Goal: Task Accomplishment & Management: Manage account settings

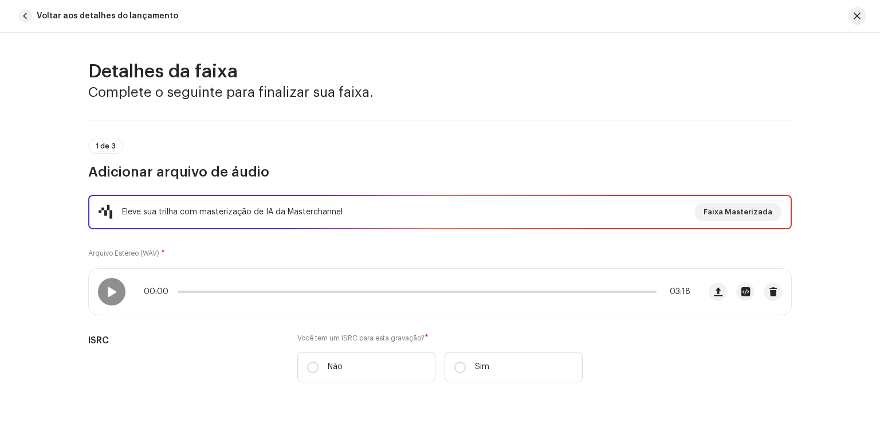
scroll to position [69, 0]
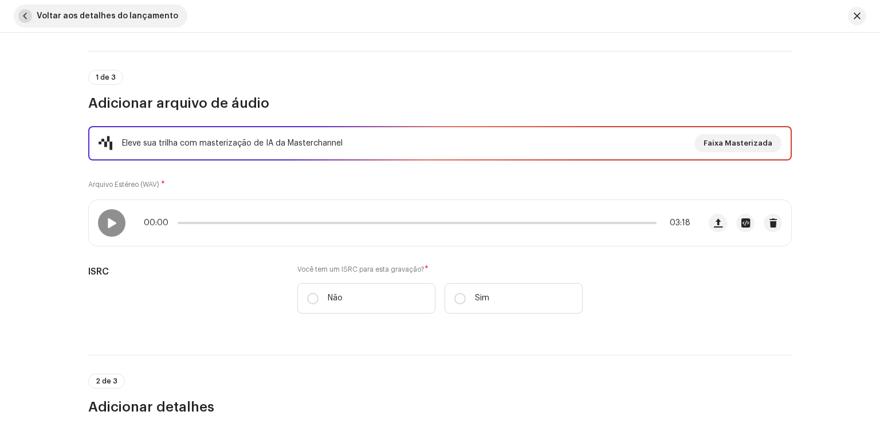
click at [23, 17] on span "button" at bounding box center [25, 16] width 14 height 14
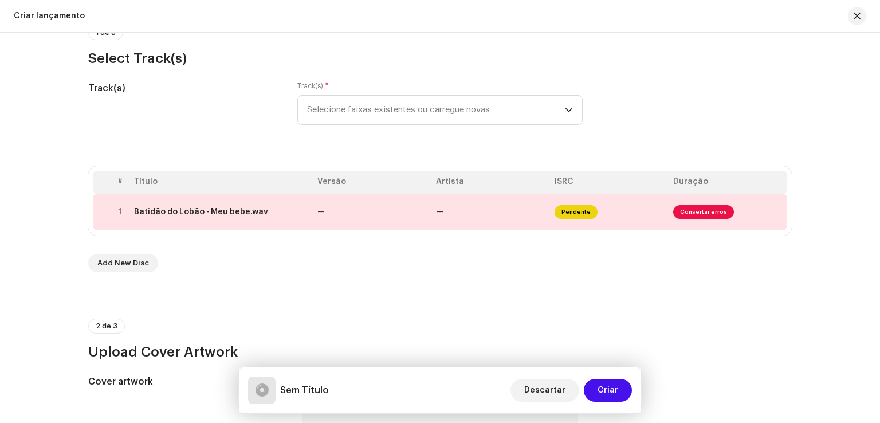
click at [23, 17] on div "Criar lançamento" at bounding box center [49, 15] width 71 height 9
click at [862, 17] on button "button" at bounding box center [857, 16] width 18 height 18
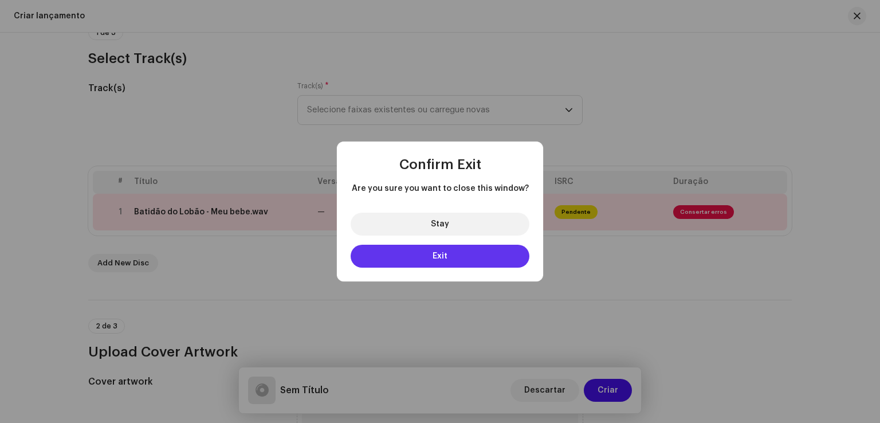
click at [469, 256] on button "Exit" at bounding box center [440, 256] width 179 height 23
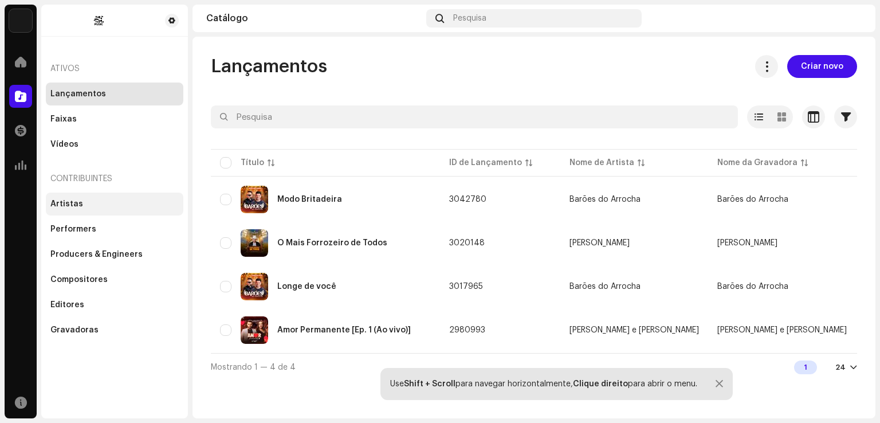
click at [85, 203] on div "Artistas" at bounding box center [114, 203] width 128 height 9
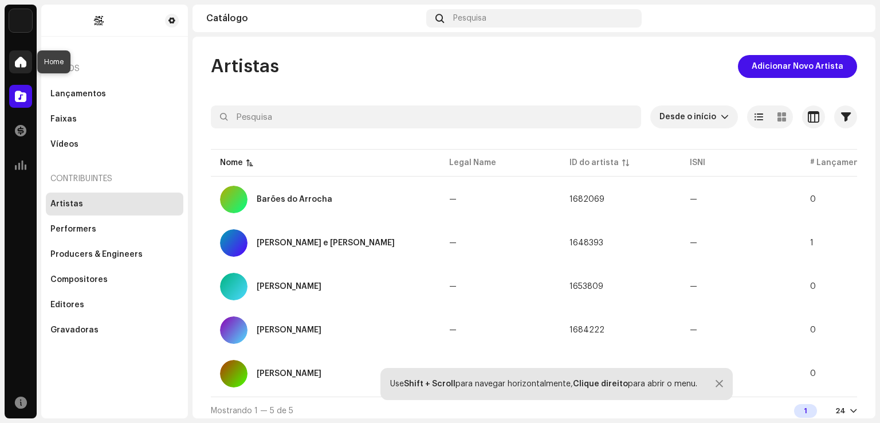
click at [18, 62] on span at bounding box center [20, 61] width 11 height 9
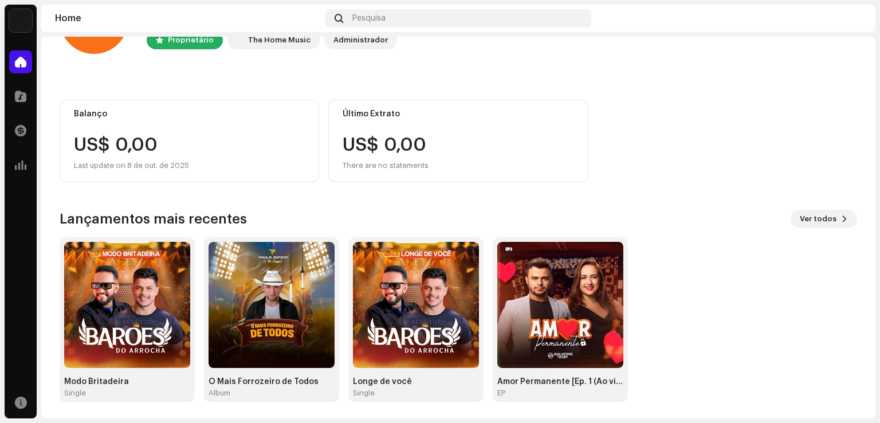
scroll to position [72, 0]
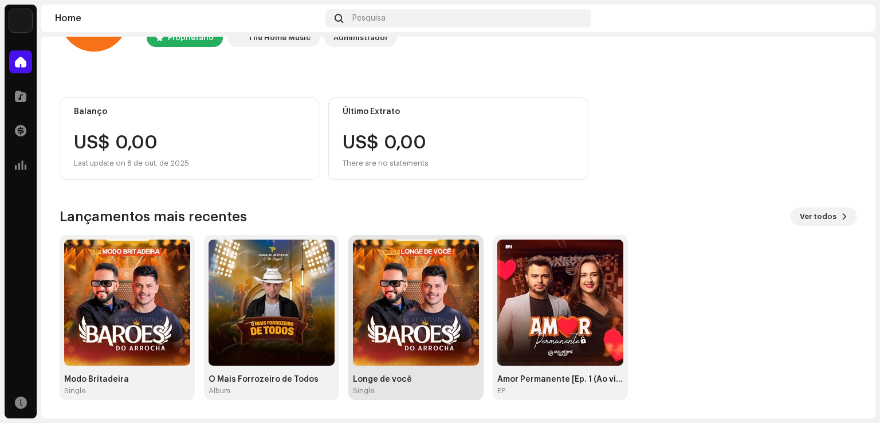
click at [422, 326] on img at bounding box center [416, 303] width 126 height 126
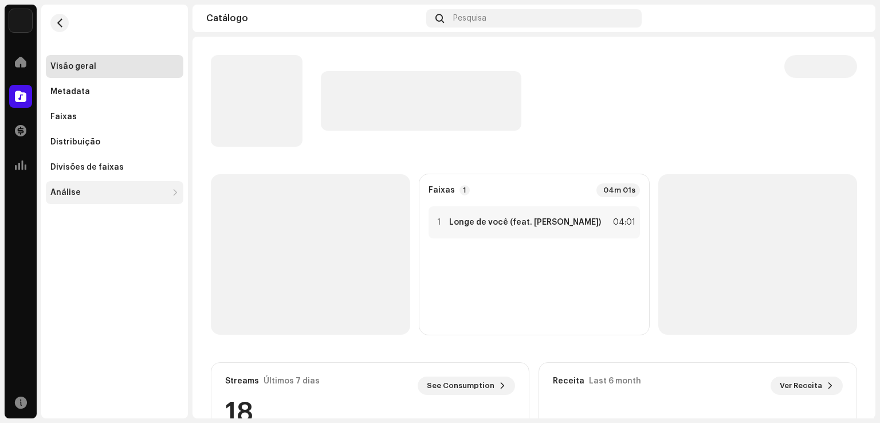
click at [99, 193] on div "Análise" at bounding box center [108, 192] width 117 height 9
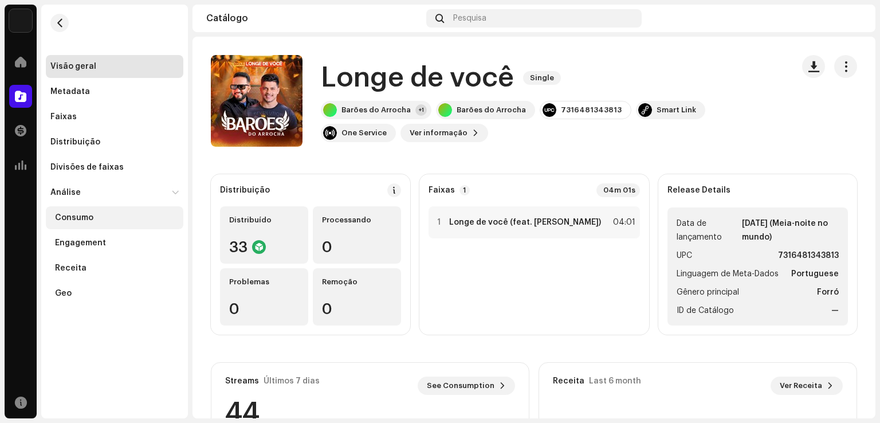
click at [87, 218] on div "Consumo" at bounding box center [74, 217] width 38 height 9
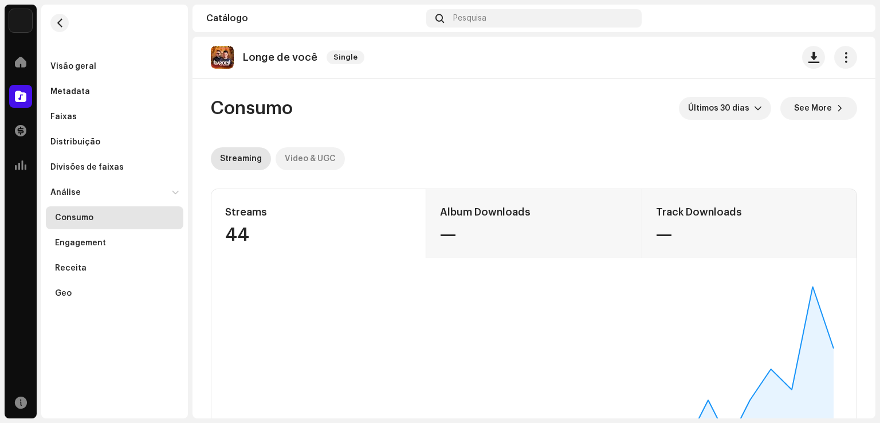
click at [311, 162] on div "Video & UGC" at bounding box center [310, 158] width 51 height 23
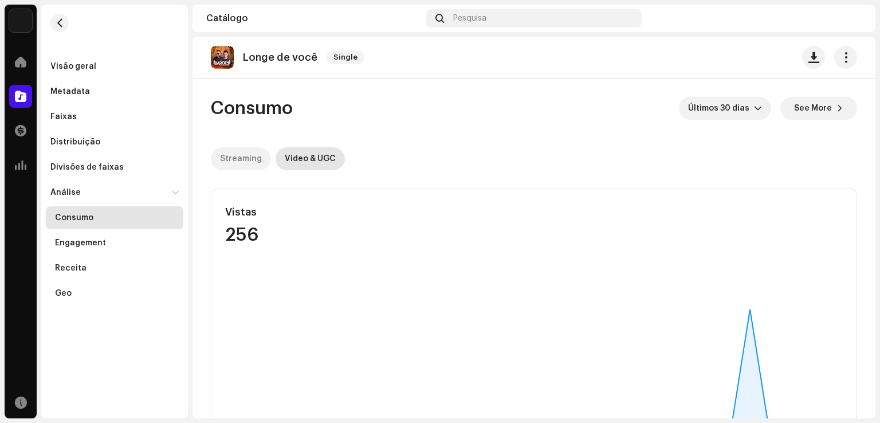
click at [244, 156] on div "Streaming" at bounding box center [241, 158] width 42 height 23
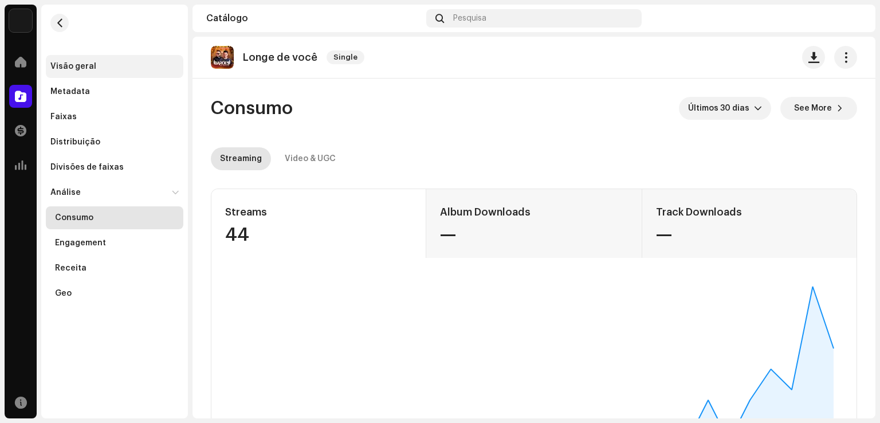
click at [80, 57] on div "Visão geral" at bounding box center [115, 66] width 138 height 23
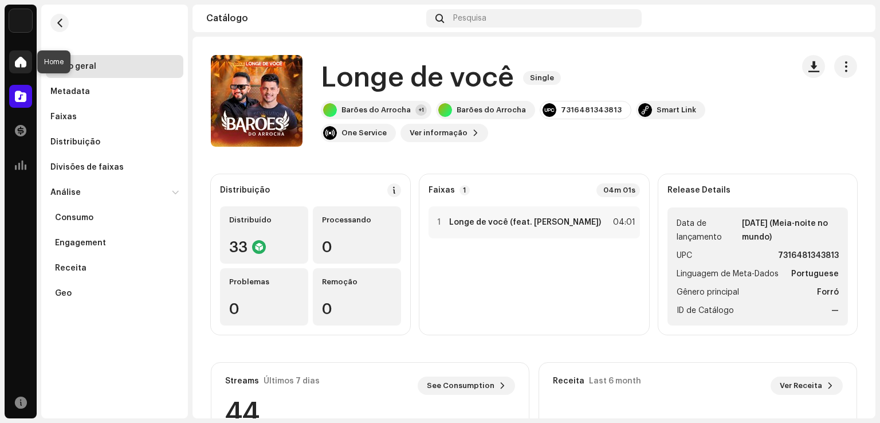
click at [25, 57] on span at bounding box center [20, 61] width 11 height 9
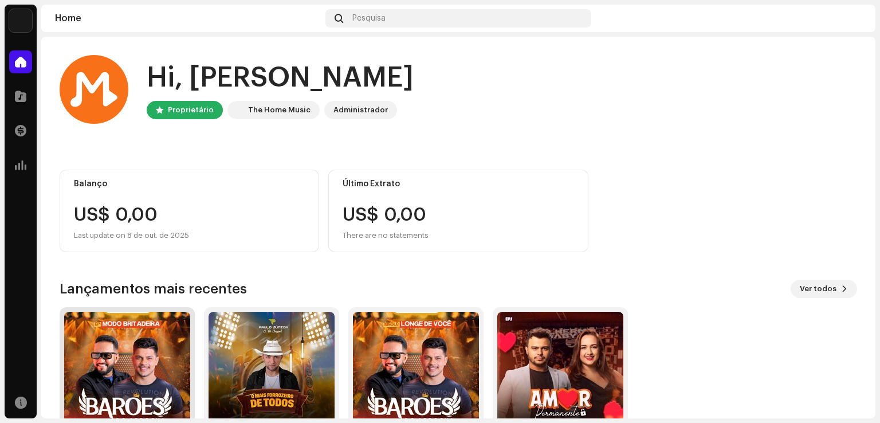
click at [154, 366] on img at bounding box center [127, 375] width 126 height 126
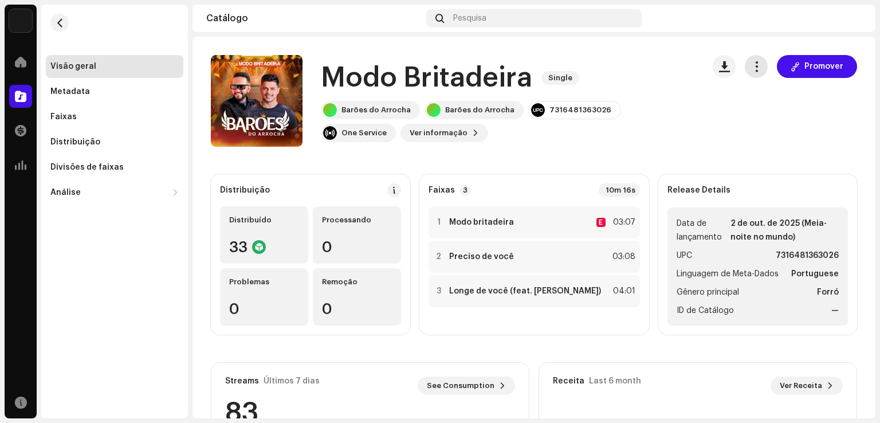
click at [758, 68] on button "button" at bounding box center [756, 66] width 23 height 23
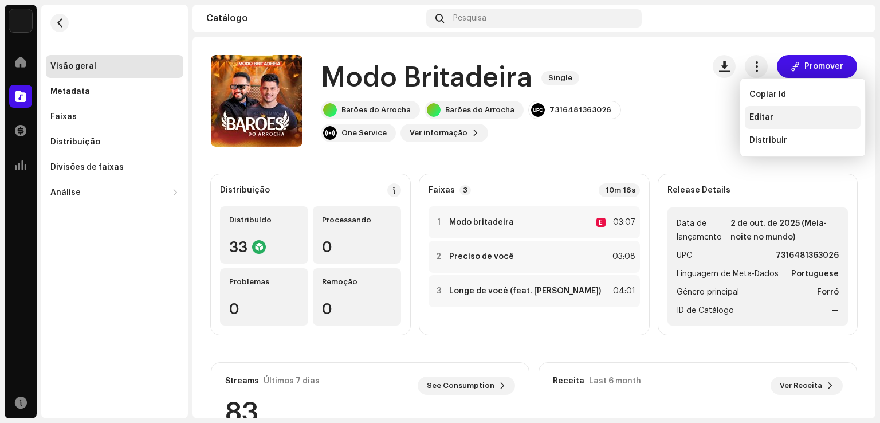
click at [749, 111] on div "Editar" at bounding box center [803, 117] width 116 height 23
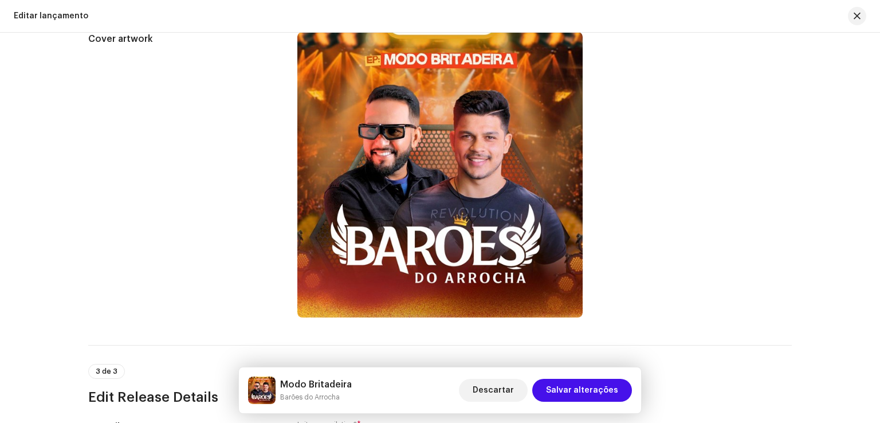
scroll to position [379, 0]
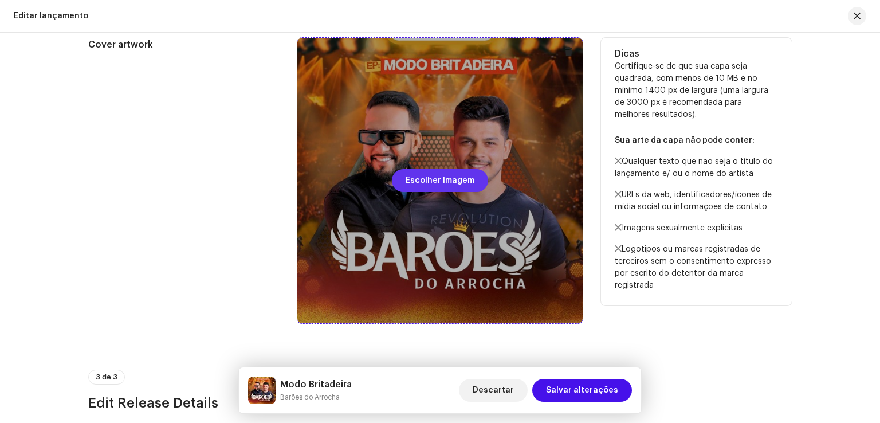
click at [441, 184] on span "Escolher Imagem" at bounding box center [440, 180] width 69 height 23
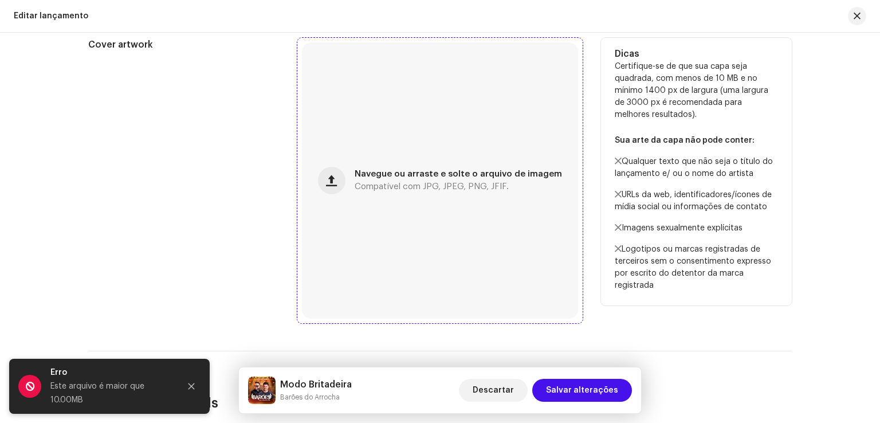
click at [373, 175] on span "Navegue ou arraste e solte o arquivo de imagem" at bounding box center [458, 174] width 207 height 8
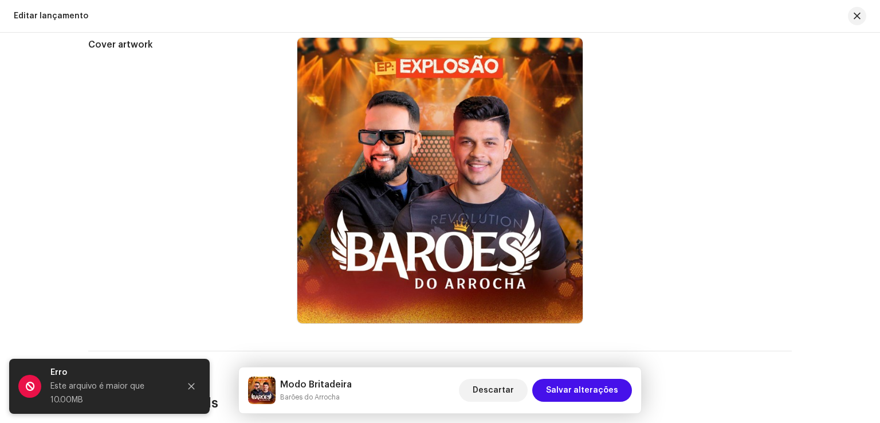
click at [846, 215] on div "Este lançamento foi distribuído: alguns campos não podem ser modificados sem um…" at bounding box center [440, 228] width 880 height 390
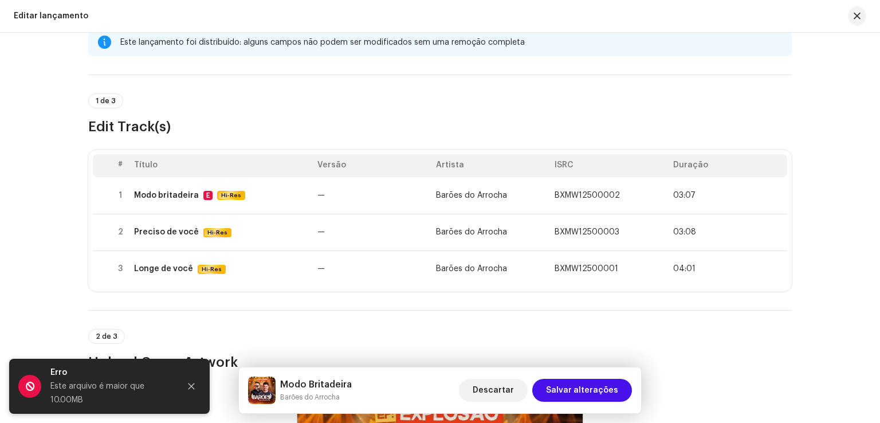
scroll to position [0, 0]
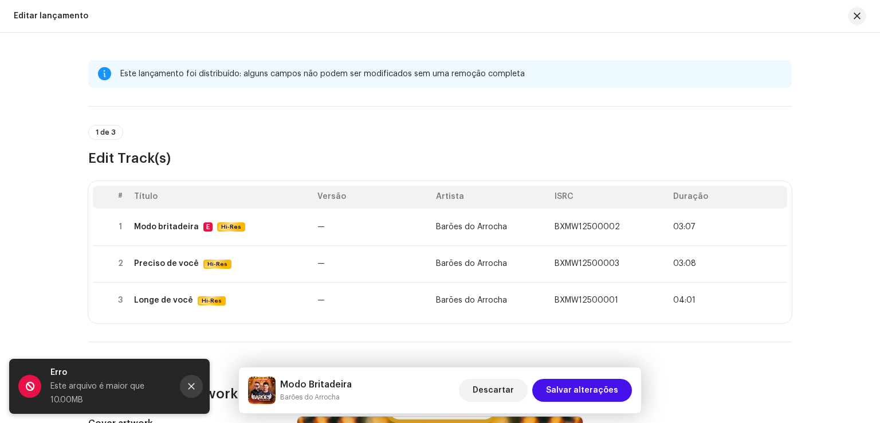
click at [190, 382] on icon "Close" at bounding box center [191, 386] width 8 height 8
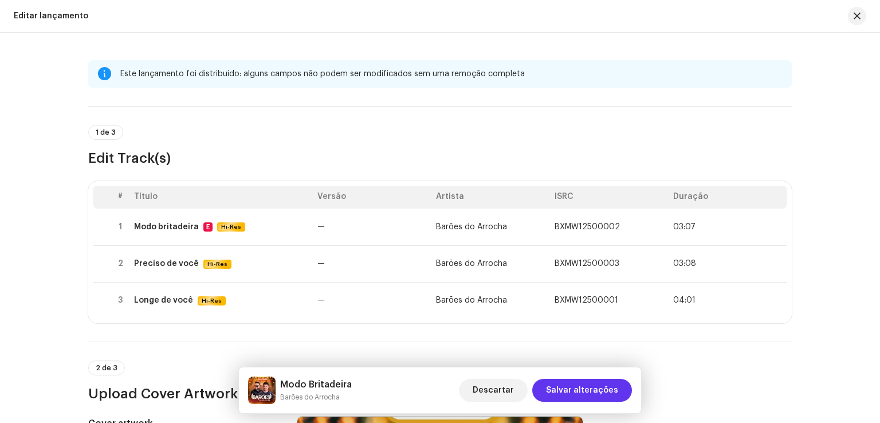
click at [587, 394] on span "Salvar alterações" at bounding box center [582, 390] width 72 height 23
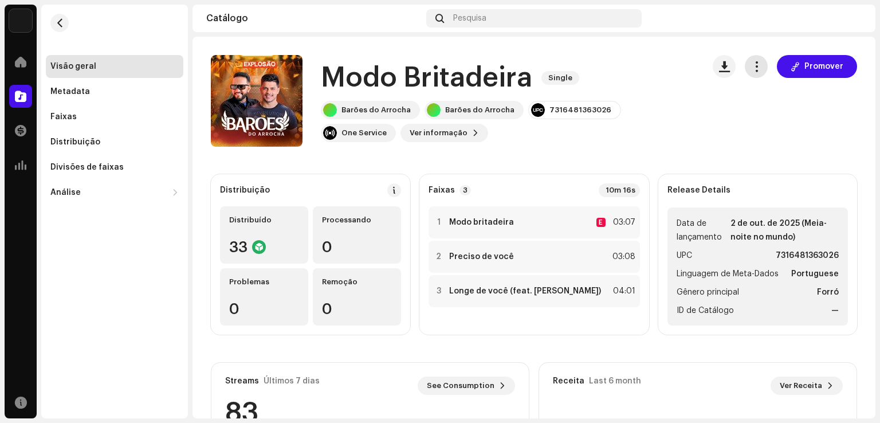
click at [751, 67] on span "button" at bounding box center [756, 66] width 11 height 9
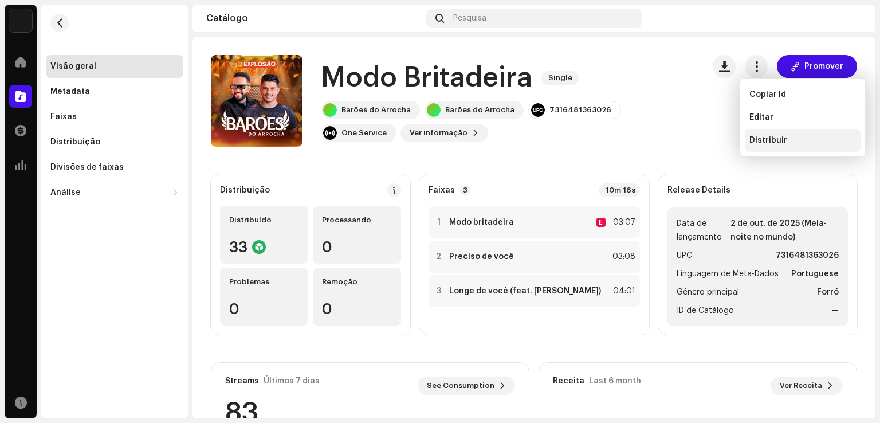
click at [767, 138] on span "Distribuir" at bounding box center [769, 140] width 38 height 9
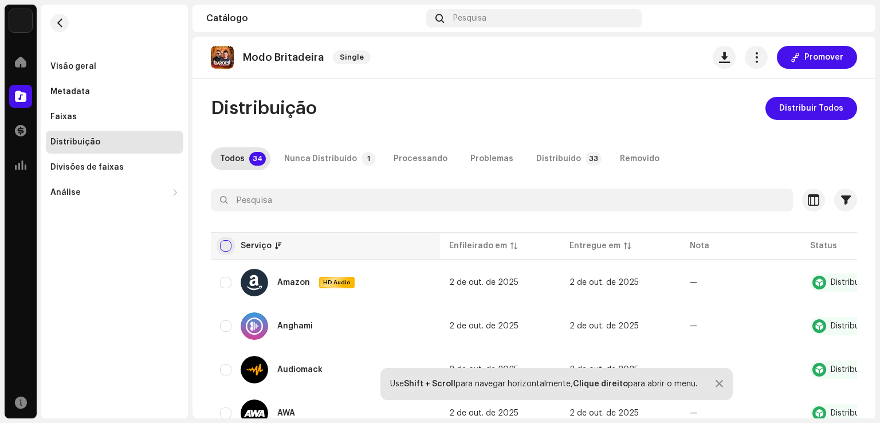
click at [227, 246] on input "checkbox" at bounding box center [225, 245] width 11 height 11
checkbox input "true"
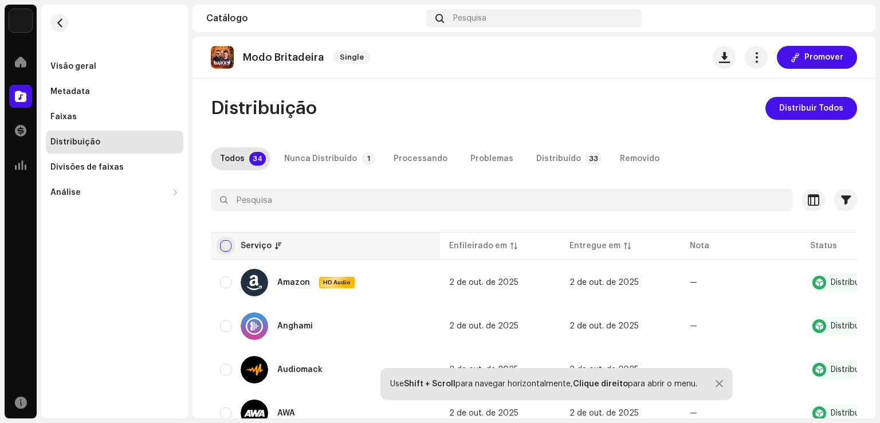
checkbox input "true"
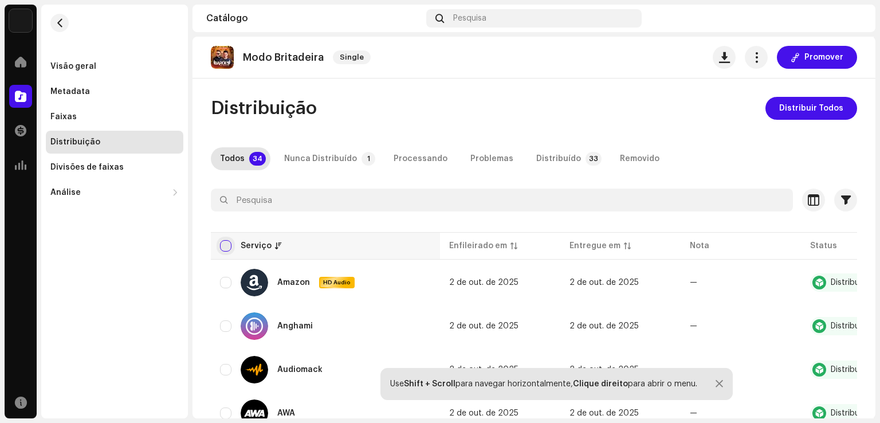
checkbox input "true"
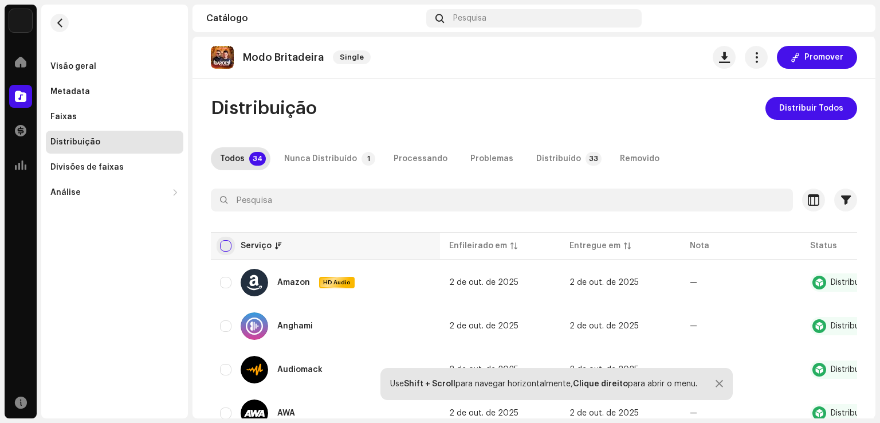
checkbox input "true"
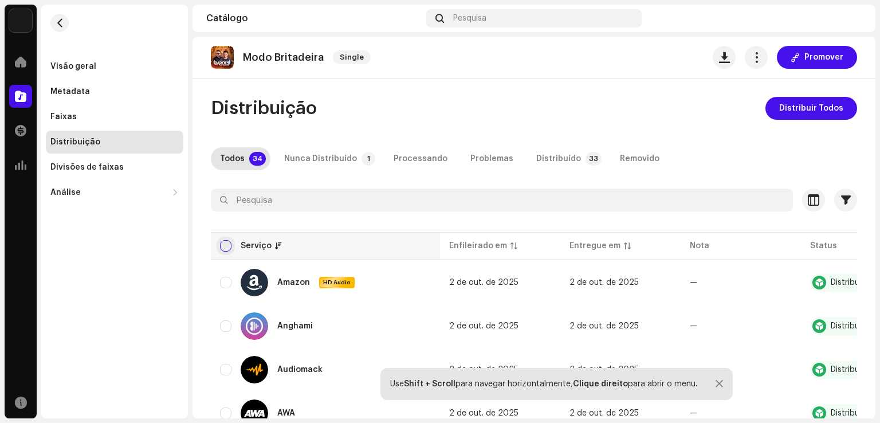
checkbox input "true"
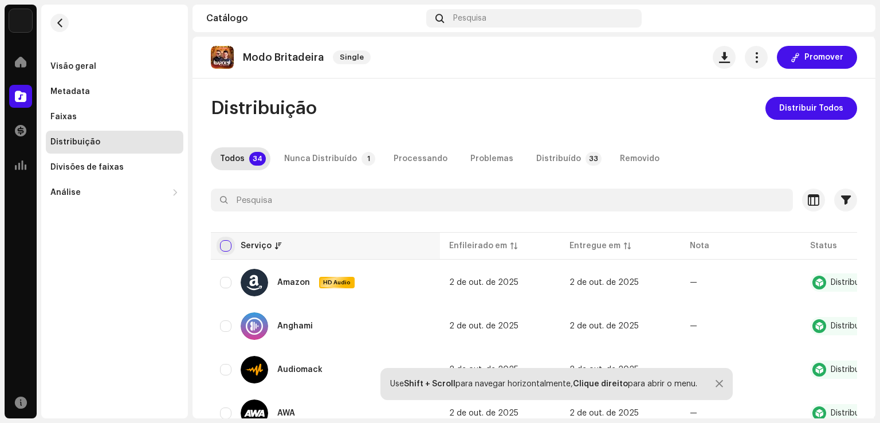
checkbox input "true"
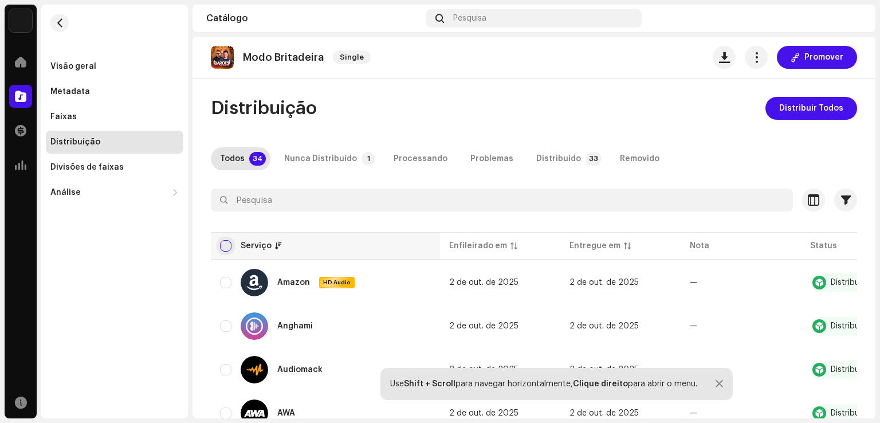
checkbox input "true"
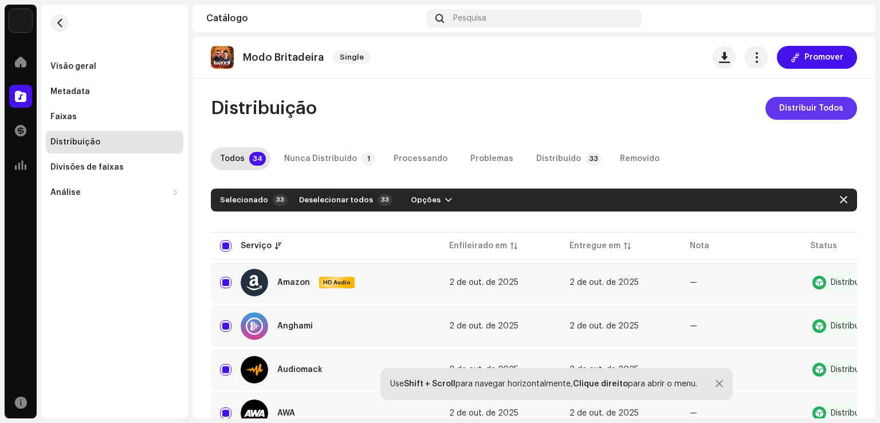
click at [835, 103] on span "Distribuir Todos" at bounding box center [811, 108] width 64 height 23
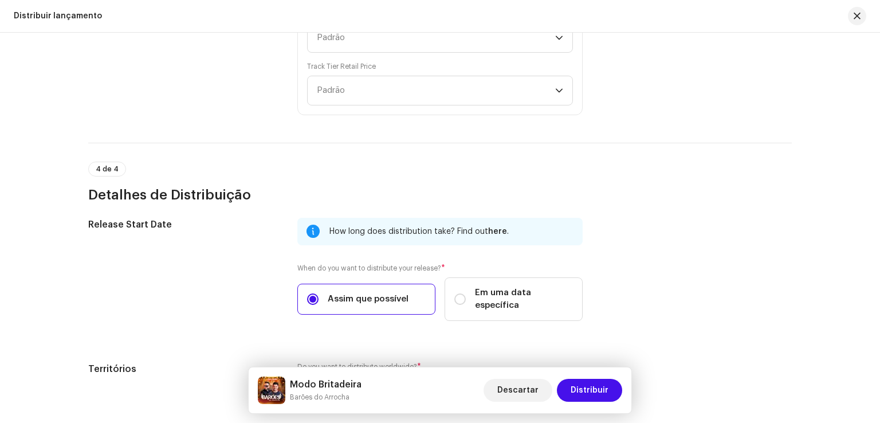
scroll to position [2227, 0]
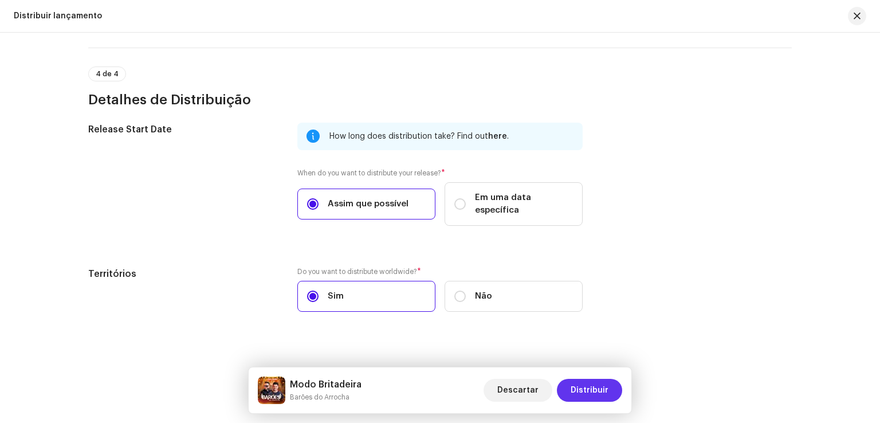
click at [605, 389] on span "Distribuir" at bounding box center [590, 390] width 38 height 23
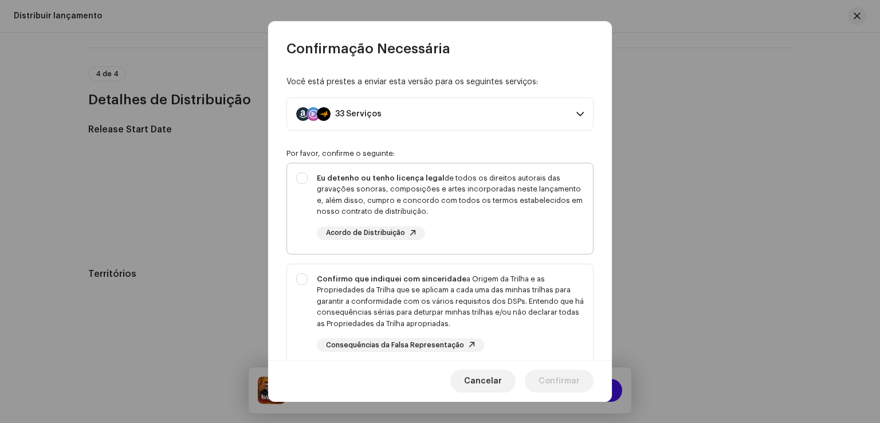
click at [488, 163] on div "Eu detenho ou tenho licença legal de todos os direitos autorais das gravações s…" at bounding box center [440, 206] width 306 height 86
checkbox input "true"
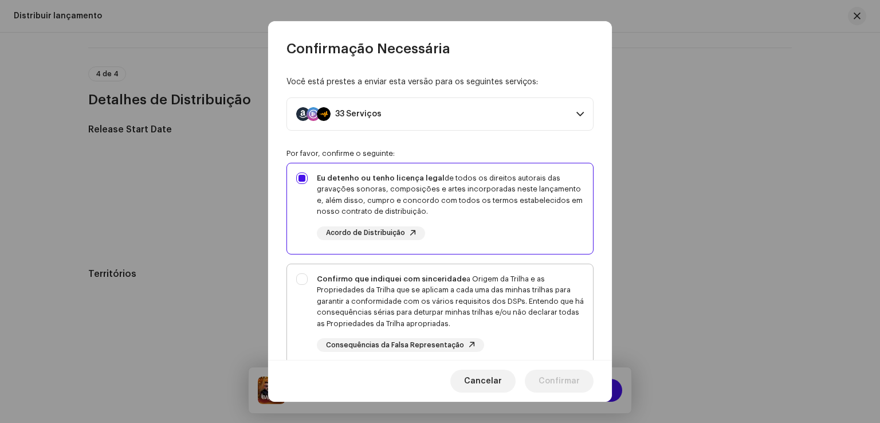
click at [429, 285] on div "Confirmo que indiquei com sinceridade a Origem da Trilha e as Propriedades da T…" at bounding box center [450, 301] width 267 height 56
checkbox input "true"
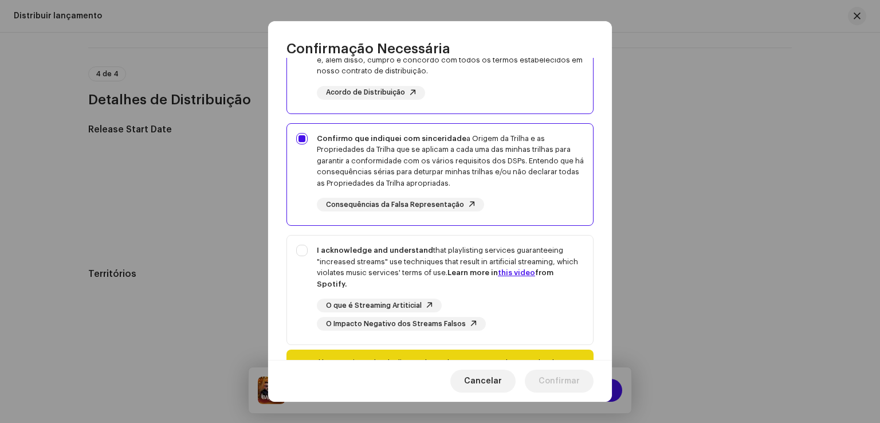
scroll to position [156, 0]
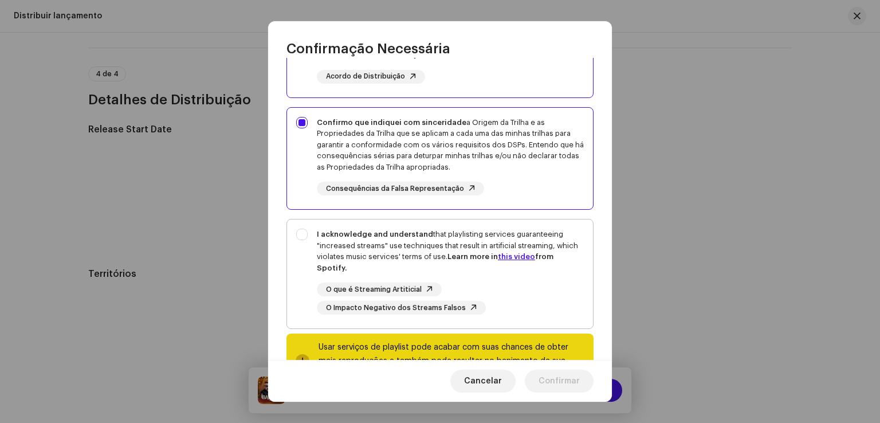
click at [429, 246] on div "I acknowledge and understand that playlisting services guaranteeing "increased …" at bounding box center [450, 251] width 267 height 45
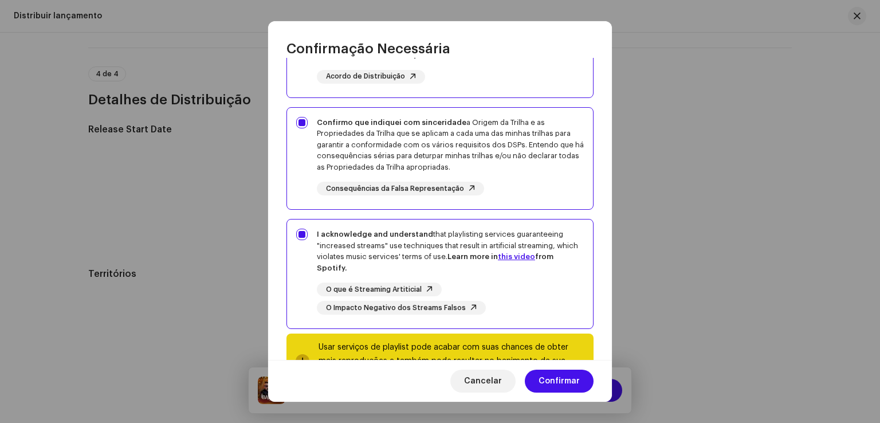
checkbox input "true"
click at [549, 379] on span "Confirmar" at bounding box center [559, 381] width 41 height 23
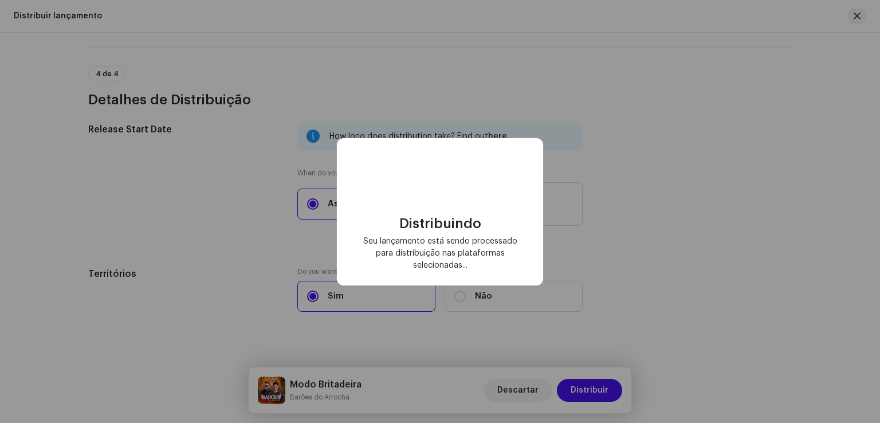
checkbox input "false"
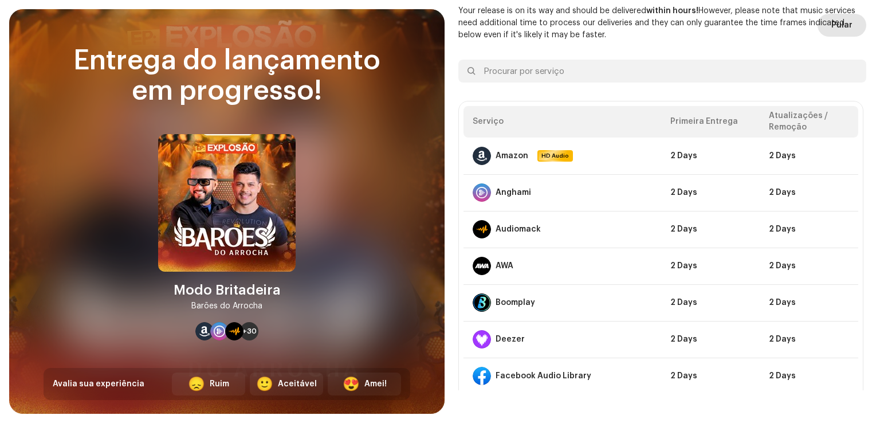
click at [844, 26] on span "Pular" at bounding box center [842, 25] width 21 height 23
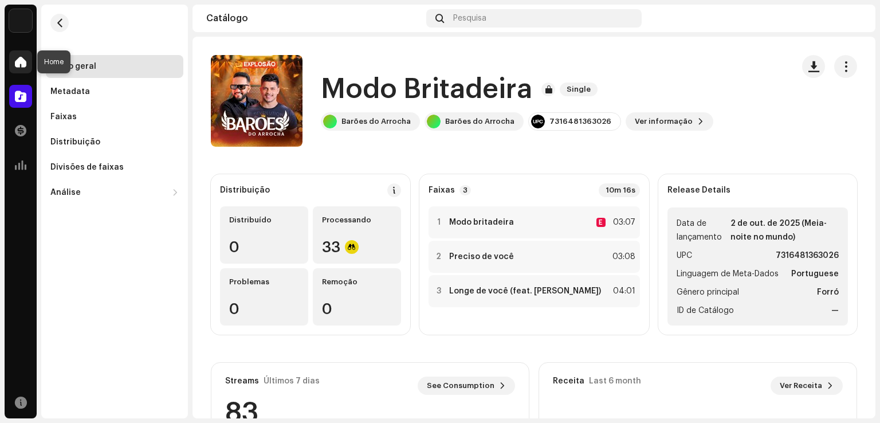
click at [22, 59] on span at bounding box center [20, 61] width 11 height 9
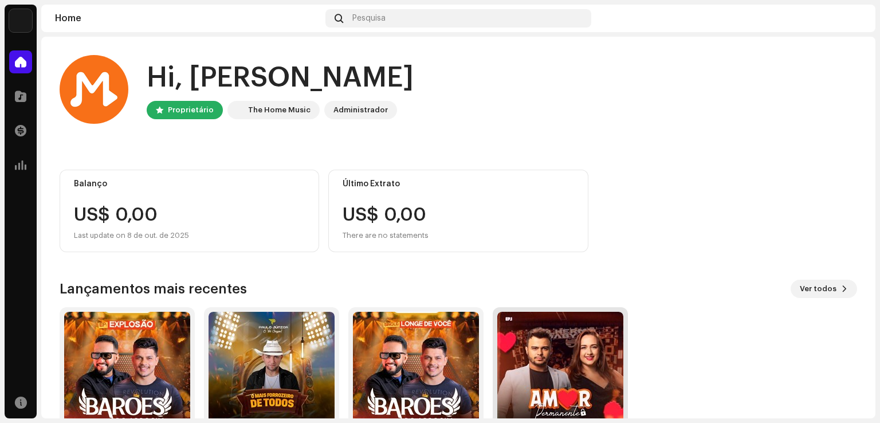
click at [582, 348] on img at bounding box center [560, 375] width 126 height 126
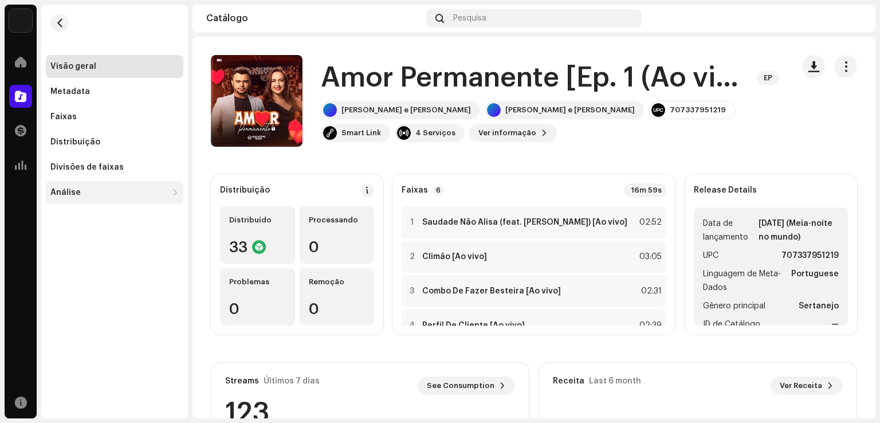
click at [134, 194] on div "Análise" at bounding box center [108, 192] width 117 height 9
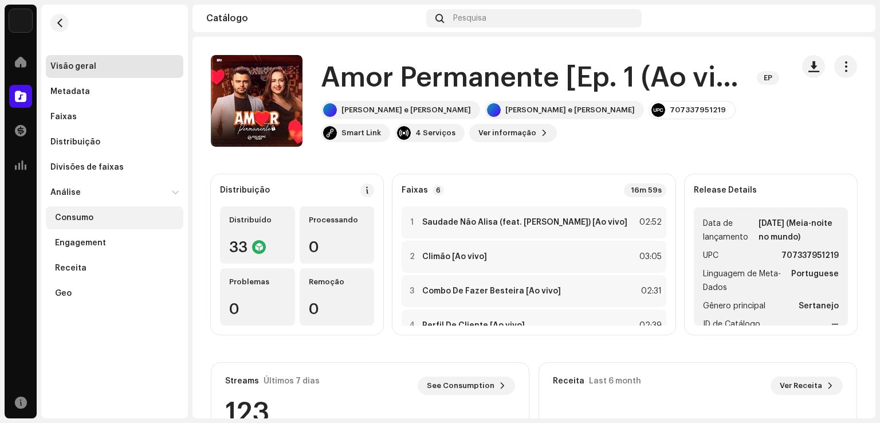
click at [91, 216] on div "Consumo" at bounding box center [74, 217] width 38 height 9
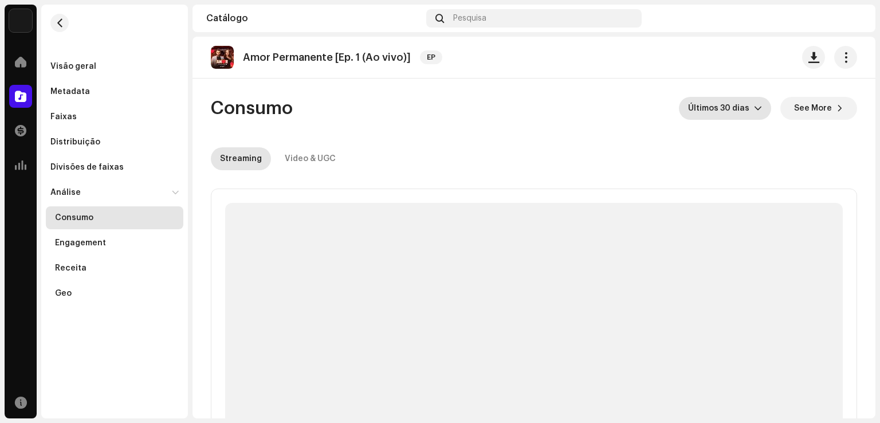
click at [755, 107] on icon "dropdown trigger" at bounding box center [758, 109] width 7 height 4
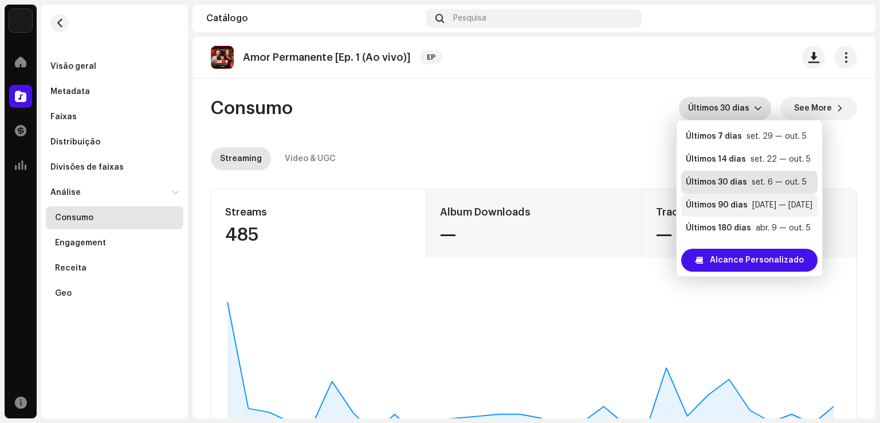
click at [734, 203] on div "Últimos 90 dias" at bounding box center [717, 204] width 62 height 11
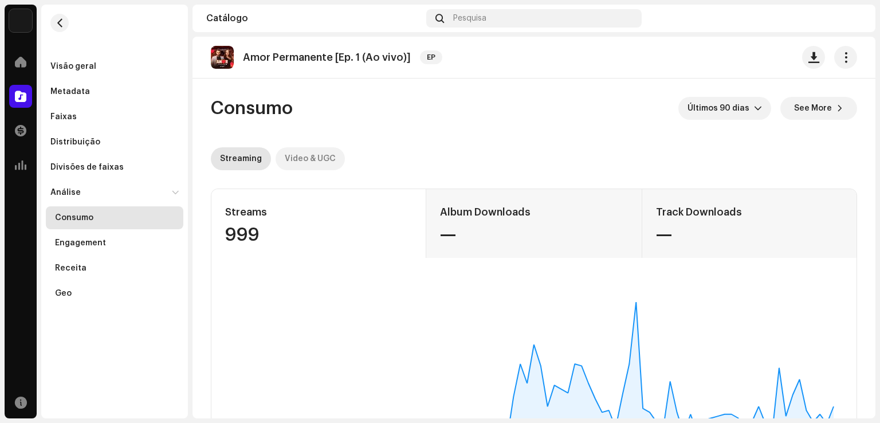
click at [319, 154] on div "Video & UGC" at bounding box center [310, 158] width 51 height 23
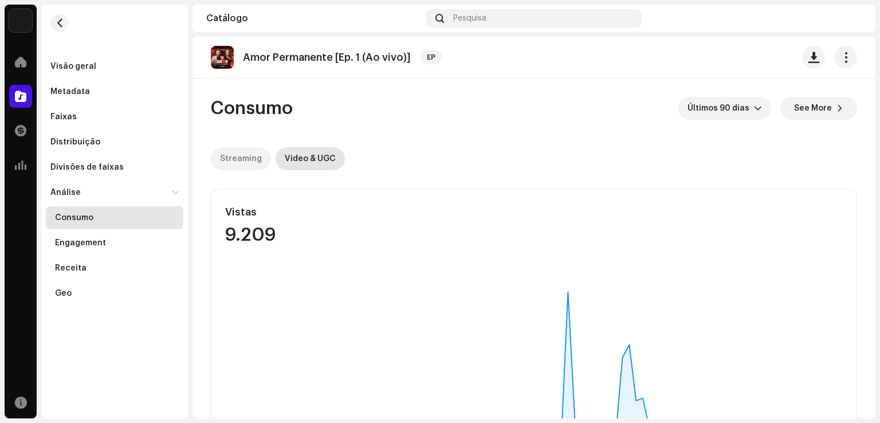
click at [249, 158] on div "Streaming" at bounding box center [241, 158] width 42 height 23
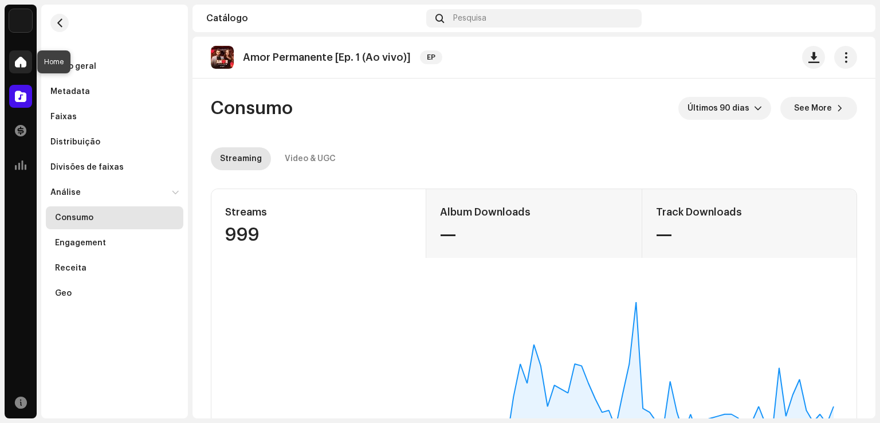
click at [21, 66] on span at bounding box center [20, 61] width 11 height 9
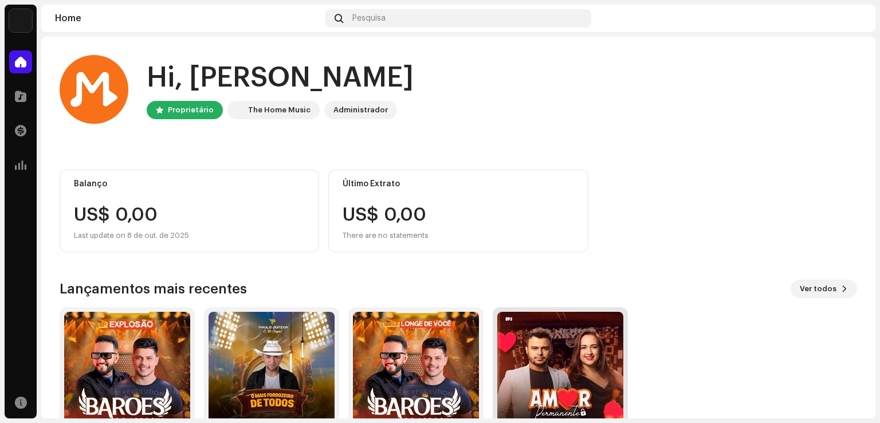
click at [560, 366] on img at bounding box center [560, 375] width 126 height 126
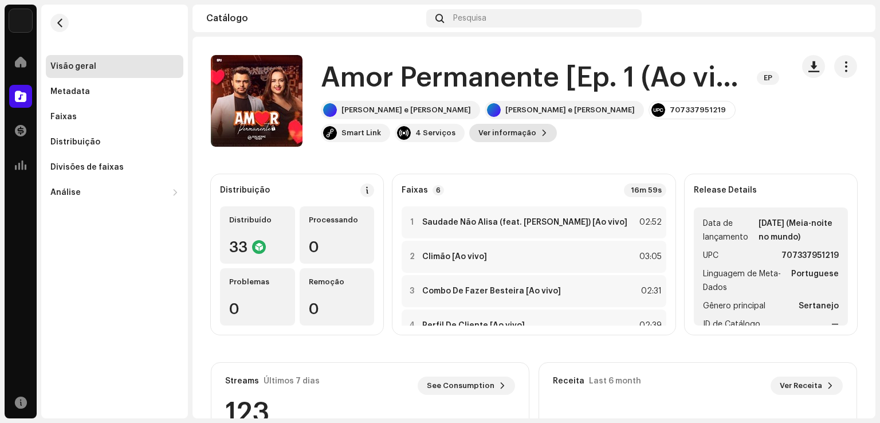
click at [541, 136] on span at bounding box center [544, 132] width 7 height 9
click at [156, 191] on div "Análise" at bounding box center [108, 192] width 117 height 9
click at [97, 217] on div "Consumo" at bounding box center [117, 217] width 124 height 9
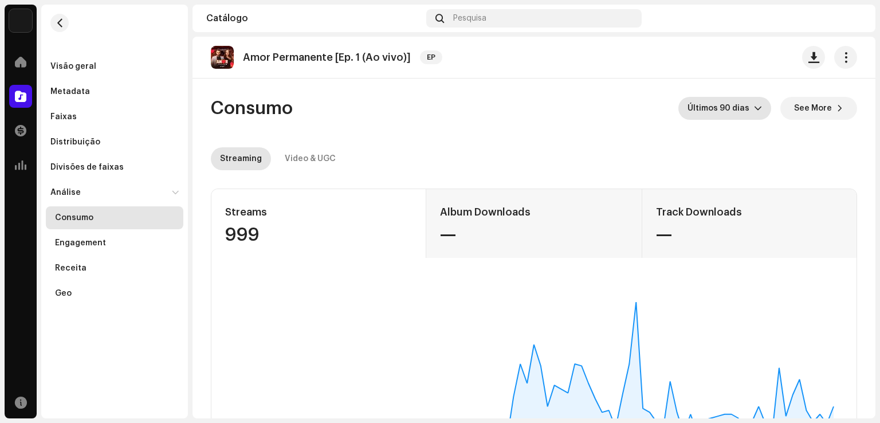
click at [754, 109] on icon "dropdown trigger" at bounding box center [758, 108] width 8 height 8
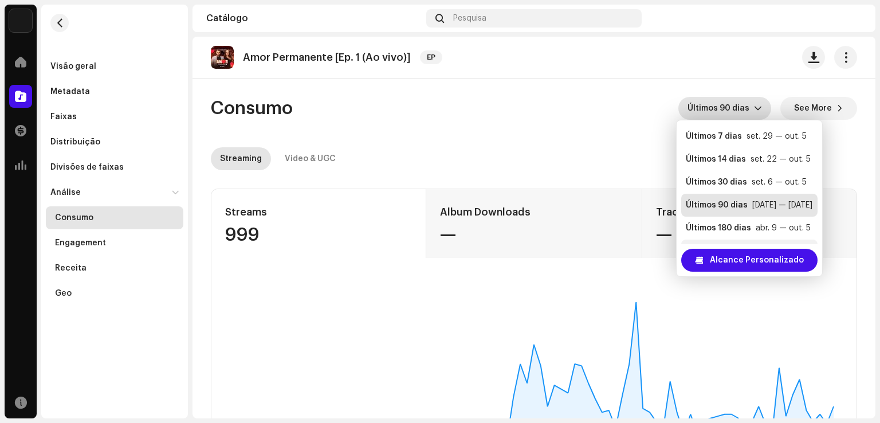
scroll to position [18, 0]
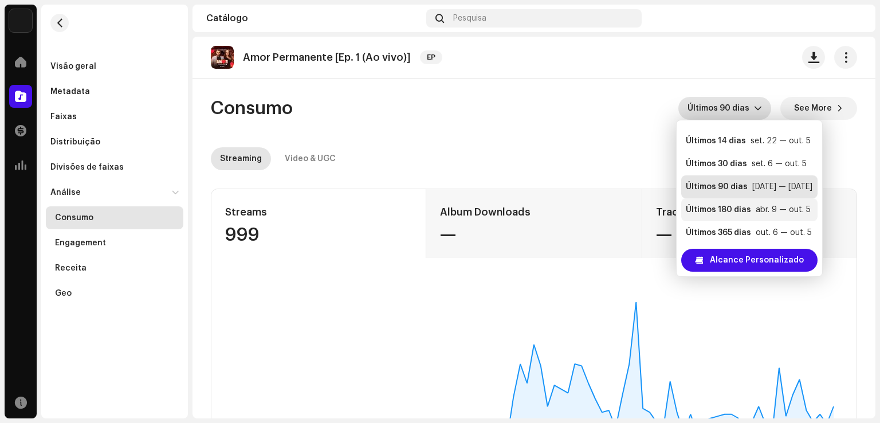
click at [744, 207] on div "Últimos 180 dias" at bounding box center [718, 209] width 65 height 11
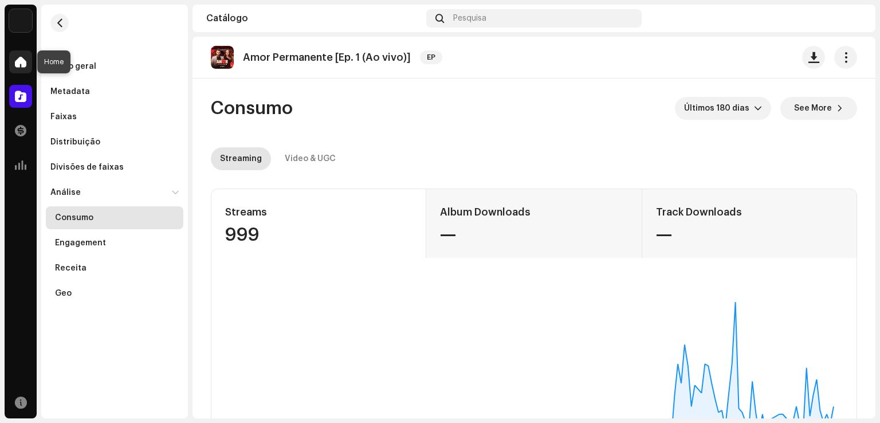
click at [15, 62] on span at bounding box center [20, 61] width 11 height 9
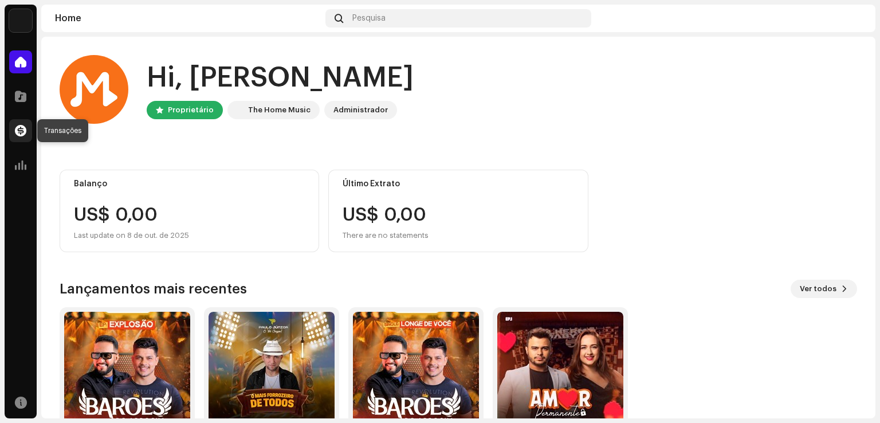
click at [21, 130] on span at bounding box center [20, 130] width 11 height 9
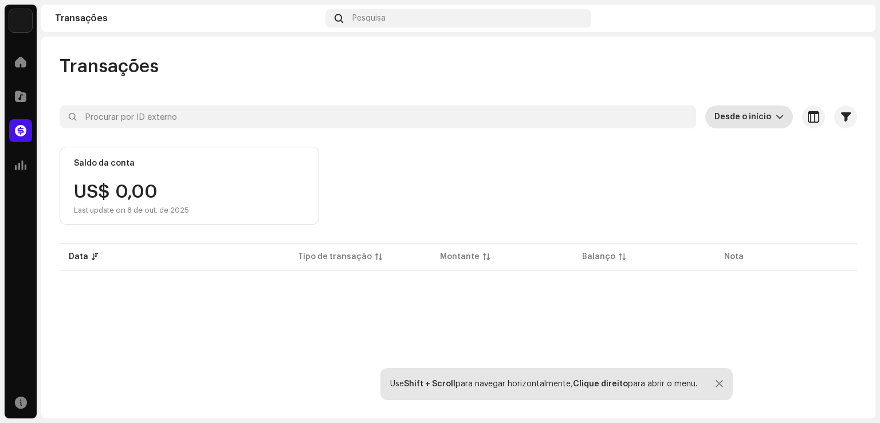
click at [776, 113] on icon "dropdown trigger" at bounding box center [780, 117] width 8 height 8
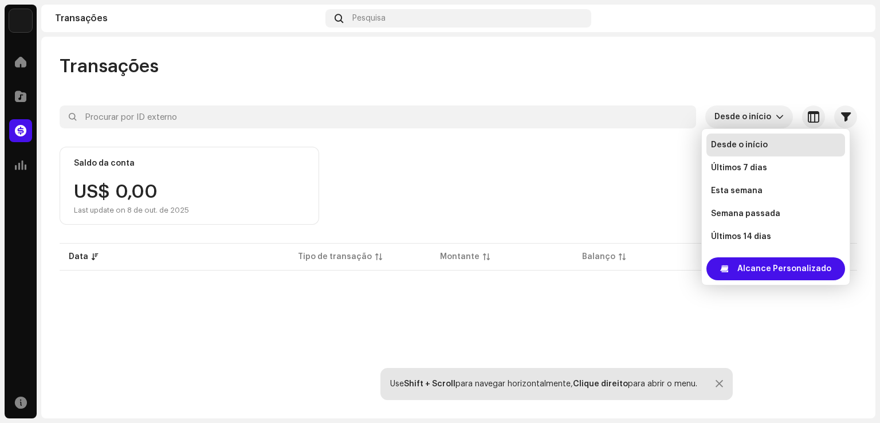
click at [762, 147] on span "Desde o início" at bounding box center [739, 144] width 57 height 11
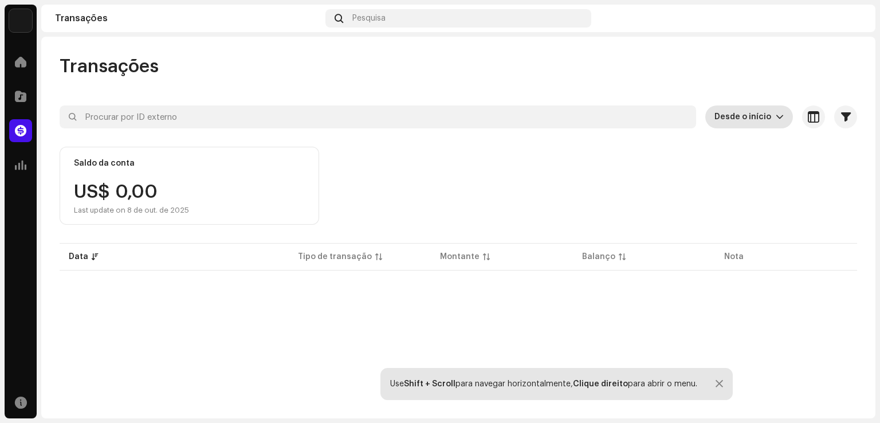
click at [781, 115] on p-select "Desde o início" at bounding box center [750, 116] width 88 height 23
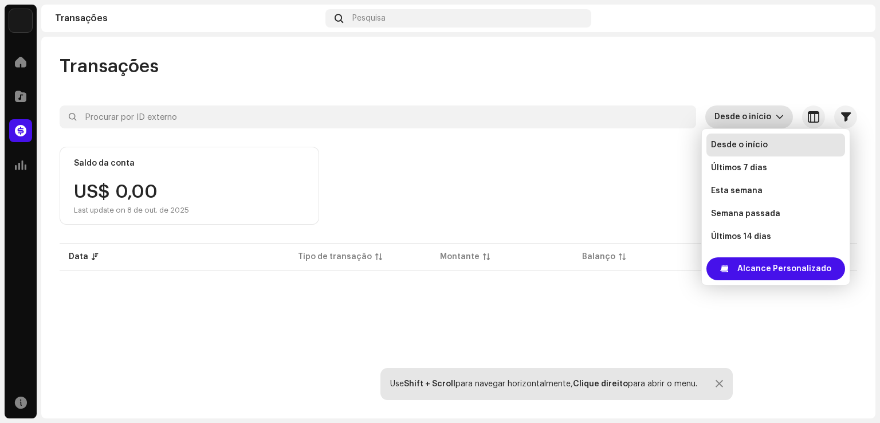
scroll to position [18, 0]
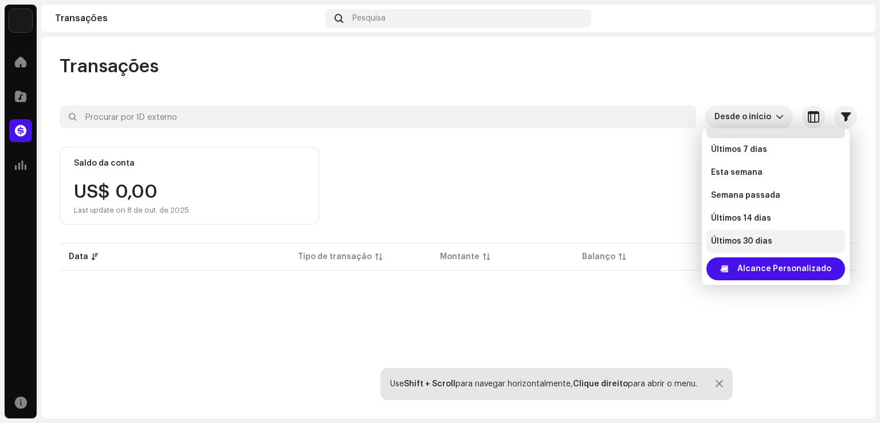
click at [774, 241] on li "Últimos 30 dias" at bounding box center [776, 241] width 139 height 23
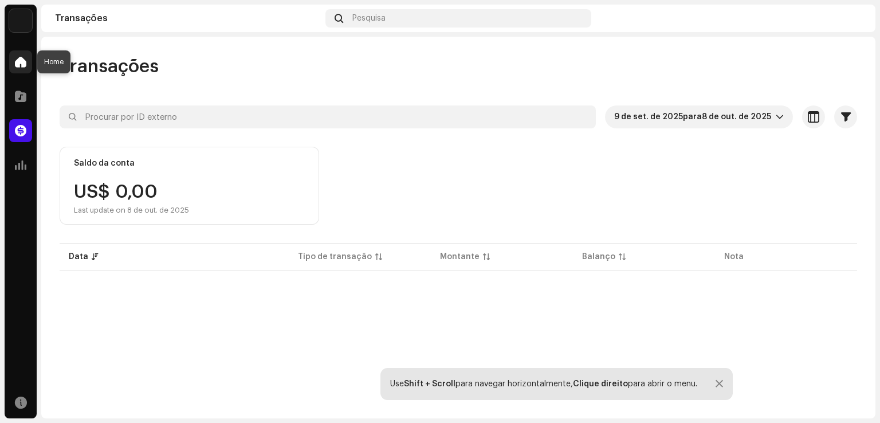
click at [17, 68] on div at bounding box center [20, 61] width 23 height 23
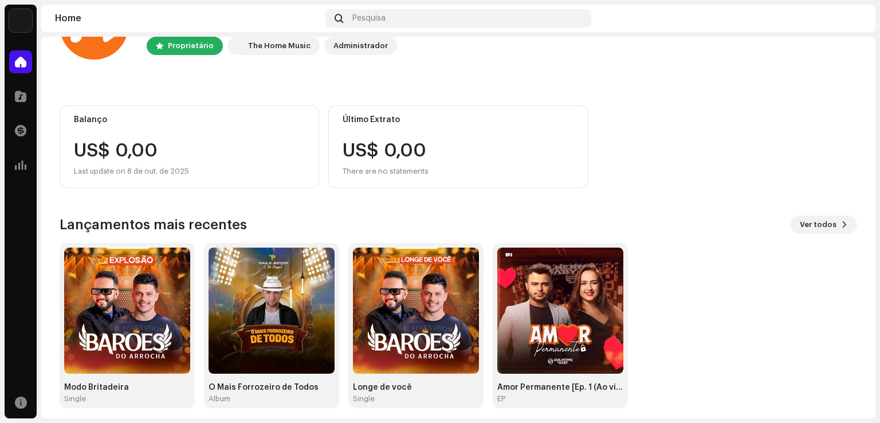
scroll to position [72, 0]
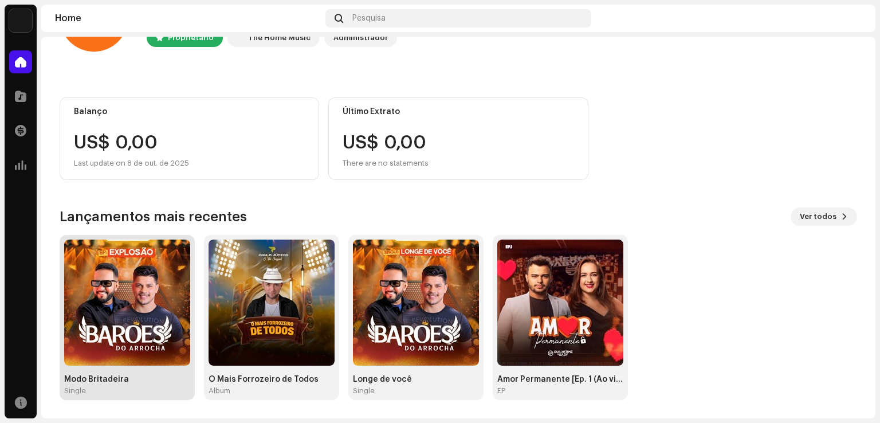
click at [143, 303] on img at bounding box center [127, 303] width 126 height 126
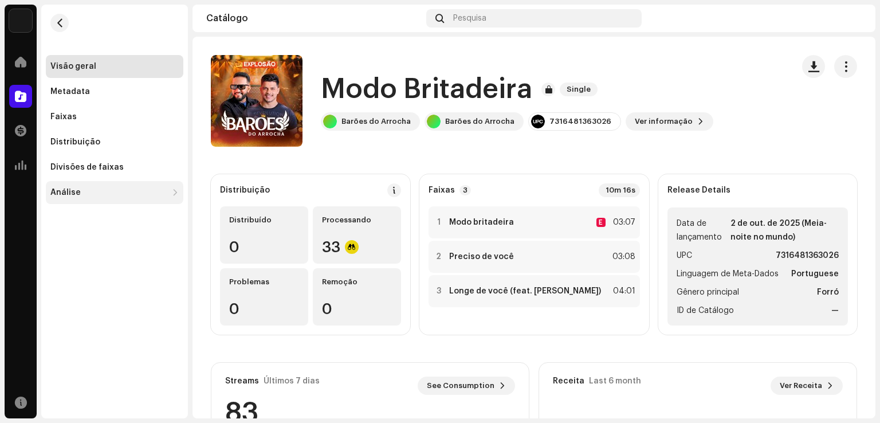
click at [86, 197] on div "Análise" at bounding box center [115, 192] width 138 height 23
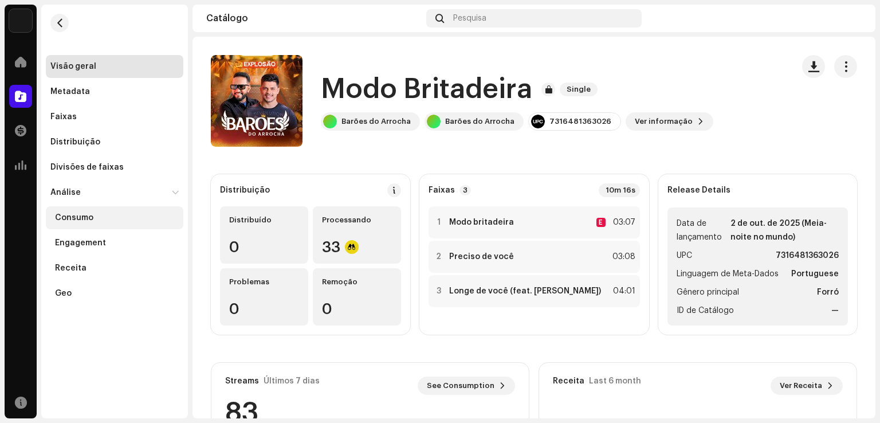
click at [98, 214] on div "Consumo" at bounding box center [117, 217] width 124 height 9
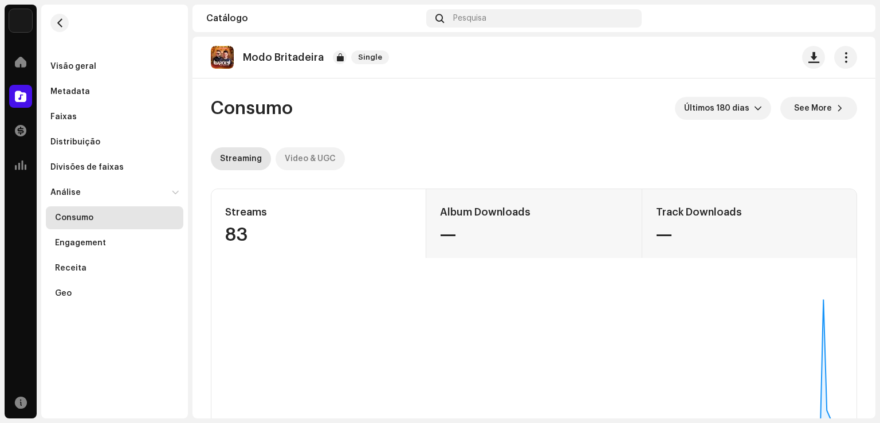
click at [305, 158] on div "Video & UGC" at bounding box center [310, 158] width 51 height 23
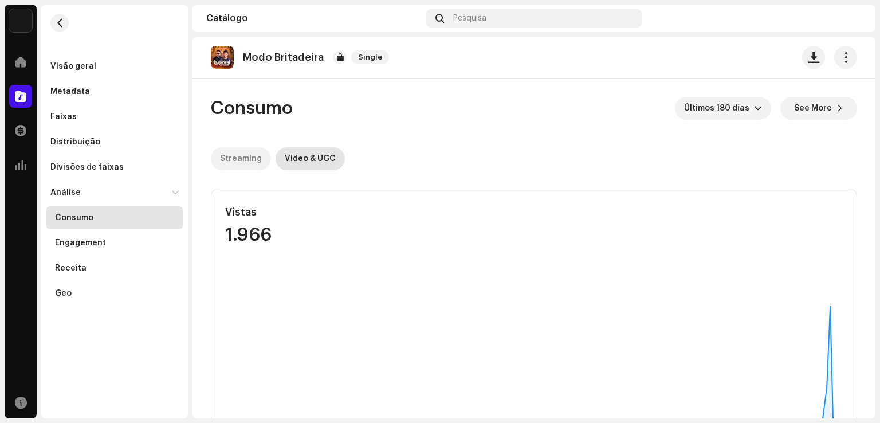
click at [253, 157] on div "Streaming" at bounding box center [241, 158] width 42 height 23
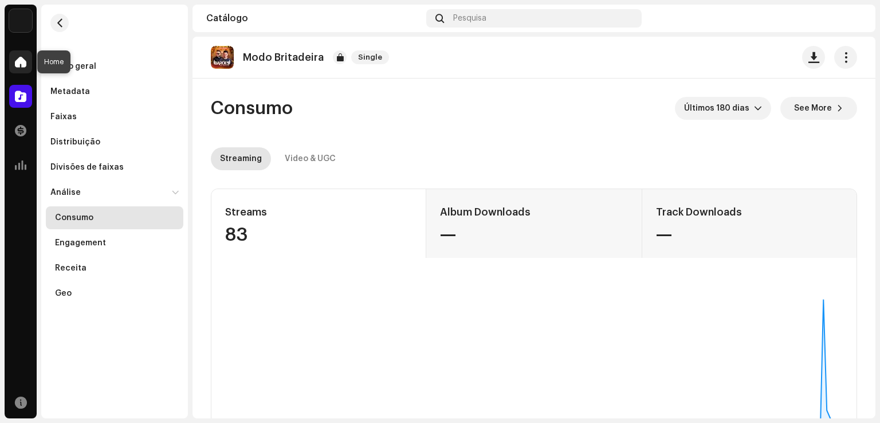
click at [23, 64] on span at bounding box center [20, 61] width 11 height 9
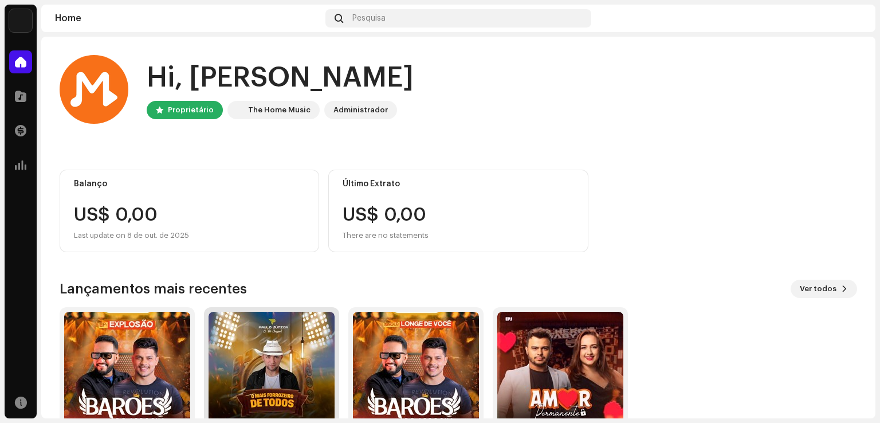
click at [275, 359] on img at bounding box center [272, 375] width 126 height 126
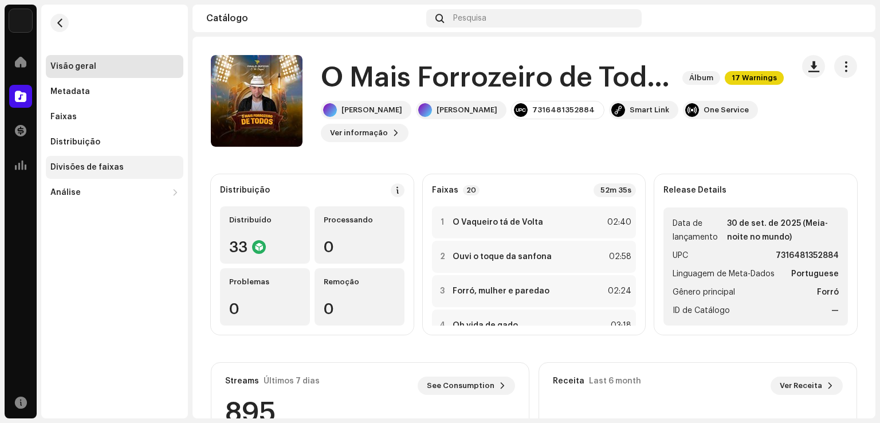
click at [92, 164] on div "Divisões de faixas" at bounding box center [86, 167] width 73 height 9
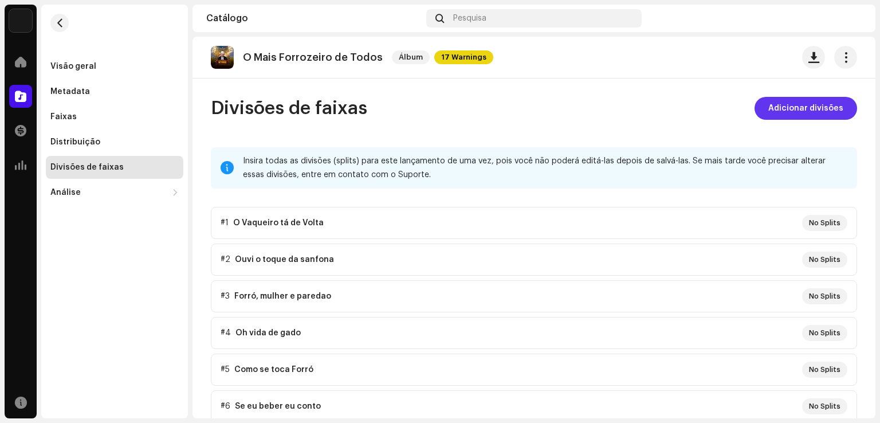
click at [828, 108] on span "Adicionar divisões" at bounding box center [806, 108] width 75 height 23
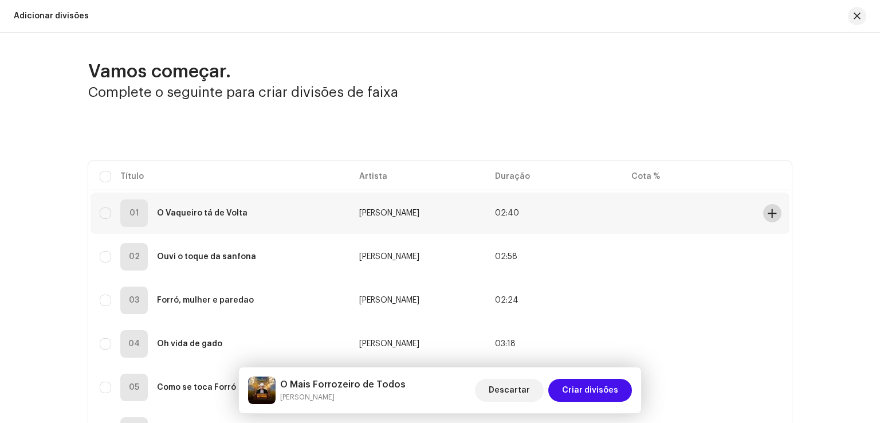
click at [768, 211] on span at bounding box center [772, 213] width 9 height 9
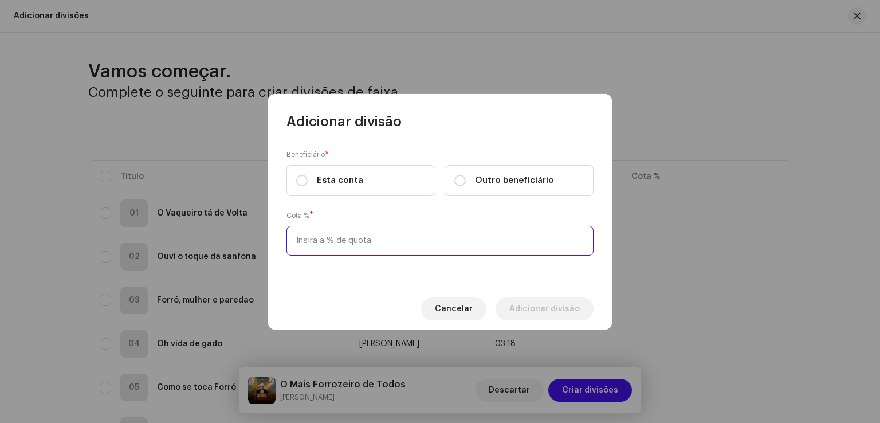
click at [417, 244] on input at bounding box center [440, 241] width 307 height 30
type input "30,00"
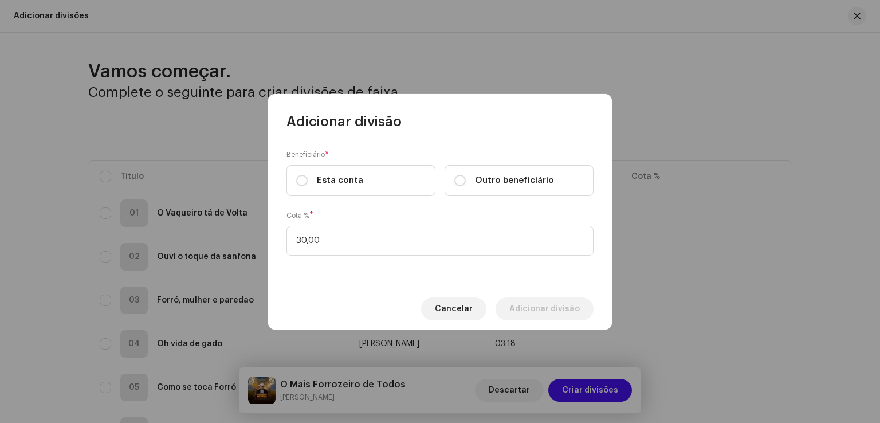
click at [508, 279] on div "Beneficiário * Esta conta Outro beneficiário Cota % * 30,00" at bounding box center [440, 209] width 344 height 157
click at [321, 170] on label "Esta conta" at bounding box center [361, 180] width 149 height 31
click at [308, 175] on input "Esta conta" at bounding box center [301, 180] width 11 height 11
radio input "true"
click at [517, 310] on span "Adicionar divisão" at bounding box center [545, 308] width 70 height 23
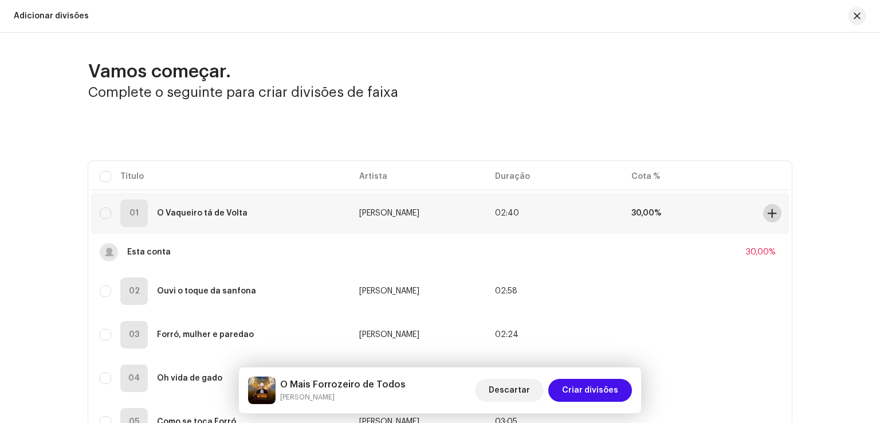
click at [771, 211] on span at bounding box center [772, 213] width 9 height 9
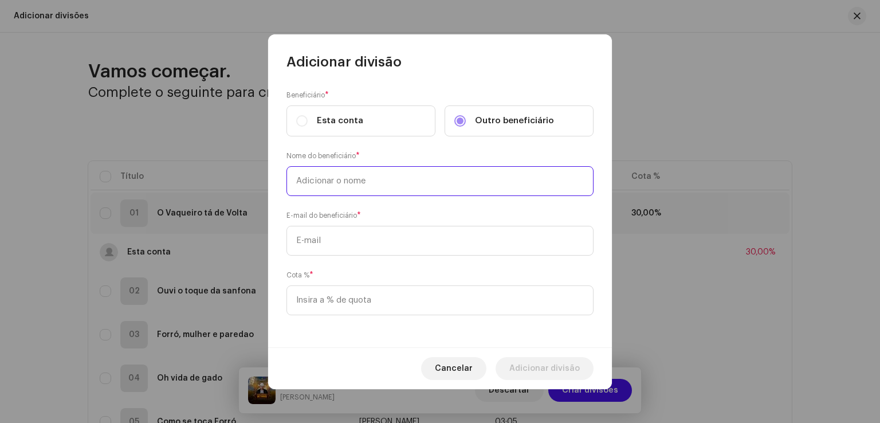
click at [422, 182] on input "text" at bounding box center [440, 181] width 307 height 30
type input "[PERSON_NAME]"
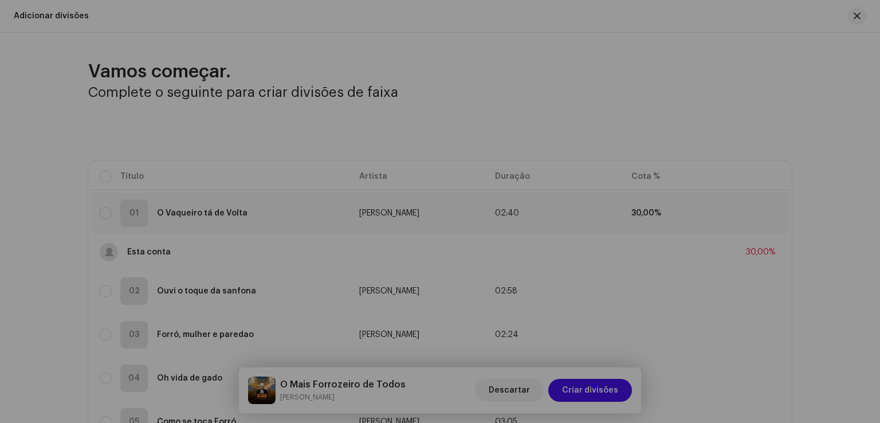
click at [338, 17] on div "Adicionar divisão Beneficiário * Esta conta Outro beneficiário Nome do benefici…" at bounding box center [440, 211] width 880 height 423
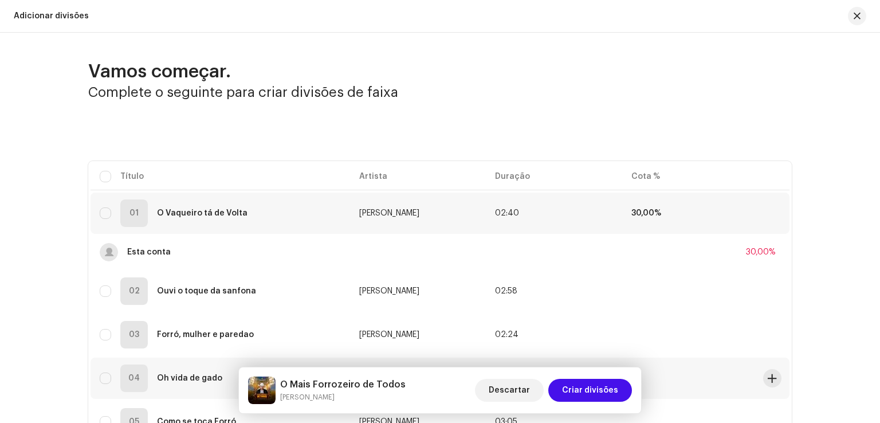
click at [151, 377] on div "04 Oh vida de gado" at bounding box center [220, 379] width 241 height 28
click at [768, 211] on span at bounding box center [772, 213] width 9 height 9
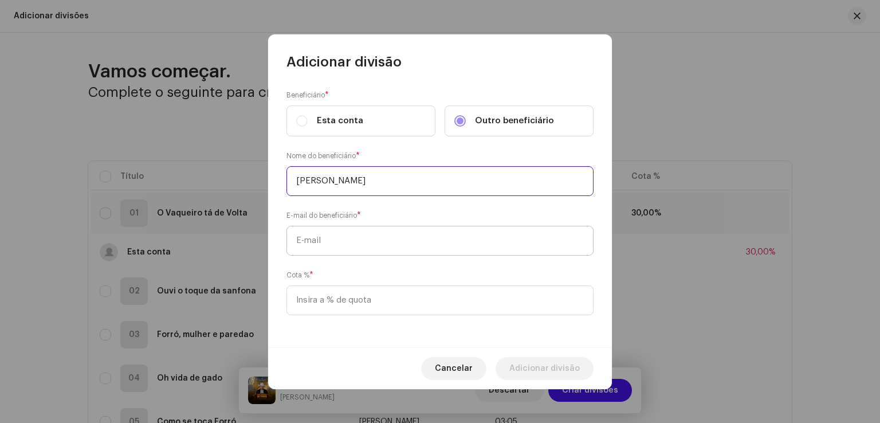
type input "[PERSON_NAME]"
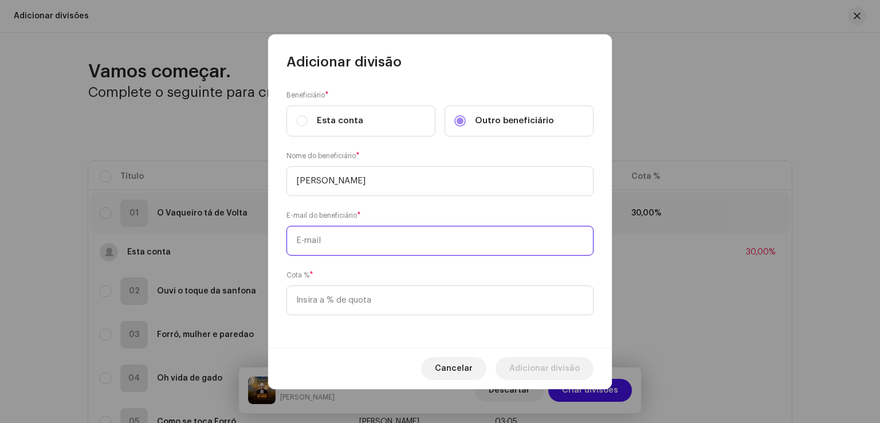
click at [445, 239] on input "text" at bounding box center [440, 241] width 307 height 30
paste input "[EMAIL_ADDRESS][DOMAIN_NAME]"
type input "[EMAIL_ADDRESS][DOMAIN_NAME]"
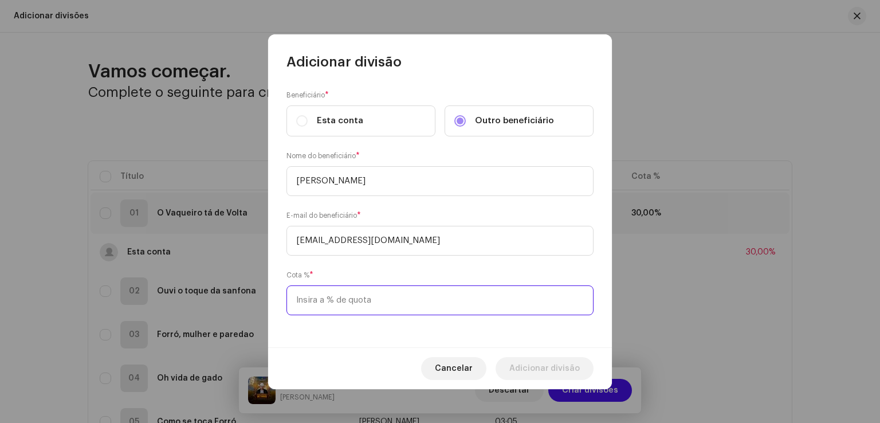
click at [375, 301] on input at bounding box center [440, 300] width 307 height 30
type input "70,00"
drag, startPoint x: 524, startPoint y: 365, endPoint x: 879, endPoint y: 279, distance: 365.2
click at [524, 365] on span "Adicionar divisão" at bounding box center [545, 368] width 70 height 23
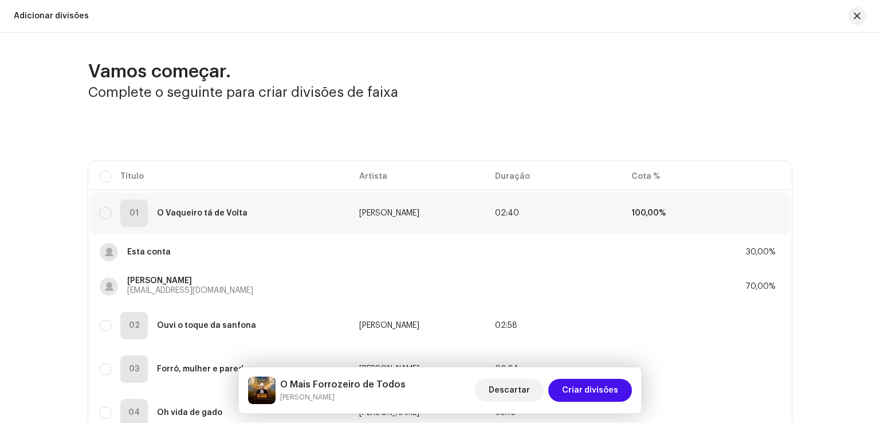
click at [735, 206] on td "100,00%" at bounding box center [690, 213] width 136 height 41
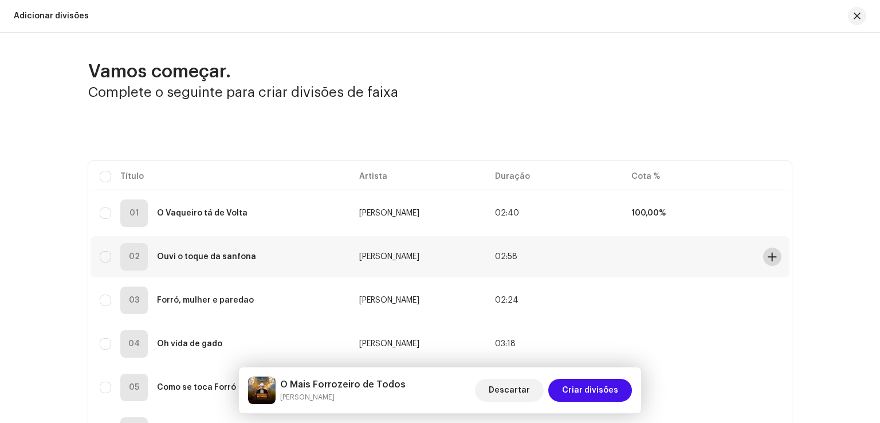
click at [770, 258] on span at bounding box center [772, 256] width 9 height 9
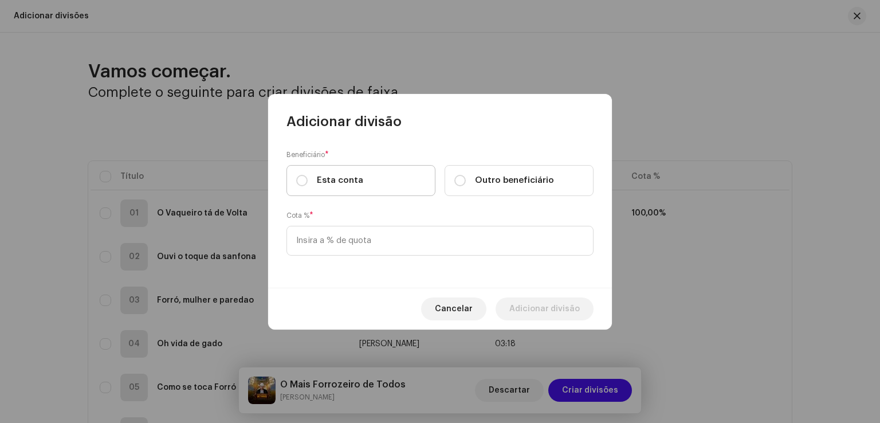
click at [380, 168] on label "Esta conta" at bounding box center [361, 180] width 149 height 31
click at [308, 175] on input "Esta conta" at bounding box center [301, 180] width 11 height 11
radio input "true"
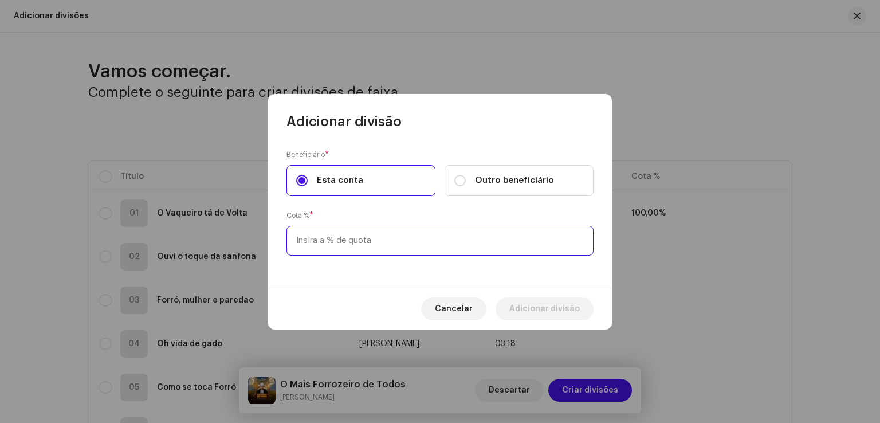
click at [358, 239] on input at bounding box center [440, 241] width 307 height 30
type input "30,00"
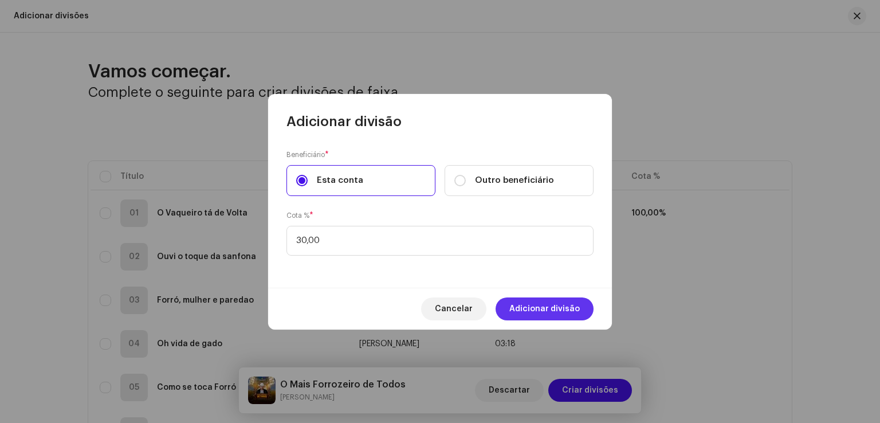
click at [537, 305] on span "Adicionar divisão" at bounding box center [545, 308] width 70 height 23
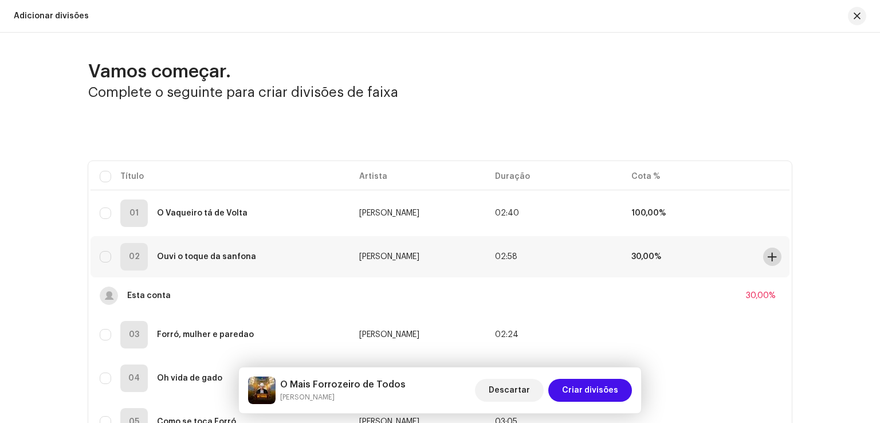
click at [770, 255] on span at bounding box center [772, 256] width 9 height 9
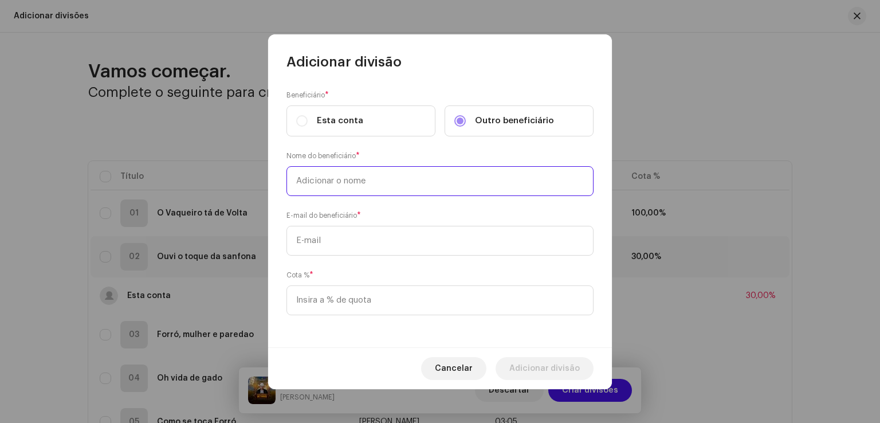
click at [463, 183] on input "text" at bounding box center [440, 181] width 307 height 30
type input "[PERSON_NAME]"
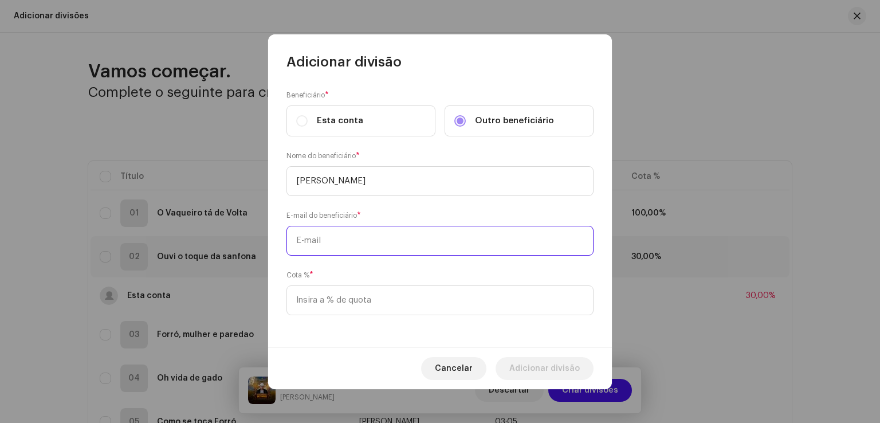
click at [406, 244] on input "text" at bounding box center [440, 241] width 307 height 30
paste input "[EMAIL_ADDRESS][DOMAIN_NAME]"
type input "[EMAIL_ADDRESS][DOMAIN_NAME]"
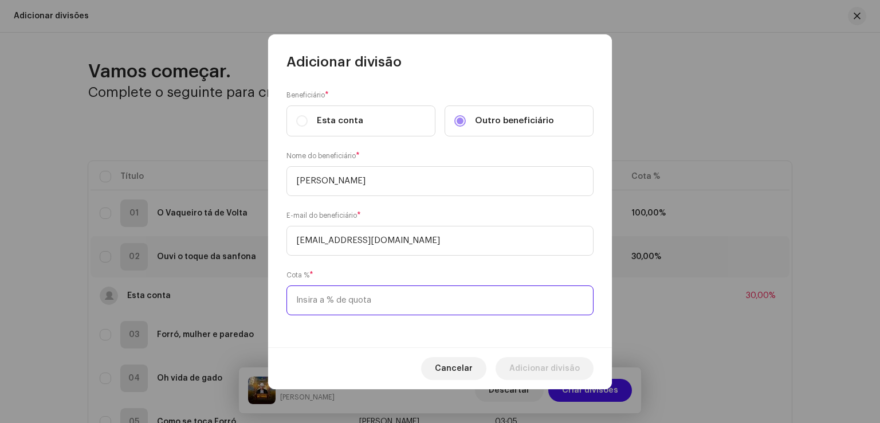
click at [389, 298] on input at bounding box center [440, 300] width 307 height 30
type input "70,00"
click at [544, 366] on span "Adicionar divisão" at bounding box center [545, 368] width 70 height 23
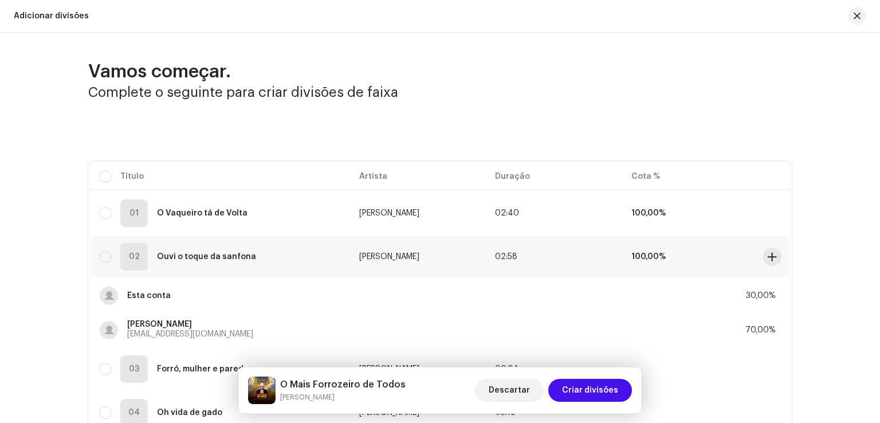
click at [704, 261] on td "100,00%" at bounding box center [690, 256] width 136 height 41
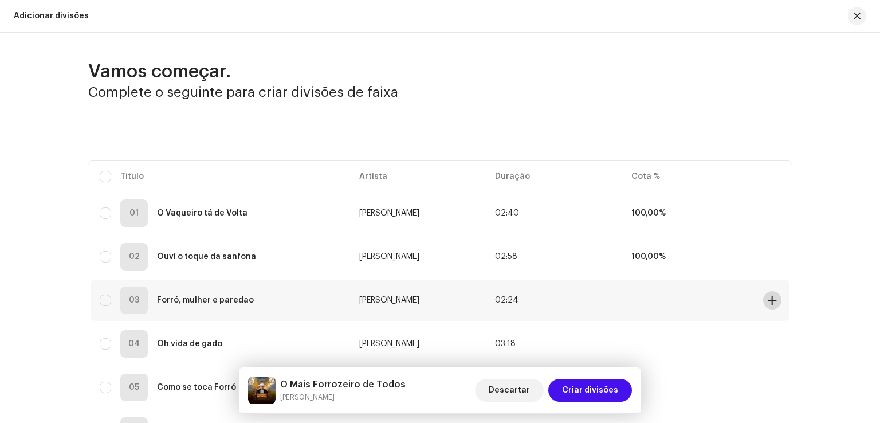
click at [777, 300] on button at bounding box center [772, 300] width 18 height 18
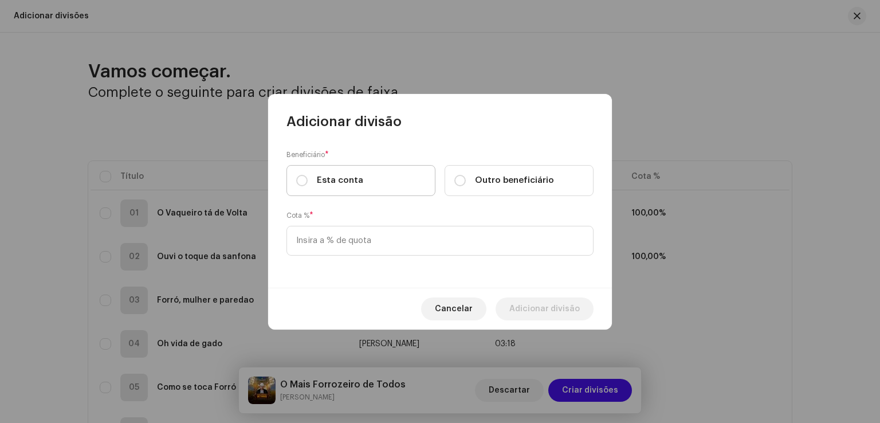
click at [376, 171] on label "Esta conta" at bounding box center [361, 180] width 149 height 31
click at [308, 175] on input "Esta conta" at bounding box center [301, 180] width 11 height 11
radio input "true"
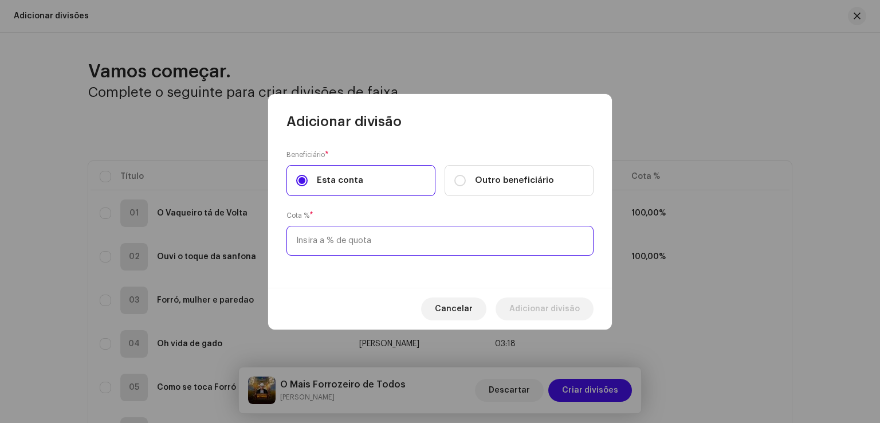
click at [355, 245] on input at bounding box center [440, 241] width 307 height 30
type input "30,00"
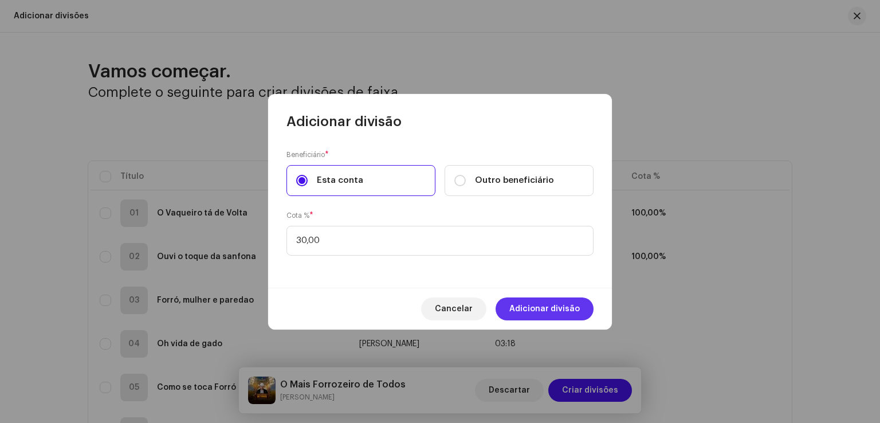
click at [527, 303] on span "Adicionar divisão" at bounding box center [545, 308] width 70 height 23
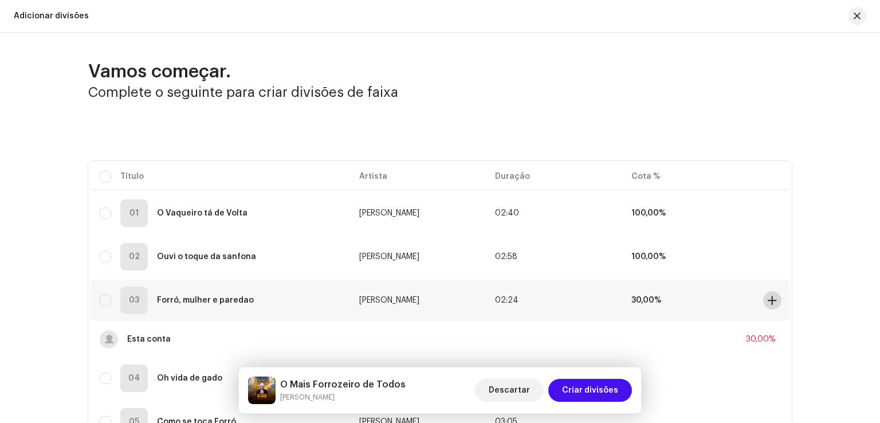
click at [768, 304] on span at bounding box center [772, 300] width 9 height 9
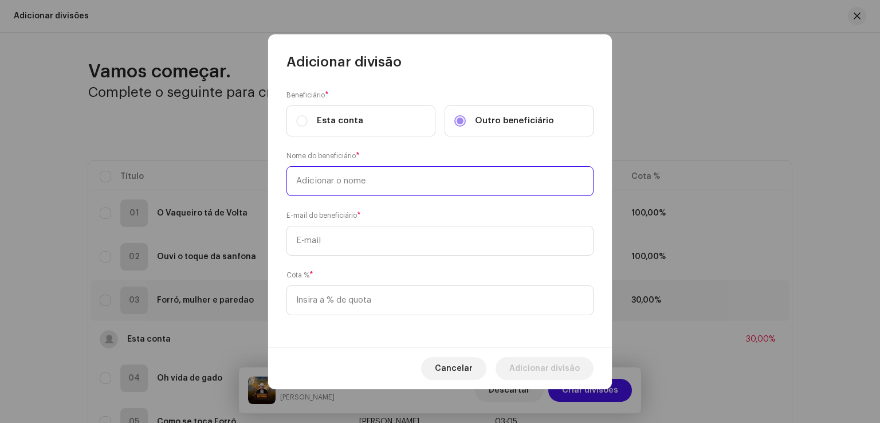
click at [406, 185] on input "text" at bounding box center [440, 181] width 307 height 30
type input "[PERSON_NAME]"
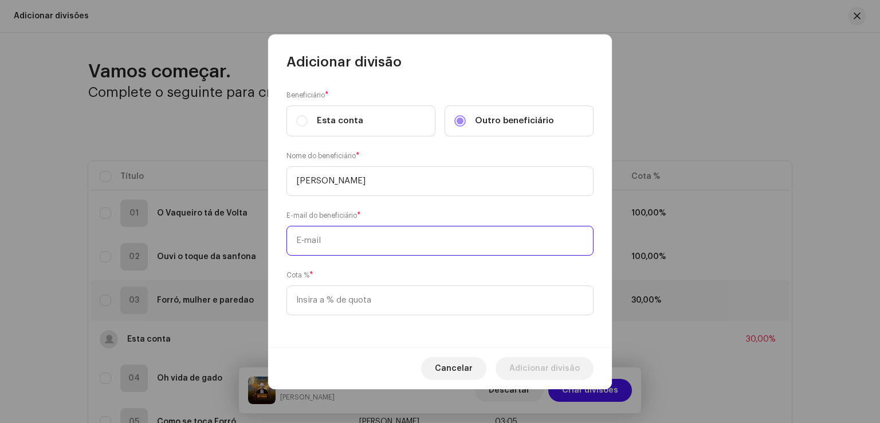
click at [375, 238] on input "text" at bounding box center [440, 241] width 307 height 30
paste input "[EMAIL_ADDRESS][DOMAIN_NAME]"
type input "[EMAIL_ADDRESS][DOMAIN_NAME]"
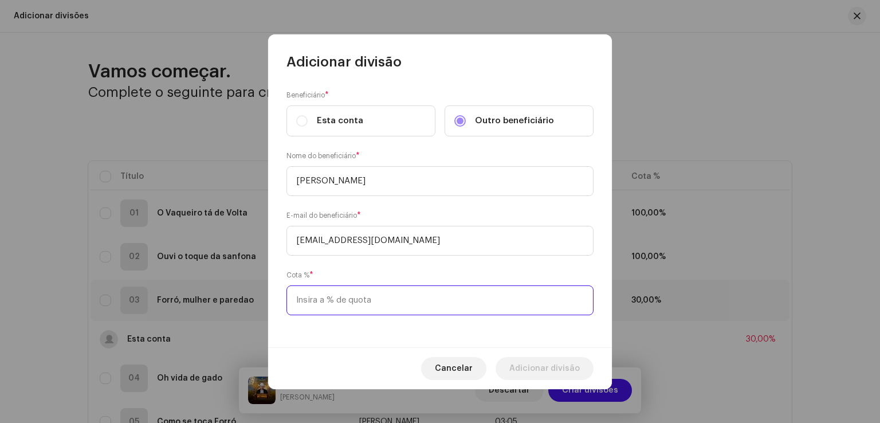
click at [351, 296] on input at bounding box center [440, 300] width 307 height 30
type input "70,00"
click at [554, 372] on span "Adicionar divisão" at bounding box center [545, 368] width 70 height 23
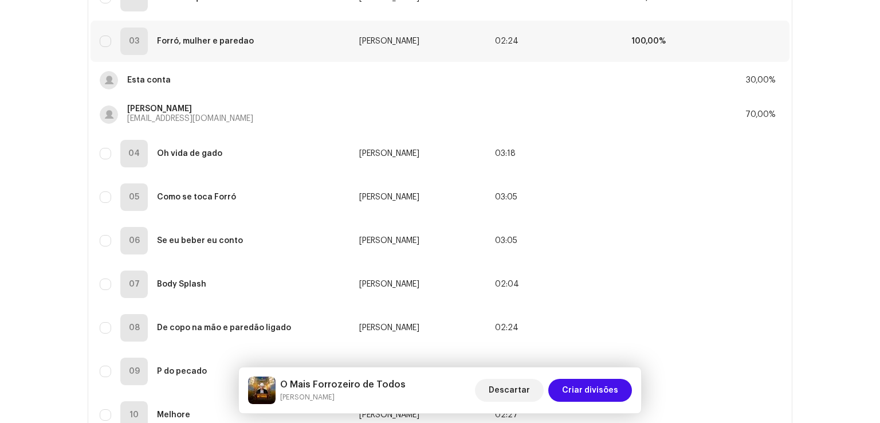
scroll to position [282, 0]
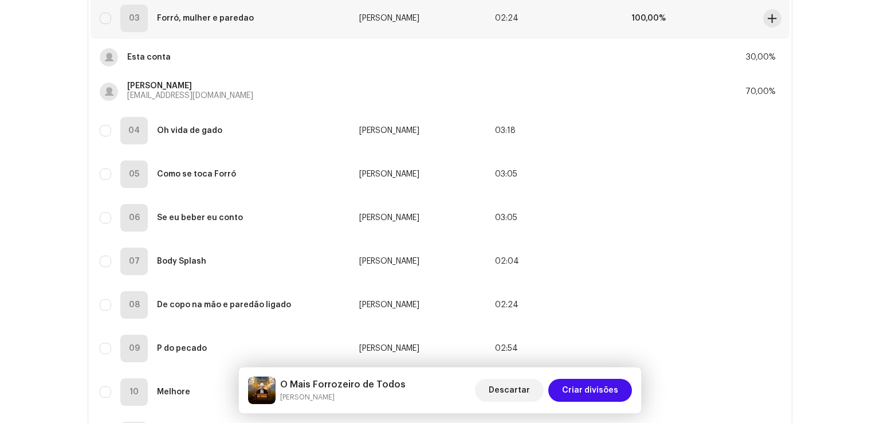
click at [718, 19] on td "100,00%" at bounding box center [690, 18] width 136 height 41
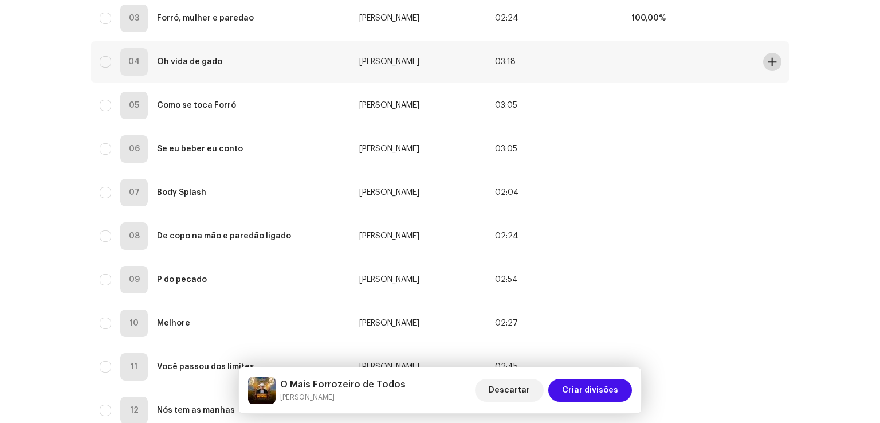
click at [770, 61] on span at bounding box center [772, 61] width 9 height 9
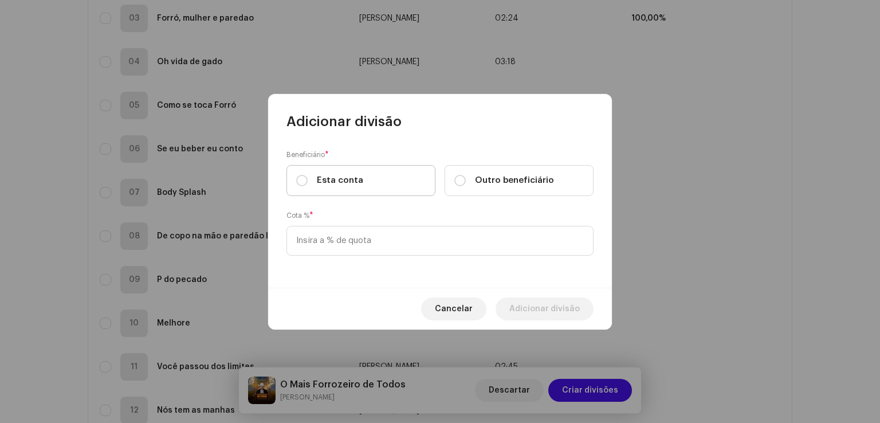
click at [377, 170] on label "Esta conta" at bounding box center [361, 180] width 149 height 31
click at [308, 175] on input "Esta conta" at bounding box center [301, 180] width 11 height 11
radio input "true"
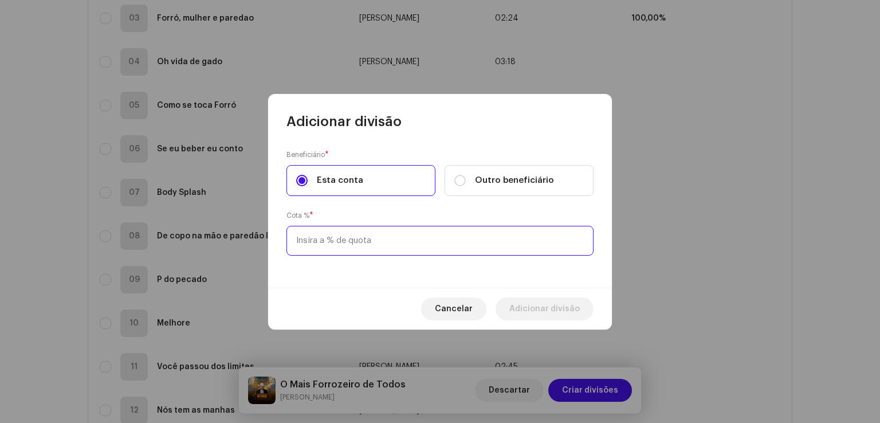
click at [358, 244] on input at bounding box center [440, 241] width 307 height 30
type input "30,00"
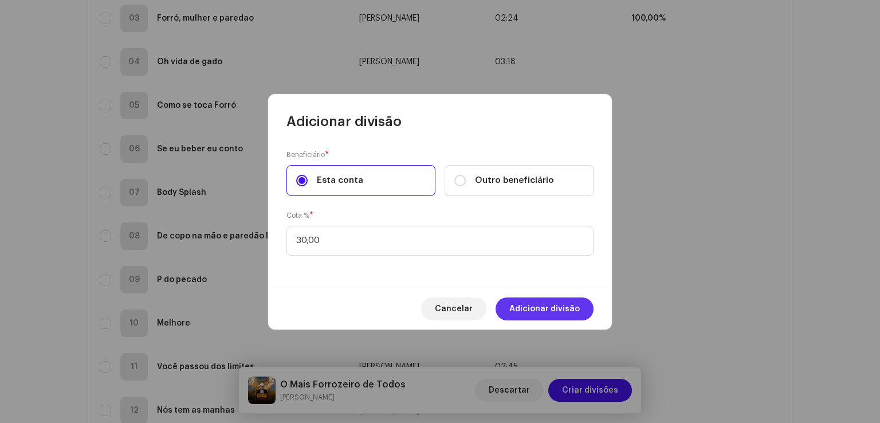
click at [532, 304] on span "Adicionar divisão" at bounding box center [545, 308] width 70 height 23
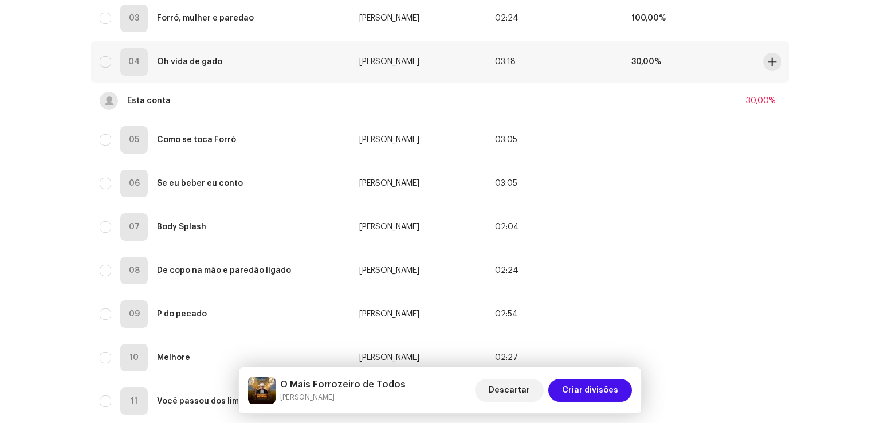
click at [764, 70] on td at bounding box center [774, 61] width 31 height 41
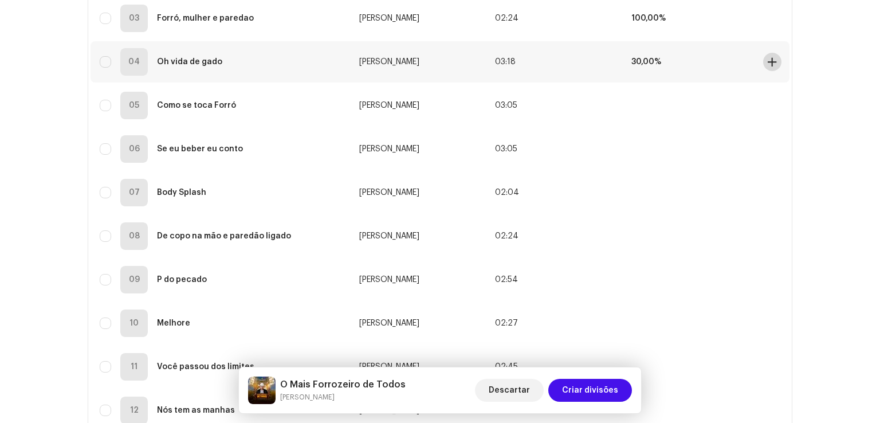
click at [770, 62] on span at bounding box center [772, 61] width 9 height 9
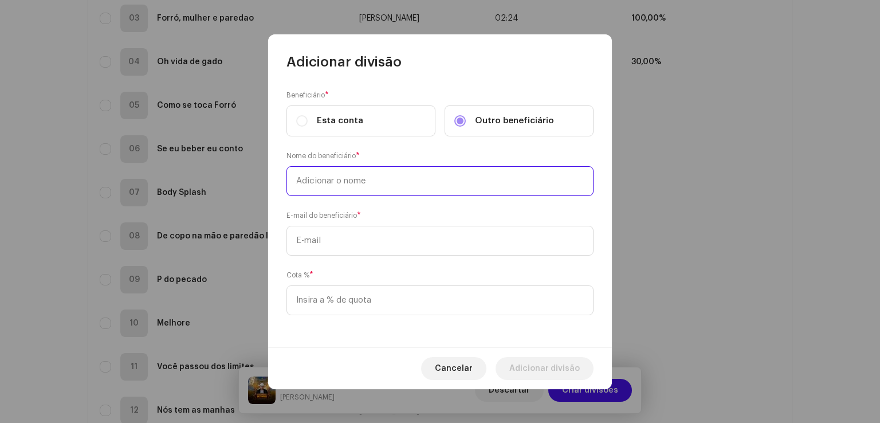
click at [499, 179] on input "text" at bounding box center [440, 181] width 307 height 30
type input "O"
type input "[PERSON_NAME]"
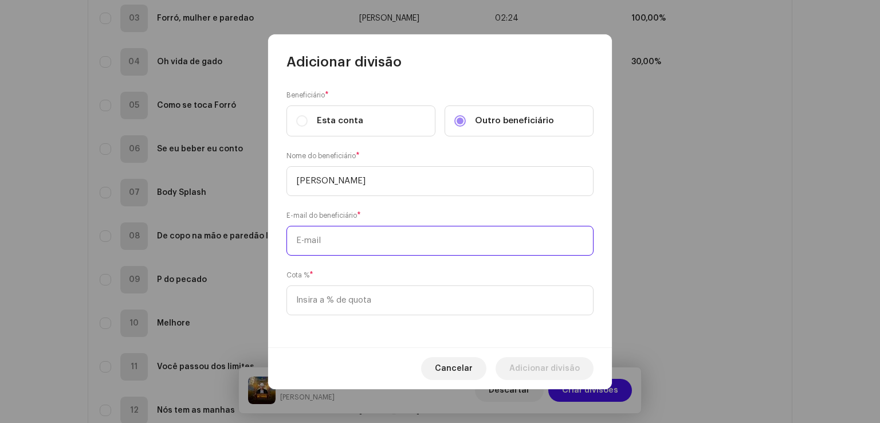
click at [465, 238] on input "text" at bounding box center [440, 241] width 307 height 30
paste input "[EMAIL_ADDRESS][DOMAIN_NAME]"
type input "[EMAIL_ADDRESS][DOMAIN_NAME]"
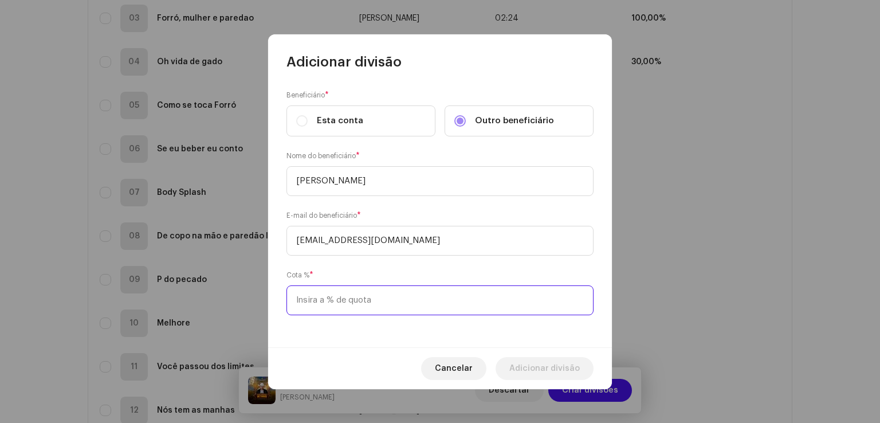
click at [437, 295] on input at bounding box center [440, 300] width 307 height 30
type input "70,00"
click at [520, 367] on span "Adicionar divisão" at bounding box center [545, 368] width 70 height 23
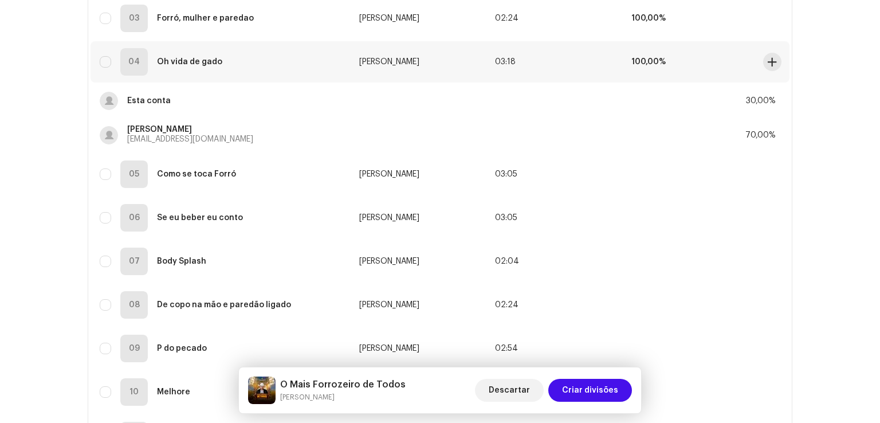
click at [715, 59] on td "100,00%" at bounding box center [690, 61] width 136 height 41
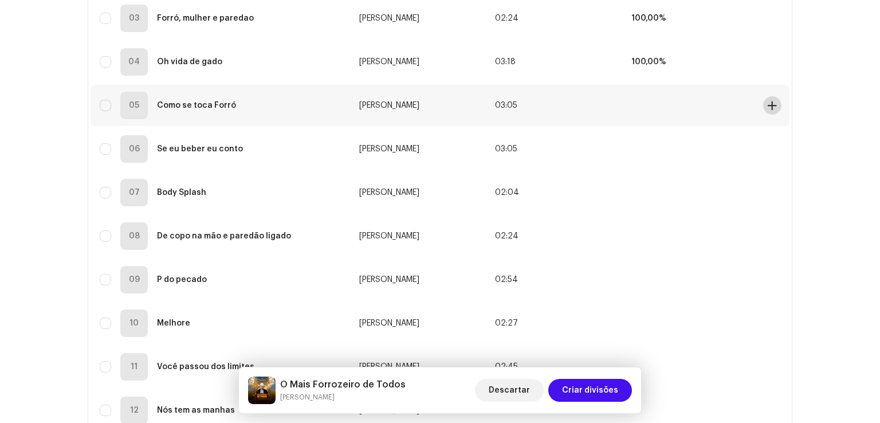
drag, startPoint x: 722, startPoint y: 105, endPoint x: 768, endPoint y: 101, distance: 46.6
click at [768, 101] on tr "05 Como se toca Forró [PERSON_NAME] 03:05" at bounding box center [440, 105] width 699 height 41
click at [768, 101] on span at bounding box center [772, 105] width 9 height 9
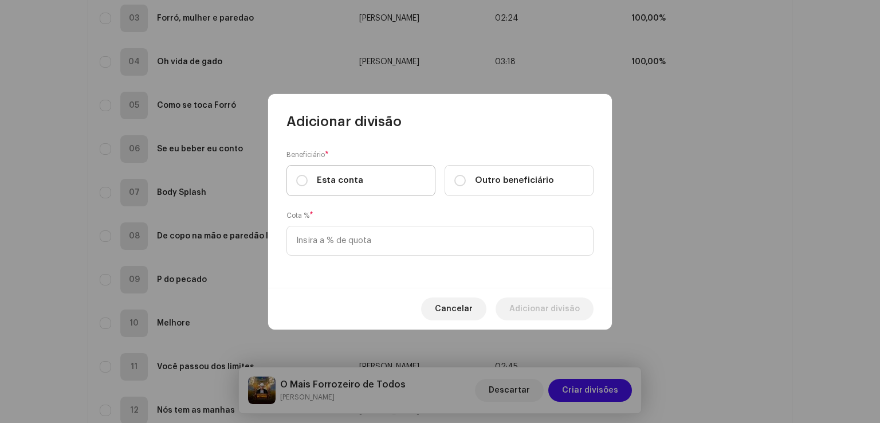
click at [421, 184] on label "Esta conta" at bounding box center [361, 180] width 149 height 31
click at [308, 184] on input "Esta conta" at bounding box center [301, 180] width 11 height 11
radio input "true"
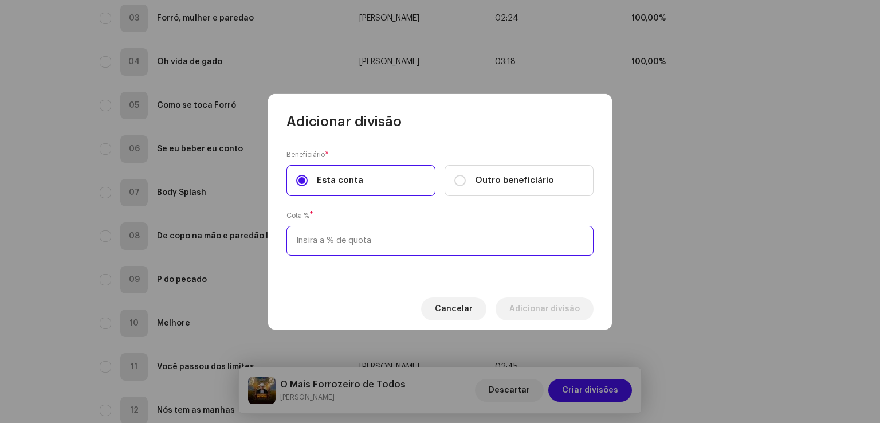
click at [365, 234] on input at bounding box center [440, 241] width 307 height 30
type input "30,00"
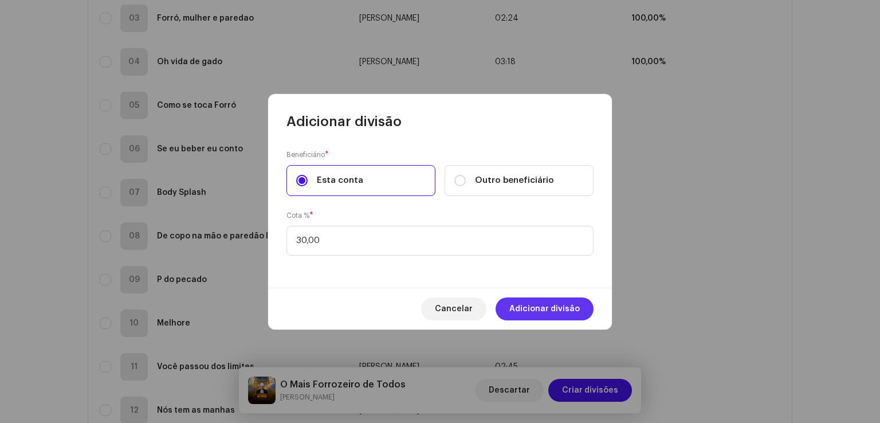
click at [518, 305] on span "Adicionar divisão" at bounding box center [545, 308] width 70 height 23
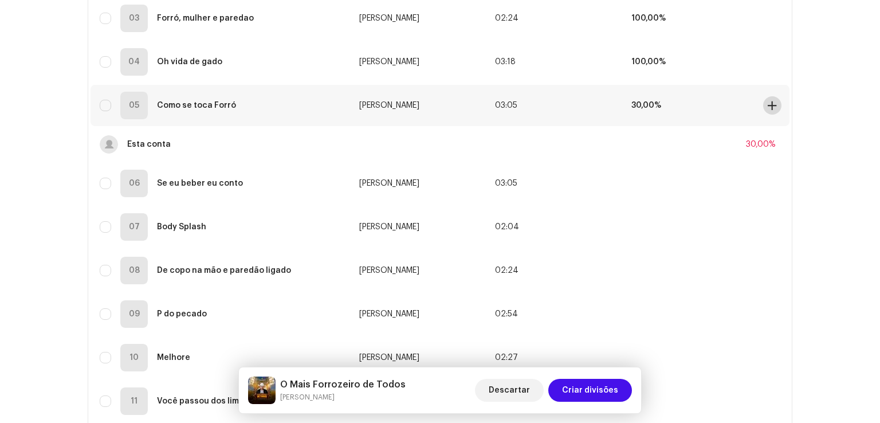
click at [768, 108] on span at bounding box center [772, 105] width 9 height 9
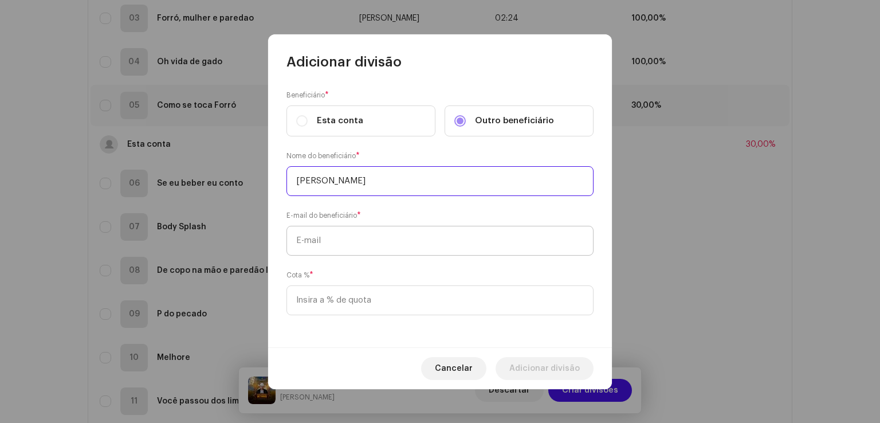
type input "[PERSON_NAME]"
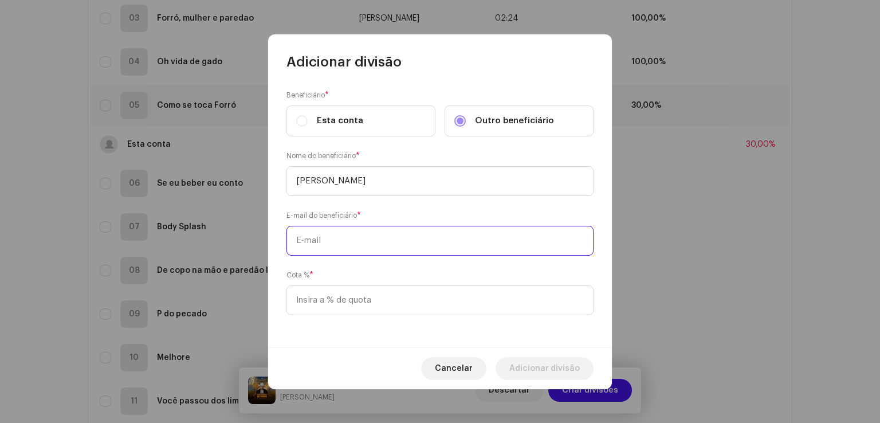
click at [438, 236] on input "text" at bounding box center [440, 241] width 307 height 30
paste input "[EMAIL_ADDRESS][DOMAIN_NAME]"
type input "[EMAIL_ADDRESS][DOMAIN_NAME]"
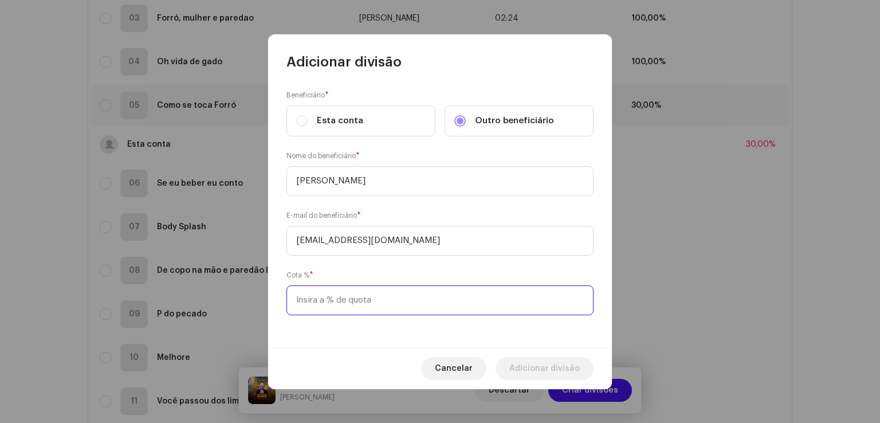
click at [399, 293] on input at bounding box center [440, 300] width 307 height 30
type input "70,00"
click at [527, 362] on span "Adicionar divisão" at bounding box center [545, 368] width 70 height 23
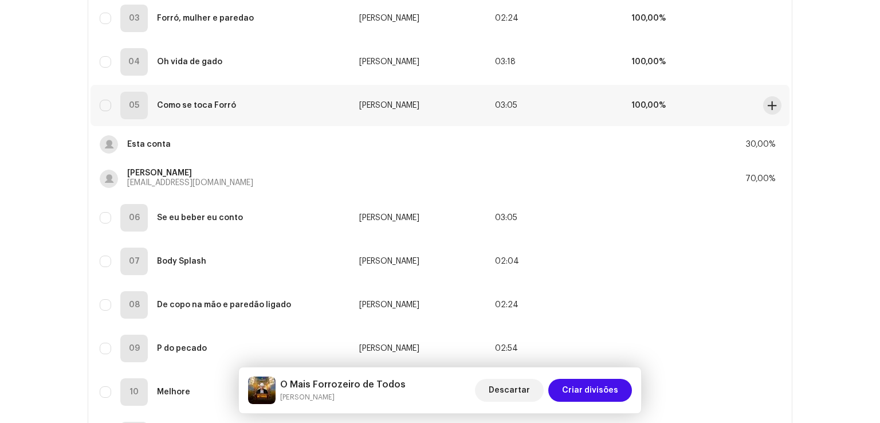
click at [741, 109] on td "100,00%" at bounding box center [690, 105] width 136 height 41
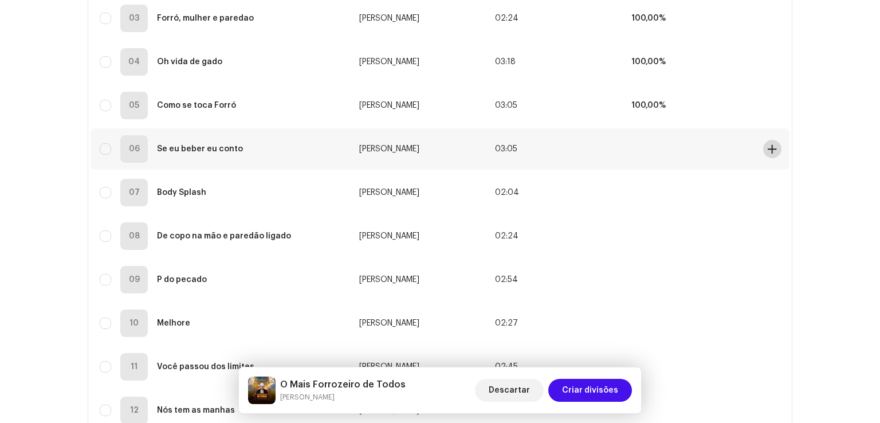
click at [768, 147] on span at bounding box center [772, 148] width 9 height 9
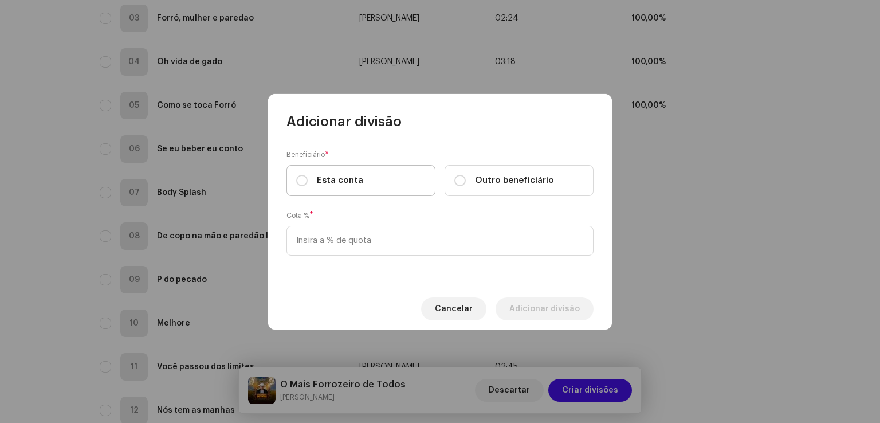
click at [377, 174] on label "Esta conta" at bounding box center [361, 180] width 149 height 31
click at [308, 175] on input "Esta conta" at bounding box center [301, 180] width 11 height 11
radio input "true"
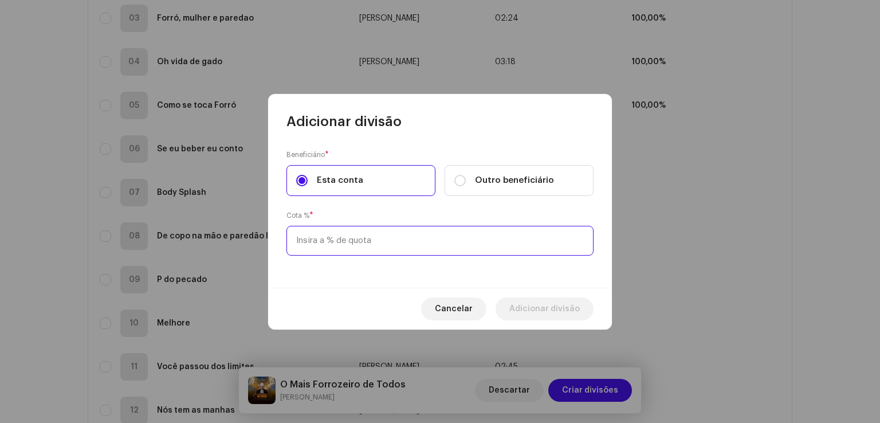
click at [358, 238] on input at bounding box center [440, 241] width 307 height 30
type input "30,00"
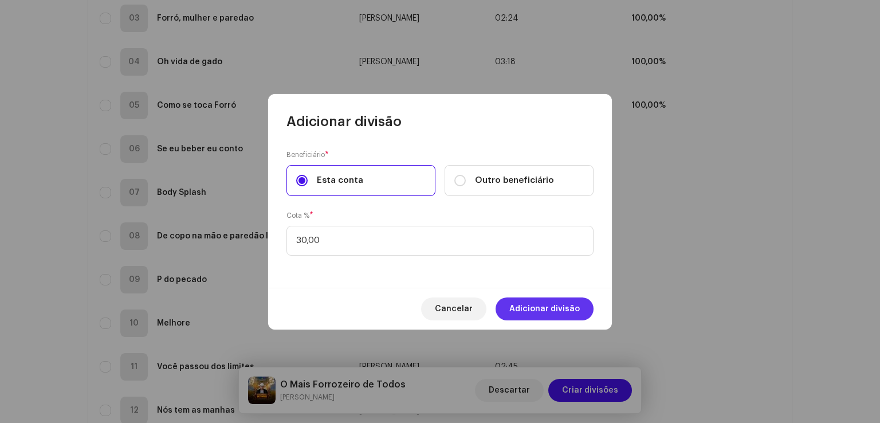
click at [527, 307] on span "Adicionar divisão" at bounding box center [545, 308] width 70 height 23
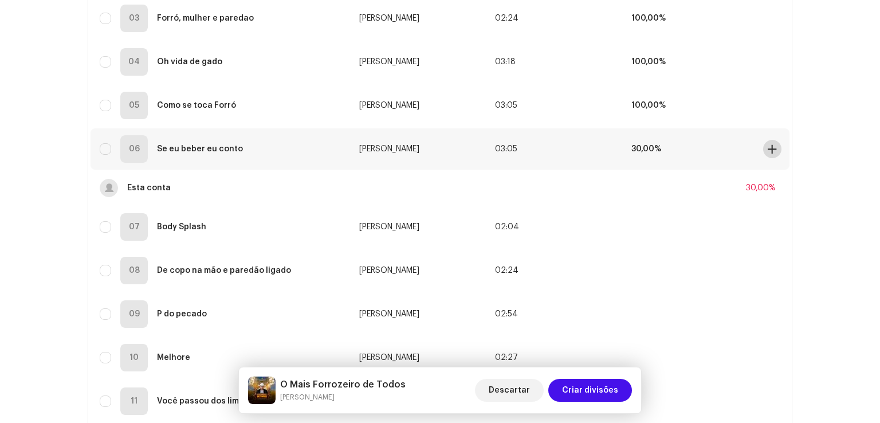
click at [769, 147] on span at bounding box center [772, 148] width 9 height 9
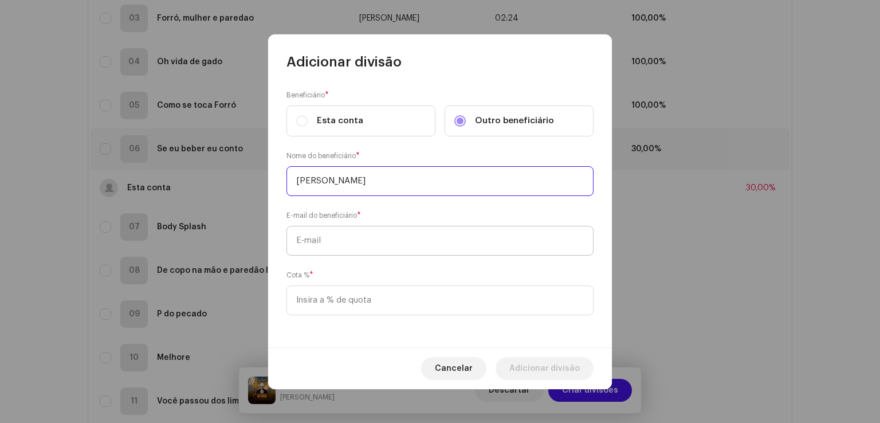
type input "[PERSON_NAME]"
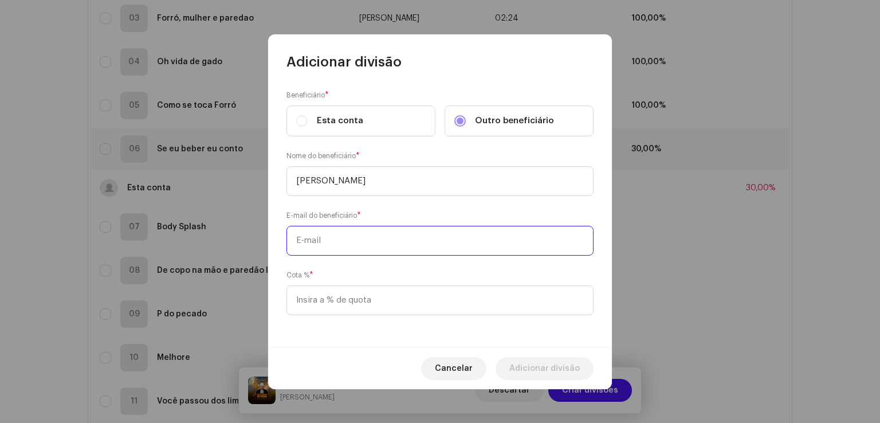
click at [499, 247] on input "text" at bounding box center [440, 241] width 307 height 30
paste input "[EMAIL_ADDRESS][DOMAIN_NAME]"
type input "[EMAIL_ADDRESS][DOMAIN_NAME]"
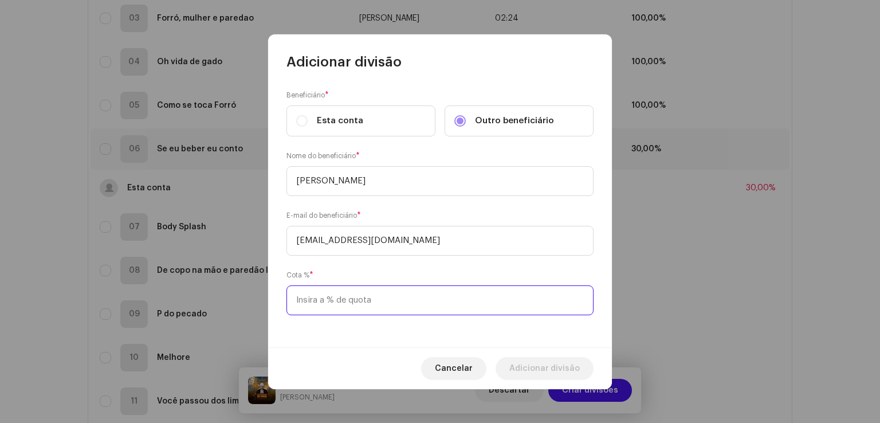
click at [429, 296] on input at bounding box center [440, 300] width 307 height 30
type input "70,00"
click at [518, 362] on span "Adicionar divisão" at bounding box center [545, 368] width 70 height 23
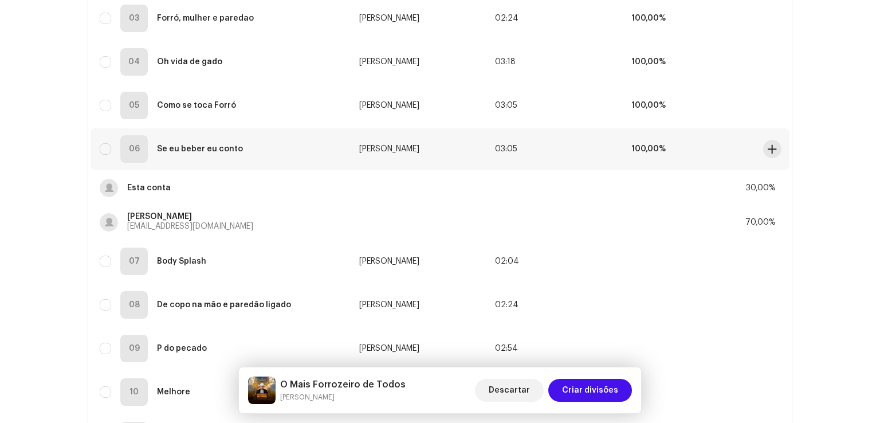
click at [722, 156] on td "100,00%" at bounding box center [690, 148] width 136 height 41
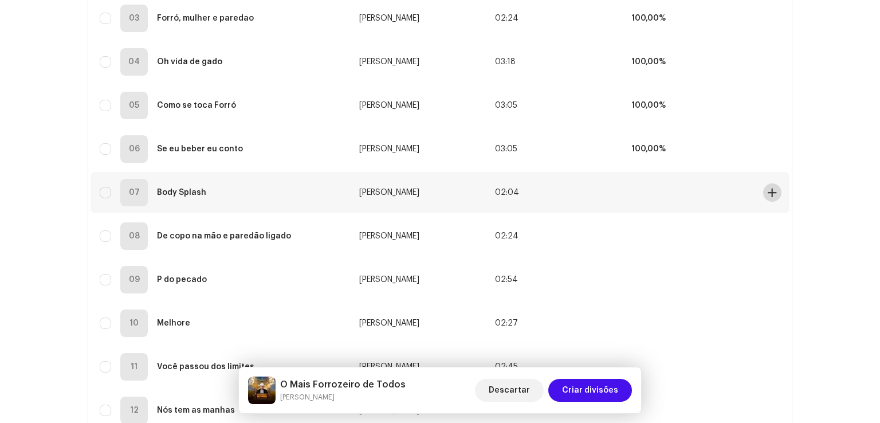
click at [768, 189] on span at bounding box center [772, 192] width 9 height 9
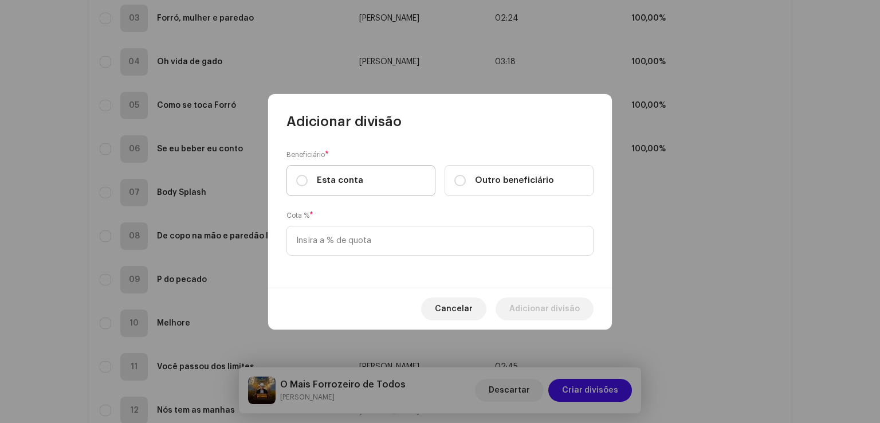
click at [405, 169] on label "Esta conta" at bounding box center [361, 180] width 149 height 31
click at [308, 175] on input "Esta conta" at bounding box center [301, 180] width 11 height 11
radio input "true"
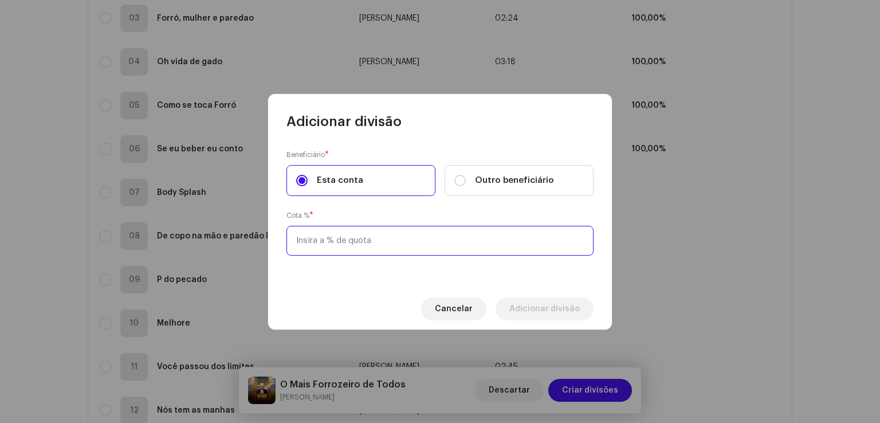
click at [367, 240] on input at bounding box center [440, 241] width 307 height 30
type input "30,00"
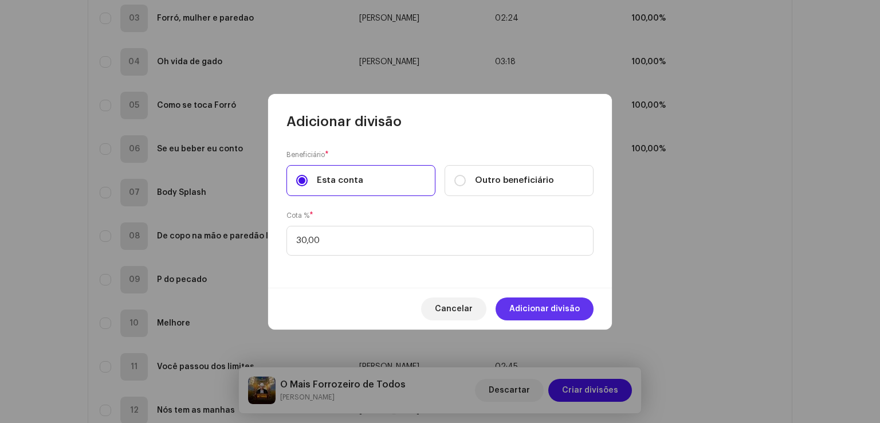
click at [533, 307] on span "Adicionar divisão" at bounding box center [545, 308] width 70 height 23
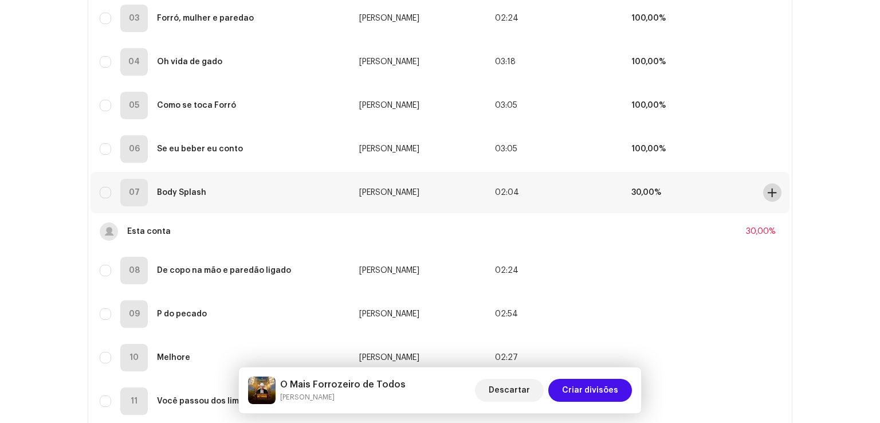
click at [769, 193] on span at bounding box center [772, 192] width 9 height 9
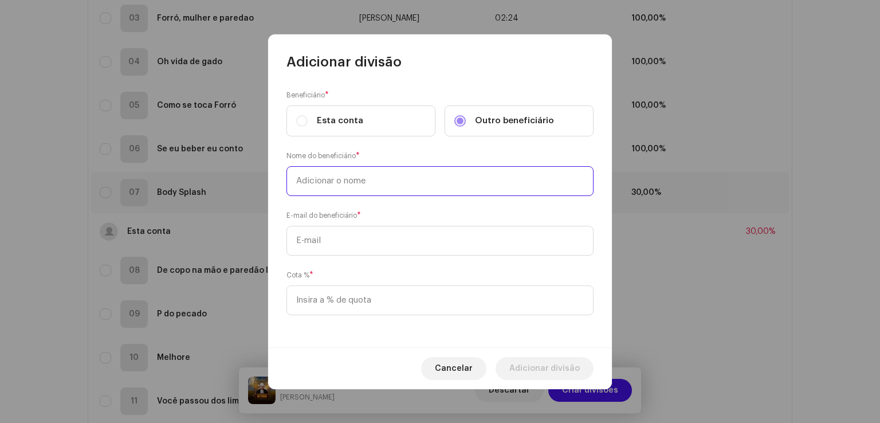
click at [424, 188] on input "text" at bounding box center [440, 181] width 307 height 30
type input "[PERSON_NAME]"
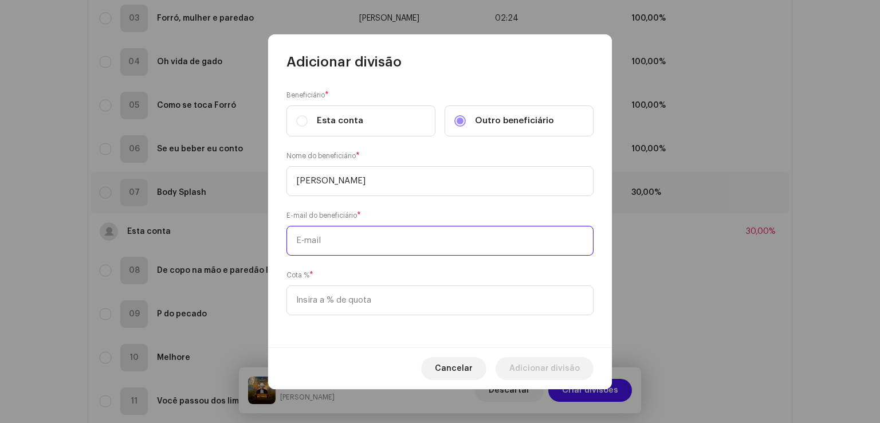
click at [409, 239] on input "text" at bounding box center [440, 241] width 307 height 30
paste input "[EMAIL_ADDRESS][DOMAIN_NAME]"
type input "[EMAIL_ADDRESS][DOMAIN_NAME]"
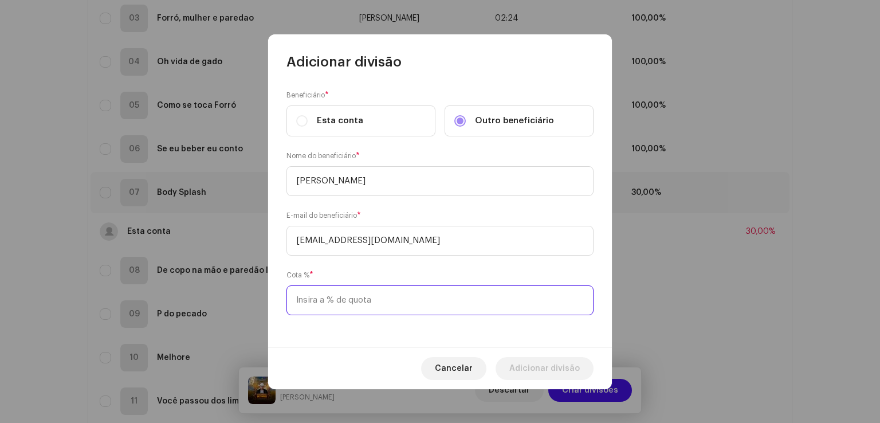
click at [401, 301] on input at bounding box center [440, 300] width 307 height 30
type input "70,00"
click at [572, 362] on span "Adicionar divisão" at bounding box center [545, 368] width 70 height 23
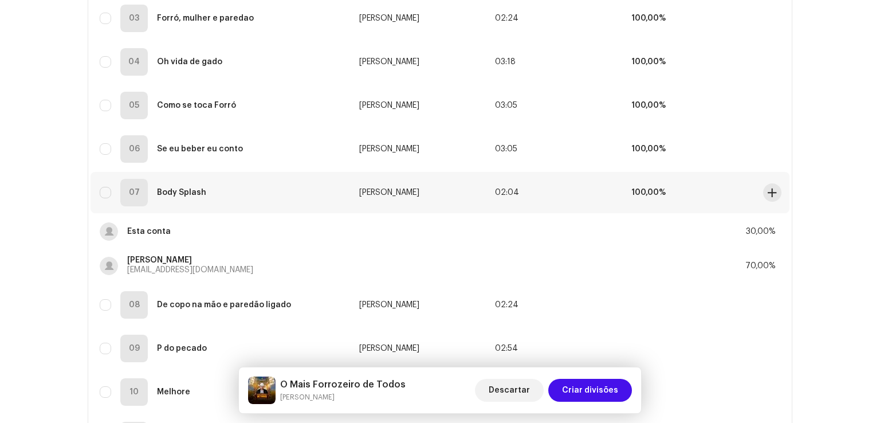
click at [646, 185] on td "100,00%" at bounding box center [690, 192] width 136 height 41
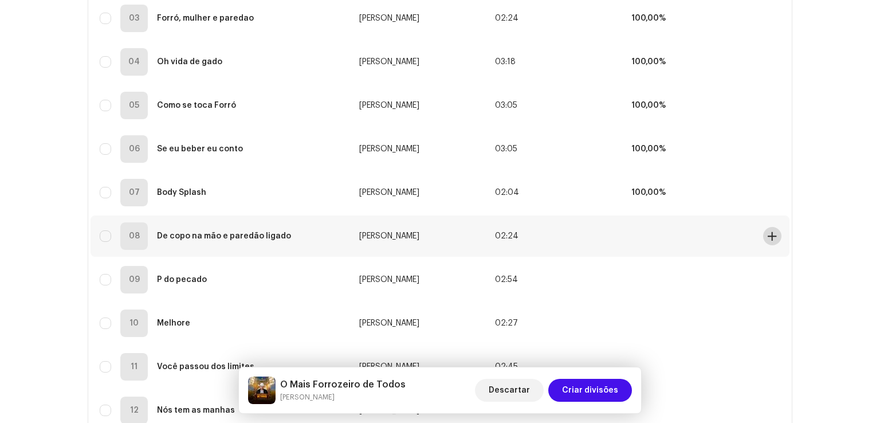
click at [773, 236] on span at bounding box center [772, 236] width 9 height 9
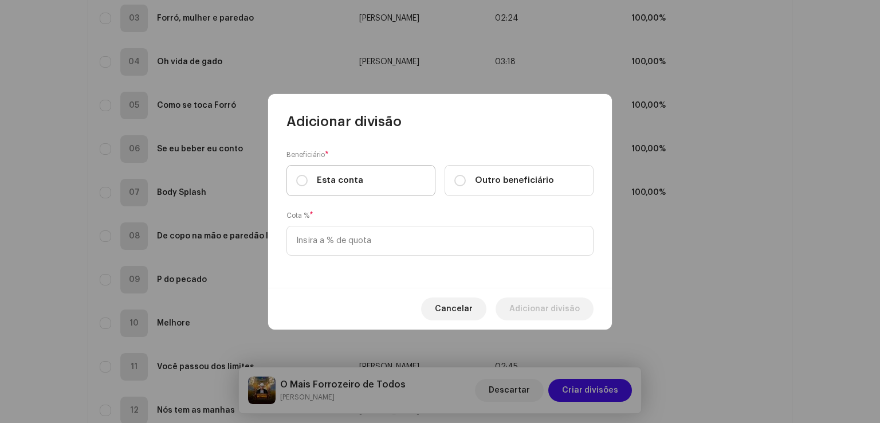
click at [405, 178] on label "Esta conta" at bounding box center [361, 180] width 149 height 31
click at [308, 178] on input "Esta conta" at bounding box center [301, 180] width 11 height 11
radio input "true"
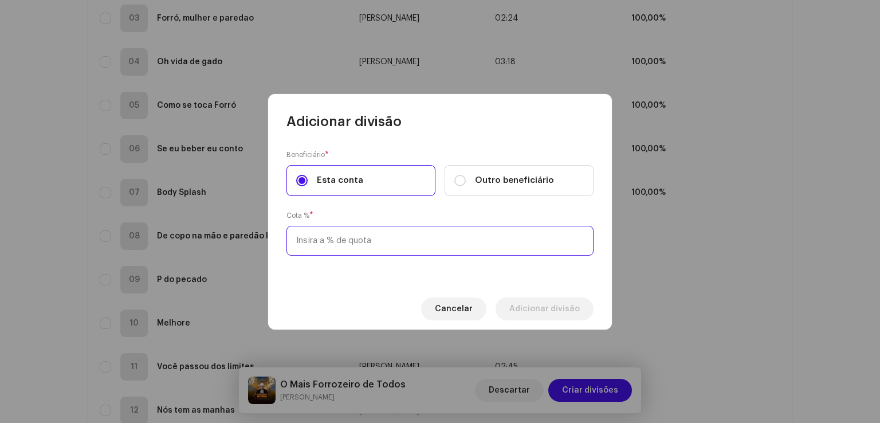
click at [396, 241] on input at bounding box center [440, 241] width 307 height 30
type input "30,00"
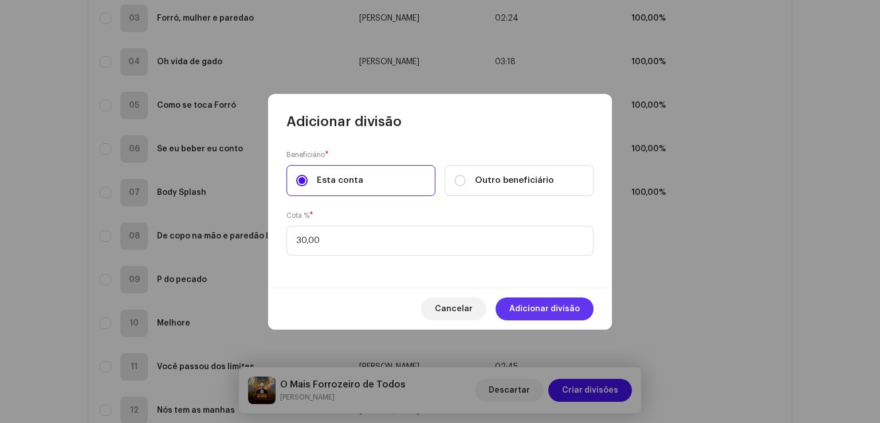
click at [526, 304] on span "Adicionar divisão" at bounding box center [545, 308] width 70 height 23
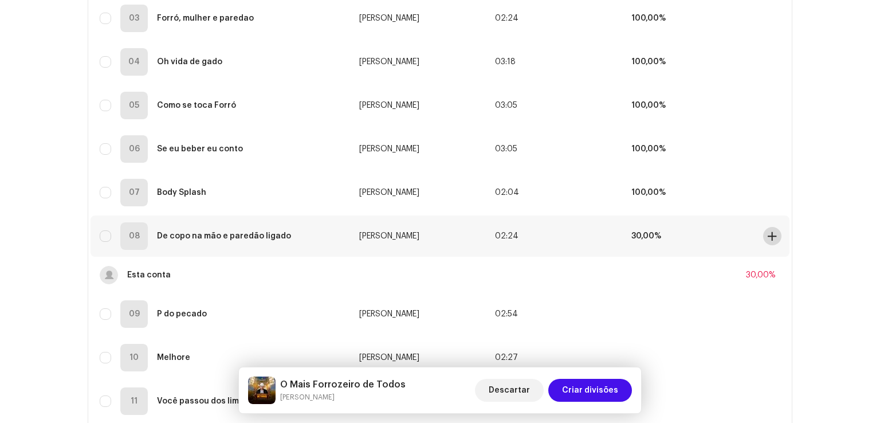
click at [768, 236] on span at bounding box center [772, 236] width 9 height 9
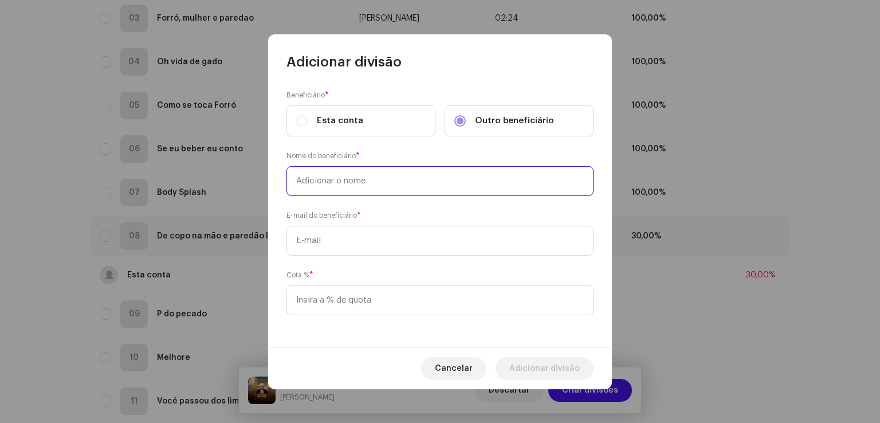
click at [493, 184] on input "text" at bounding box center [440, 181] width 307 height 30
type input "[PERSON_NAME]"
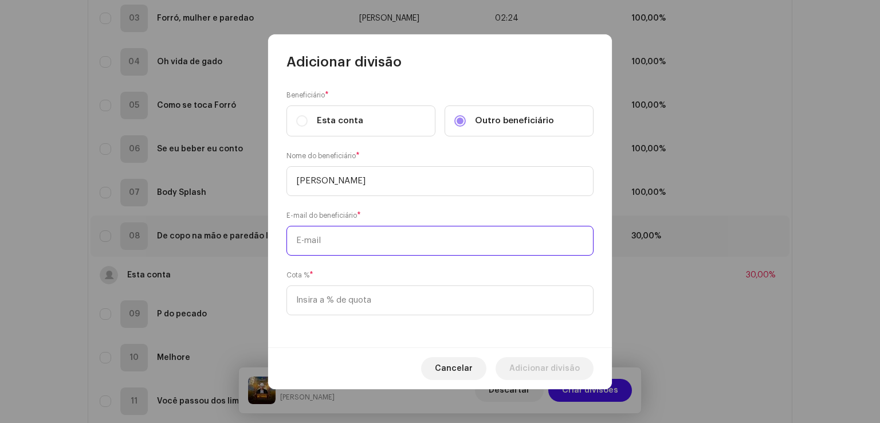
click at [433, 248] on input "text" at bounding box center [440, 241] width 307 height 30
paste input "[EMAIL_ADDRESS][DOMAIN_NAME]"
type input "[EMAIL_ADDRESS][DOMAIN_NAME]"
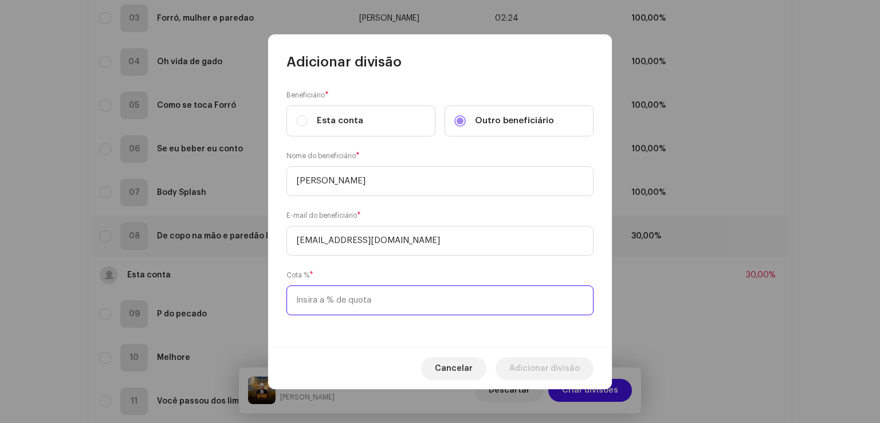
click at [391, 302] on input at bounding box center [440, 300] width 307 height 30
type input "70,00"
click at [527, 365] on span "Adicionar divisão" at bounding box center [545, 368] width 70 height 23
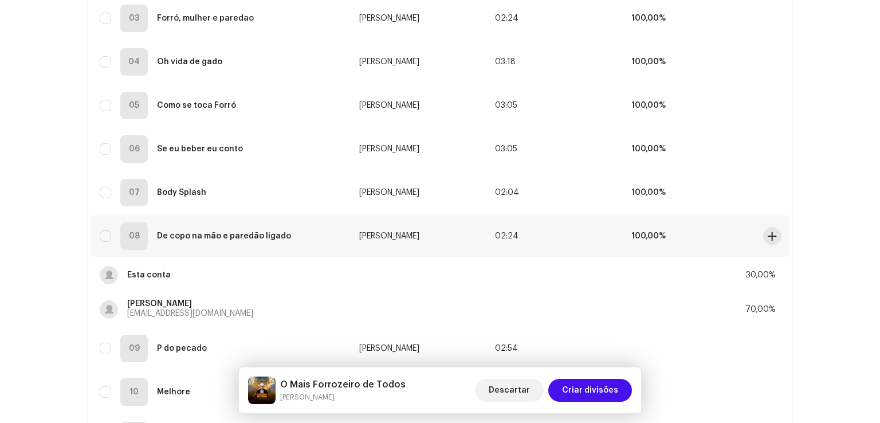
click at [699, 235] on td "100,00%" at bounding box center [690, 236] width 136 height 41
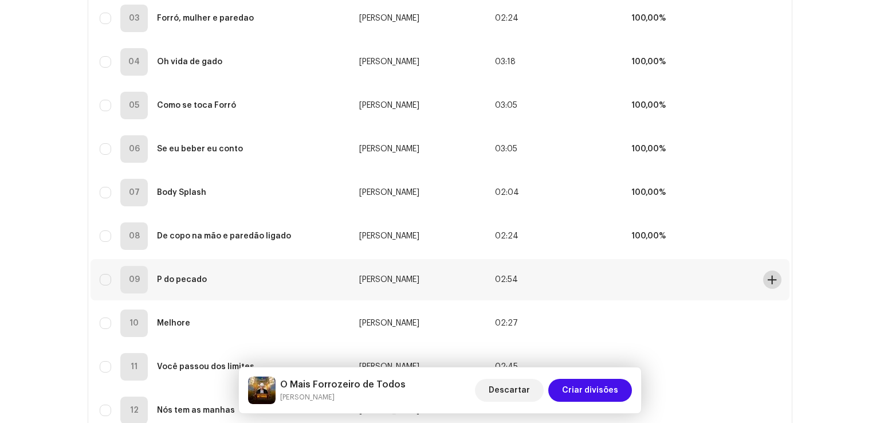
click at [769, 283] on span at bounding box center [772, 279] width 9 height 9
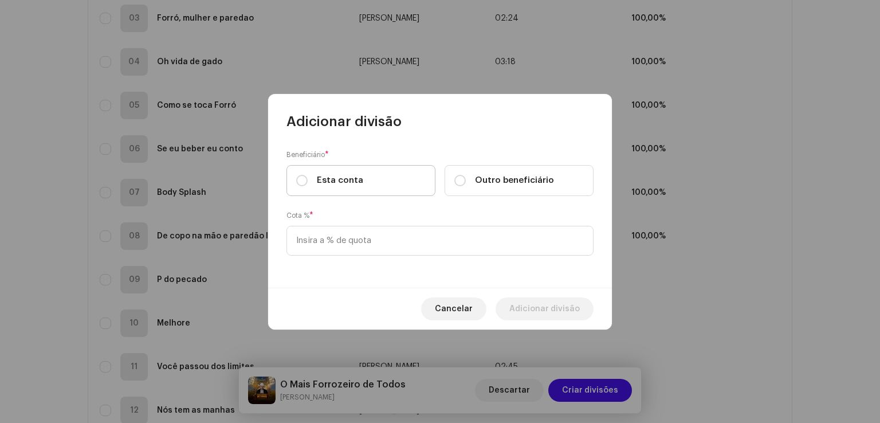
click at [394, 178] on label "Esta conta" at bounding box center [361, 180] width 149 height 31
click at [308, 178] on input "Esta conta" at bounding box center [301, 180] width 11 height 11
radio input "true"
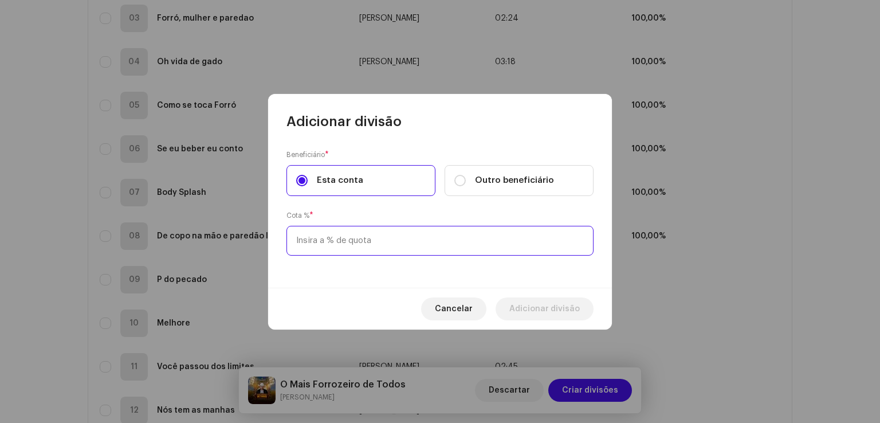
click at [378, 232] on input at bounding box center [440, 241] width 307 height 30
type input "30,00"
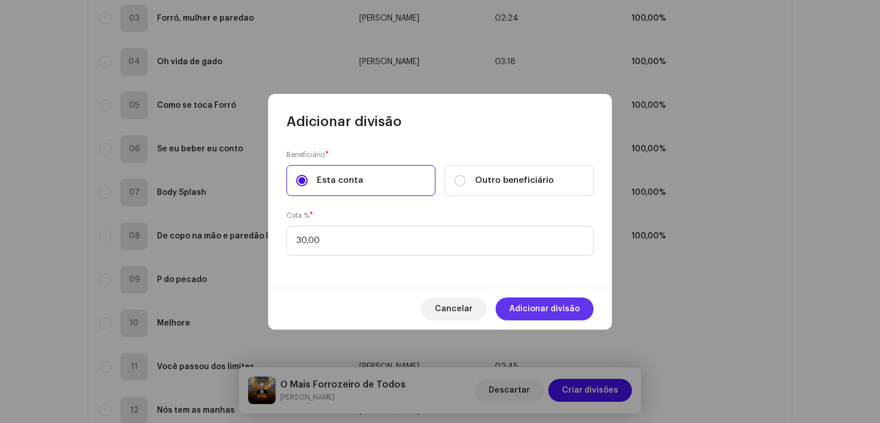
click at [530, 305] on span "Adicionar divisão" at bounding box center [545, 308] width 70 height 23
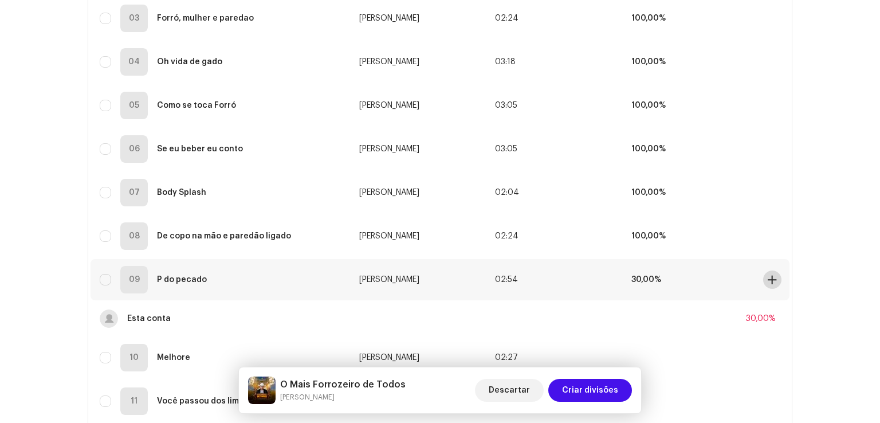
click at [769, 277] on span at bounding box center [772, 279] width 9 height 9
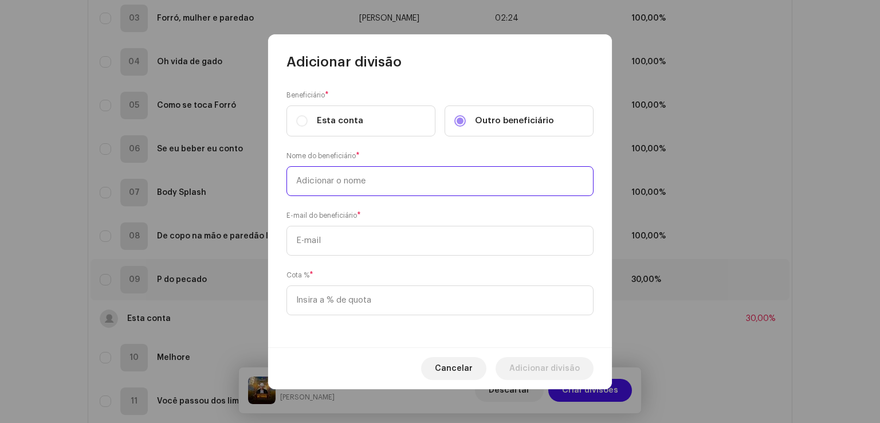
click at [436, 176] on input "text" at bounding box center [440, 181] width 307 height 30
type input "[PERSON_NAME]"
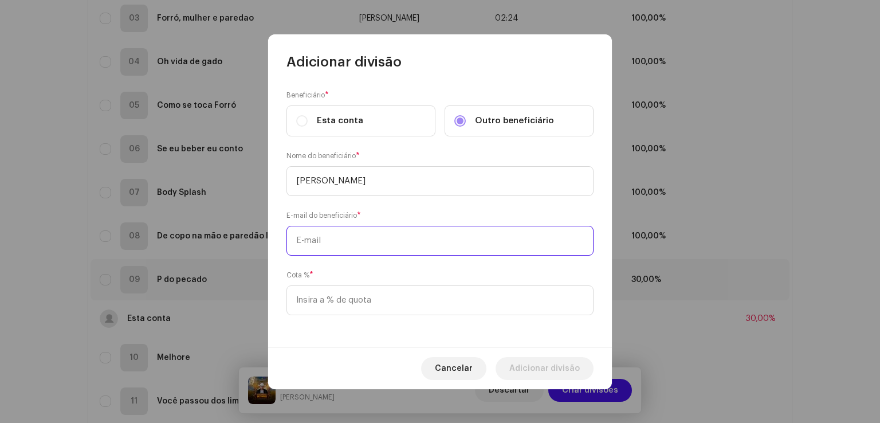
click at [415, 235] on input "text" at bounding box center [440, 241] width 307 height 30
paste input "[EMAIL_ADDRESS][DOMAIN_NAME]"
type input "[EMAIL_ADDRESS][DOMAIN_NAME]"
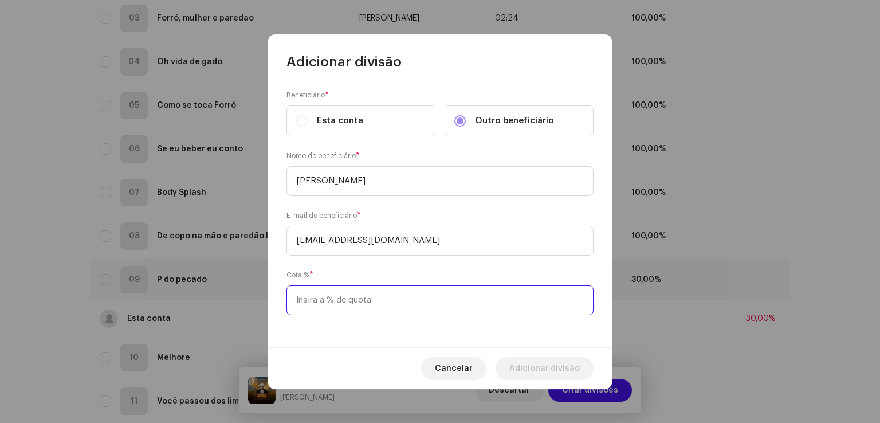
click at [351, 292] on input at bounding box center [440, 300] width 307 height 30
type input "70,00"
click at [528, 369] on span "Adicionar divisão" at bounding box center [545, 368] width 70 height 23
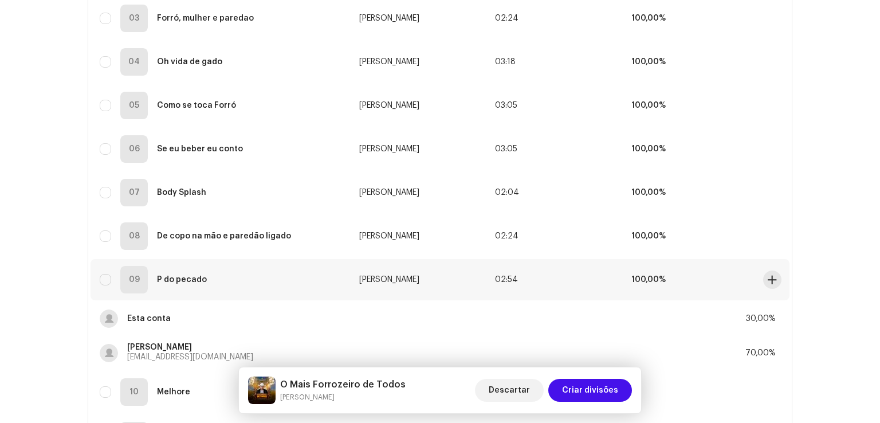
click at [706, 288] on td "100,00%" at bounding box center [690, 279] width 136 height 41
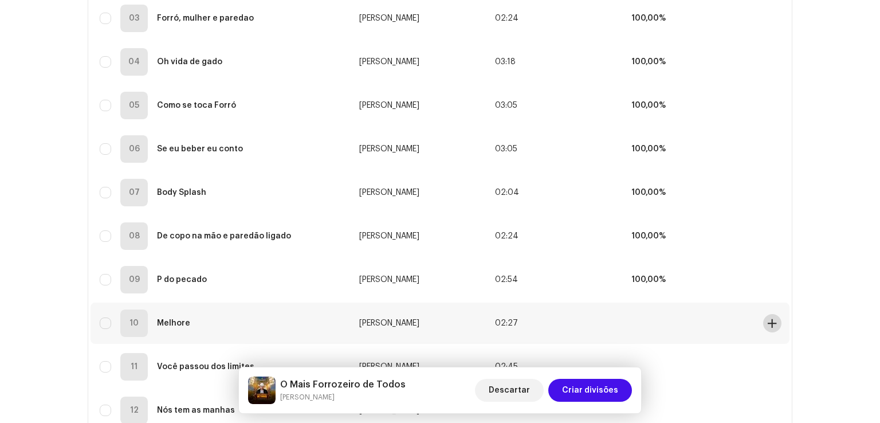
click at [770, 326] on span at bounding box center [772, 323] width 9 height 9
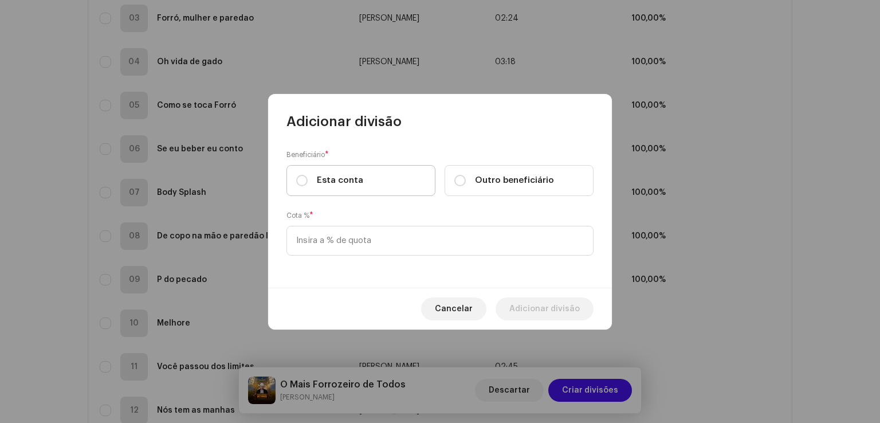
click at [410, 186] on label "Esta conta" at bounding box center [361, 180] width 149 height 31
click at [308, 186] on input "Esta conta" at bounding box center [301, 180] width 11 height 11
radio input "true"
click at [473, 184] on div "Outro beneficiário" at bounding box center [505, 180] width 100 height 13
click at [466, 184] on input "Outro beneficiário" at bounding box center [460, 180] width 11 height 11
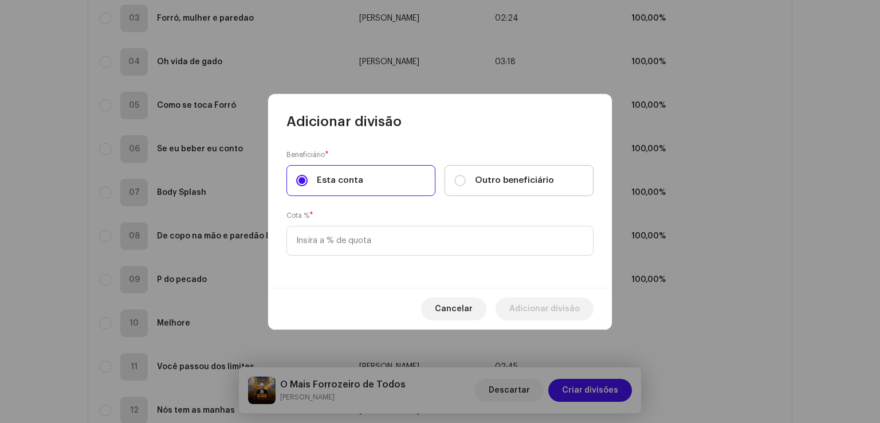
radio input "true"
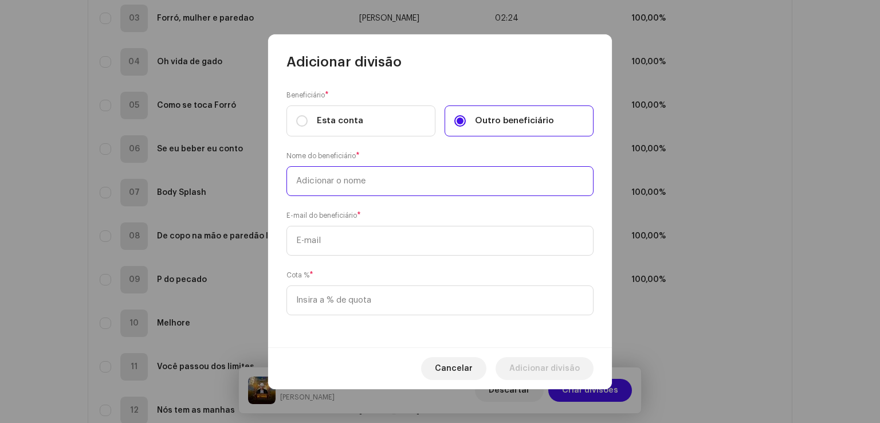
click at [473, 184] on input "text" at bounding box center [440, 181] width 307 height 30
type input "[PERSON_NAME]"
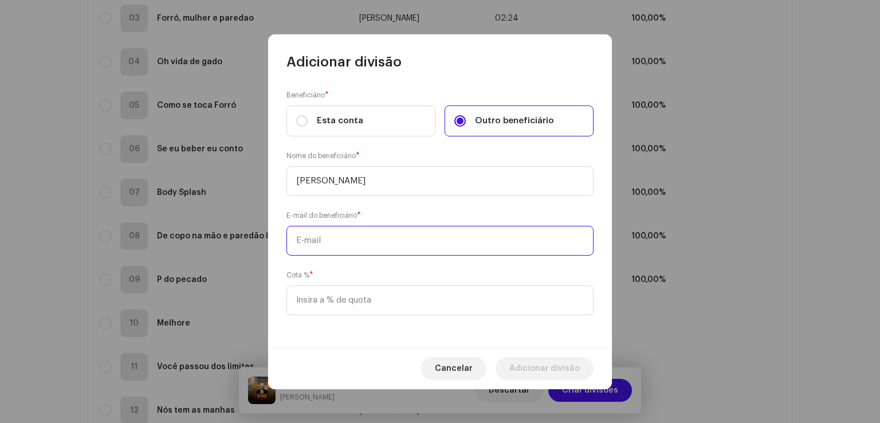
click at [429, 244] on input "text" at bounding box center [440, 241] width 307 height 30
paste input "[EMAIL_ADDRESS][DOMAIN_NAME]"
type input "[EMAIL_ADDRESS][DOMAIN_NAME]"
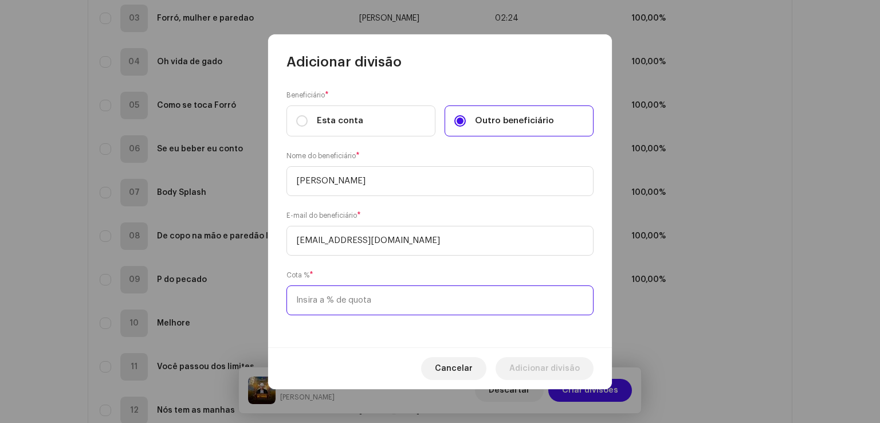
click at [401, 297] on input at bounding box center [440, 300] width 307 height 30
type input "70,00"
click at [531, 365] on span "Adicionar divisão" at bounding box center [545, 368] width 70 height 23
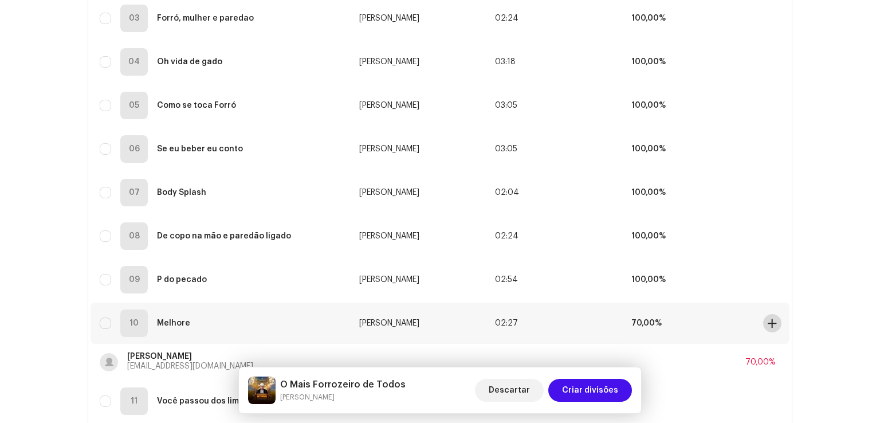
click at [770, 324] on span at bounding box center [772, 323] width 9 height 9
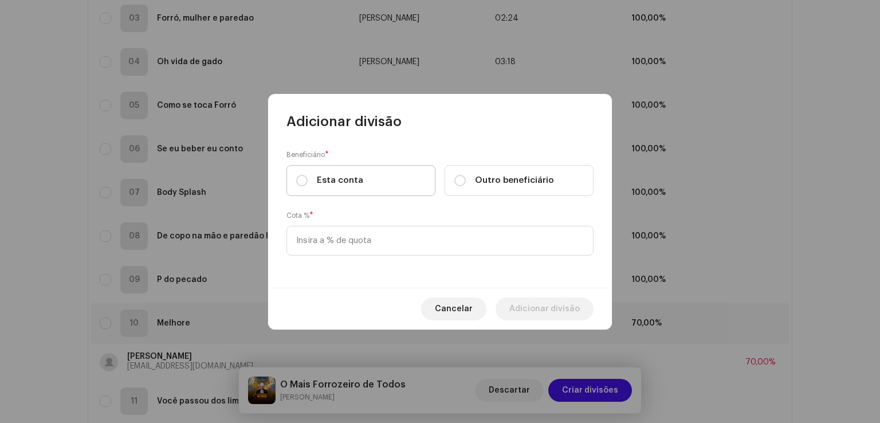
click at [381, 177] on label "Esta conta" at bounding box center [361, 180] width 149 height 31
click at [308, 177] on input "Esta conta" at bounding box center [301, 180] width 11 height 11
radio input "true"
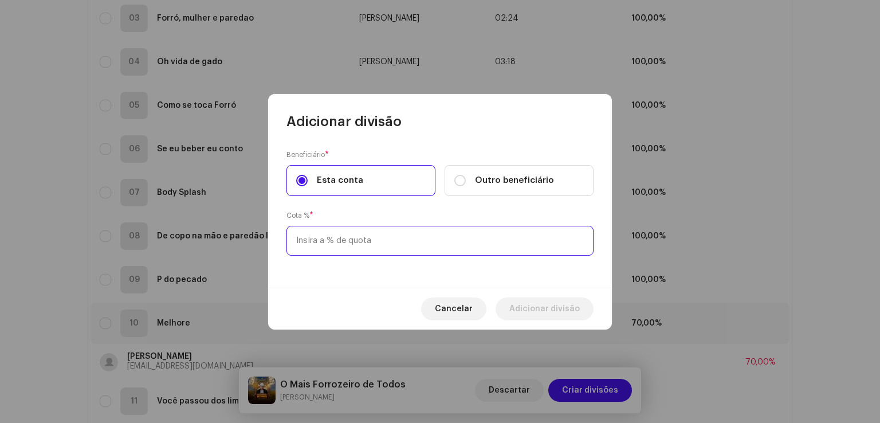
click at [363, 241] on input at bounding box center [440, 241] width 307 height 30
type input "30,00"
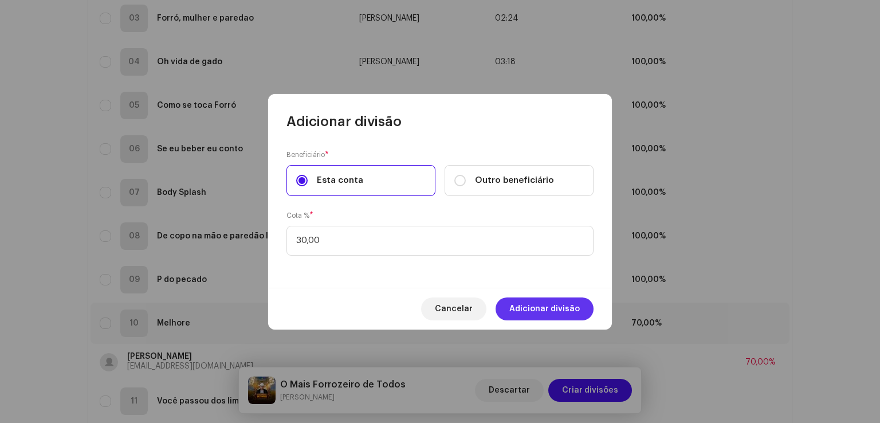
click at [541, 316] on span "Adicionar divisão" at bounding box center [545, 308] width 70 height 23
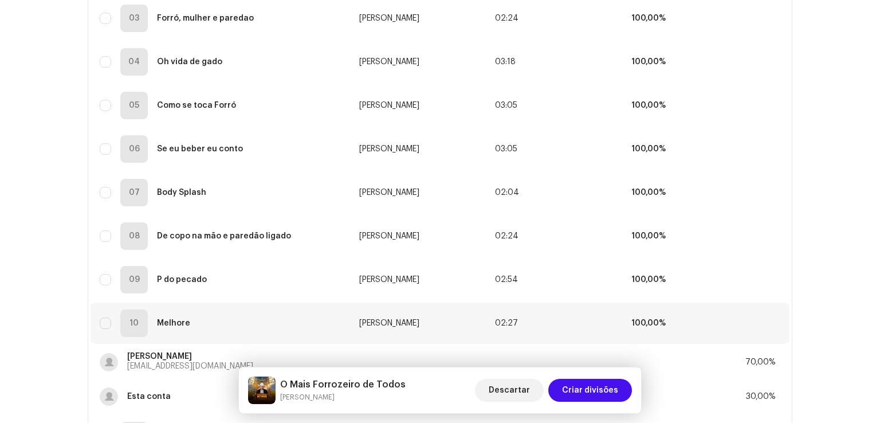
click at [819, 274] on div "Vamos começar. Complete o seguinte para criar divisões de faixa Selecionado 0 S…" at bounding box center [440, 345] width 880 height 1189
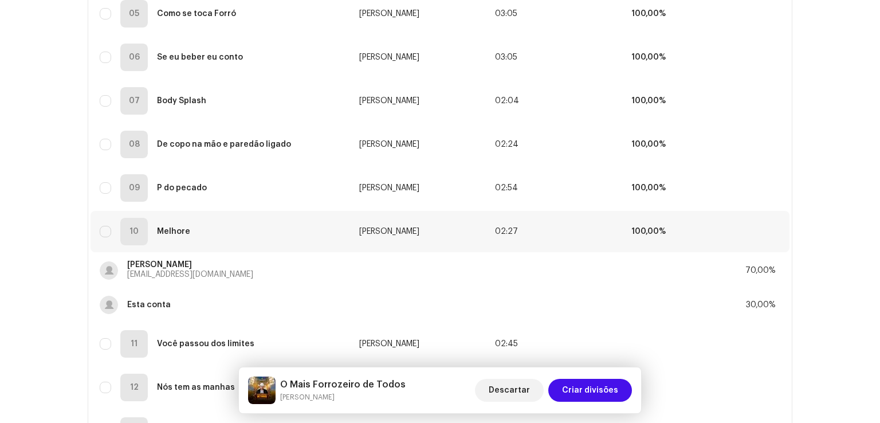
scroll to position [374, 0]
click at [731, 196] on td "100,00%" at bounding box center [690, 187] width 136 height 41
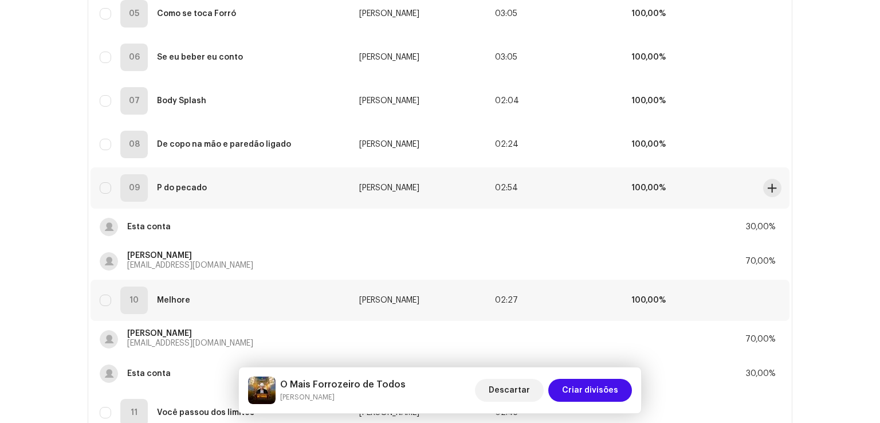
click at [731, 196] on td "100,00%" at bounding box center [690, 187] width 136 height 41
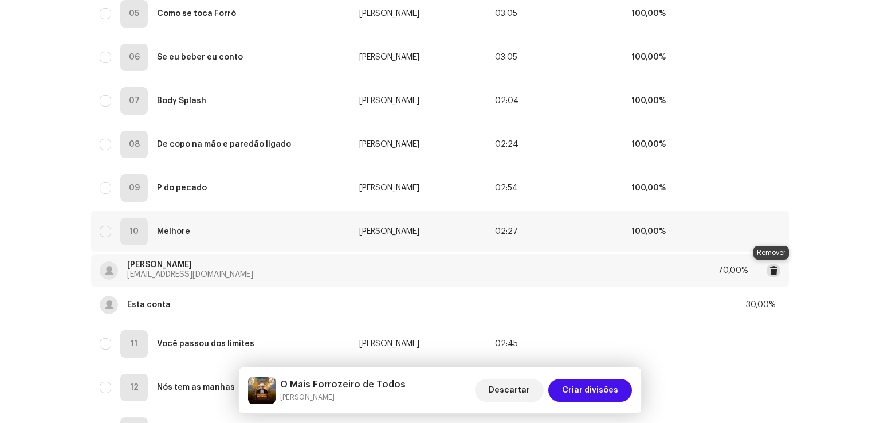
click at [770, 271] on span at bounding box center [774, 270] width 9 height 9
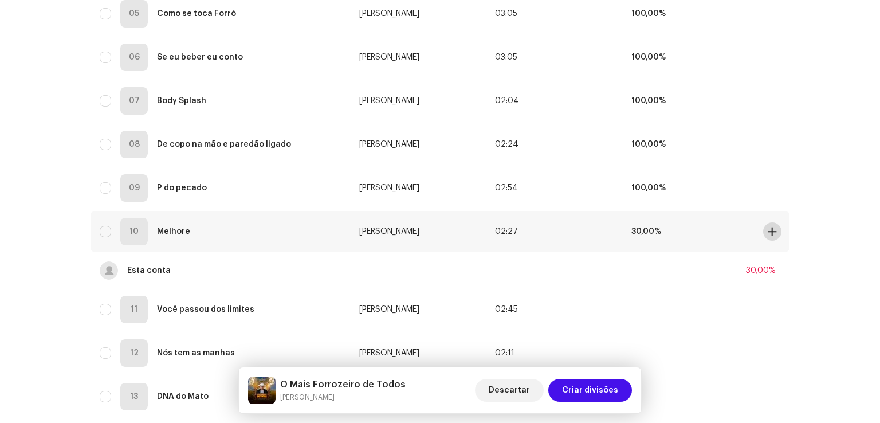
click at [768, 230] on span at bounding box center [772, 231] width 9 height 9
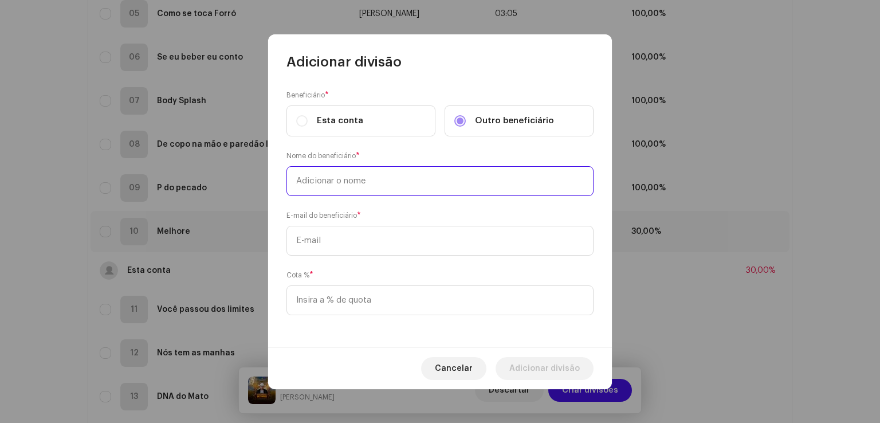
click at [414, 181] on input "text" at bounding box center [440, 181] width 307 height 30
type input "[PERSON_NAME]"
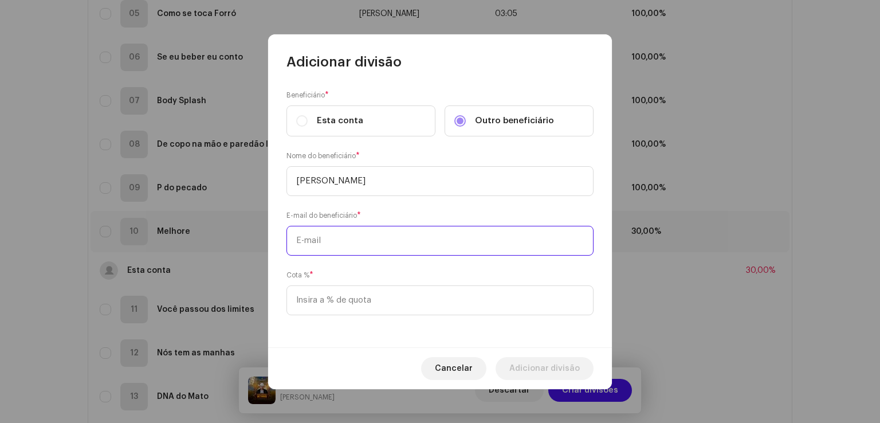
click at [387, 235] on input "text" at bounding box center [440, 241] width 307 height 30
paste input "[EMAIL_ADDRESS][DOMAIN_NAME]"
type input "[EMAIL_ADDRESS][DOMAIN_NAME]"
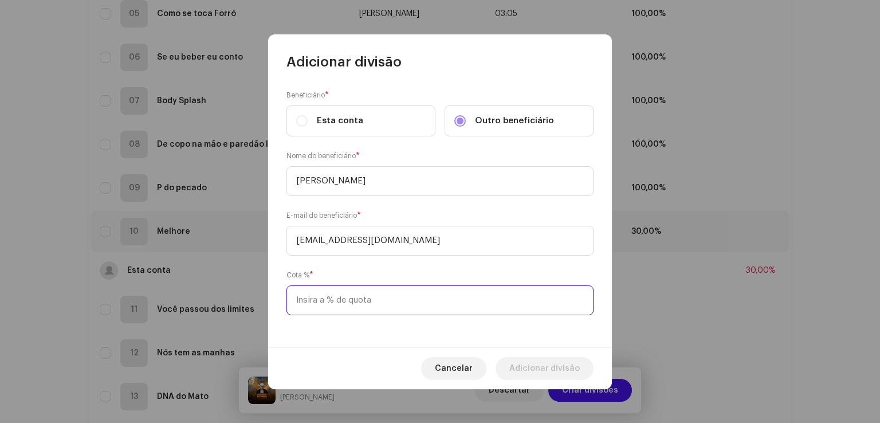
click at [345, 296] on input at bounding box center [440, 300] width 307 height 30
type input "70,00"
click at [526, 366] on span "Adicionar divisão" at bounding box center [545, 368] width 70 height 23
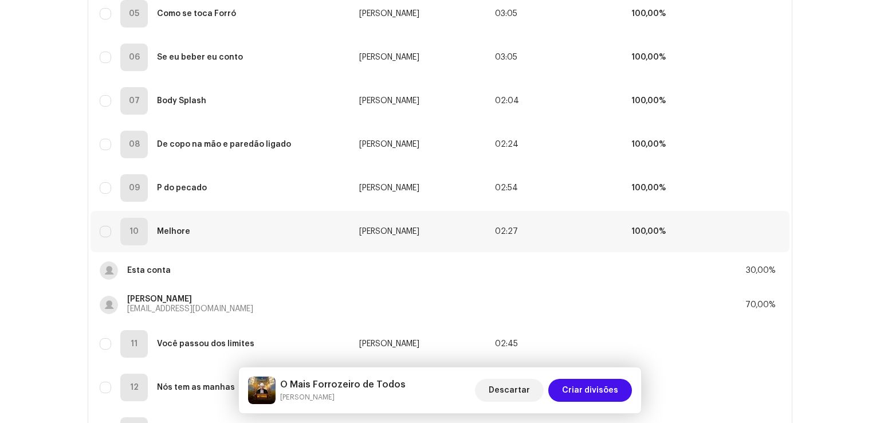
click at [834, 274] on div "Vamos começar. Complete o seguinte para criar divisões de faixa Selecionado 0 S…" at bounding box center [440, 253] width 880 height 1189
click at [694, 233] on td "100,00%" at bounding box center [690, 231] width 136 height 41
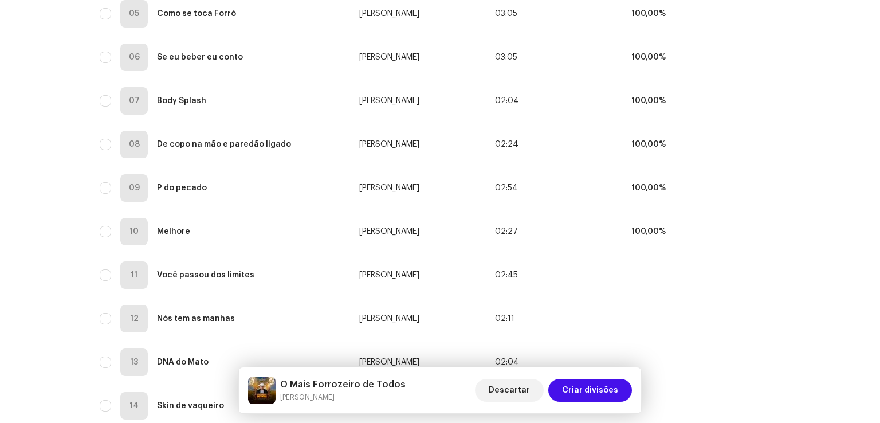
click at [814, 270] on div "Vamos começar. Complete o seguinte para criar divisões de faixa Selecionado 0 S…" at bounding box center [440, 219] width 880 height 1121
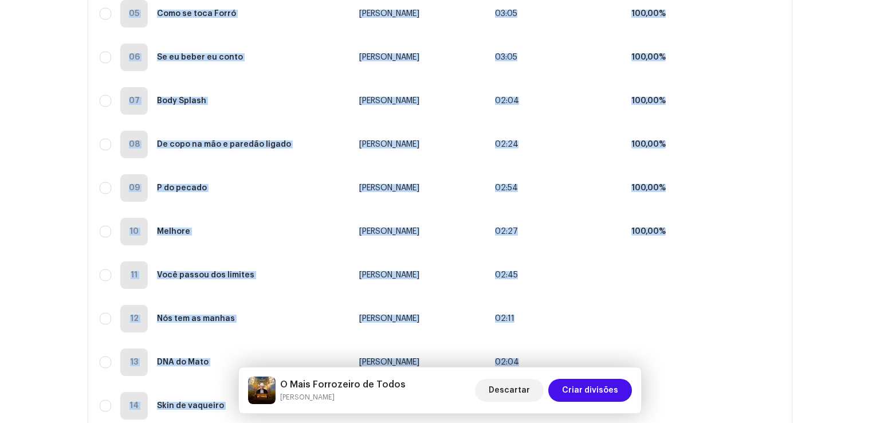
click at [814, 270] on div "Vamos começar. Complete o seguinte para criar divisões de faixa Selecionado 0 S…" at bounding box center [440, 219] width 880 height 1121
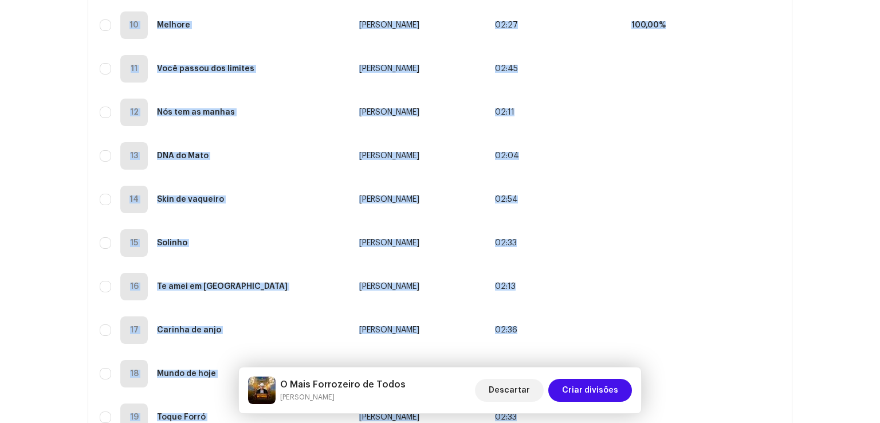
scroll to position [603, 0]
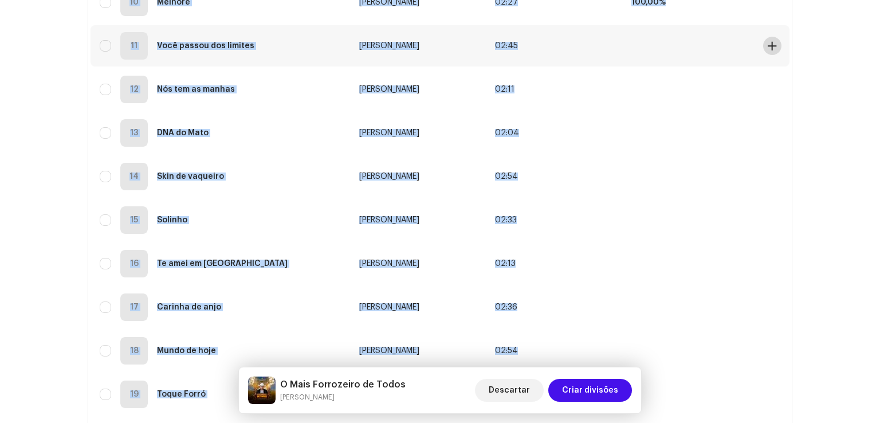
click at [768, 44] on span at bounding box center [772, 45] width 9 height 9
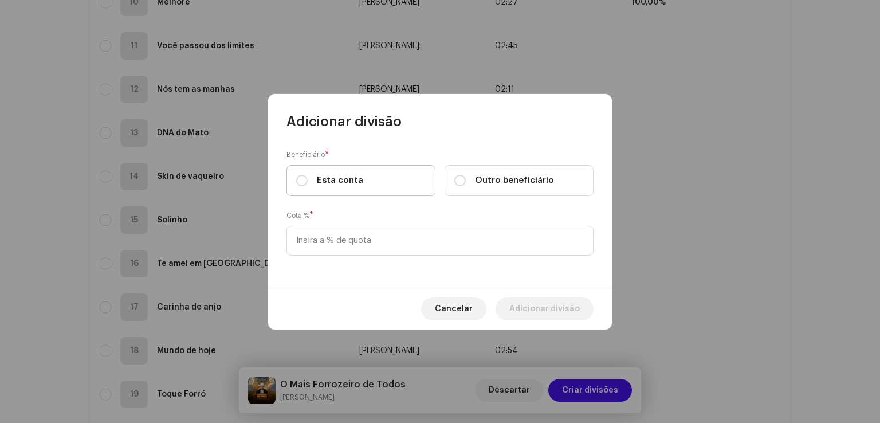
click at [419, 186] on label "Esta conta" at bounding box center [361, 180] width 149 height 31
click at [308, 186] on input "Esta conta" at bounding box center [301, 180] width 11 height 11
radio input "true"
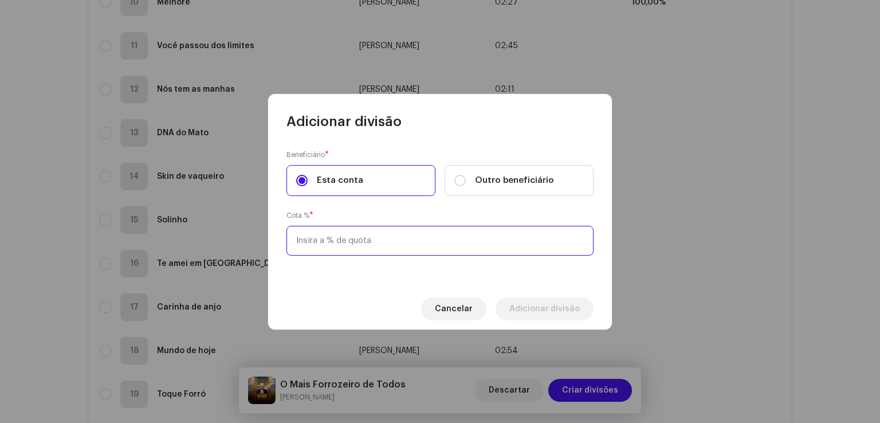
click at [396, 237] on input at bounding box center [440, 241] width 307 height 30
type input "30,00"
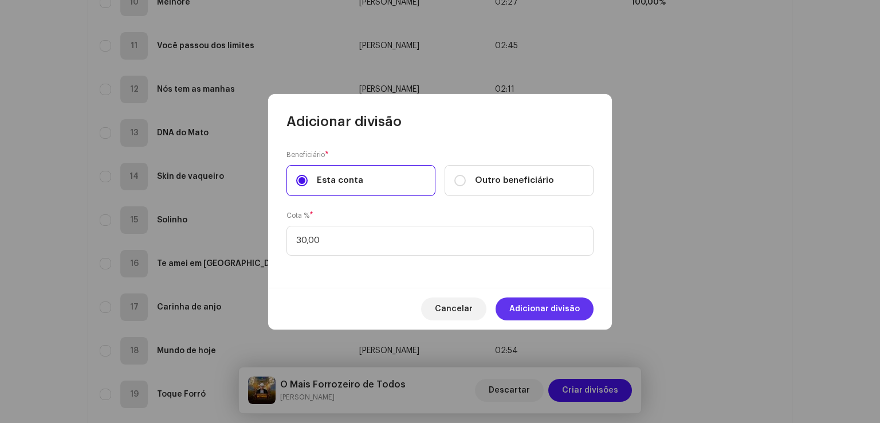
click at [528, 305] on span "Adicionar divisão" at bounding box center [545, 308] width 70 height 23
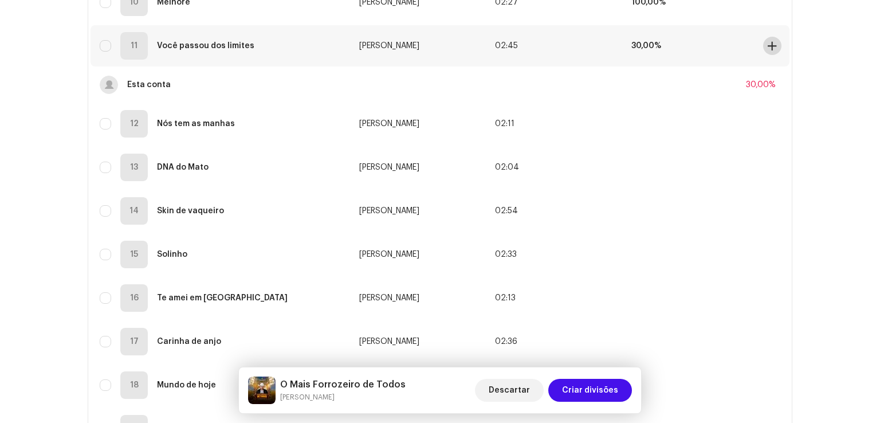
click at [770, 48] on span at bounding box center [772, 45] width 9 height 9
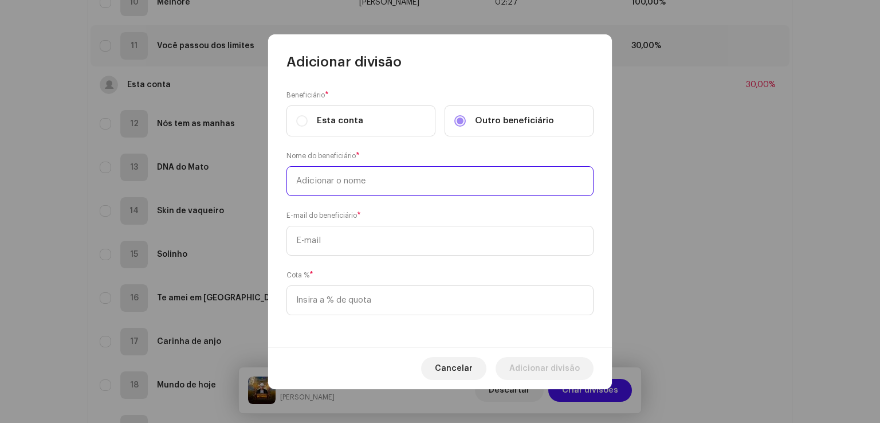
click at [420, 184] on input "text" at bounding box center [440, 181] width 307 height 30
type input "[PERSON_NAME]"
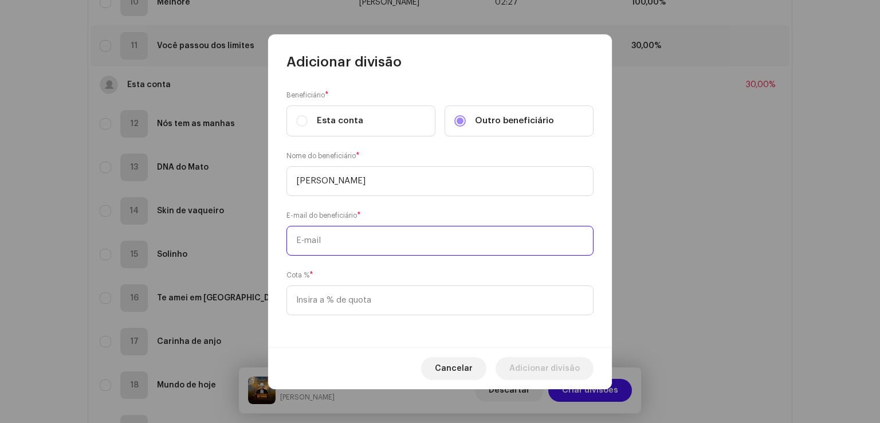
click at [401, 242] on input "text" at bounding box center [440, 241] width 307 height 30
paste input "[EMAIL_ADDRESS][DOMAIN_NAME]"
type input "[EMAIL_ADDRESS][DOMAIN_NAME]"
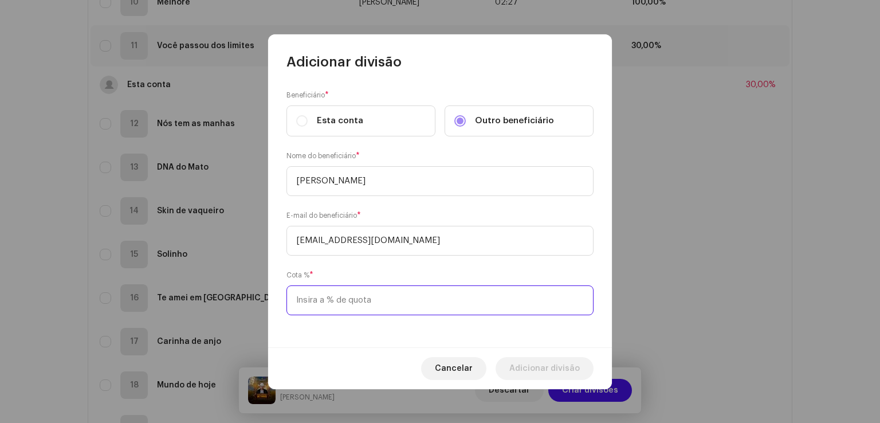
click at [361, 301] on input at bounding box center [440, 300] width 307 height 30
type input "70,00"
click at [520, 370] on span "Adicionar divisão" at bounding box center [545, 368] width 70 height 23
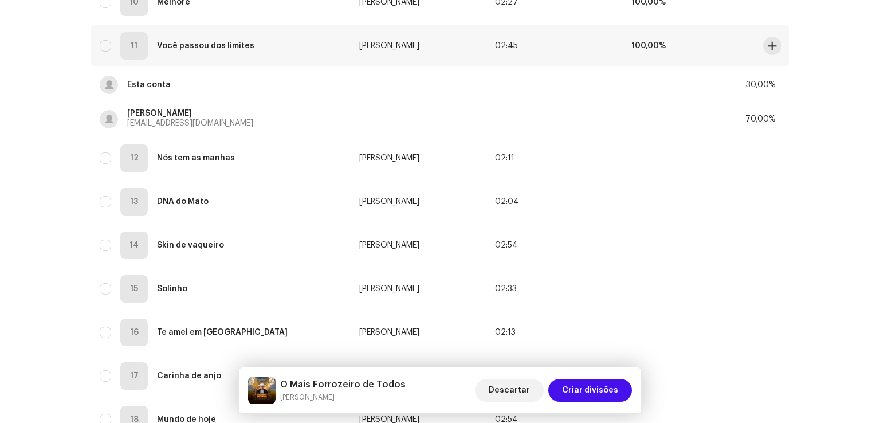
click at [700, 47] on td "100,00%" at bounding box center [690, 45] width 136 height 41
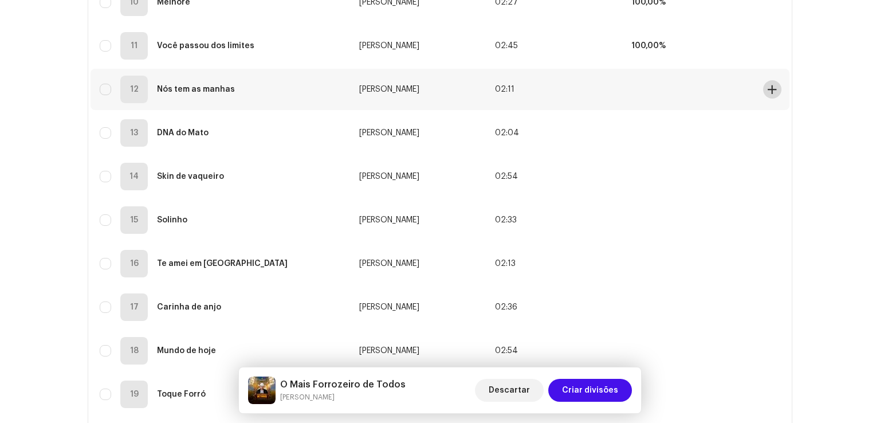
click at [770, 89] on span at bounding box center [772, 89] width 9 height 9
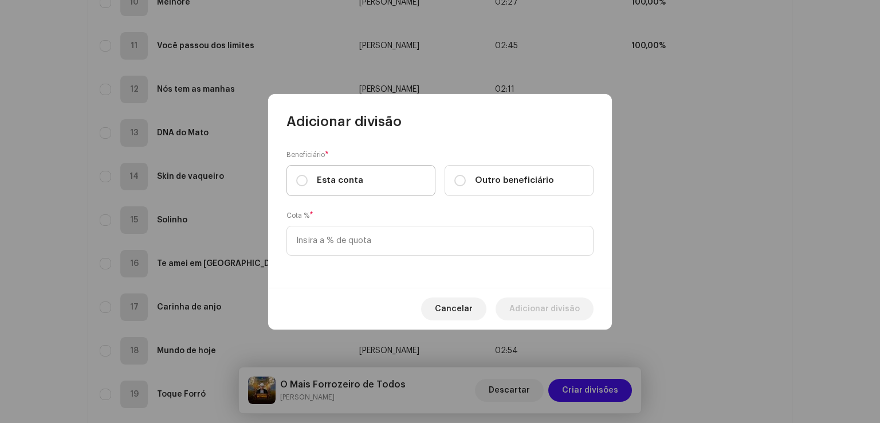
click at [420, 173] on label "Esta conta" at bounding box center [361, 180] width 149 height 31
click at [308, 175] on input "Esta conta" at bounding box center [301, 180] width 11 height 11
radio input "true"
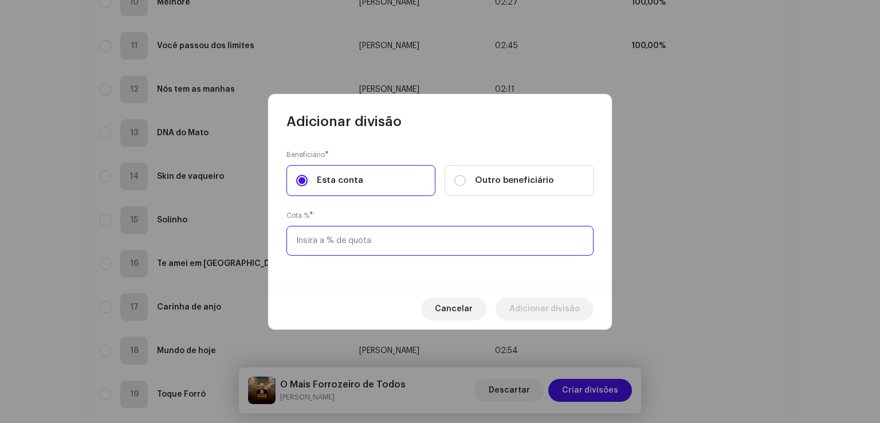
click at [385, 238] on input at bounding box center [440, 241] width 307 height 30
type input "30,00"
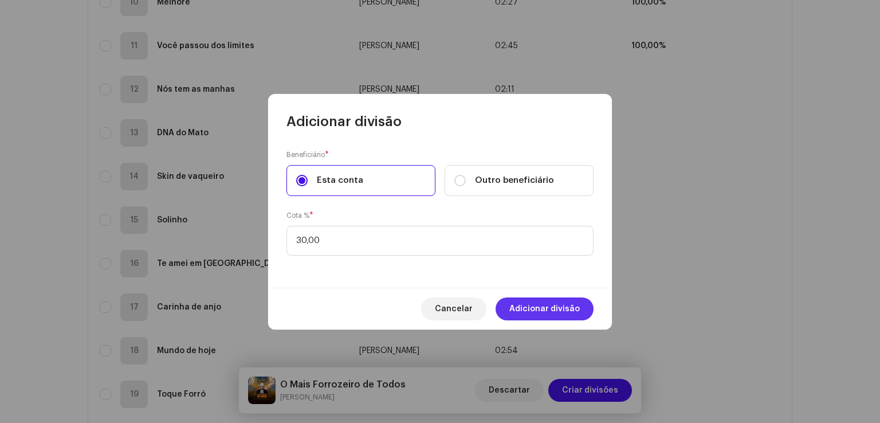
click at [530, 307] on span "Adicionar divisão" at bounding box center [545, 308] width 70 height 23
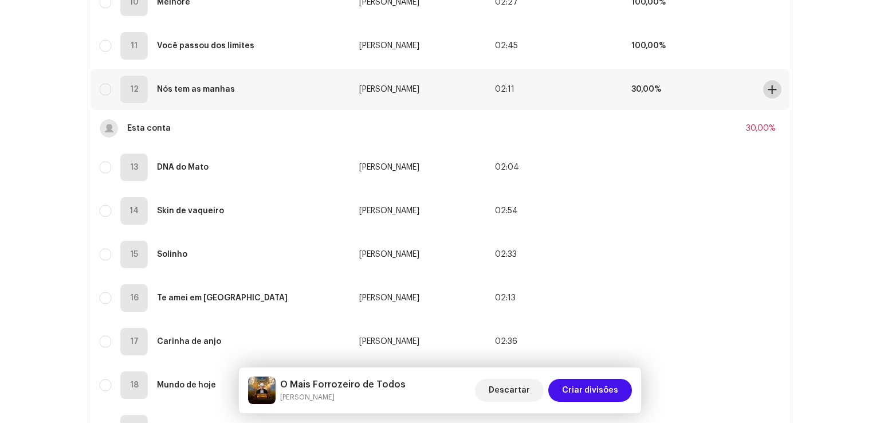
click at [769, 88] on span at bounding box center [772, 89] width 9 height 9
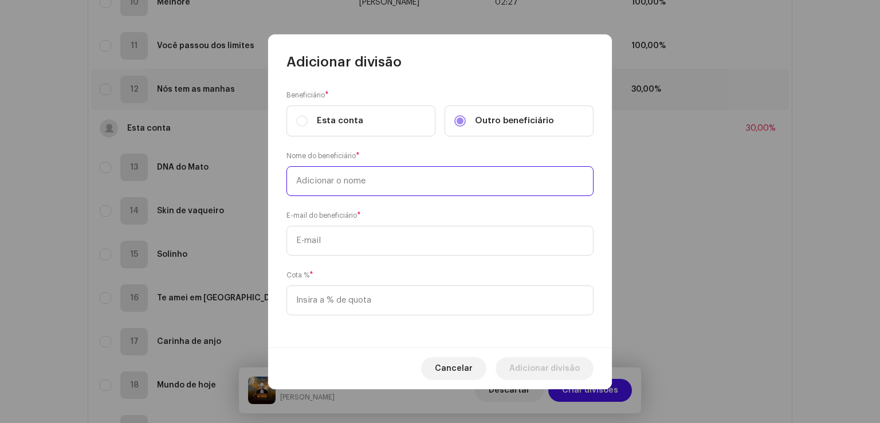
click at [414, 178] on input "text" at bounding box center [440, 181] width 307 height 30
type input "[PERSON_NAME]"
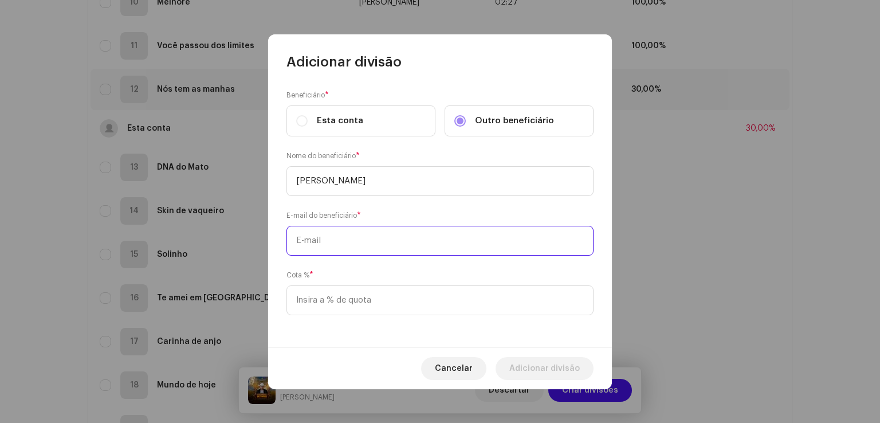
click at [413, 239] on input "text" at bounding box center [440, 241] width 307 height 30
paste input "[EMAIL_ADDRESS][DOMAIN_NAME]"
type input "[EMAIL_ADDRESS][DOMAIN_NAME]"
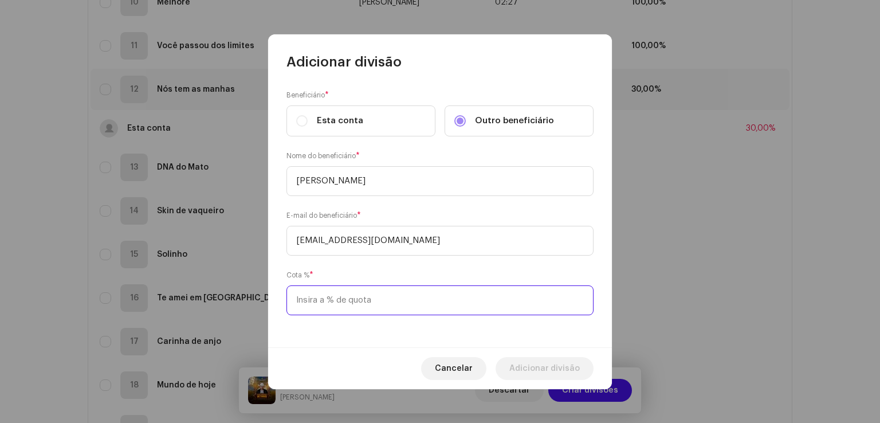
click at [390, 306] on input at bounding box center [440, 300] width 307 height 30
type input "70,00"
click at [528, 367] on span "Adicionar divisão" at bounding box center [545, 368] width 70 height 23
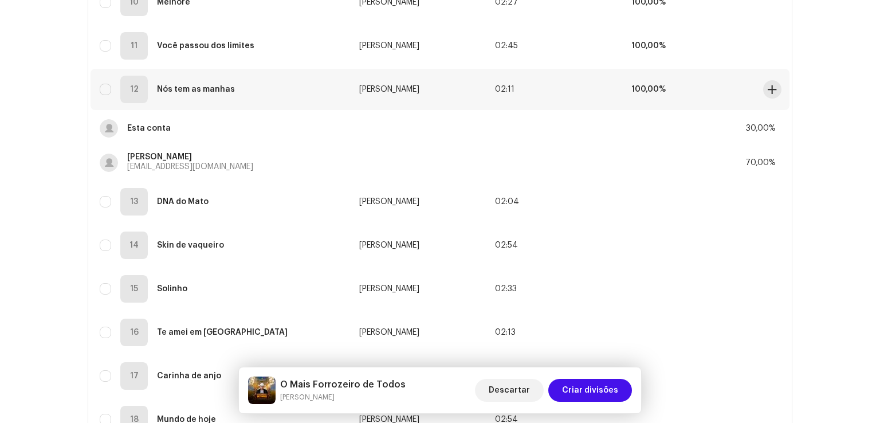
click at [699, 97] on td "100,00%" at bounding box center [690, 89] width 136 height 41
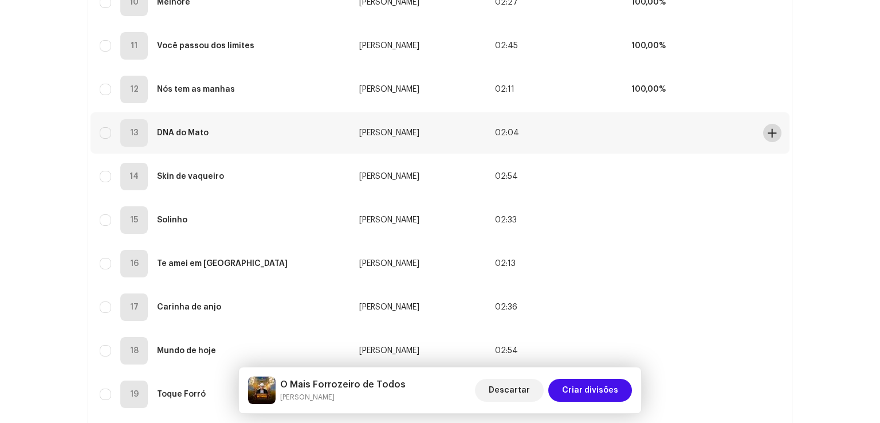
click at [771, 132] on span at bounding box center [772, 132] width 9 height 9
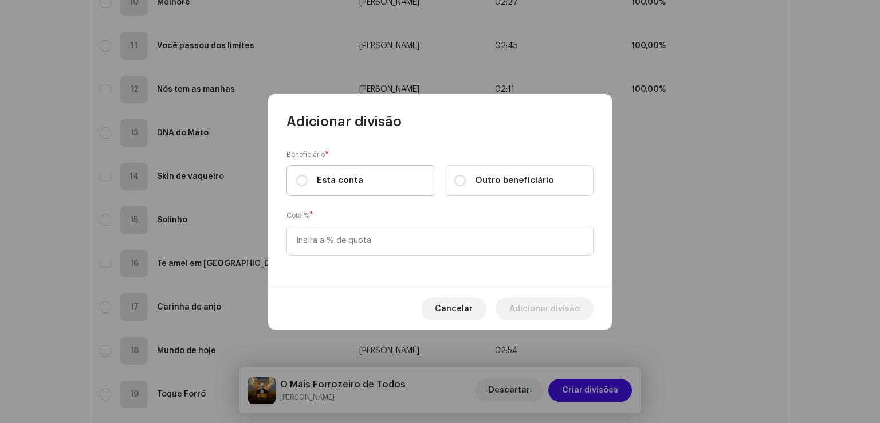
click at [367, 175] on label "Esta conta" at bounding box center [361, 180] width 149 height 31
click at [308, 175] on input "Esta conta" at bounding box center [301, 180] width 11 height 11
radio input "true"
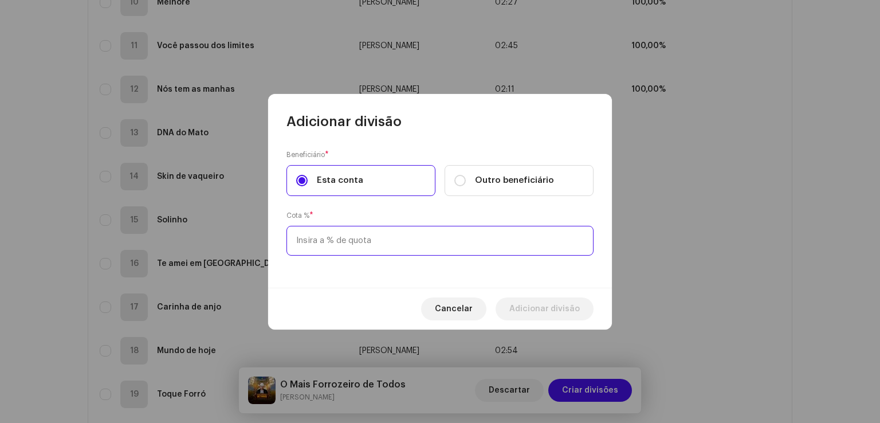
click at [351, 238] on input at bounding box center [440, 241] width 307 height 30
type input "30,00"
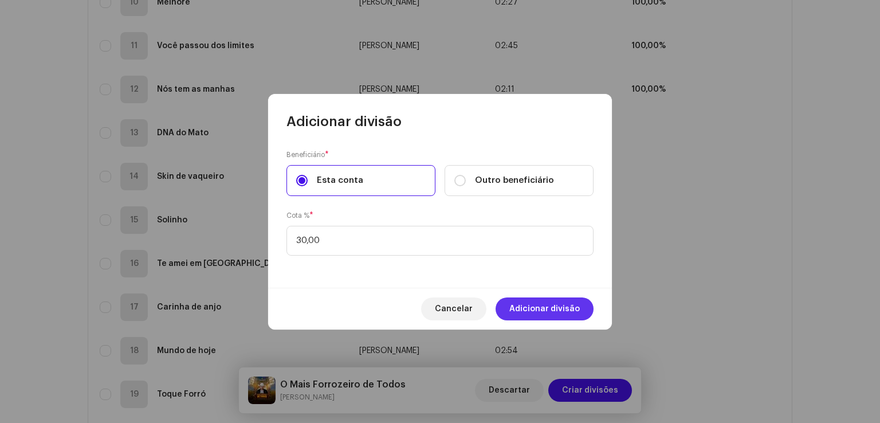
click at [551, 314] on span "Adicionar divisão" at bounding box center [545, 308] width 70 height 23
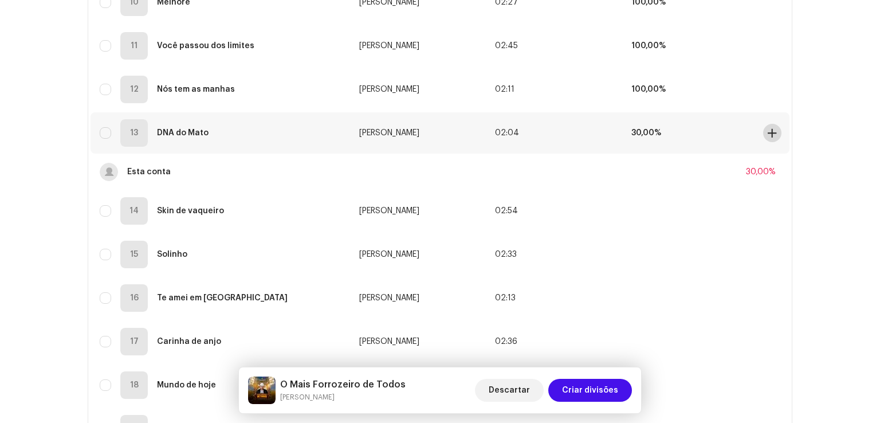
click at [767, 138] on button at bounding box center [772, 133] width 18 height 18
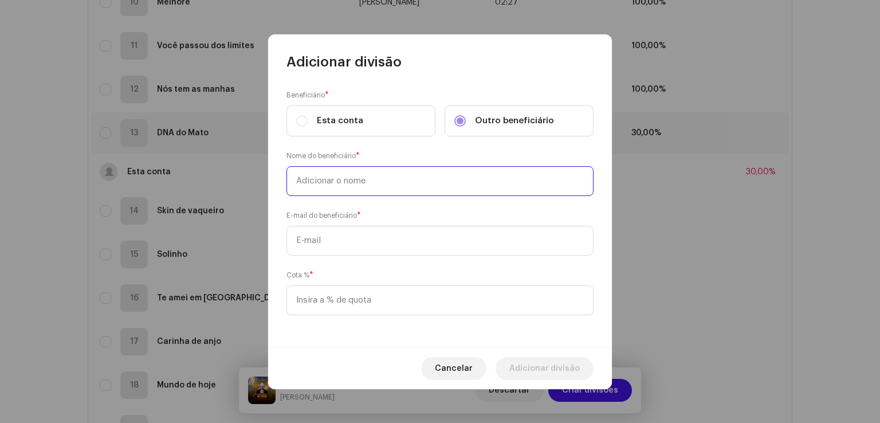
click at [409, 177] on input "text" at bounding box center [440, 181] width 307 height 30
type input "[PERSON_NAME]"
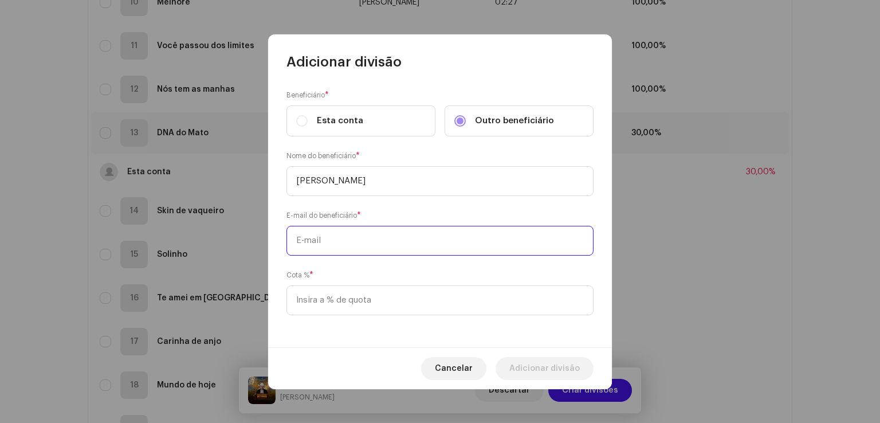
click at [374, 234] on input "text" at bounding box center [440, 241] width 307 height 30
paste input "[EMAIL_ADDRESS][DOMAIN_NAME]"
type input "[EMAIL_ADDRESS][DOMAIN_NAME]"
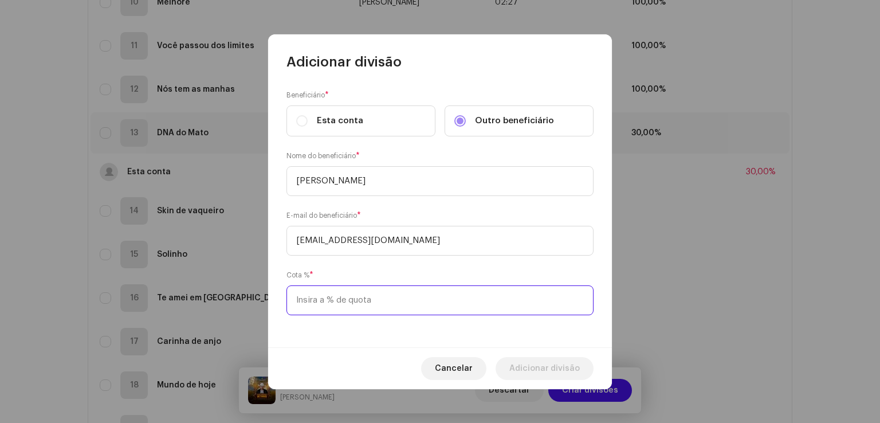
click at [358, 295] on input at bounding box center [440, 300] width 307 height 30
type input "70,00"
click at [542, 374] on span "Adicionar divisão" at bounding box center [545, 368] width 70 height 23
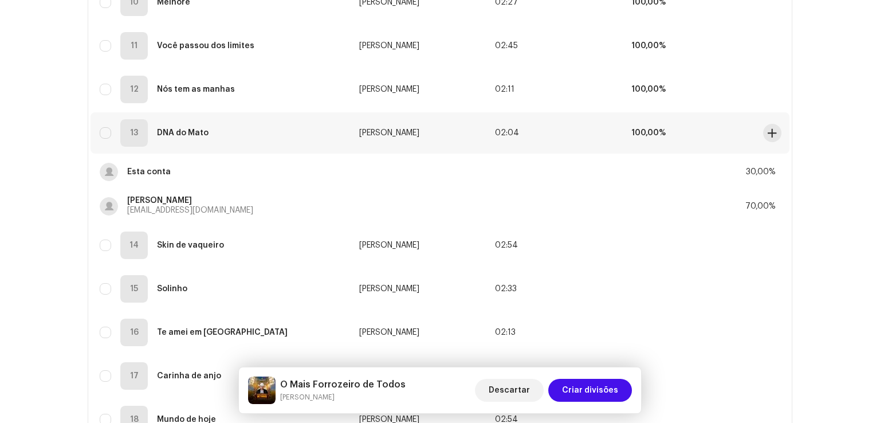
click at [673, 129] on td "100,00%" at bounding box center [690, 132] width 136 height 41
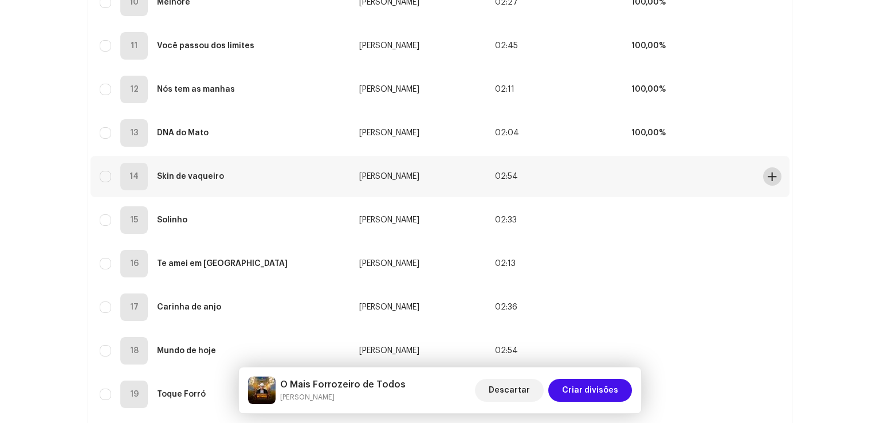
click at [764, 181] on button at bounding box center [772, 176] width 18 height 18
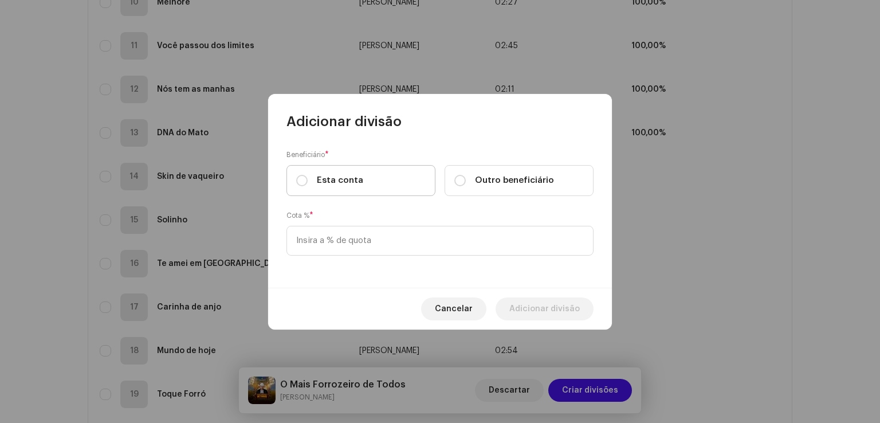
click at [413, 182] on label "Esta conta" at bounding box center [361, 180] width 149 height 31
click at [308, 182] on input "Esta conta" at bounding box center [301, 180] width 11 height 11
radio input "true"
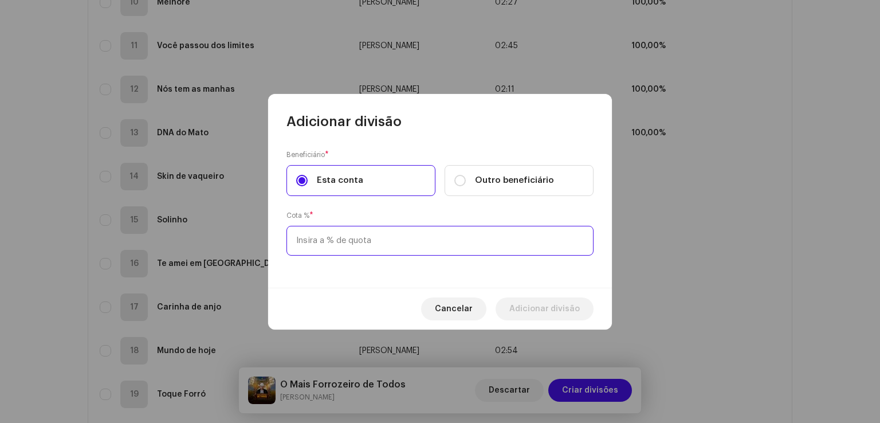
click at [383, 237] on input at bounding box center [440, 241] width 307 height 30
type input "30,00"
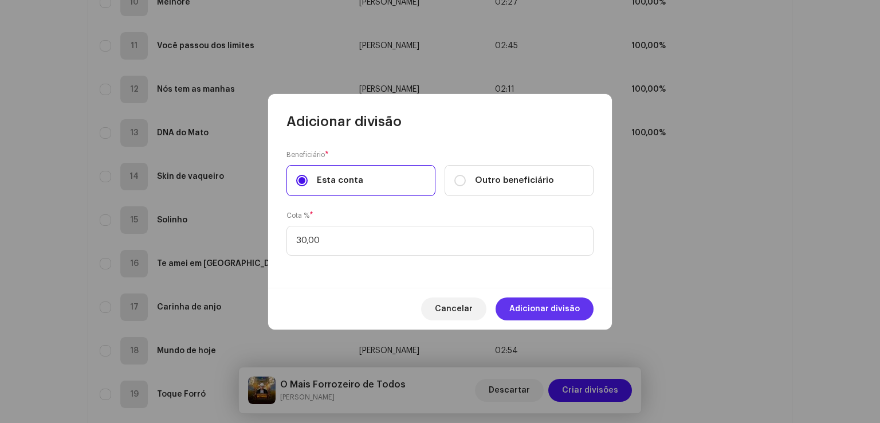
click at [536, 312] on span "Adicionar divisão" at bounding box center [545, 308] width 70 height 23
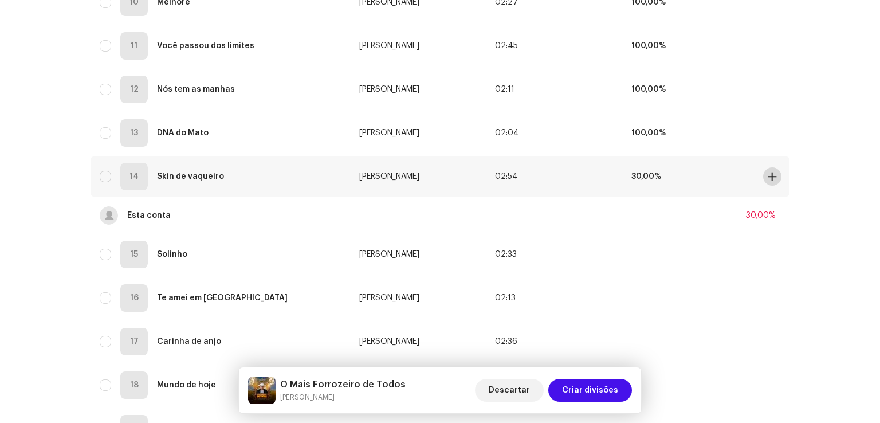
click at [769, 177] on span at bounding box center [772, 176] width 9 height 9
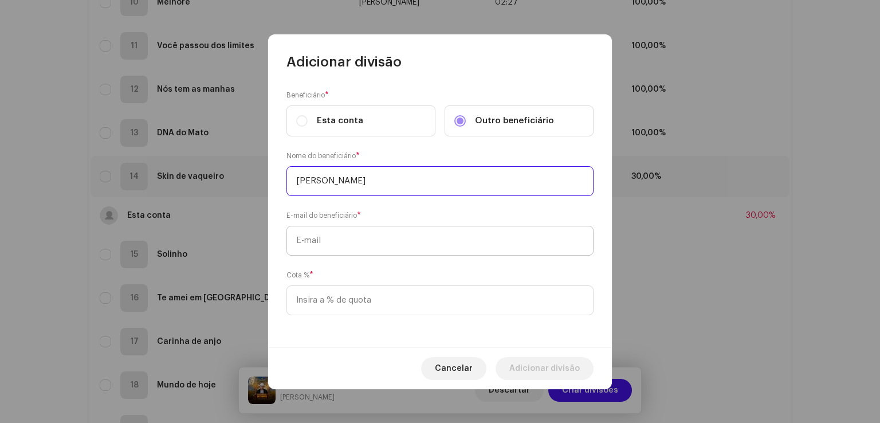
type input "[PERSON_NAME]"
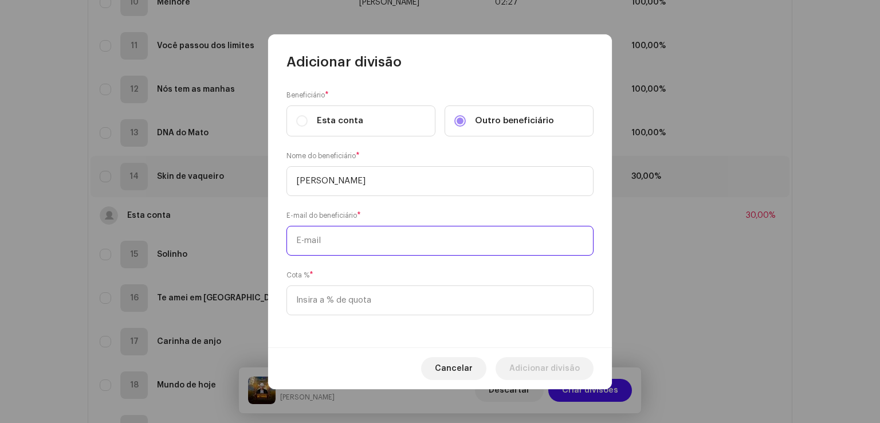
click at [365, 234] on input "text" at bounding box center [440, 241] width 307 height 30
paste input "[EMAIL_ADDRESS][DOMAIN_NAME]"
type input "[EMAIL_ADDRESS][DOMAIN_NAME]"
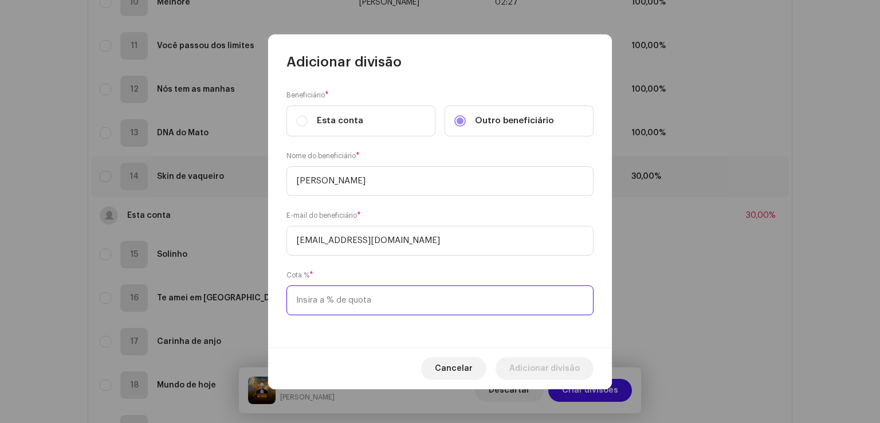
click at [339, 301] on input at bounding box center [440, 300] width 307 height 30
type input "70,00"
click at [522, 362] on span "Adicionar divisão" at bounding box center [545, 368] width 70 height 23
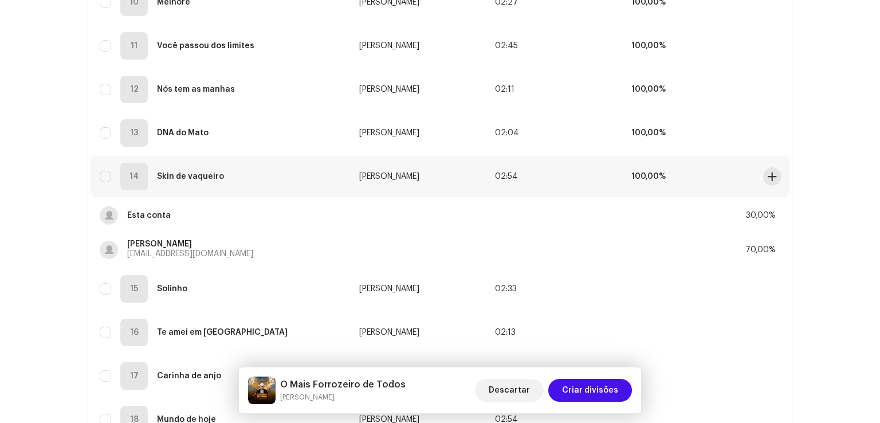
click at [680, 171] on td "100,00%" at bounding box center [690, 176] width 136 height 41
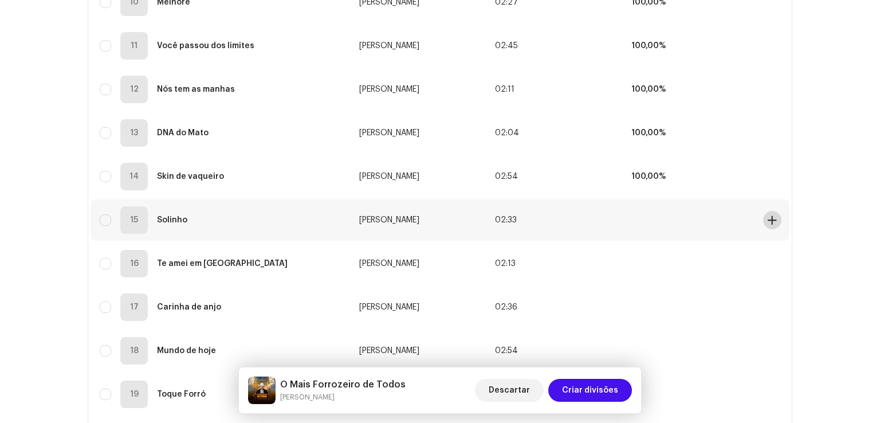
click at [769, 220] on span at bounding box center [772, 220] width 9 height 9
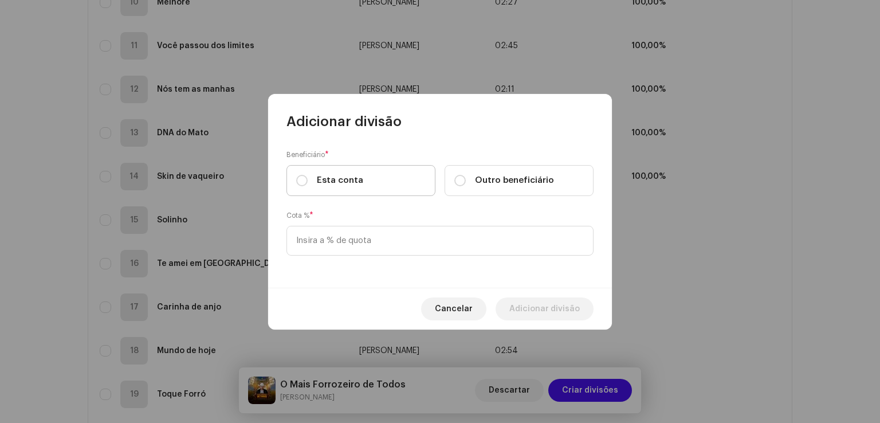
click at [392, 183] on label "Esta conta" at bounding box center [361, 180] width 149 height 31
click at [308, 183] on input "Esta conta" at bounding box center [301, 180] width 11 height 11
radio input "true"
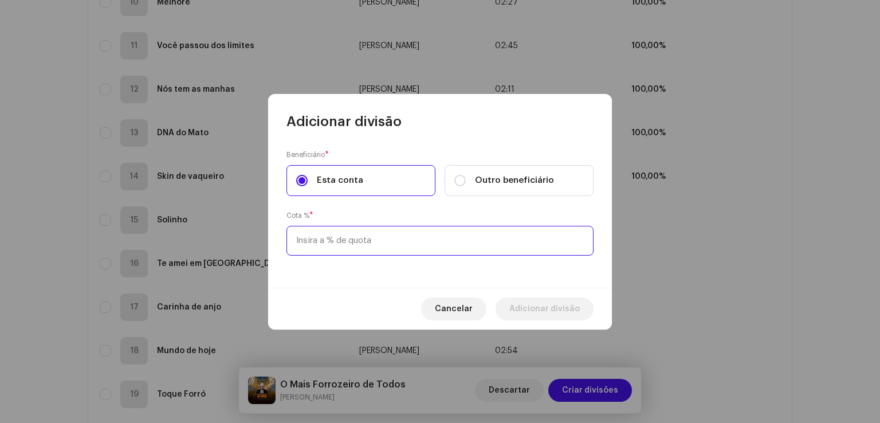
click at [373, 236] on input at bounding box center [440, 241] width 307 height 30
type input "2,00"
type input "3,00"
type input "0,00"
type input "30,00"
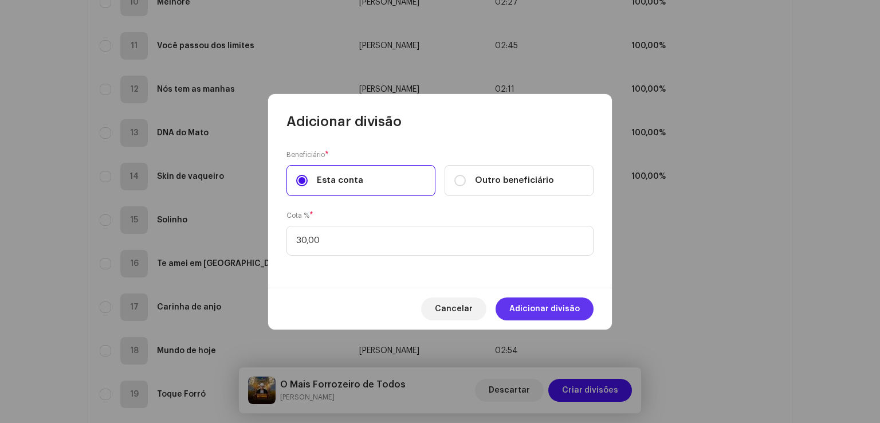
click at [575, 307] on span "Adicionar divisão" at bounding box center [545, 308] width 70 height 23
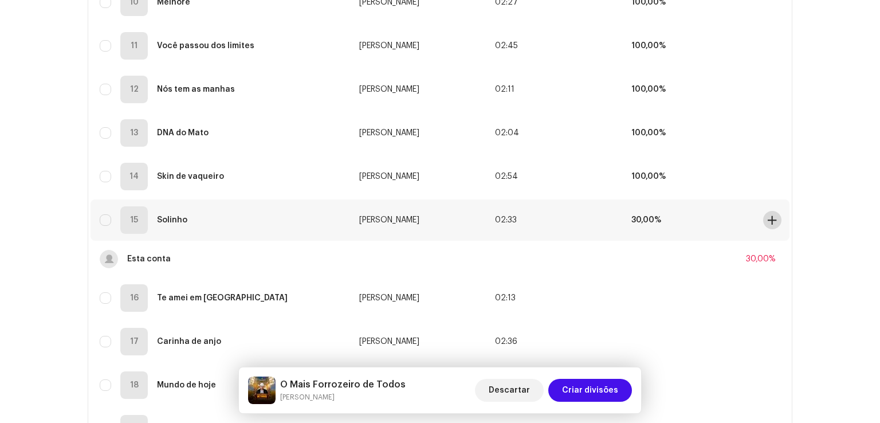
click at [773, 214] on button at bounding box center [772, 220] width 18 height 18
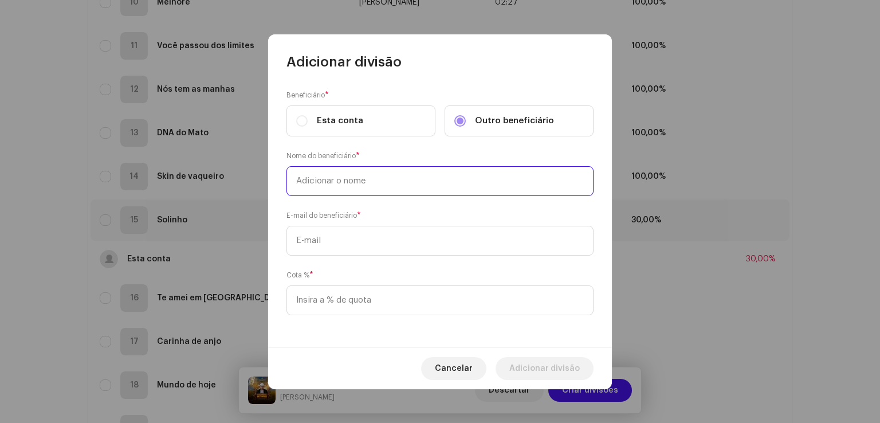
click at [406, 181] on input "text" at bounding box center [440, 181] width 307 height 30
type input "[PERSON_NAME]"
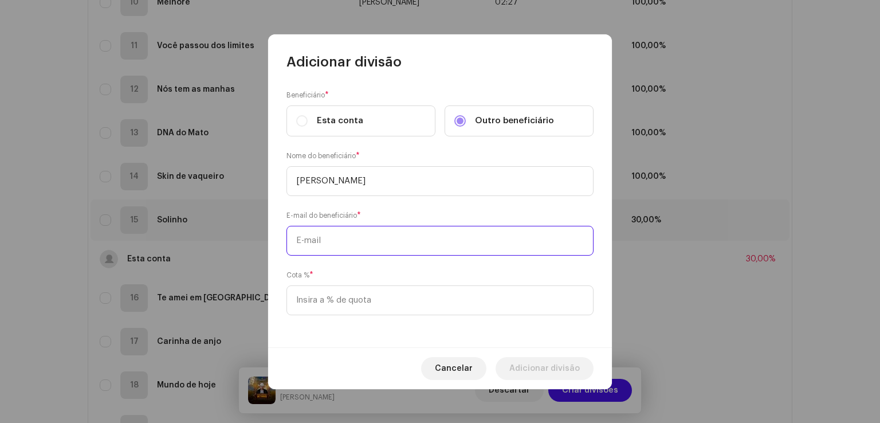
click at [392, 229] on input "text" at bounding box center [440, 241] width 307 height 30
paste input "[EMAIL_ADDRESS][DOMAIN_NAME]"
type input "[EMAIL_ADDRESS][DOMAIN_NAME]"
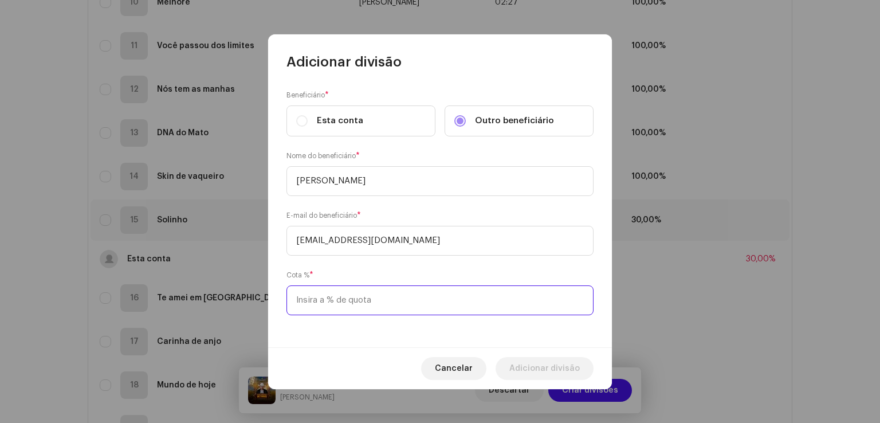
click at [369, 300] on input at bounding box center [440, 300] width 307 height 30
type input "70,00"
click at [518, 365] on span "Adicionar divisão" at bounding box center [545, 368] width 70 height 23
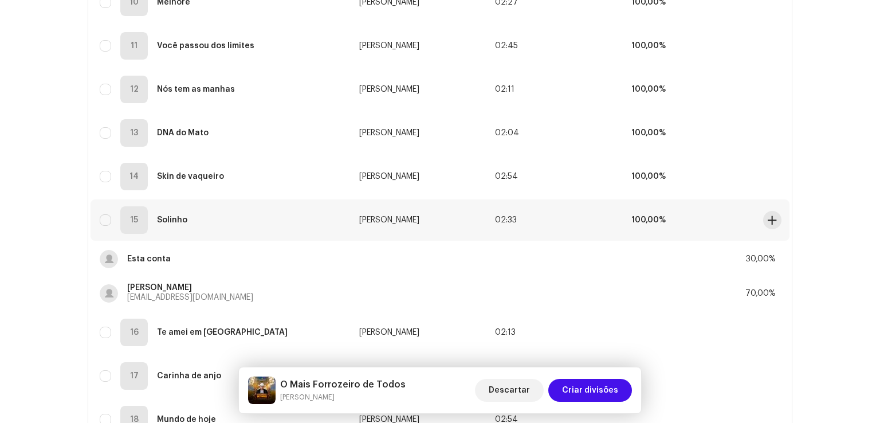
click at [691, 214] on td "100,00%" at bounding box center [690, 219] width 136 height 41
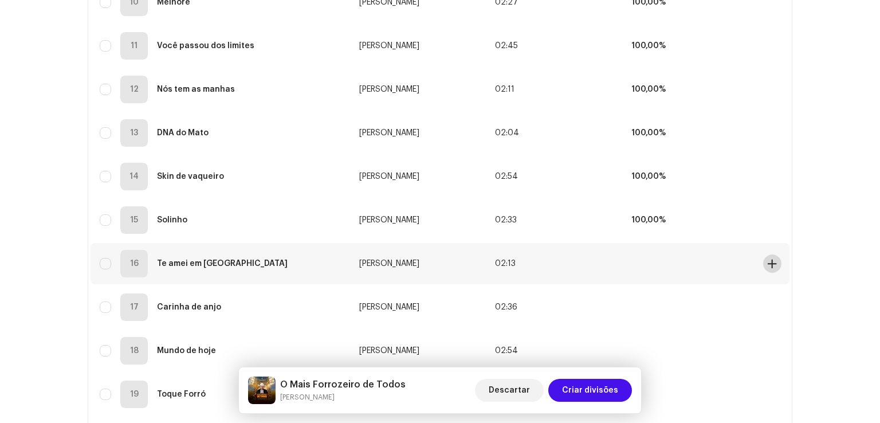
click at [773, 266] on span at bounding box center [772, 263] width 9 height 9
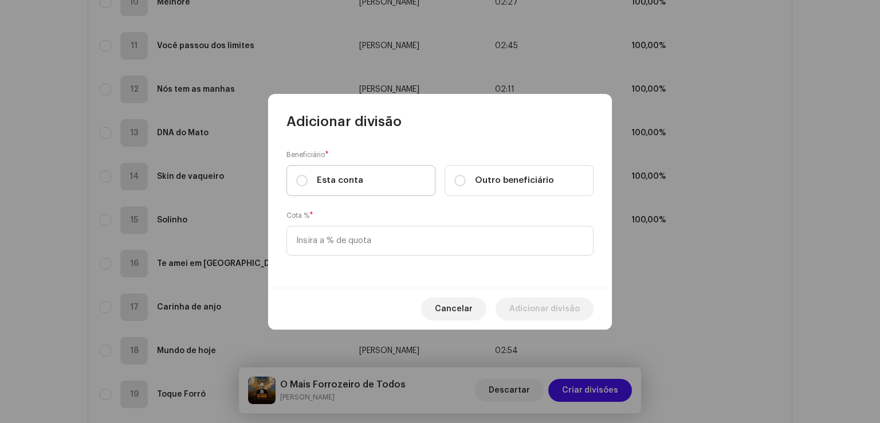
click at [389, 174] on label "Esta conta" at bounding box center [361, 180] width 149 height 31
click at [308, 175] on input "Esta conta" at bounding box center [301, 180] width 11 height 11
radio input "true"
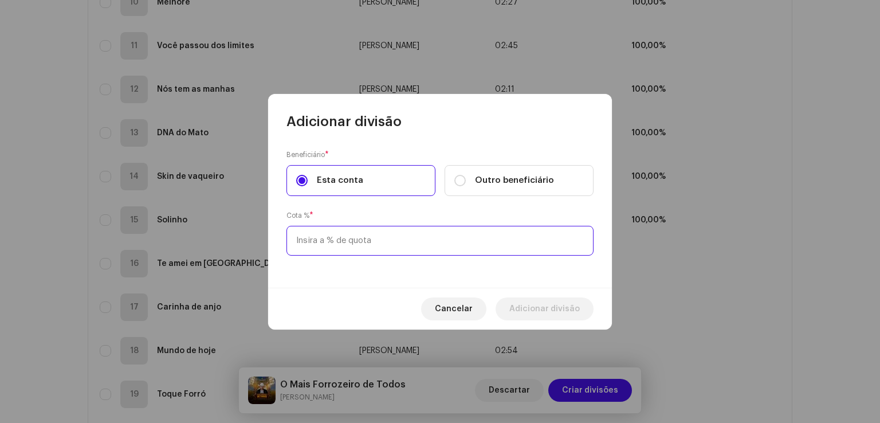
click at [374, 236] on input at bounding box center [440, 241] width 307 height 30
type input "30,00"
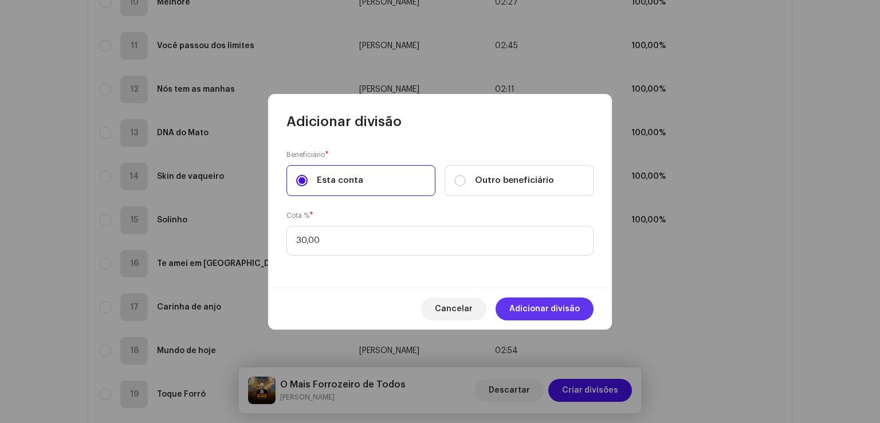
click at [518, 307] on span "Adicionar divisão" at bounding box center [545, 308] width 70 height 23
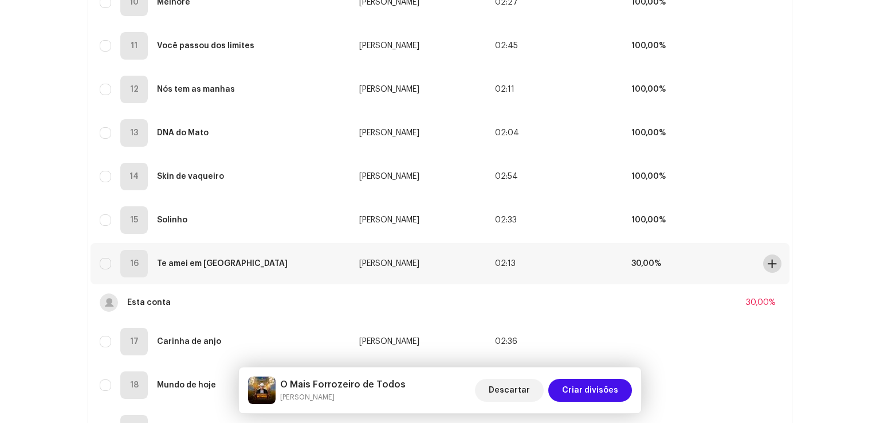
click at [770, 260] on span at bounding box center [772, 263] width 9 height 9
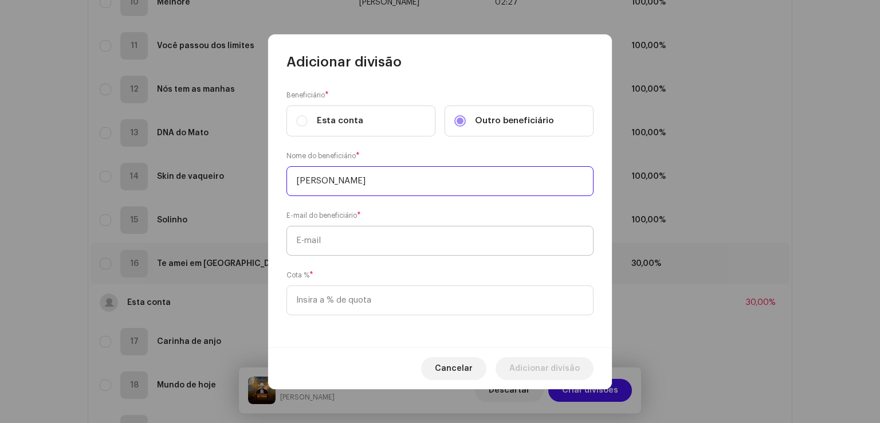
type input "[PERSON_NAME]"
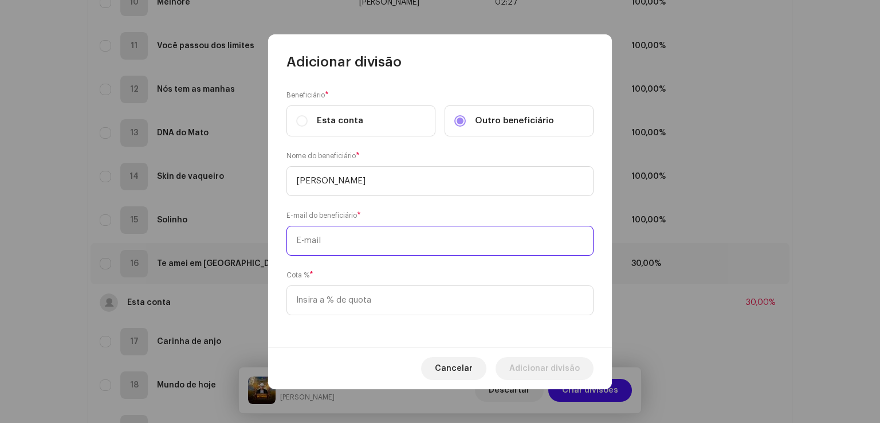
click at [385, 248] on input "text" at bounding box center [440, 241] width 307 height 30
paste input "[EMAIL_ADDRESS][DOMAIN_NAME]"
type input "[EMAIL_ADDRESS][DOMAIN_NAME]"
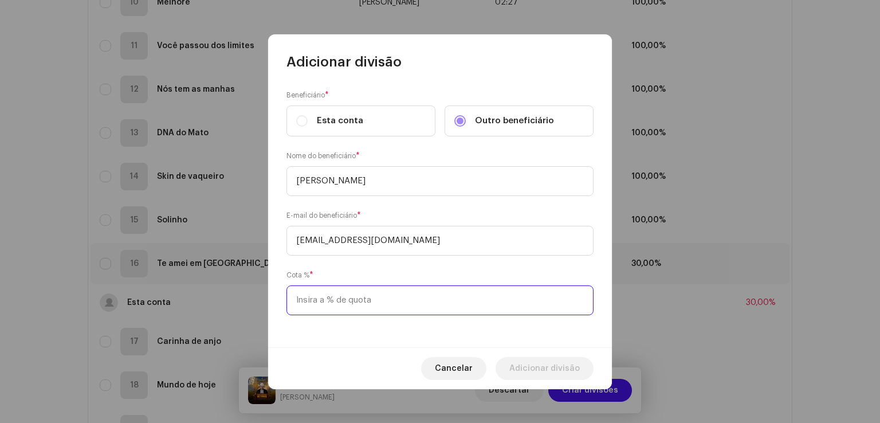
click at [378, 297] on input at bounding box center [440, 300] width 307 height 30
type input "70,00"
click at [539, 362] on span "Adicionar divisão" at bounding box center [545, 368] width 70 height 23
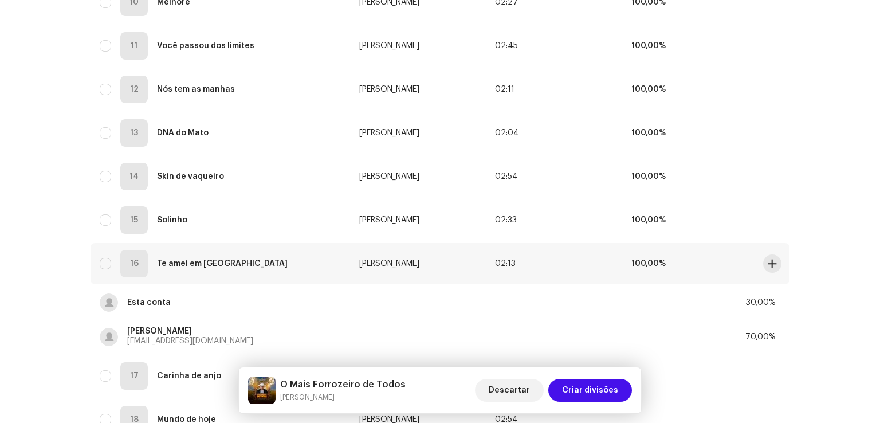
click at [660, 262] on strong "100,00%" at bounding box center [649, 264] width 34 height 8
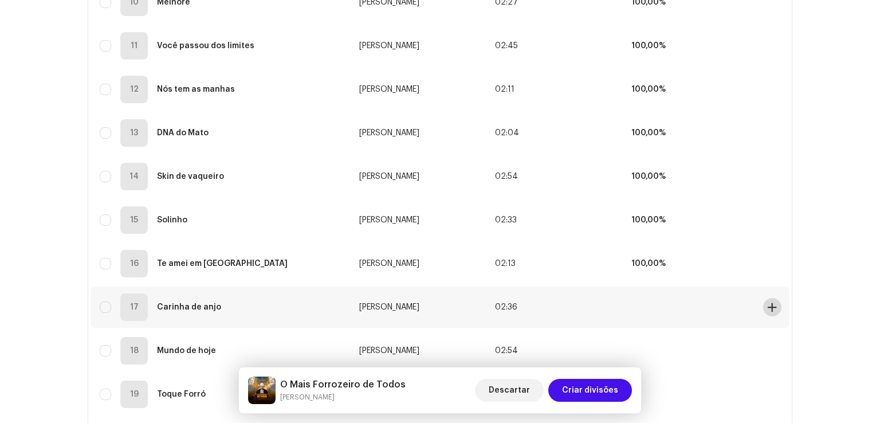
click at [773, 308] on span at bounding box center [772, 307] width 9 height 9
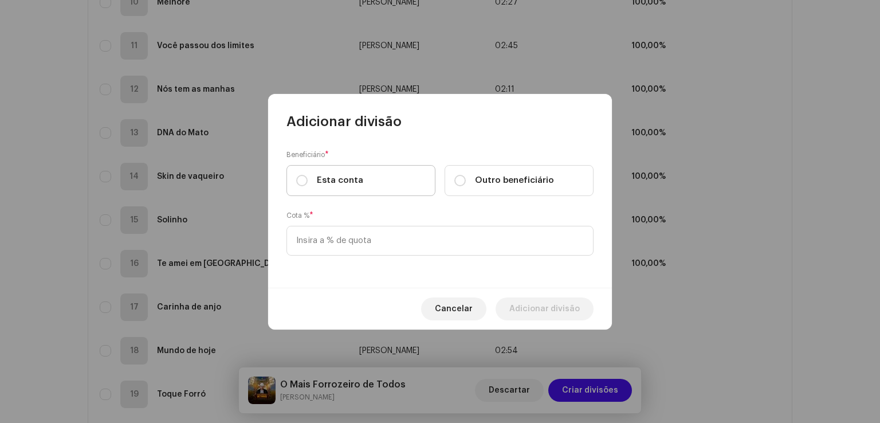
click at [376, 175] on label "Esta conta" at bounding box center [361, 180] width 149 height 31
click at [308, 175] on input "Esta conta" at bounding box center [301, 180] width 11 height 11
radio input "true"
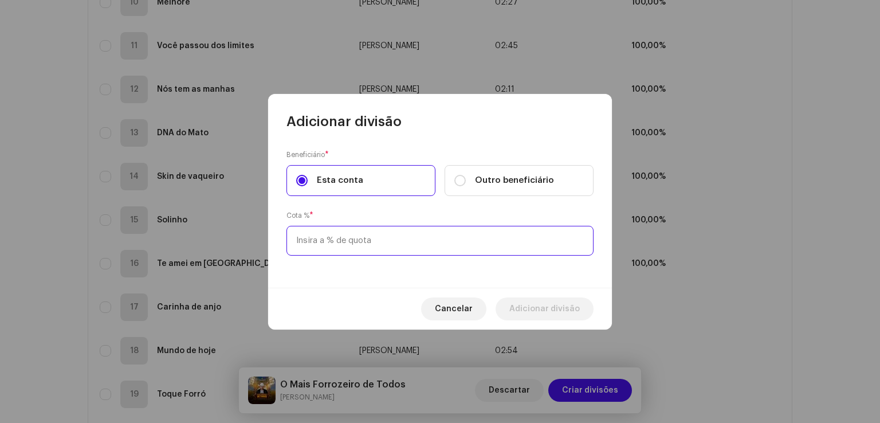
click at [351, 236] on input at bounding box center [440, 241] width 307 height 30
type input "30,00"
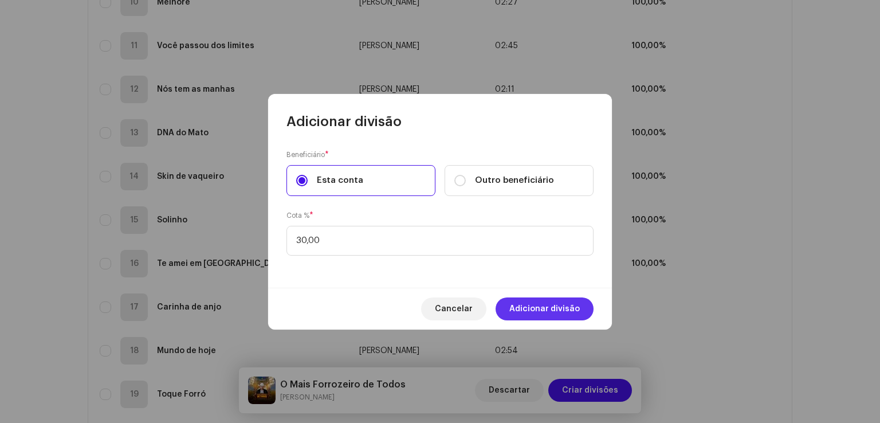
click at [515, 304] on span "Adicionar divisão" at bounding box center [545, 308] width 70 height 23
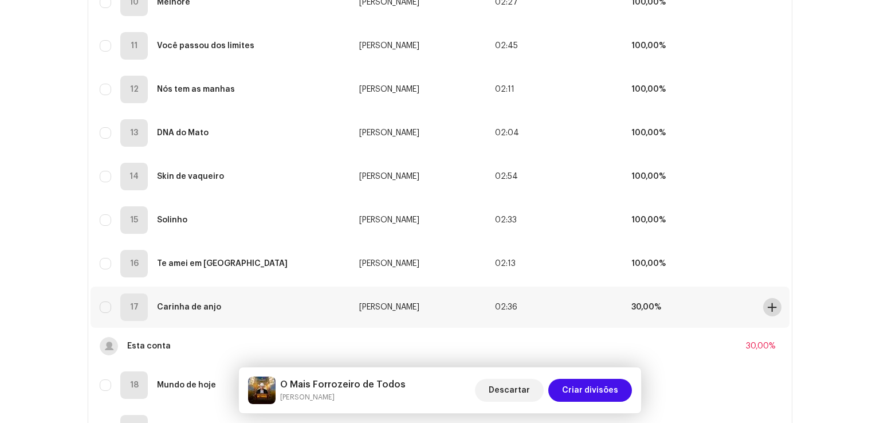
click at [769, 306] on span at bounding box center [772, 307] width 9 height 9
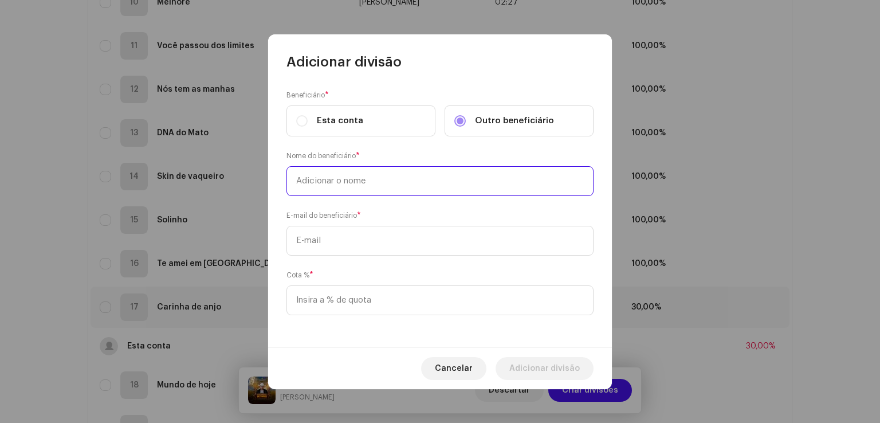
click at [454, 169] on input "text" at bounding box center [440, 181] width 307 height 30
type input "[PERSON_NAME]"
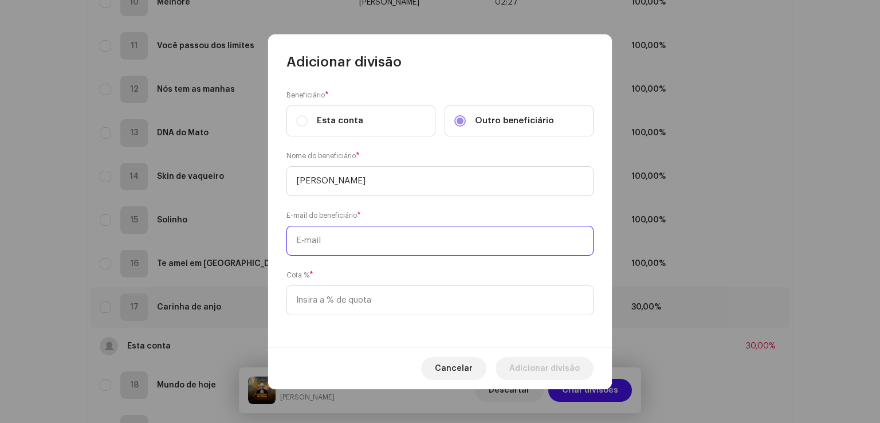
click at [415, 243] on input "text" at bounding box center [440, 241] width 307 height 30
paste input "[EMAIL_ADDRESS][DOMAIN_NAME]"
type input "[EMAIL_ADDRESS][DOMAIN_NAME]"
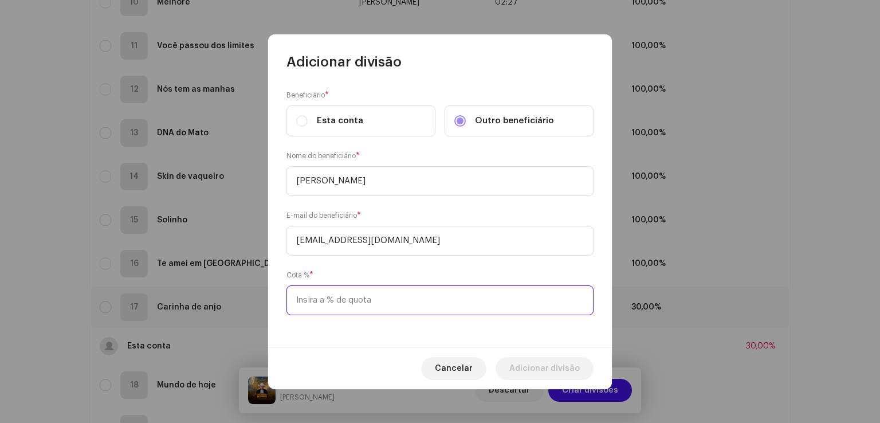
click at [383, 295] on input at bounding box center [440, 300] width 307 height 30
type input "70,00"
click at [525, 367] on span "Adicionar divisão" at bounding box center [545, 368] width 70 height 23
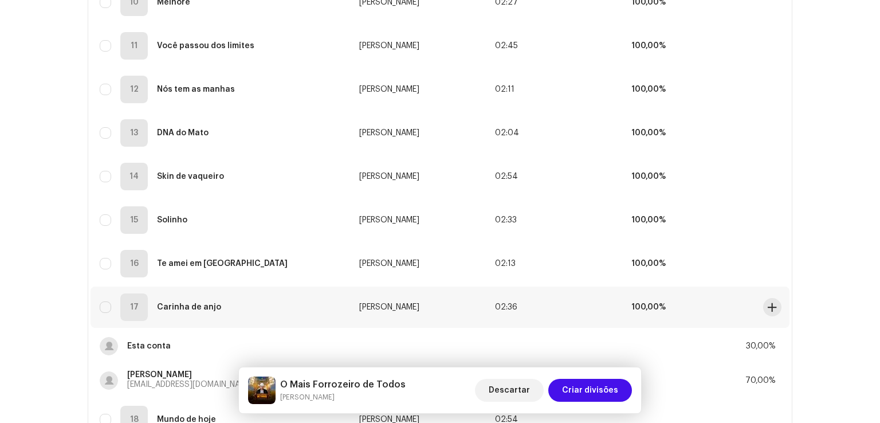
click at [708, 299] on td "100,00%" at bounding box center [690, 307] width 136 height 41
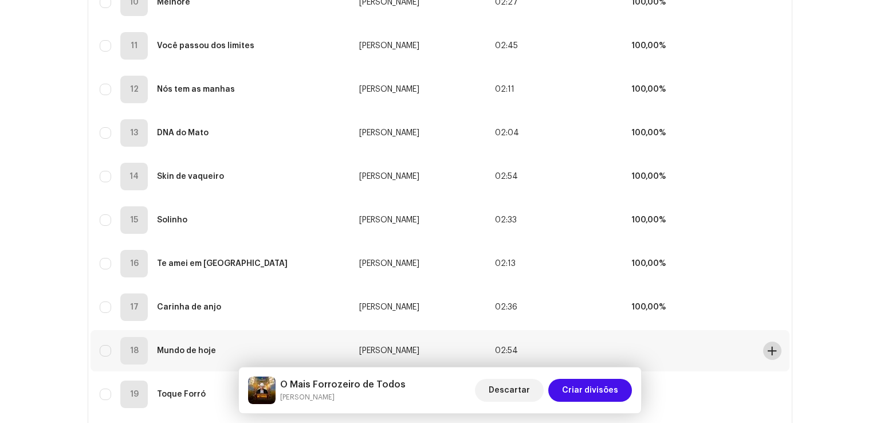
click at [772, 351] on span at bounding box center [772, 350] width 9 height 9
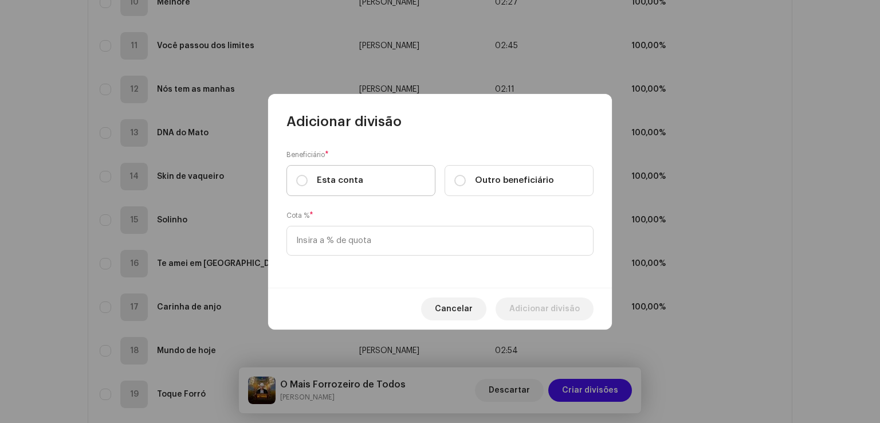
click at [378, 177] on label "Esta conta" at bounding box center [361, 180] width 149 height 31
click at [308, 177] on input "Esta conta" at bounding box center [301, 180] width 11 height 11
radio input "true"
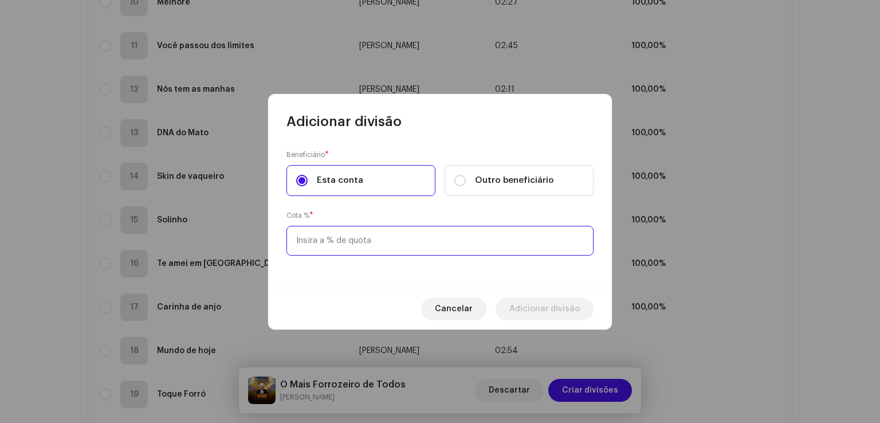
click at [361, 239] on input at bounding box center [440, 241] width 307 height 30
type input "30,00"
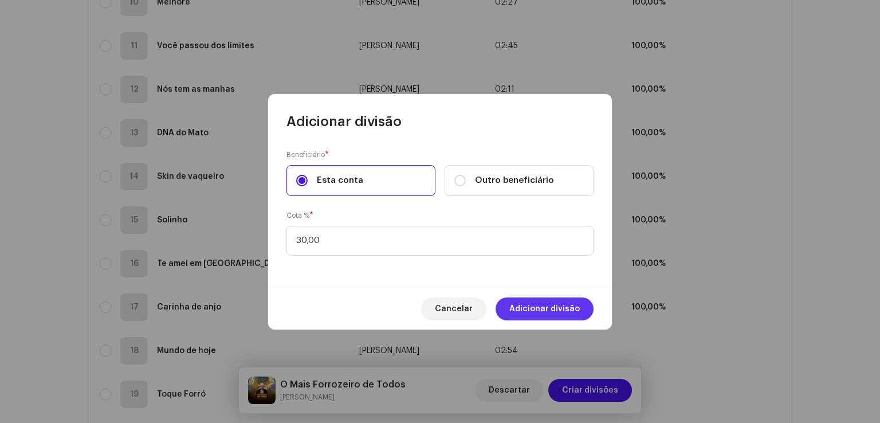
click at [516, 306] on span "Adicionar divisão" at bounding box center [545, 308] width 70 height 23
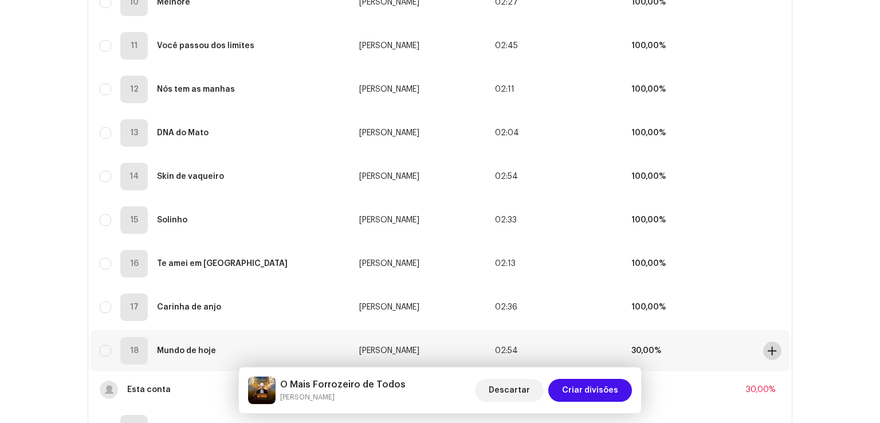
click at [770, 353] on span at bounding box center [772, 350] width 9 height 9
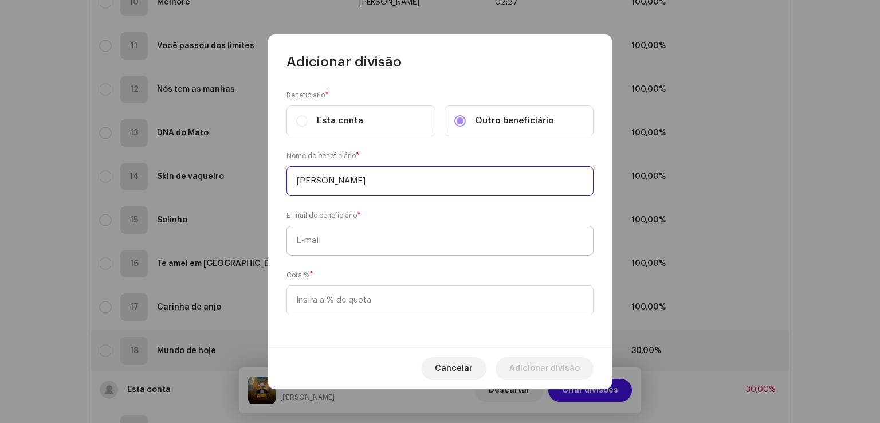
type input "[PERSON_NAME]"
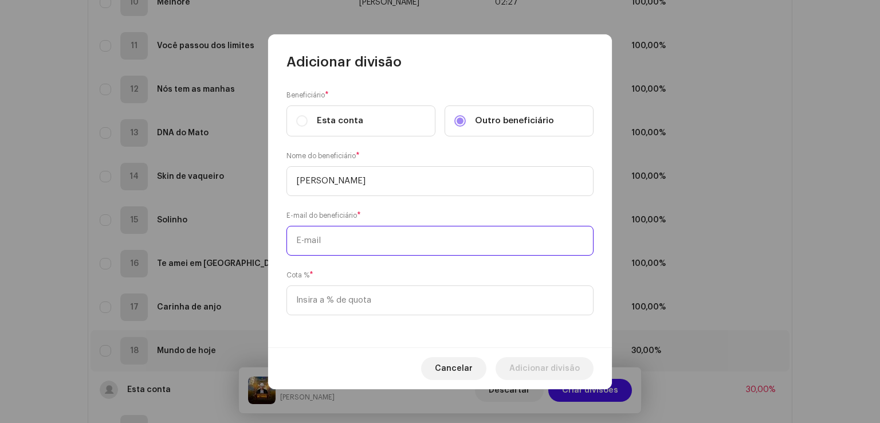
click at [436, 237] on input "text" at bounding box center [440, 241] width 307 height 30
paste input "[EMAIL_ADDRESS][DOMAIN_NAME]"
type input "[EMAIL_ADDRESS][DOMAIN_NAME]"
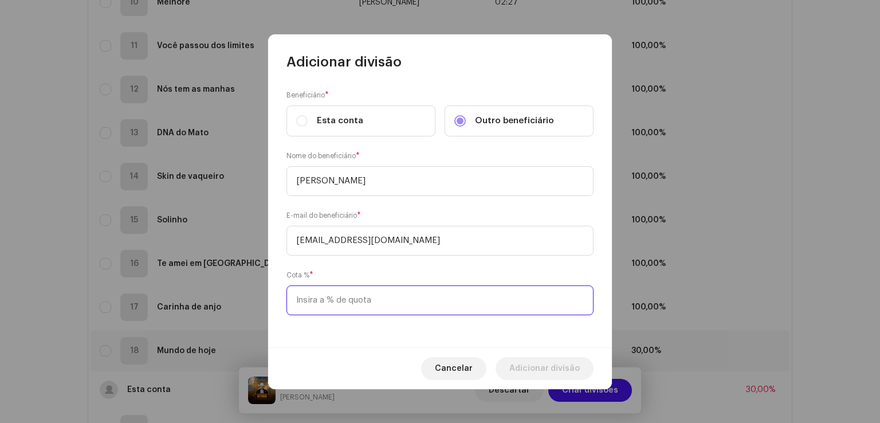
click at [386, 305] on input at bounding box center [440, 300] width 307 height 30
type input "70,00"
click at [530, 363] on span "Adicionar divisão" at bounding box center [545, 368] width 70 height 23
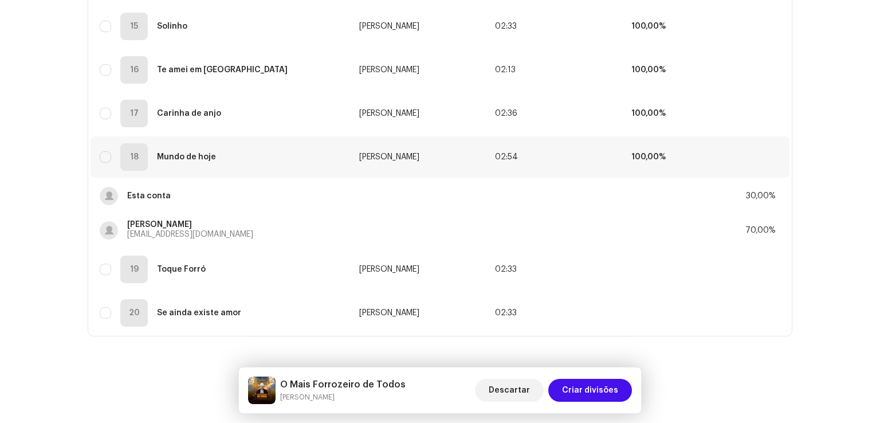
scroll to position [799, 0]
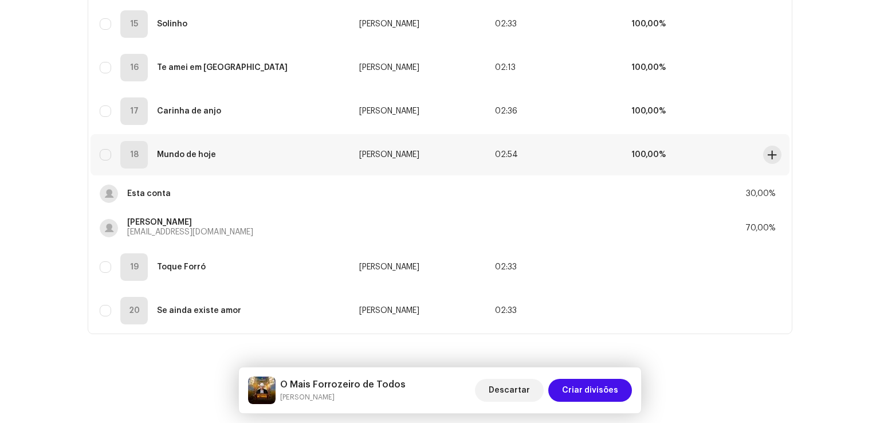
click at [687, 154] on td "100,00%" at bounding box center [690, 154] width 136 height 41
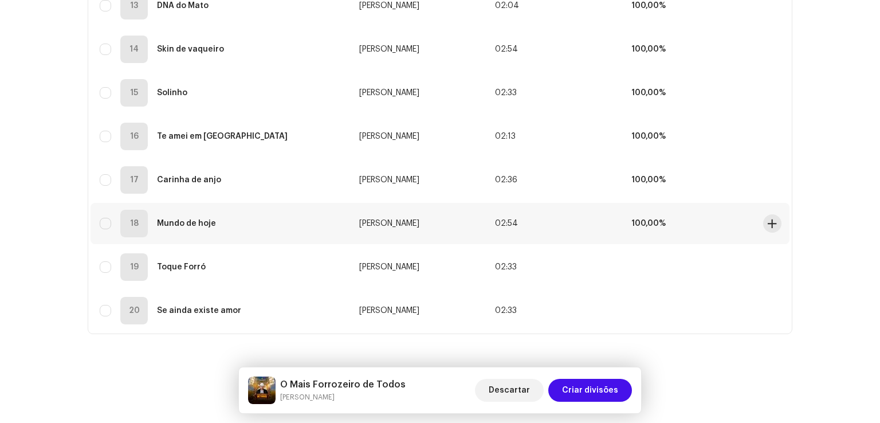
scroll to position [730, 0]
click at [769, 265] on span at bounding box center [772, 267] width 9 height 9
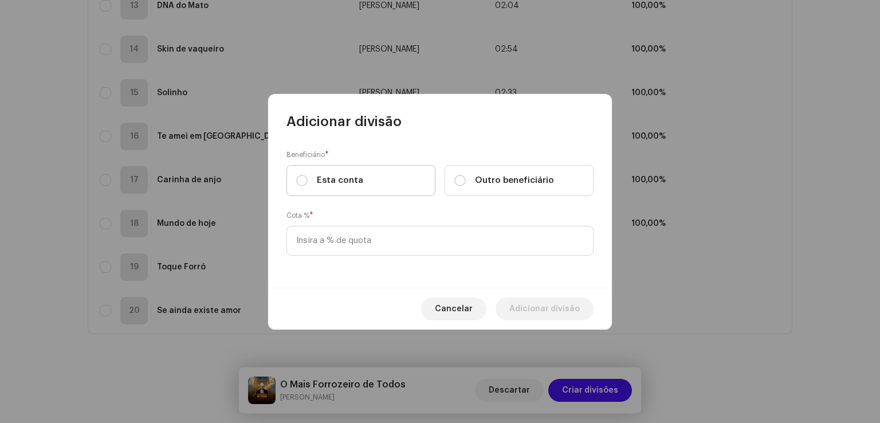
click at [410, 194] on label "Esta conta" at bounding box center [361, 180] width 149 height 31
click at [308, 186] on input "Esta conta" at bounding box center [301, 180] width 11 height 11
radio input "true"
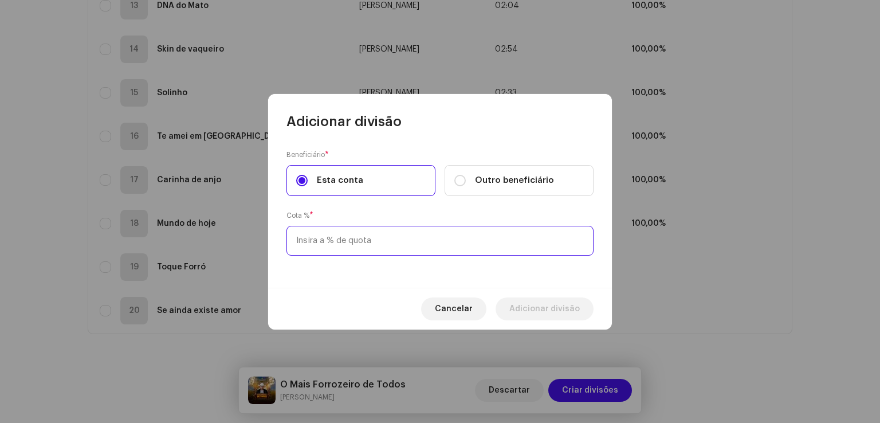
click at [352, 239] on input at bounding box center [440, 241] width 307 height 30
type input "30,00"
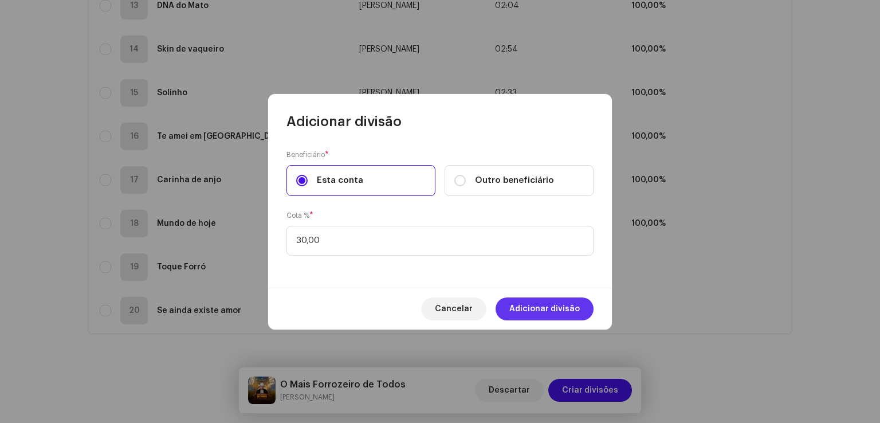
click at [537, 318] on span "Adicionar divisão" at bounding box center [545, 308] width 70 height 23
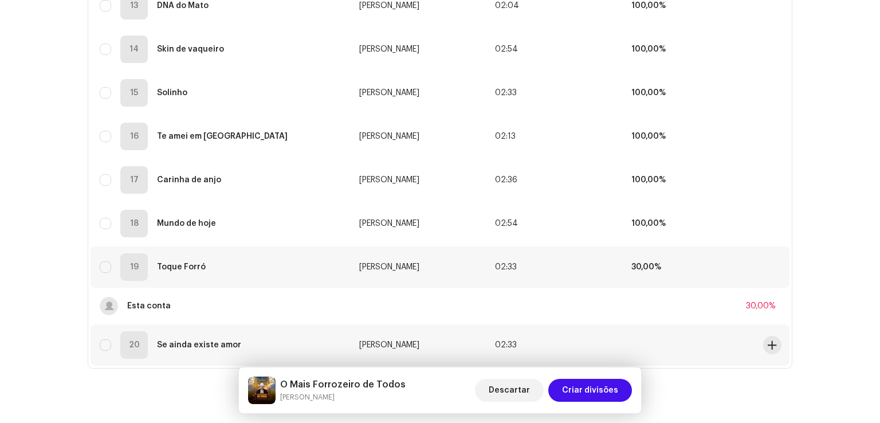
click at [692, 339] on td at bounding box center [690, 344] width 136 height 41
click at [773, 346] on span at bounding box center [772, 344] width 9 height 9
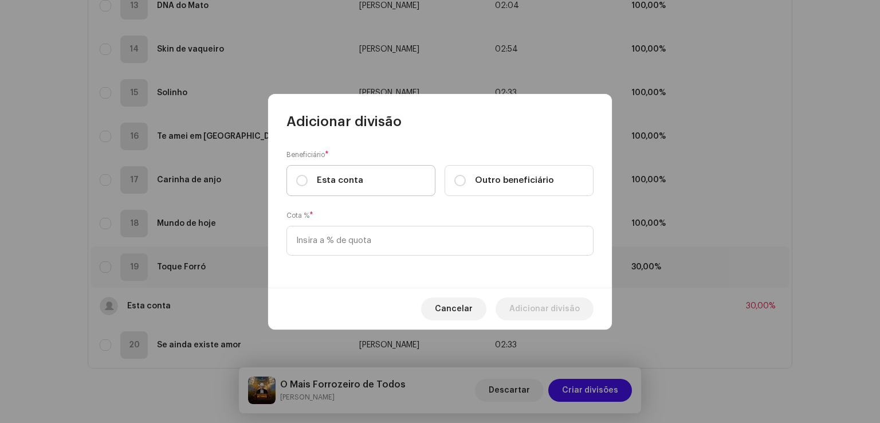
click at [398, 181] on label "Esta conta" at bounding box center [361, 180] width 149 height 31
click at [308, 181] on input "Esta conta" at bounding box center [301, 180] width 11 height 11
radio input "true"
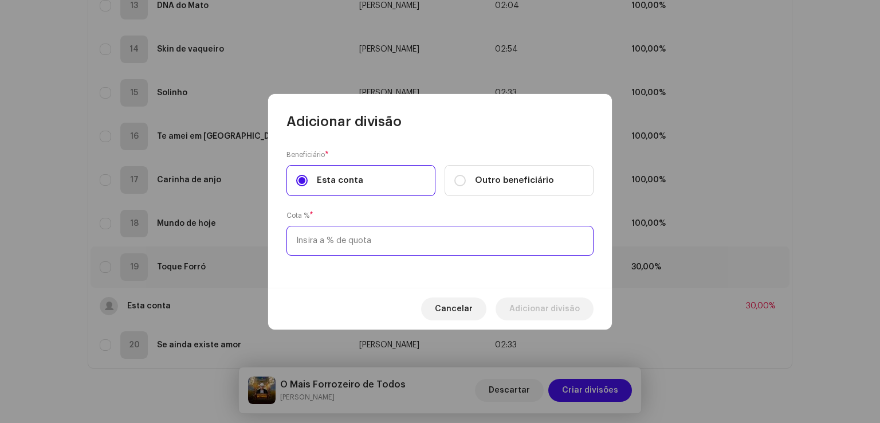
click at [376, 241] on input at bounding box center [440, 241] width 307 height 30
type input "30,00"
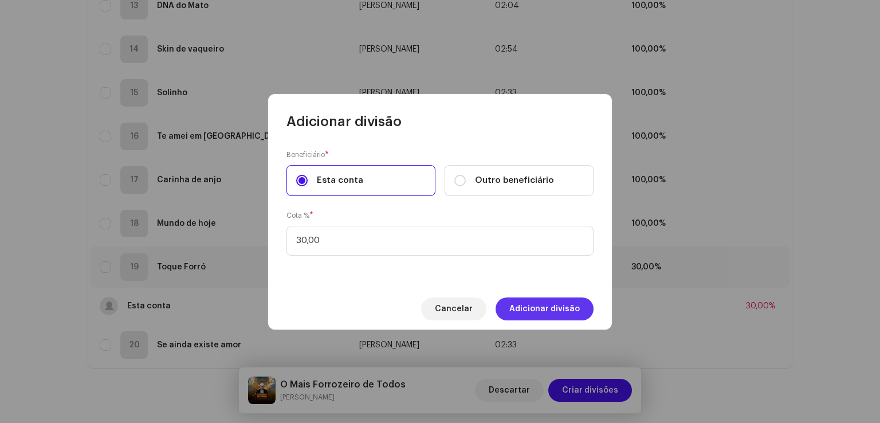
click at [517, 305] on span "Adicionar divisão" at bounding box center [545, 308] width 70 height 23
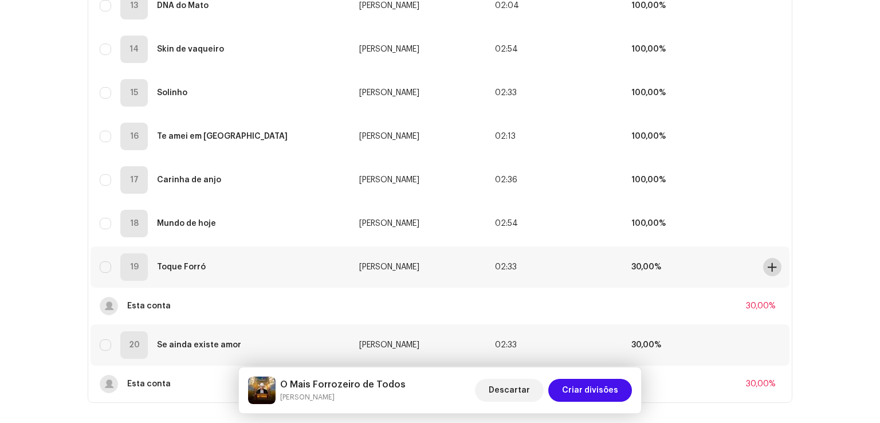
click at [773, 267] on span at bounding box center [772, 267] width 9 height 9
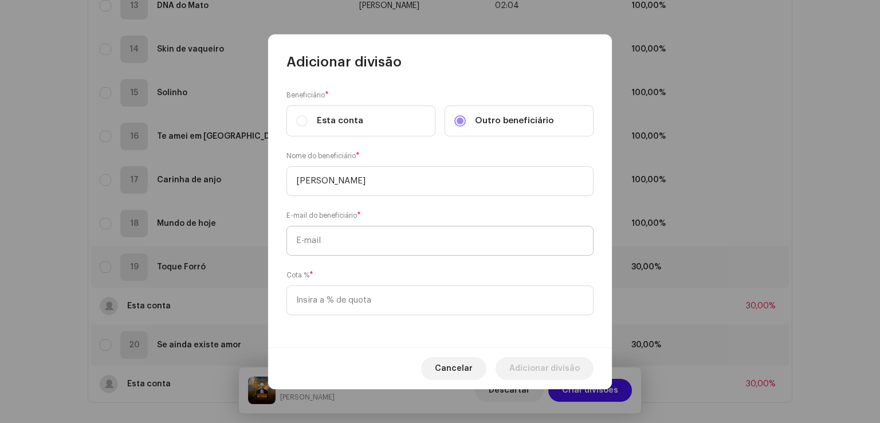
type input "[PERSON_NAME]"
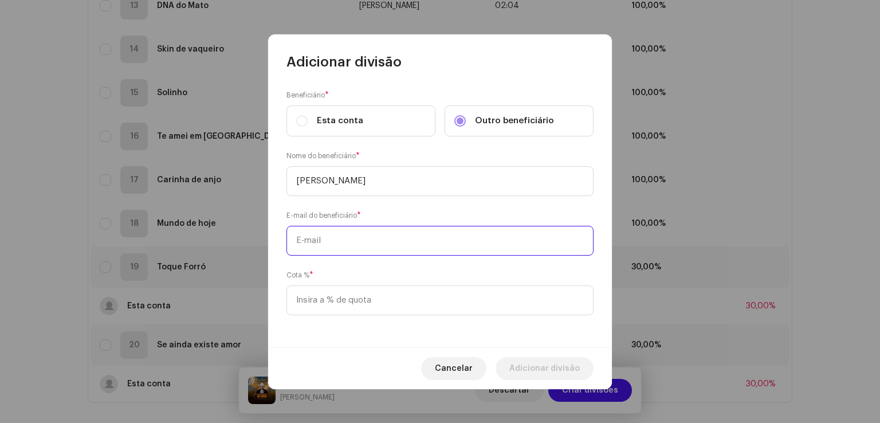
click at [400, 247] on input "text" at bounding box center [440, 241] width 307 height 30
paste input "[EMAIL_ADDRESS][DOMAIN_NAME]"
type input "[EMAIL_ADDRESS][DOMAIN_NAME]"
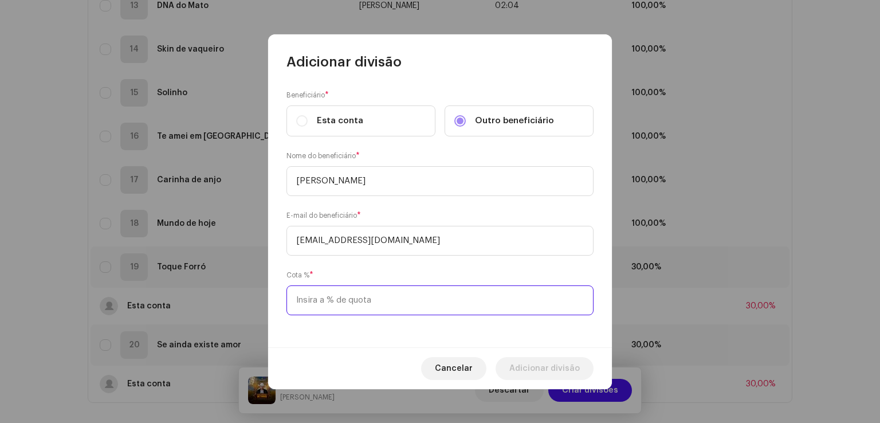
click at [374, 300] on input at bounding box center [440, 300] width 307 height 30
type input "70,00"
click at [535, 367] on span "Adicionar divisão" at bounding box center [545, 368] width 70 height 23
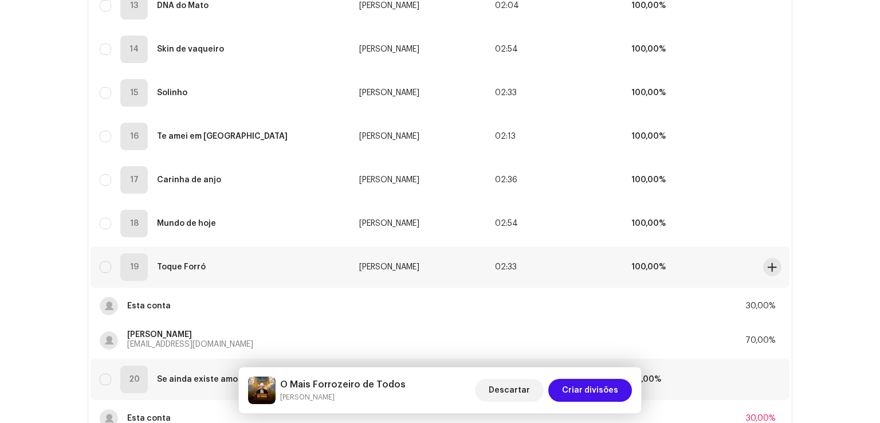
click at [681, 268] on td "100,00%" at bounding box center [690, 266] width 136 height 41
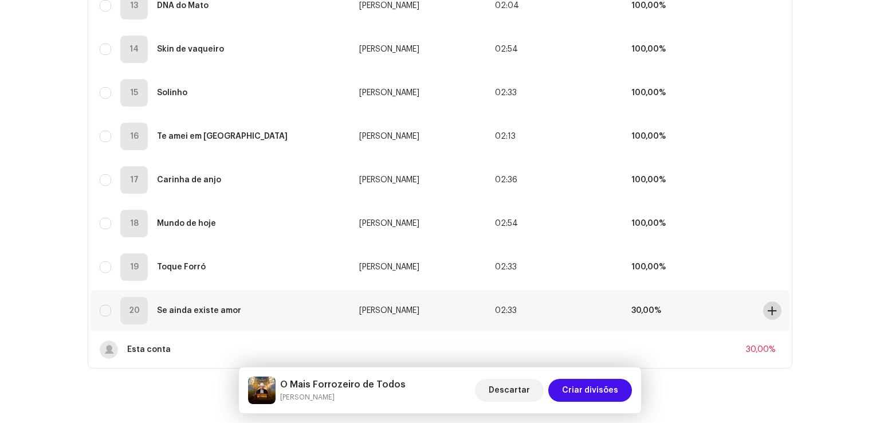
click at [768, 312] on span at bounding box center [772, 310] width 9 height 9
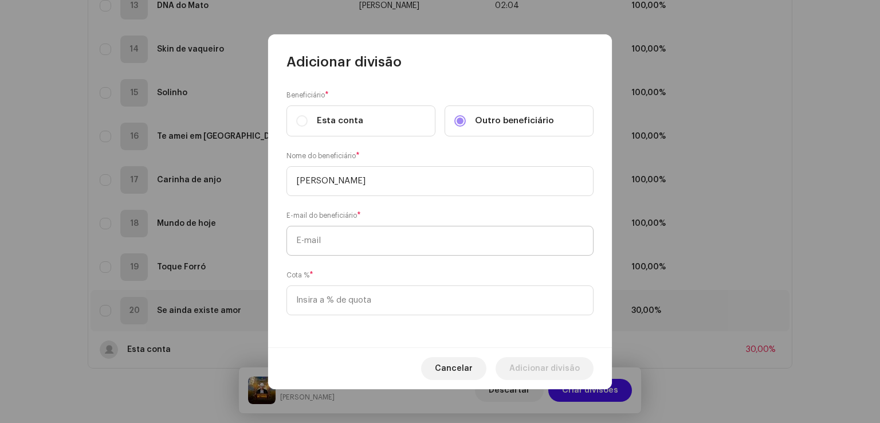
type input "[PERSON_NAME]"
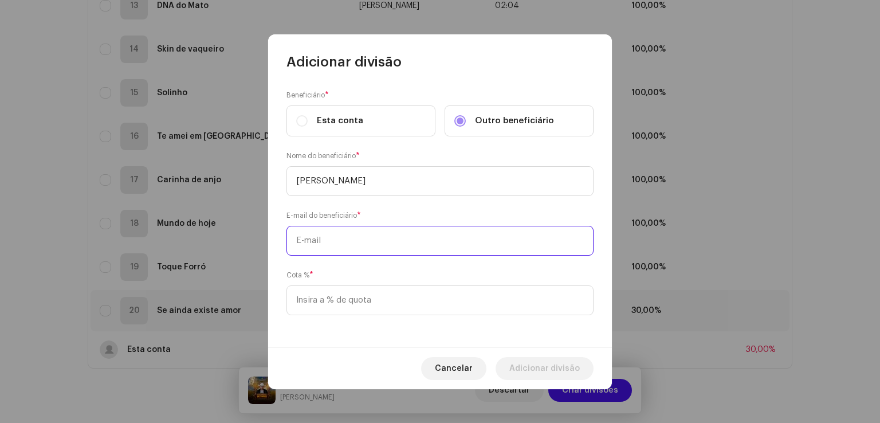
click at [421, 231] on input "text" at bounding box center [440, 241] width 307 height 30
paste input "[EMAIL_ADDRESS][DOMAIN_NAME]"
type input "[EMAIL_ADDRESS][DOMAIN_NAME]"
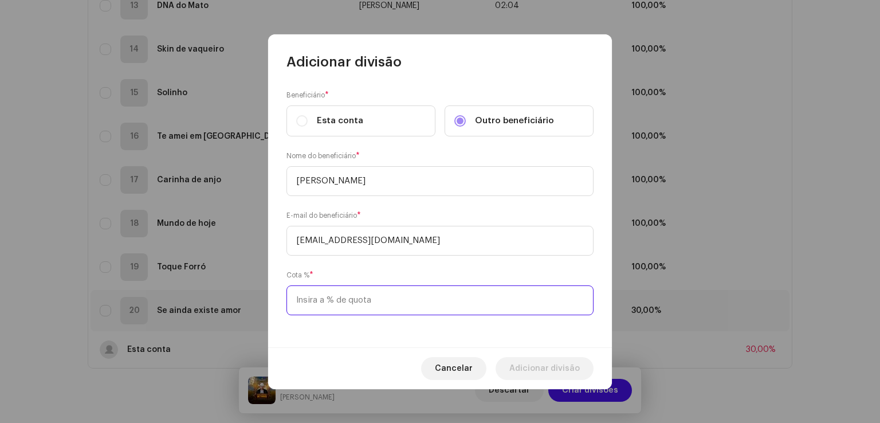
click at [390, 303] on input at bounding box center [440, 300] width 307 height 30
type input "70,00"
click at [519, 366] on span "Adicionar divisão" at bounding box center [545, 368] width 70 height 23
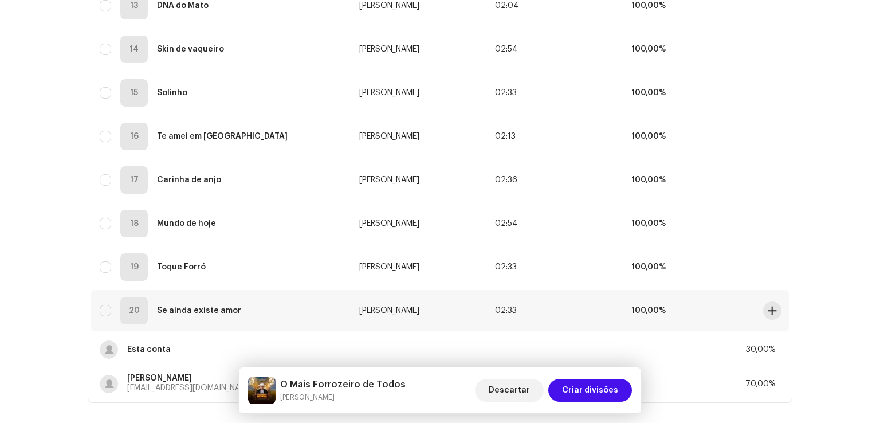
click at [697, 308] on td "100,00%" at bounding box center [690, 310] width 136 height 41
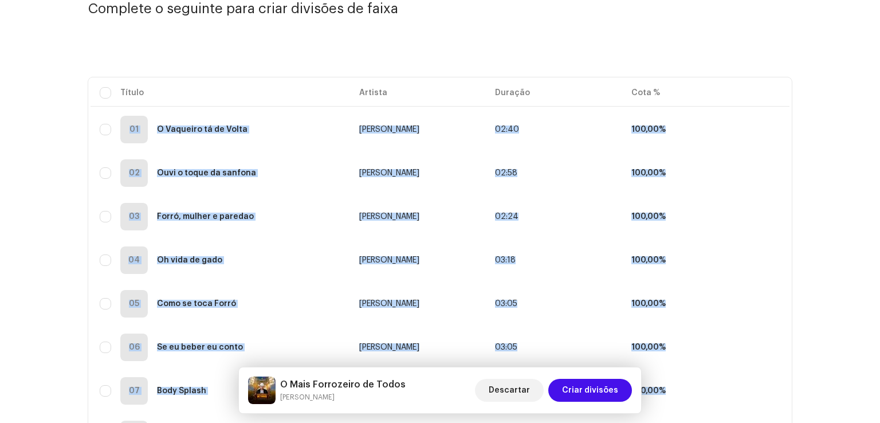
scroll to position [115, 0]
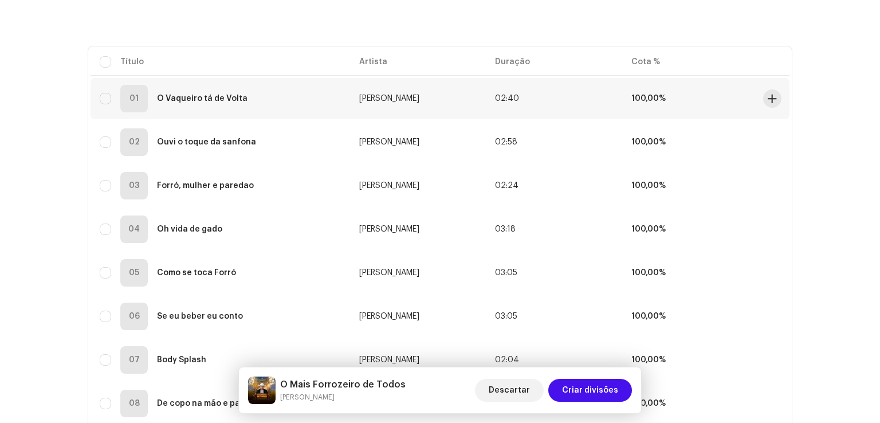
click at [679, 87] on td "100,00%" at bounding box center [690, 98] width 136 height 41
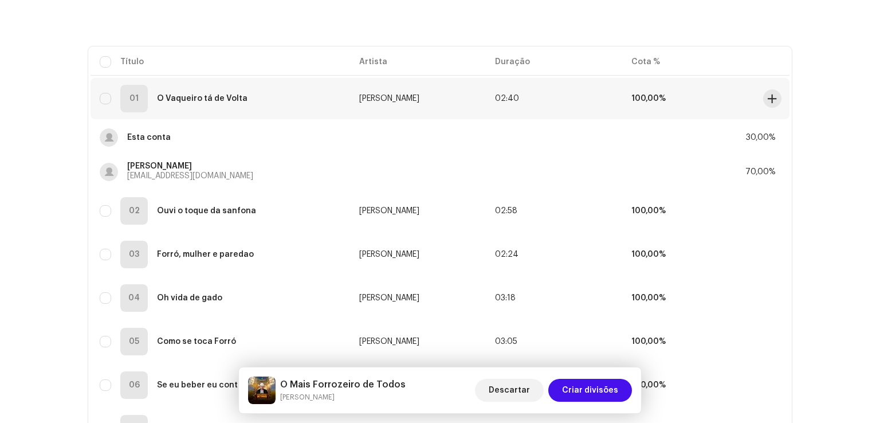
click at [679, 87] on td "100,00%" at bounding box center [690, 98] width 136 height 41
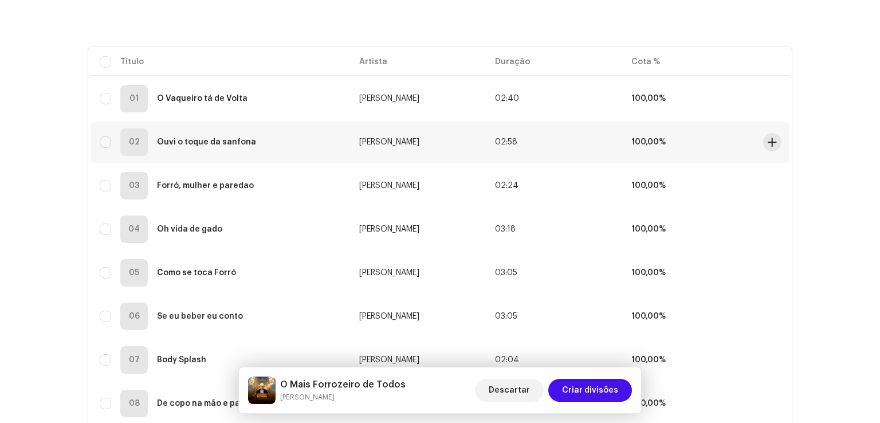
click at [663, 130] on td "100,00%" at bounding box center [690, 142] width 136 height 41
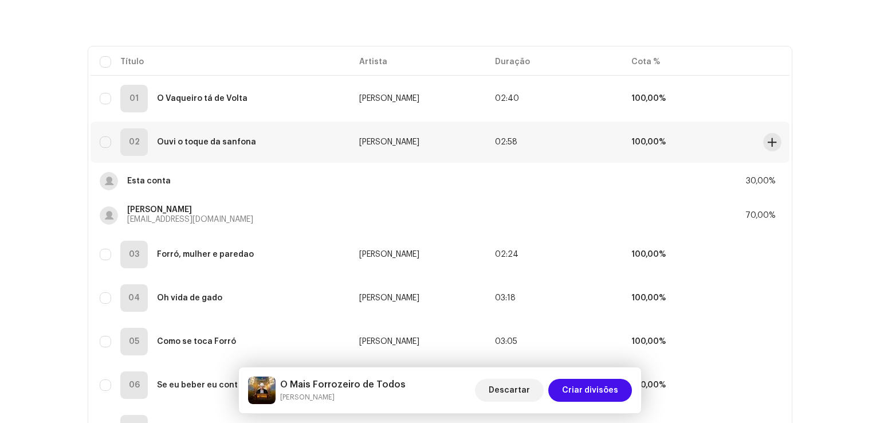
click at [663, 130] on td "100,00%" at bounding box center [690, 142] width 136 height 41
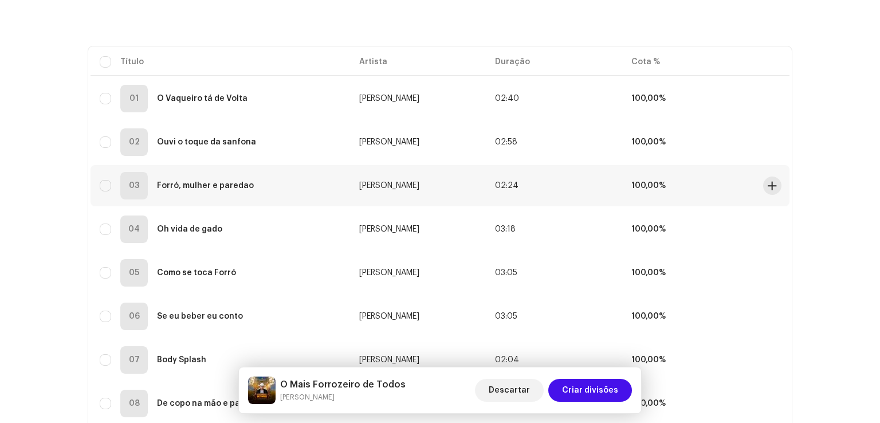
click at [647, 181] on td "100,00%" at bounding box center [690, 185] width 136 height 41
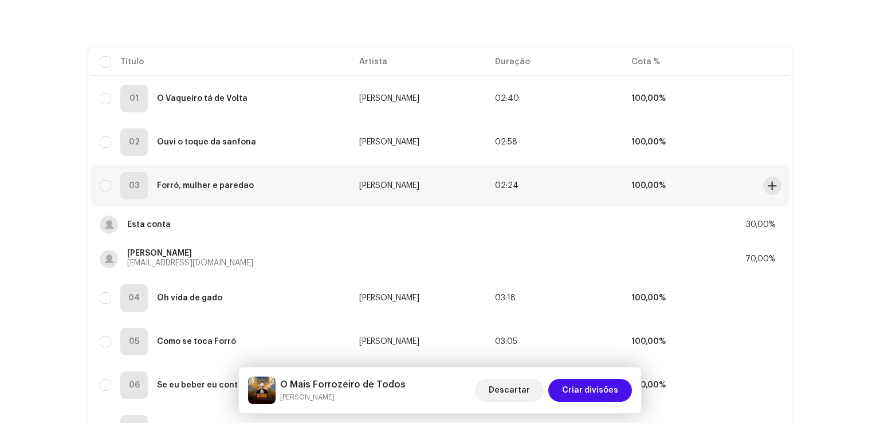
click at [647, 181] on td "100,00%" at bounding box center [690, 185] width 136 height 41
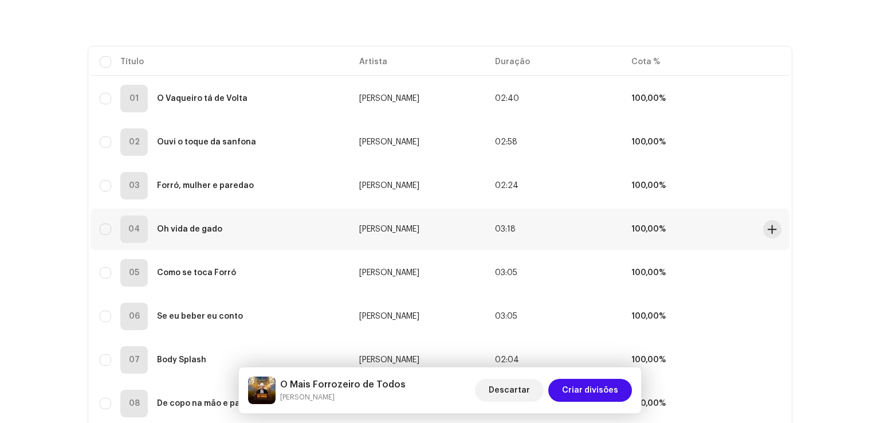
click at [642, 224] on td "100,00%" at bounding box center [690, 229] width 136 height 41
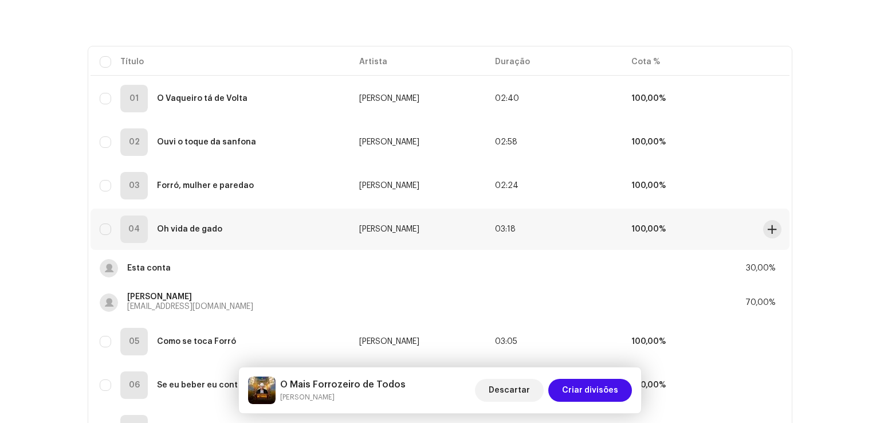
click at [642, 224] on td "100,00%" at bounding box center [690, 229] width 136 height 41
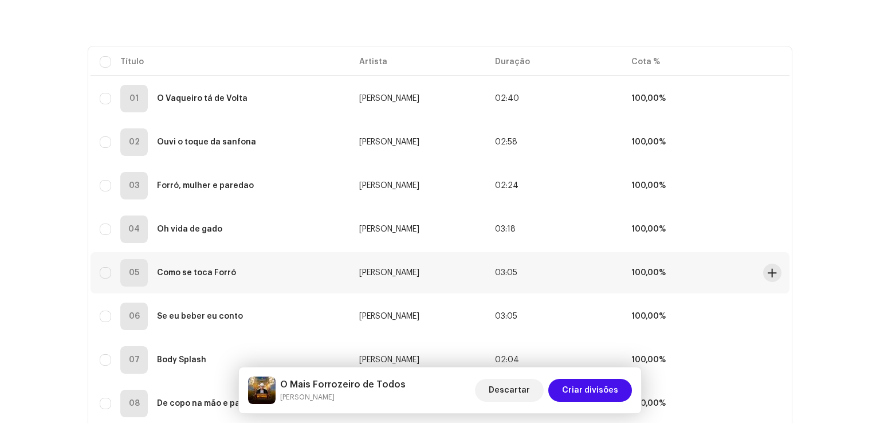
click at [635, 267] on td "100,00%" at bounding box center [690, 272] width 136 height 41
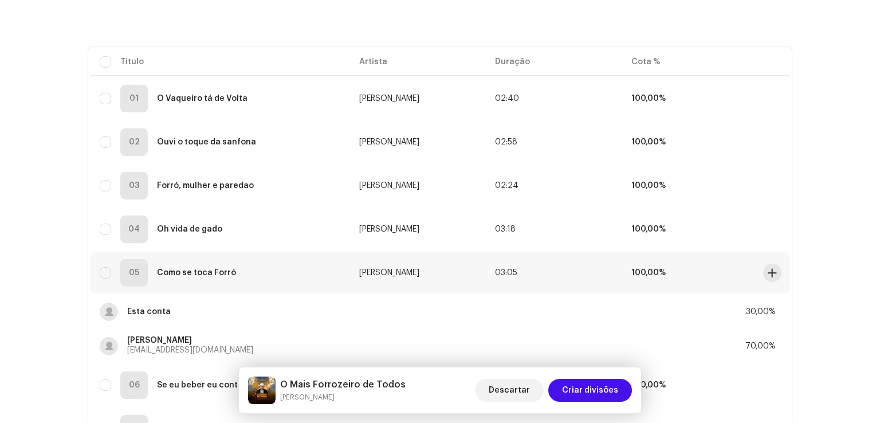
click at [635, 267] on td "100,00%" at bounding box center [690, 272] width 136 height 41
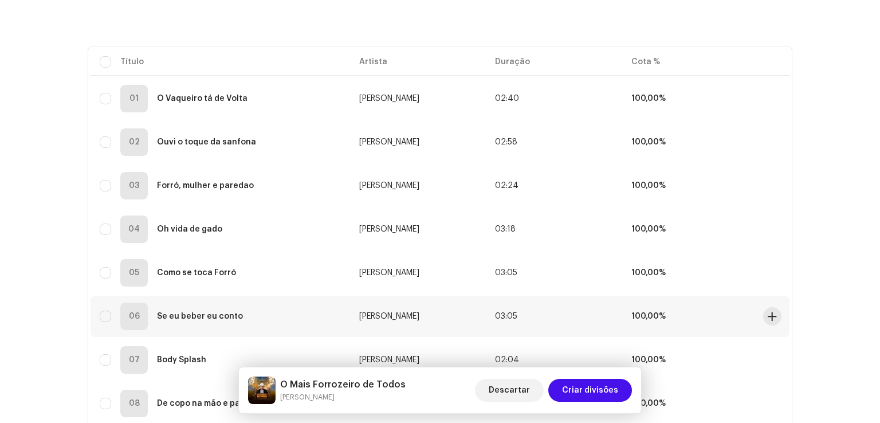
click at [640, 310] on td "100,00%" at bounding box center [690, 316] width 136 height 41
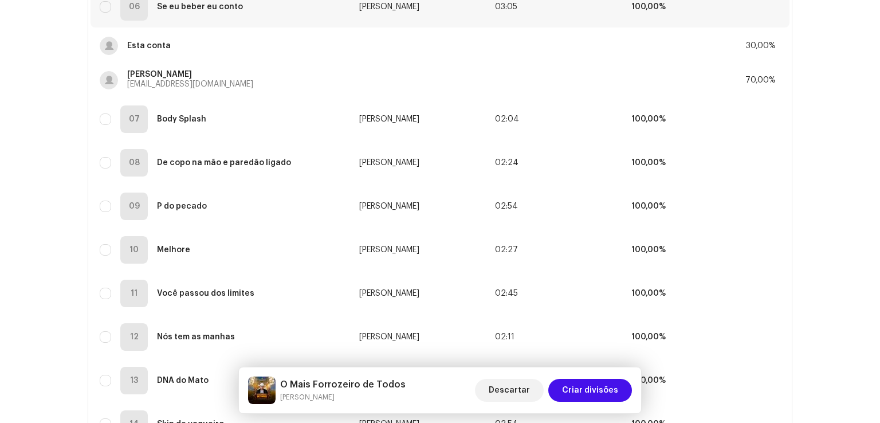
scroll to position [430, 0]
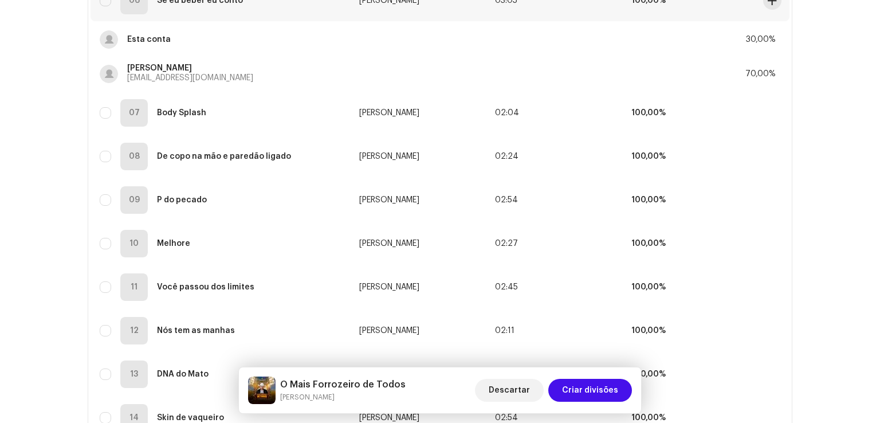
click at [688, 19] on td "100,00%" at bounding box center [690, 0] width 136 height 41
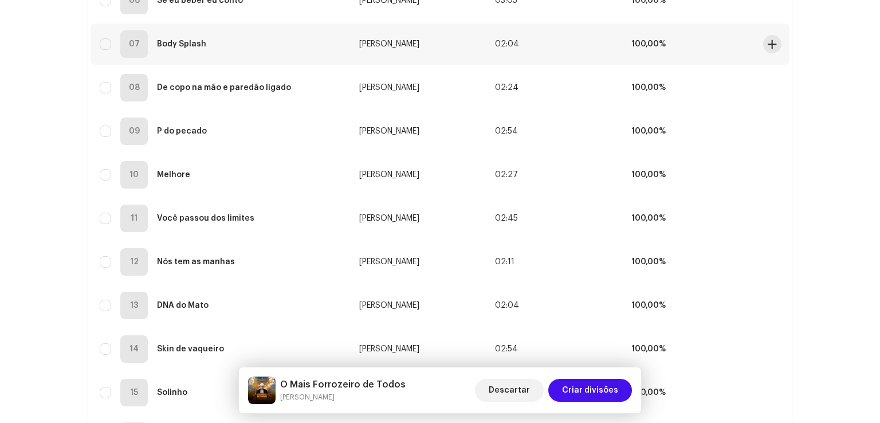
click at [662, 37] on td "100,00%" at bounding box center [690, 43] width 136 height 41
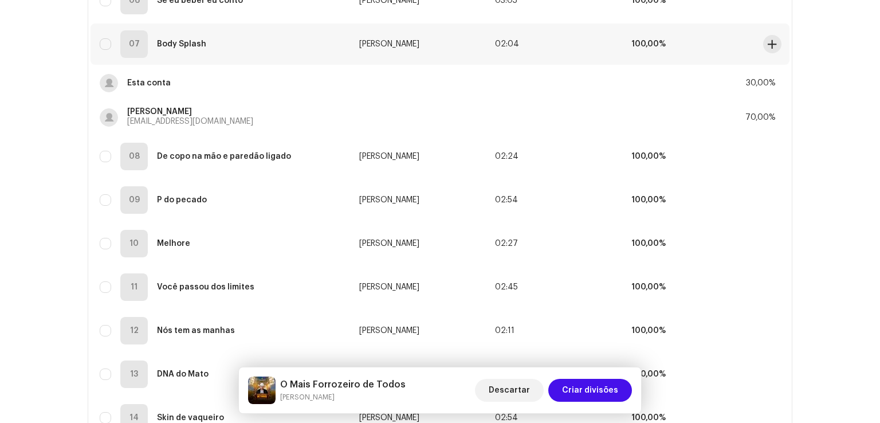
click at [662, 37] on td "100,00%" at bounding box center [690, 43] width 136 height 41
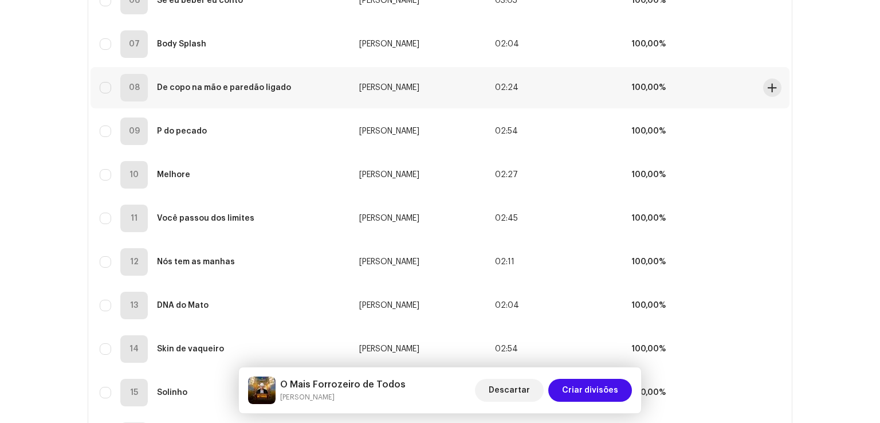
click at [648, 85] on strong "100,00%" at bounding box center [649, 88] width 34 height 8
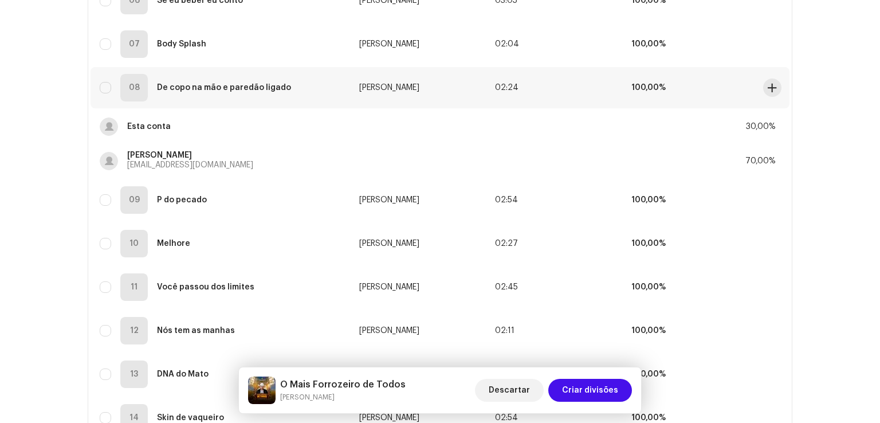
click at [648, 85] on strong "100,00%" at bounding box center [649, 88] width 34 height 8
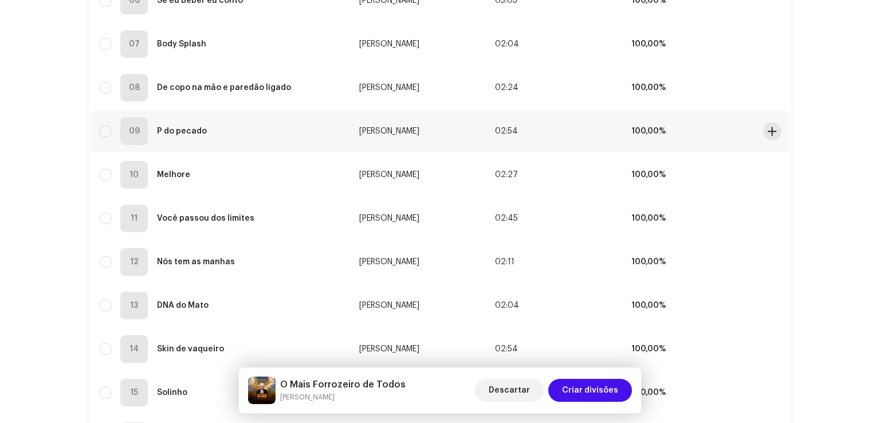
click at [642, 128] on strong "100,00%" at bounding box center [649, 131] width 34 height 8
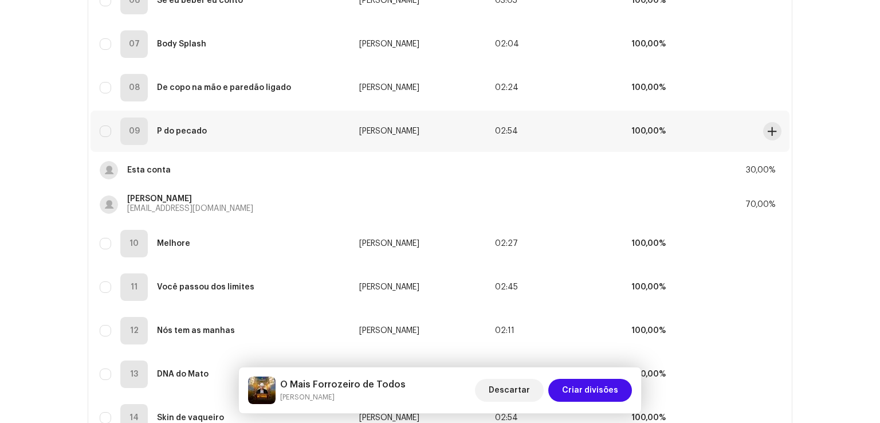
click at [642, 128] on strong "100,00%" at bounding box center [649, 131] width 34 height 8
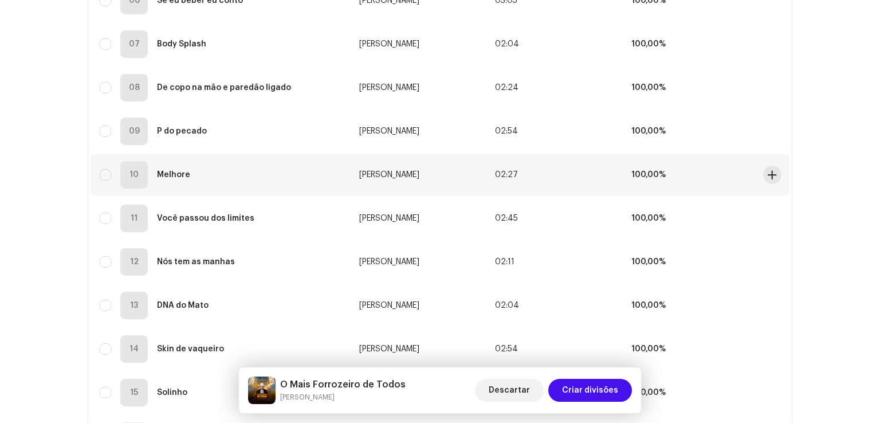
click at [640, 162] on td "100,00%" at bounding box center [690, 174] width 136 height 41
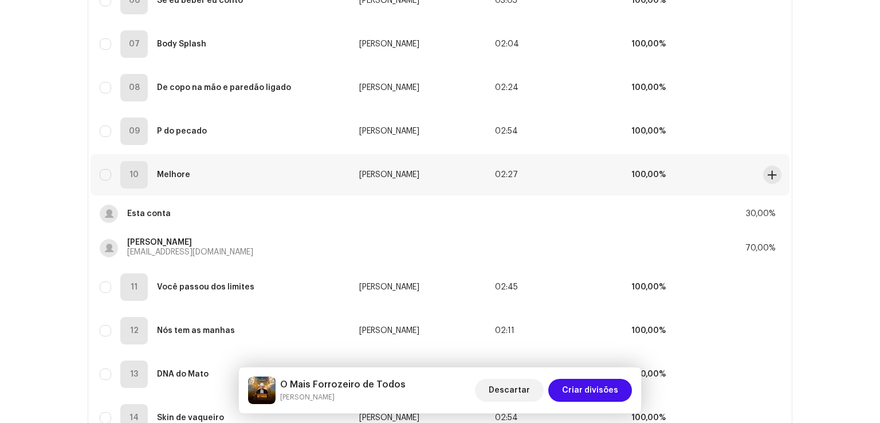
click at [640, 178] on td "100,00%" at bounding box center [690, 174] width 136 height 41
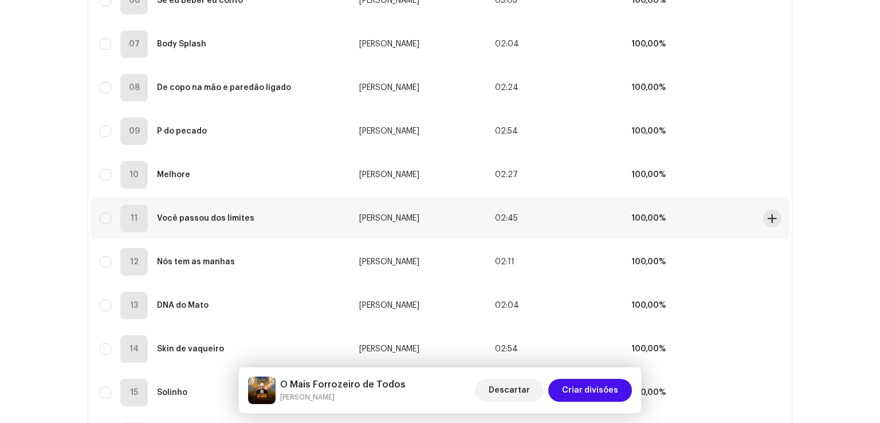
click at [634, 211] on td "100,00%" at bounding box center [690, 218] width 136 height 41
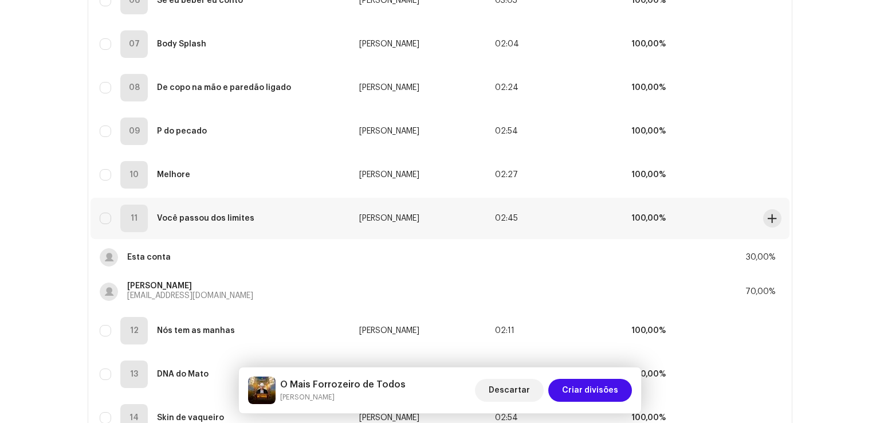
click at [634, 211] on td "100,00%" at bounding box center [690, 218] width 136 height 41
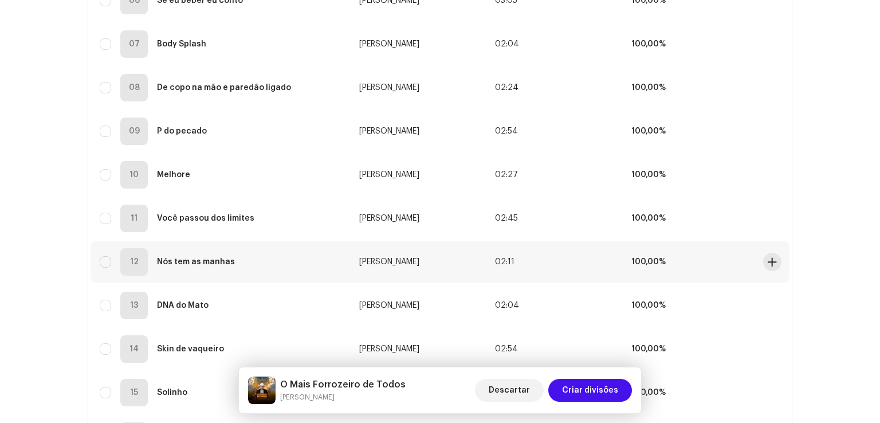
click at [628, 246] on td "100,00%" at bounding box center [690, 261] width 136 height 41
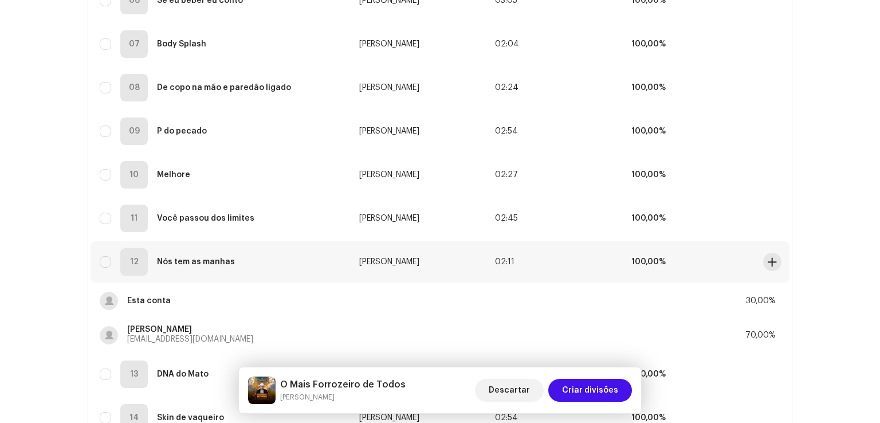
click at [628, 246] on td "100,00%" at bounding box center [690, 261] width 136 height 41
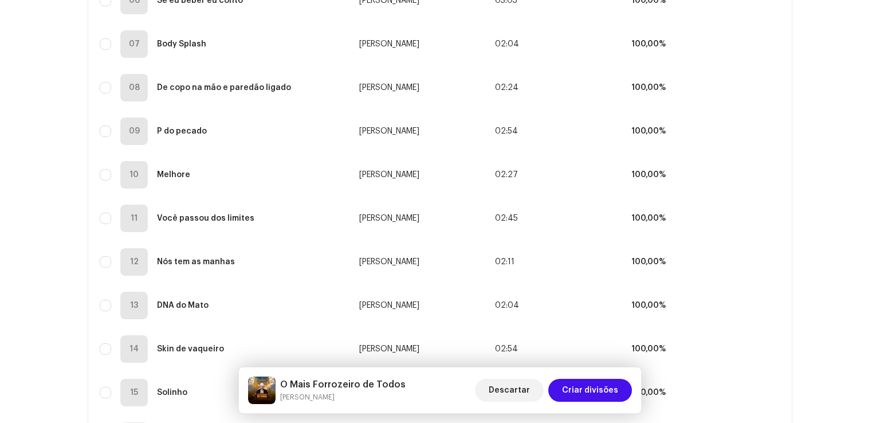
click at [821, 217] on div "Vamos começar. Complete o seguinte para criar divisões de faixa Selecionado 0 S…" at bounding box center [440, 162] width 880 height 1121
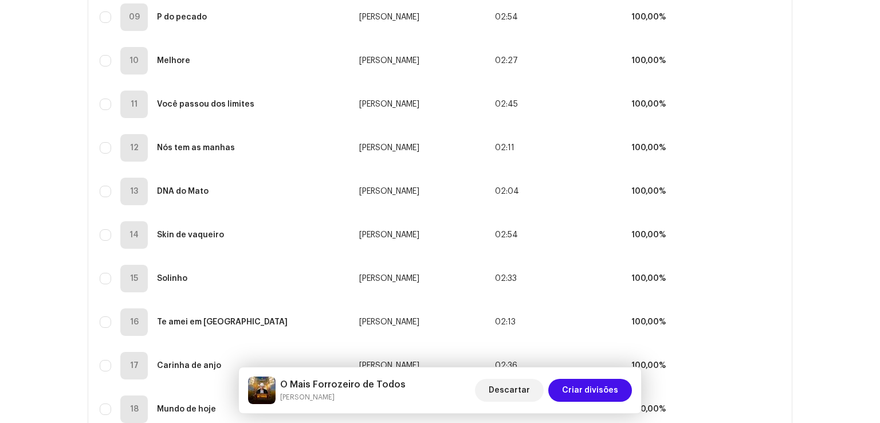
scroll to position [568, 0]
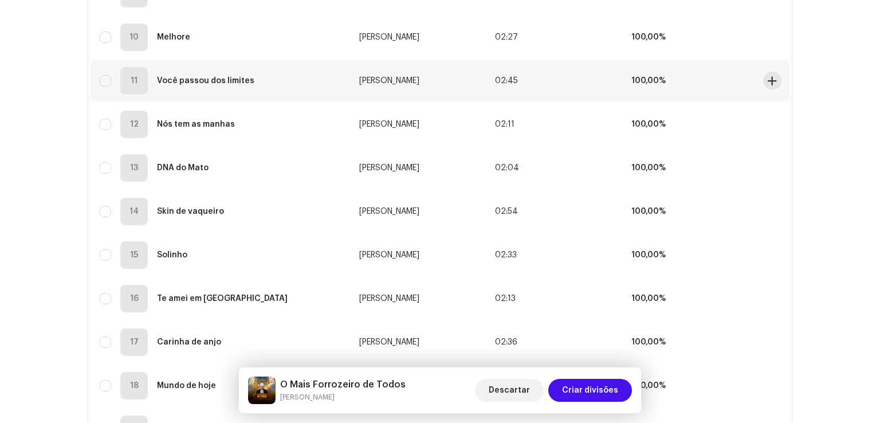
click at [632, 77] on strong "100,00%" at bounding box center [649, 81] width 34 height 8
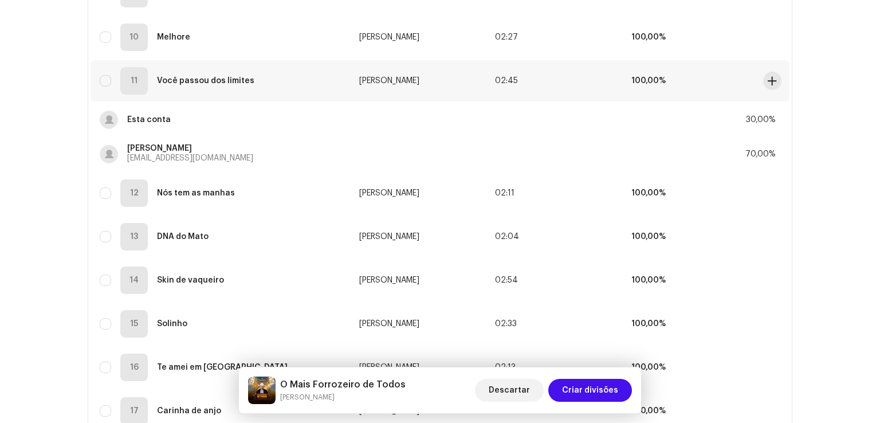
click at [632, 77] on strong "100,00%" at bounding box center [649, 81] width 34 height 8
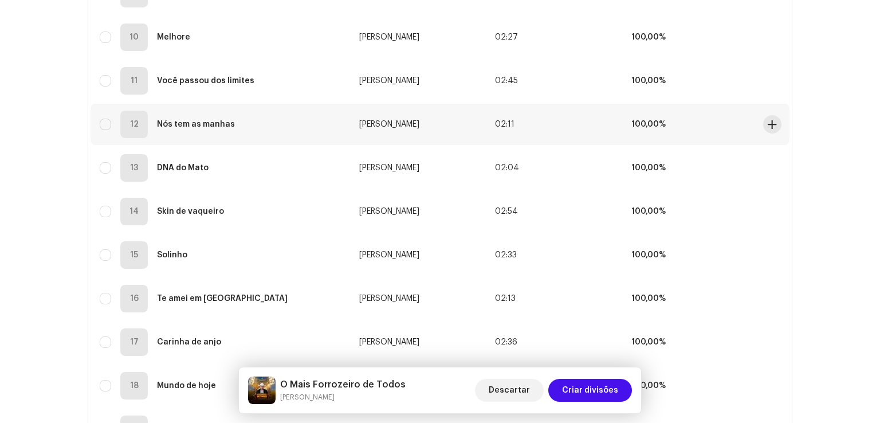
click at [624, 120] on td "100,00%" at bounding box center [690, 124] width 136 height 41
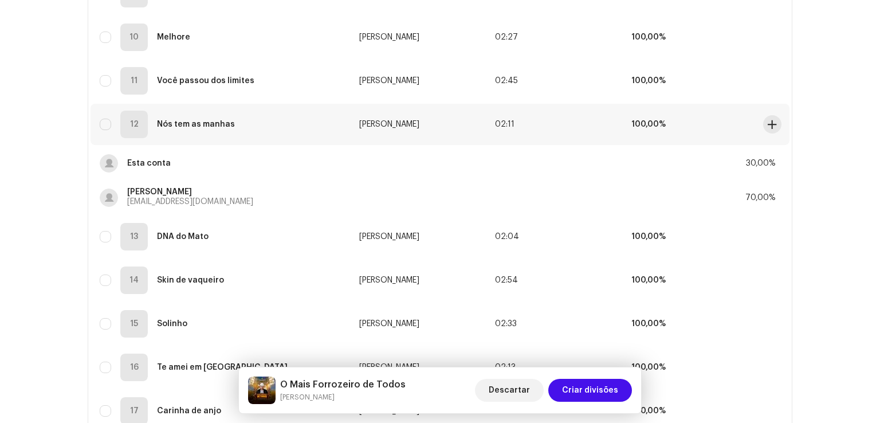
click at [624, 120] on td "100,00%" at bounding box center [690, 124] width 136 height 41
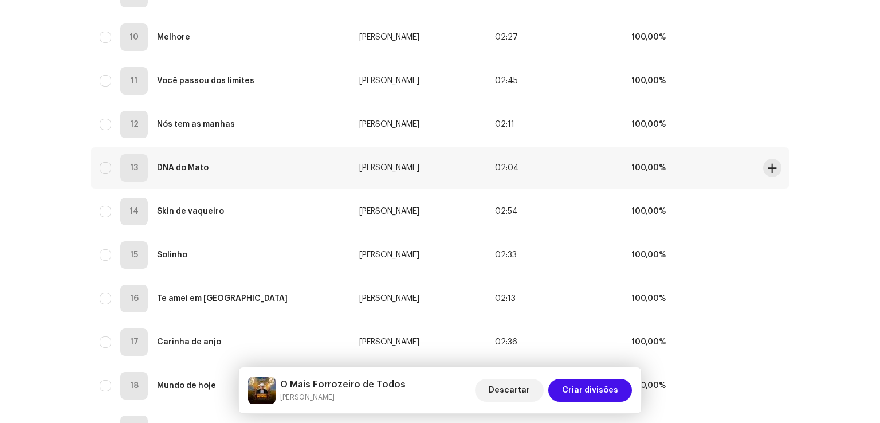
click at [626, 159] on td "100,00%" at bounding box center [690, 167] width 136 height 41
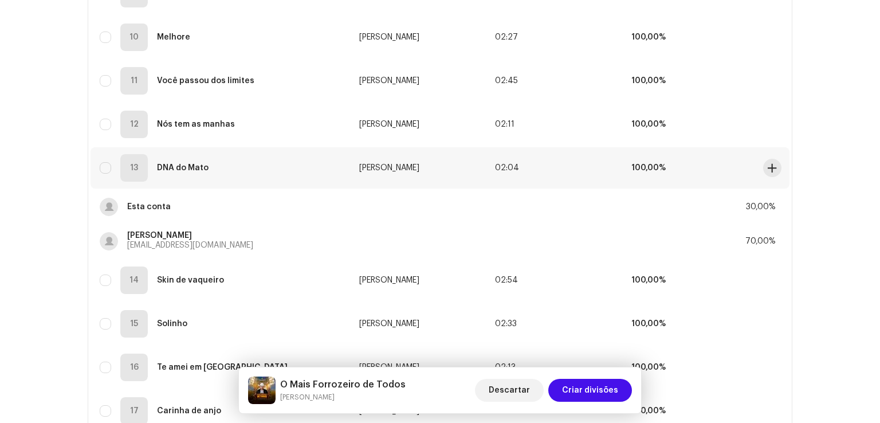
click at [626, 159] on td "100,00%" at bounding box center [690, 167] width 136 height 41
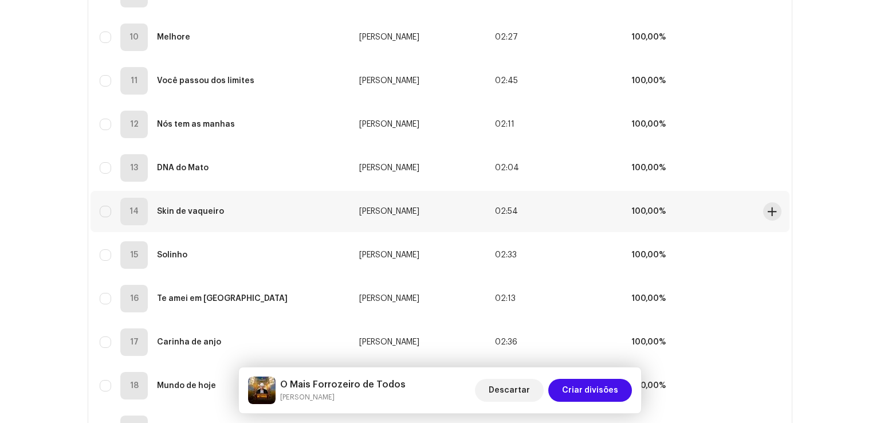
click at [626, 207] on td "100,00%" at bounding box center [690, 211] width 136 height 41
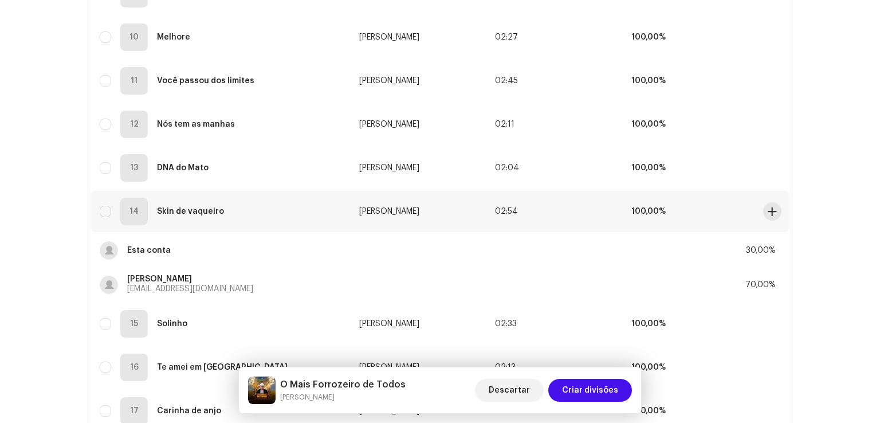
click at [626, 207] on td "100,00%" at bounding box center [690, 211] width 136 height 41
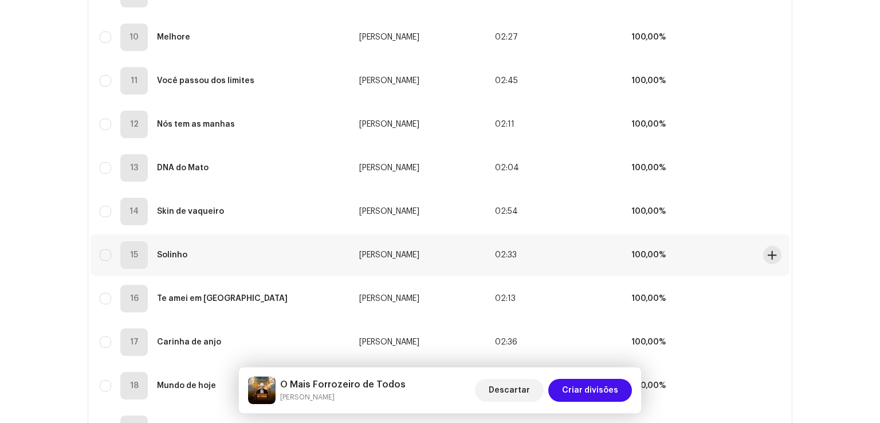
click at [622, 257] on td "100,00%" at bounding box center [690, 254] width 136 height 41
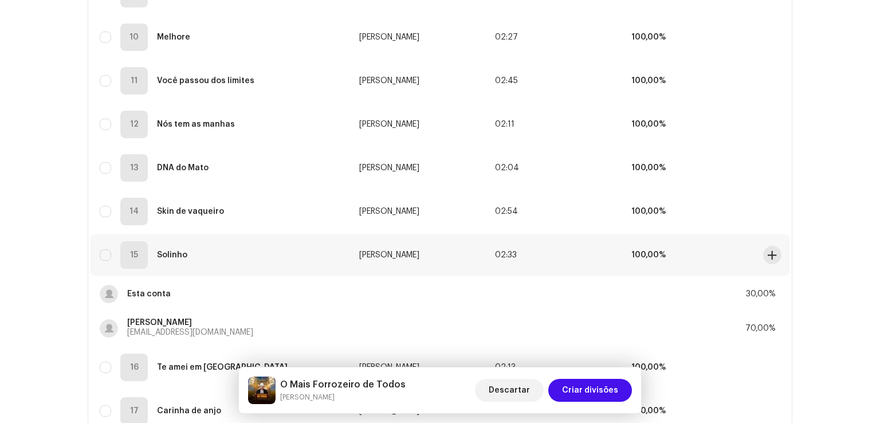
click at [622, 257] on td "100,00%" at bounding box center [690, 254] width 136 height 41
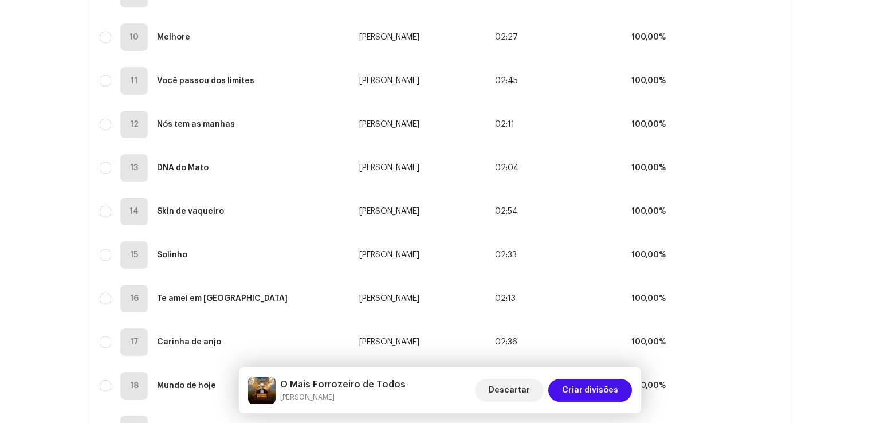
click at [816, 186] on div "Vamos começar. Complete o seguinte para criar divisões de faixa Selecionado 0 S…" at bounding box center [440, 25] width 880 height 1121
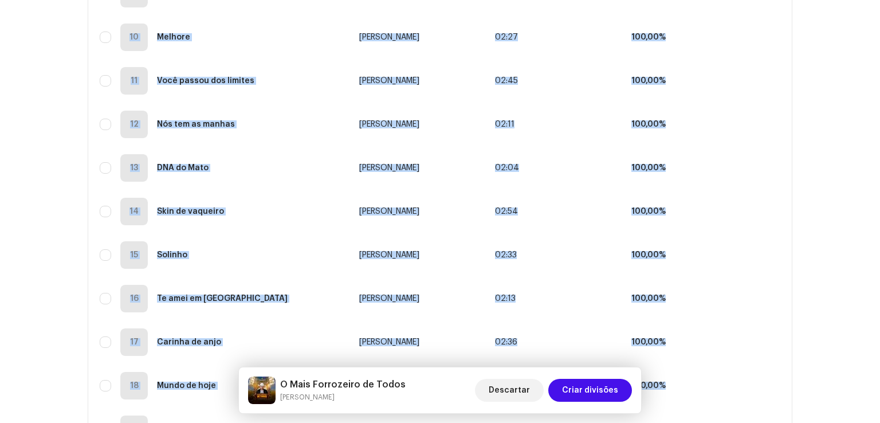
click at [816, 186] on div "Vamos começar. Complete o seguinte para criar divisões de faixa Selecionado 0 S…" at bounding box center [440, 25] width 880 height 1121
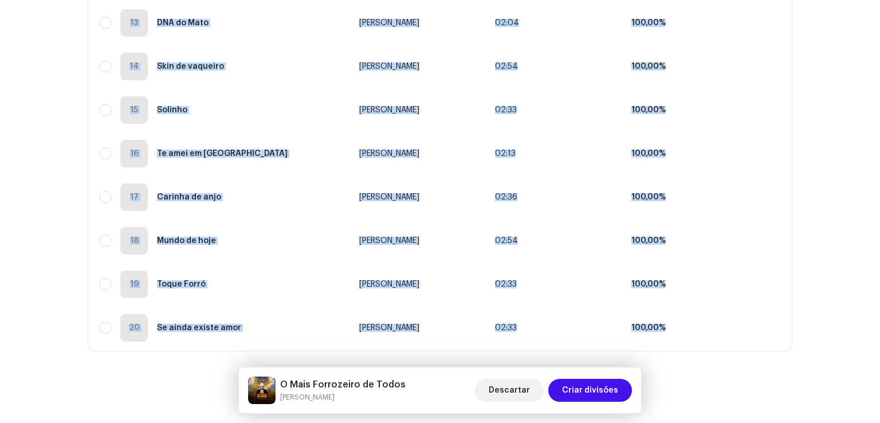
scroll to position [730, 0]
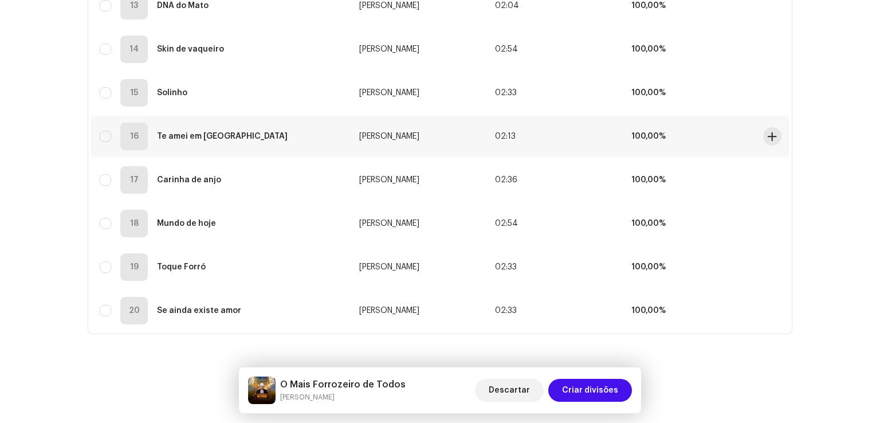
click at [632, 138] on strong "100,00%" at bounding box center [649, 136] width 34 height 8
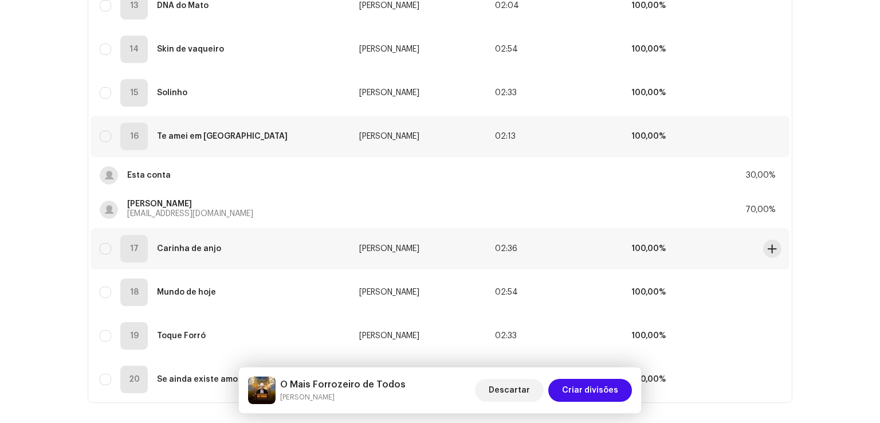
click at [610, 248] on td "02:36" at bounding box center [554, 248] width 136 height 41
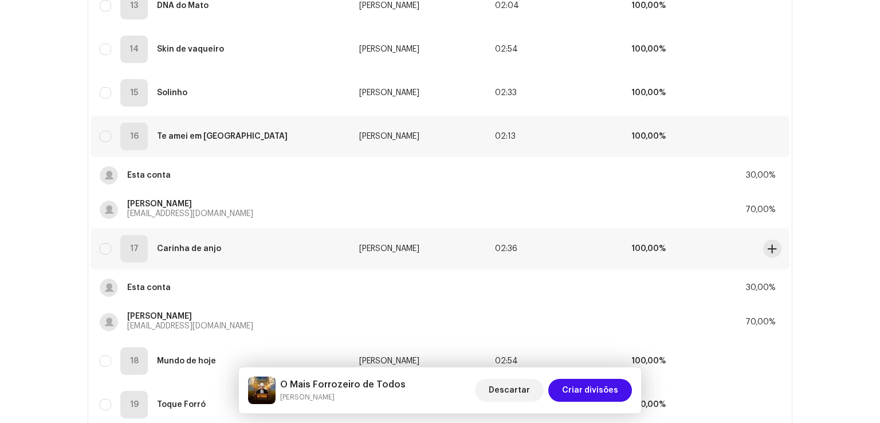
click at [610, 248] on td "02:36" at bounding box center [554, 248] width 136 height 41
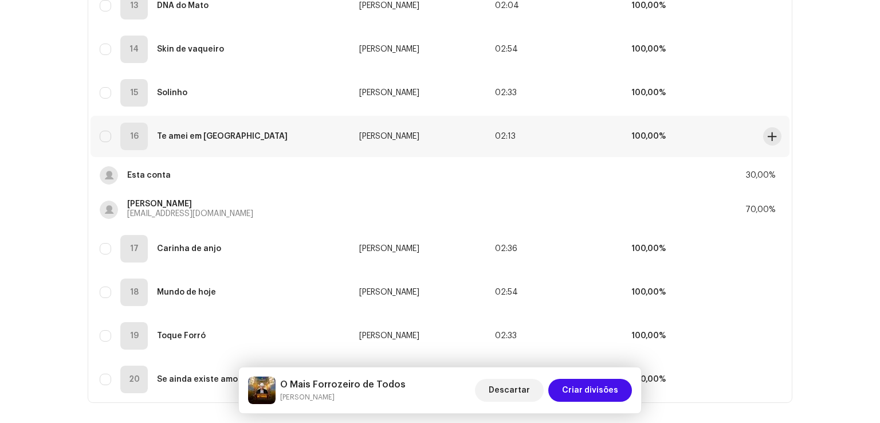
click at [630, 142] on td "100,00%" at bounding box center [690, 136] width 136 height 41
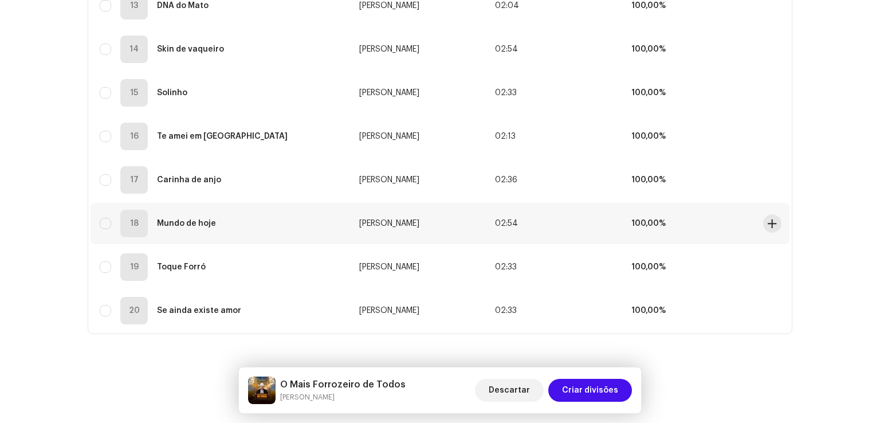
click at [601, 222] on td "02:54" at bounding box center [554, 223] width 136 height 41
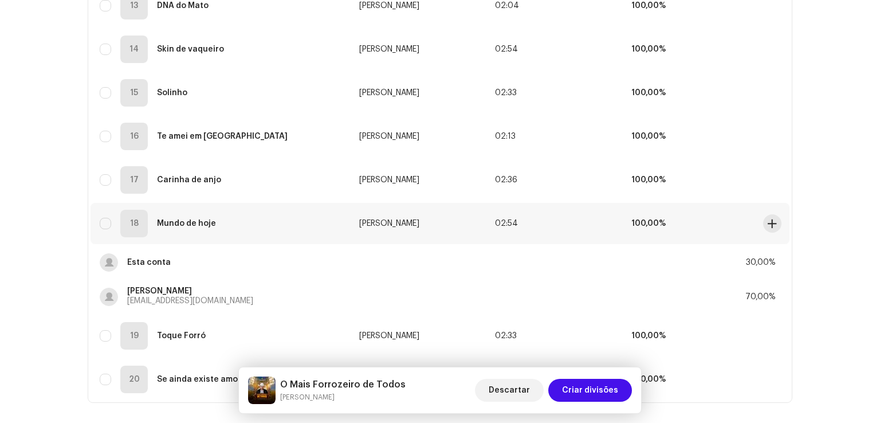
click at [601, 222] on td "02:54" at bounding box center [554, 223] width 136 height 41
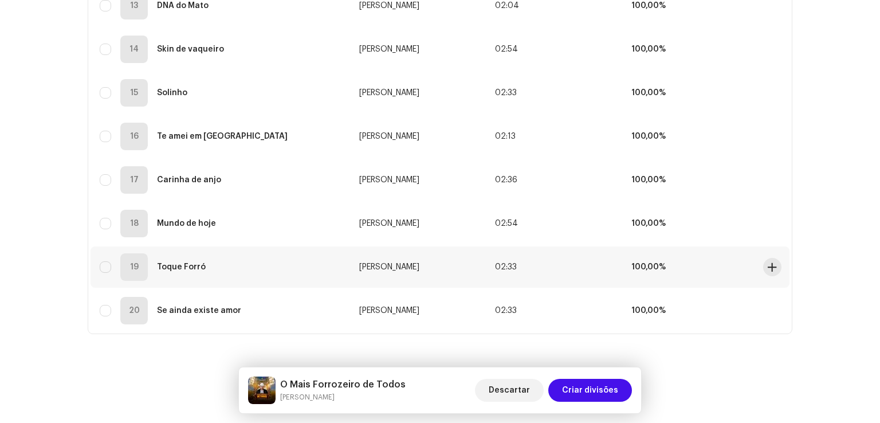
click at [595, 273] on td "02:33" at bounding box center [554, 266] width 136 height 41
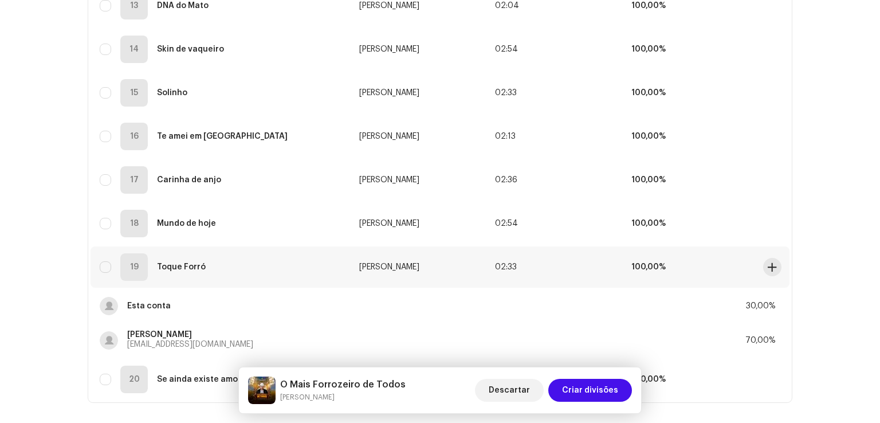
click at [595, 273] on td "02:33" at bounding box center [554, 266] width 136 height 41
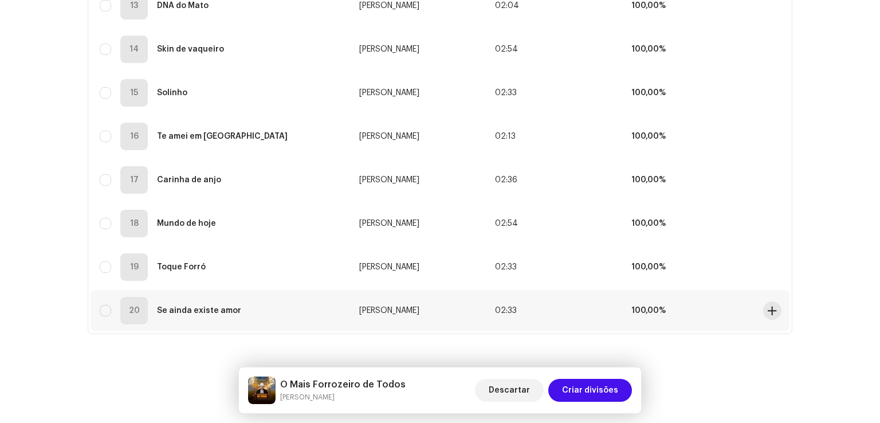
click at [597, 315] on td "02:33" at bounding box center [554, 310] width 136 height 41
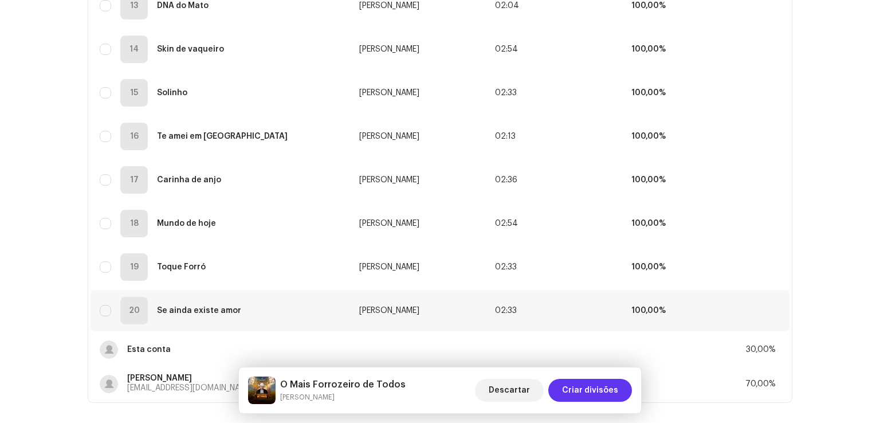
click at [605, 390] on span "Criar divisões" at bounding box center [590, 390] width 56 height 23
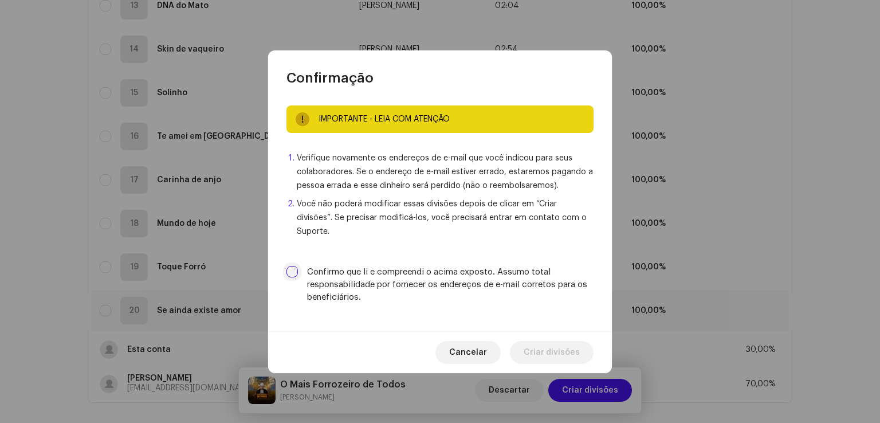
click at [295, 267] on input "Confirmo que li e compreendi o acima exposto. Assumo total responsabilidade por…" at bounding box center [292, 271] width 11 height 11
checkbox input "true"
click at [551, 345] on span "Criar divisões" at bounding box center [552, 352] width 56 height 23
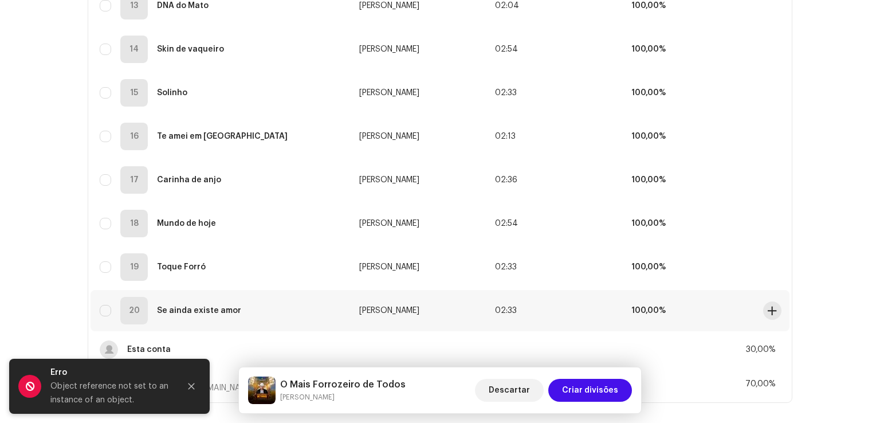
click at [673, 315] on td "100,00%" at bounding box center [690, 310] width 136 height 41
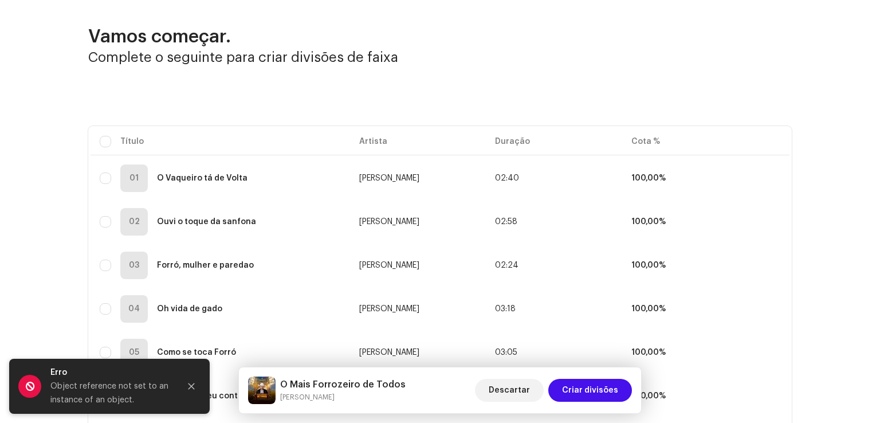
scroll to position [0, 0]
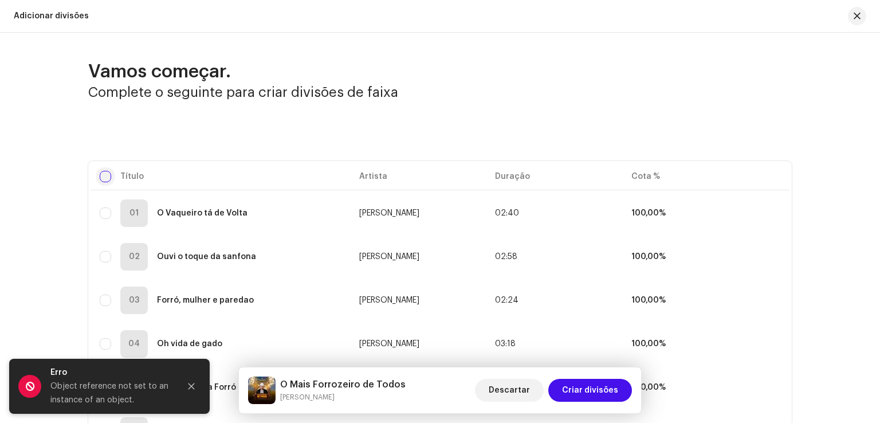
click at [100, 177] on input "checkbox" at bounding box center [105, 176] width 11 height 11
checkbox input "true"
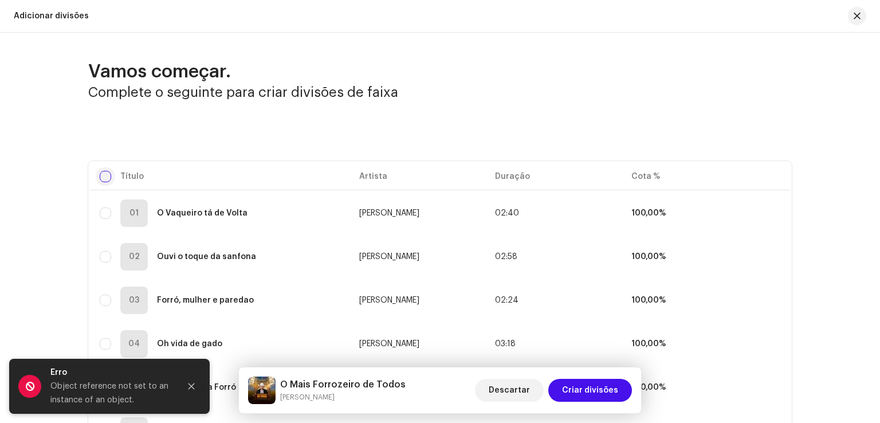
checkbox input "true"
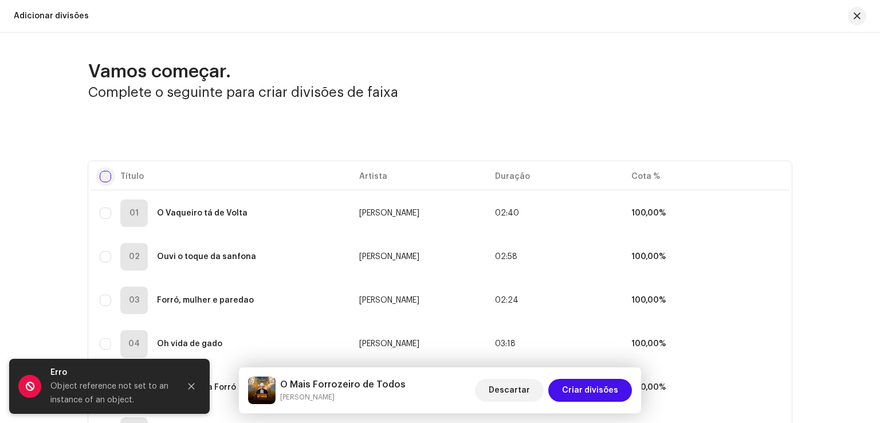
checkbox input "true"
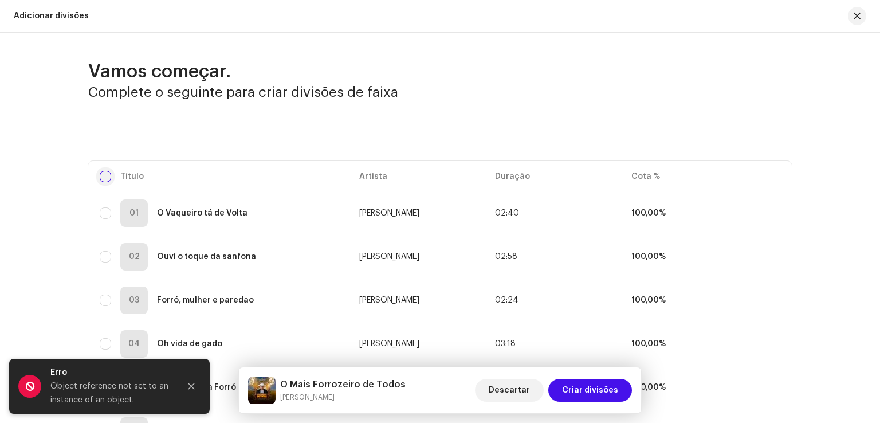
checkbox input "true"
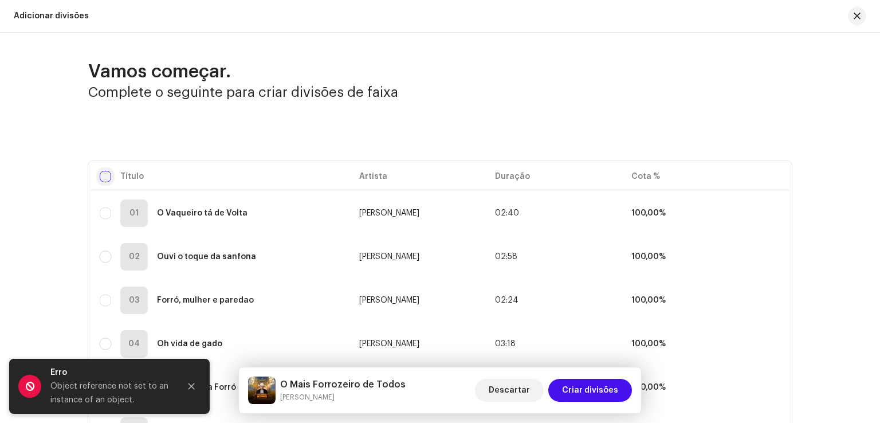
checkbox input "true"
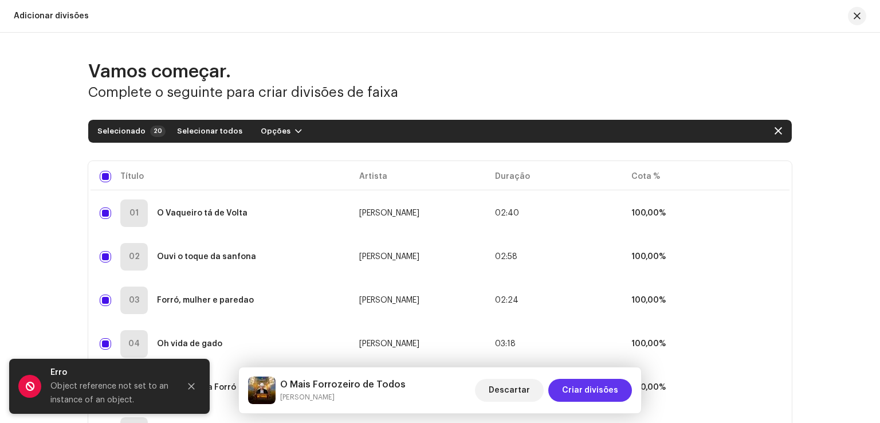
click at [584, 397] on span "Criar divisões" at bounding box center [590, 390] width 56 height 23
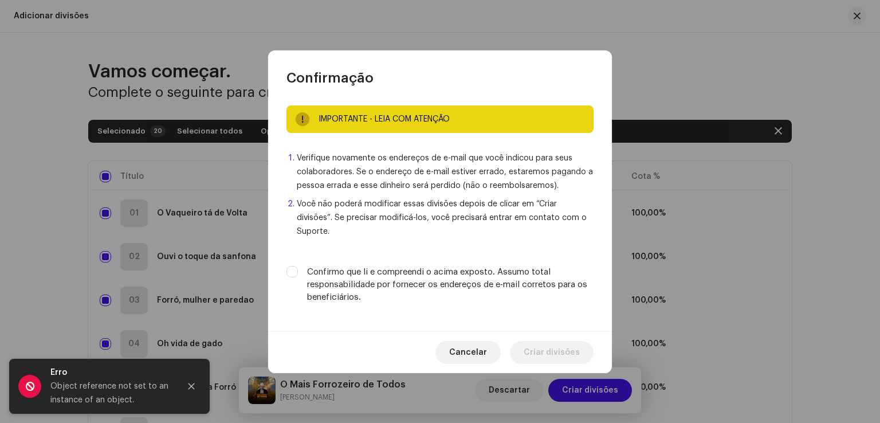
click at [332, 276] on label "Confirmo que li e compreendi o acima exposto. Assumo total responsabilidade por…" at bounding box center [450, 285] width 287 height 38
click at [298, 276] on input "Confirmo que li e compreendi o acima exposto. Assumo total responsabilidade por…" at bounding box center [292, 271] width 11 height 11
checkbox input "true"
click at [528, 341] on span "Criar divisões" at bounding box center [552, 352] width 56 height 23
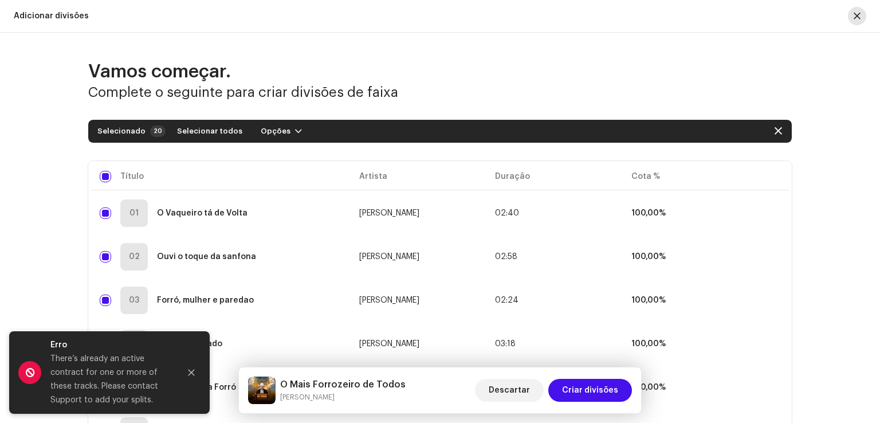
click at [854, 16] on span "button" at bounding box center [857, 15] width 7 height 9
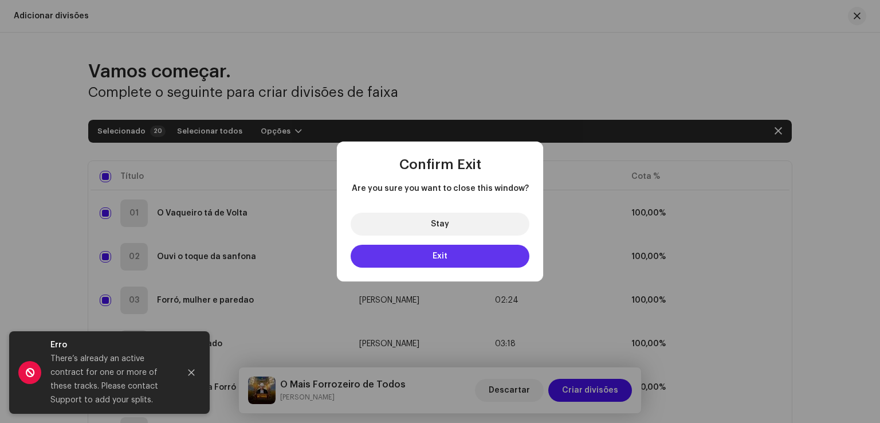
click at [490, 252] on button "Exit" at bounding box center [440, 256] width 179 height 23
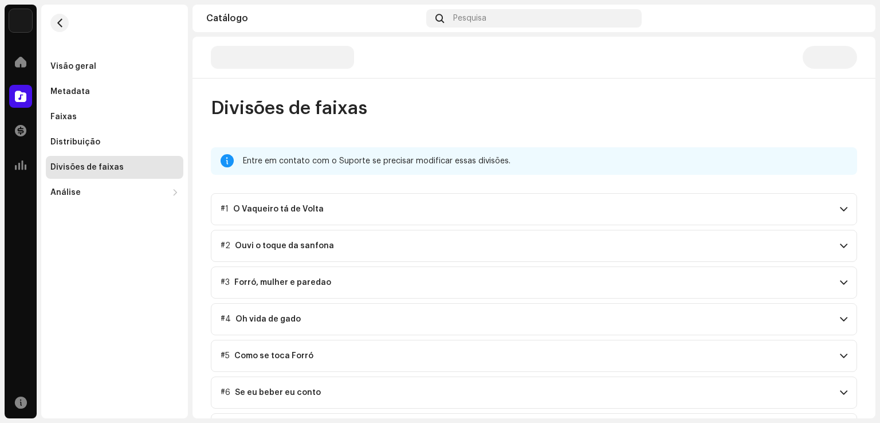
click at [840, 205] on span at bounding box center [843, 209] width 7 height 9
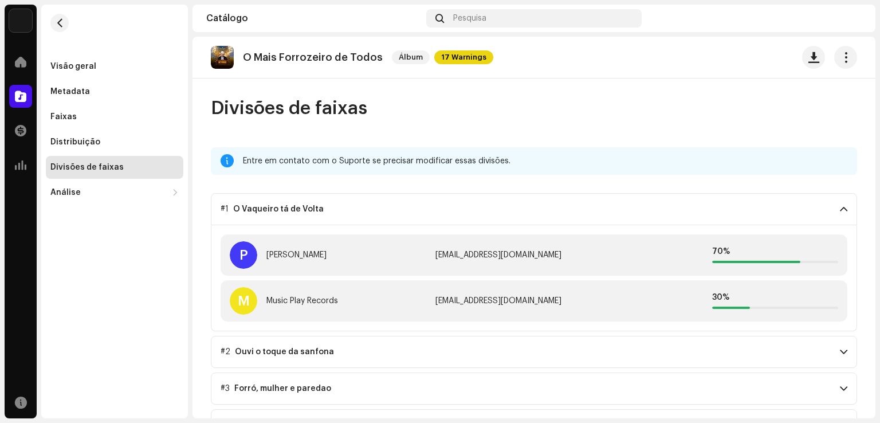
click at [840, 205] on span at bounding box center [843, 209] width 7 height 9
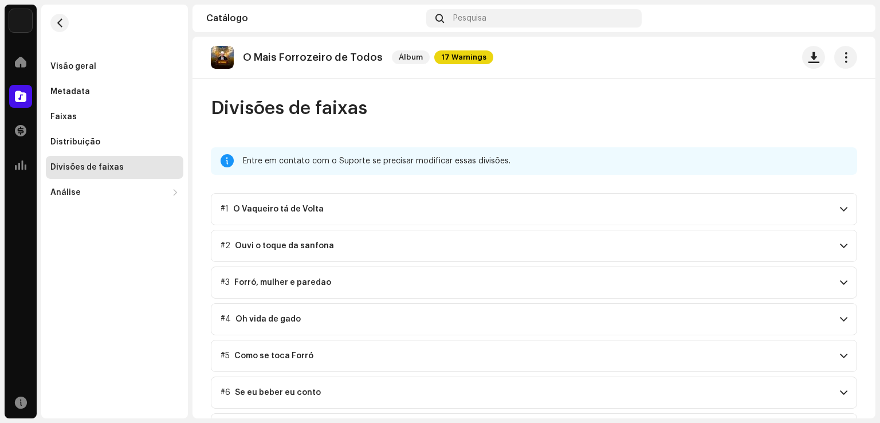
click at [840, 241] on span at bounding box center [843, 245] width 7 height 9
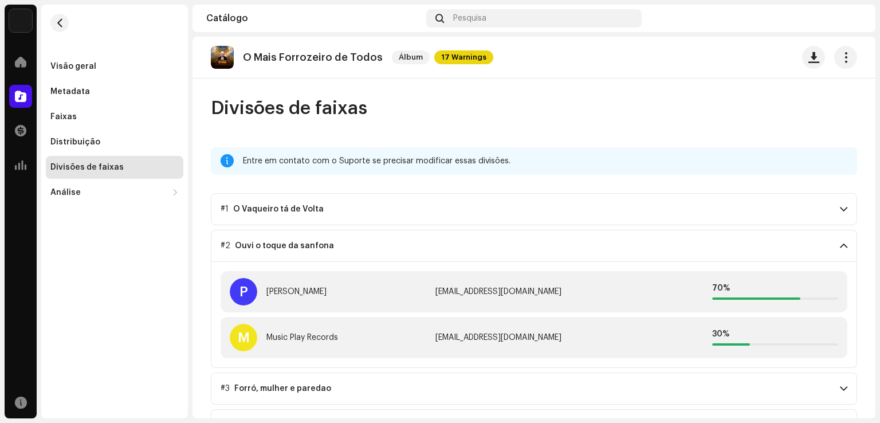
click at [840, 241] on span at bounding box center [843, 245] width 7 height 9
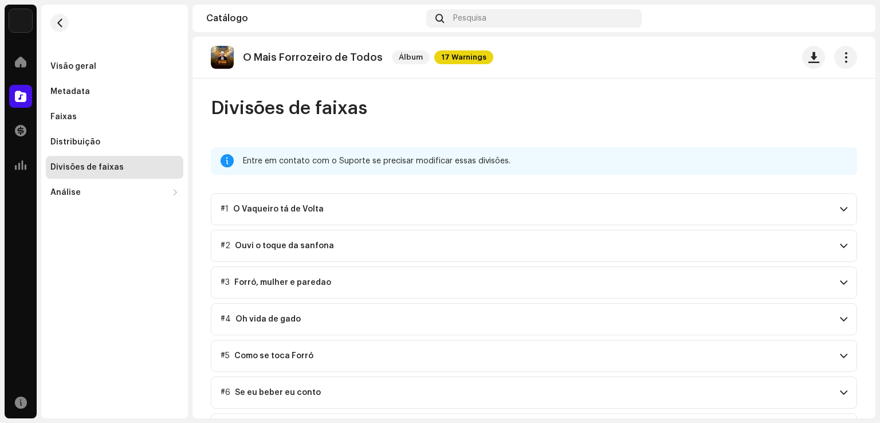
click at [840, 280] on span at bounding box center [843, 282] width 7 height 9
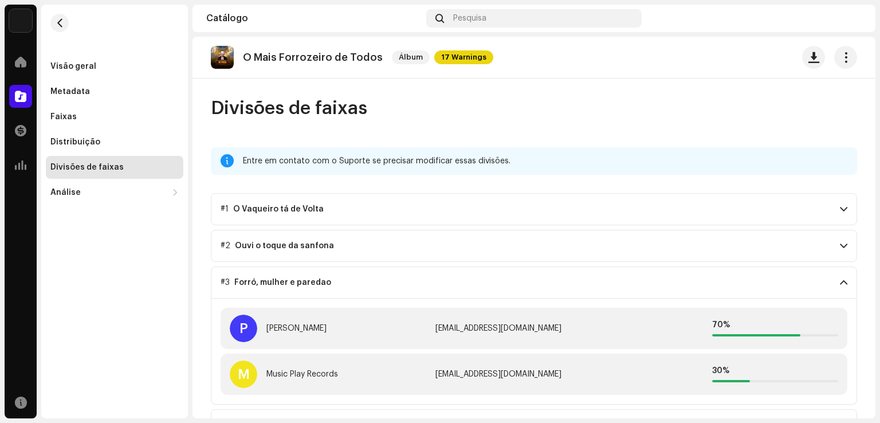
click at [840, 280] on span at bounding box center [843, 282] width 7 height 9
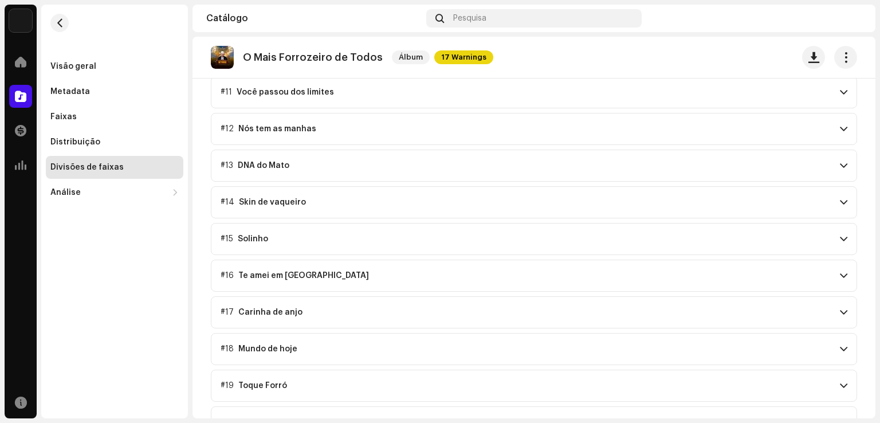
scroll to position [504, 0]
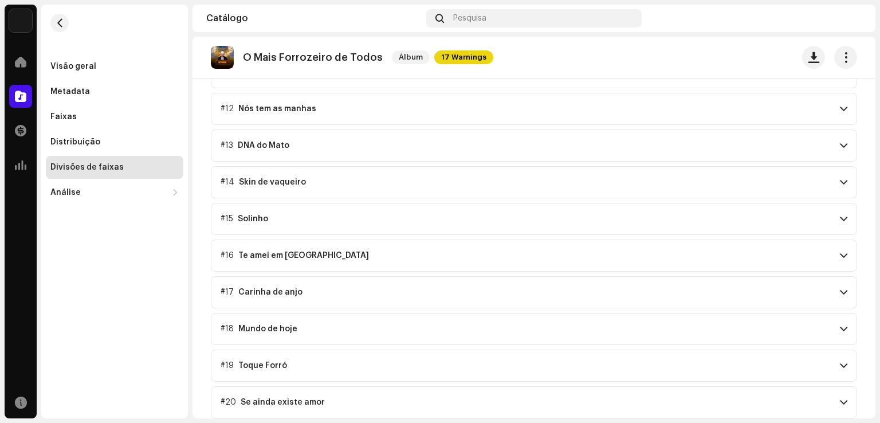
click at [831, 395] on p-accordion-header "#20 Se ainda existe amor" at bounding box center [534, 402] width 647 height 32
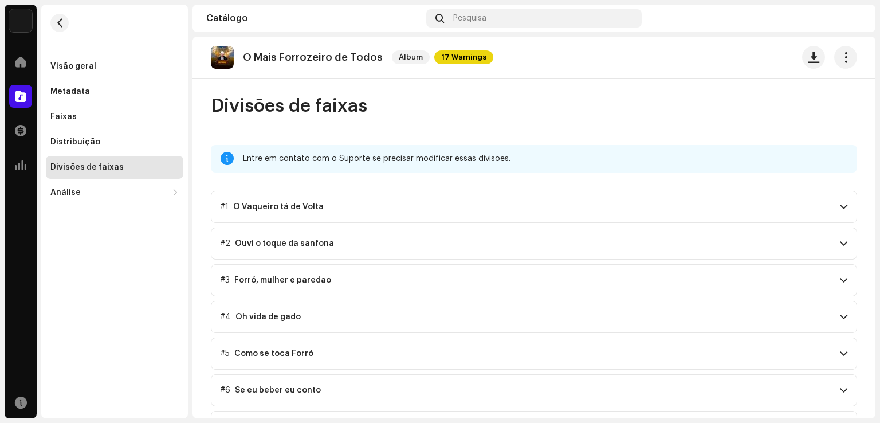
scroll to position [0, 0]
click at [20, 65] on span at bounding box center [20, 61] width 11 height 9
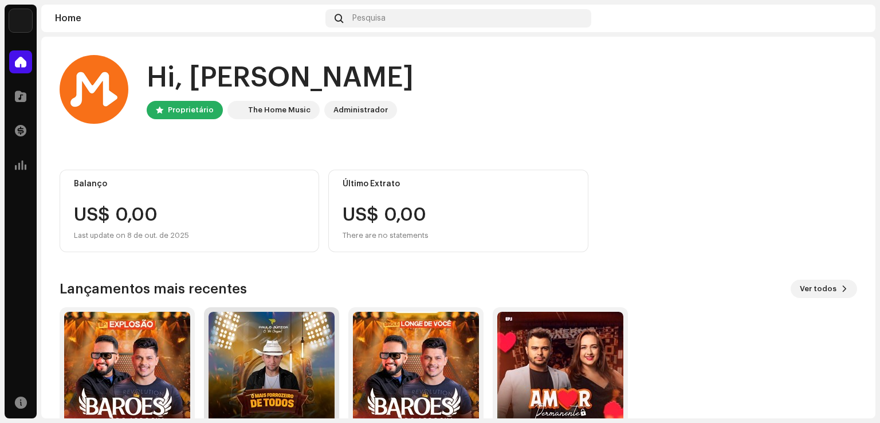
click at [256, 379] on img at bounding box center [272, 375] width 126 height 126
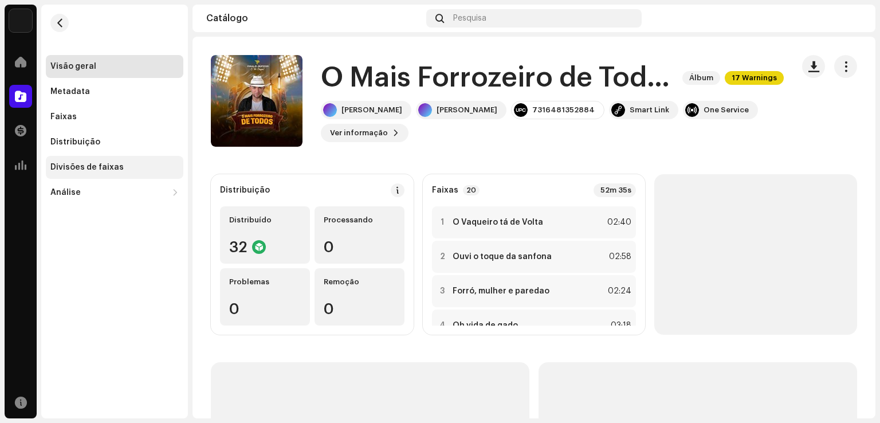
click at [88, 170] on div "Divisões de faixas" at bounding box center [86, 167] width 73 height 9
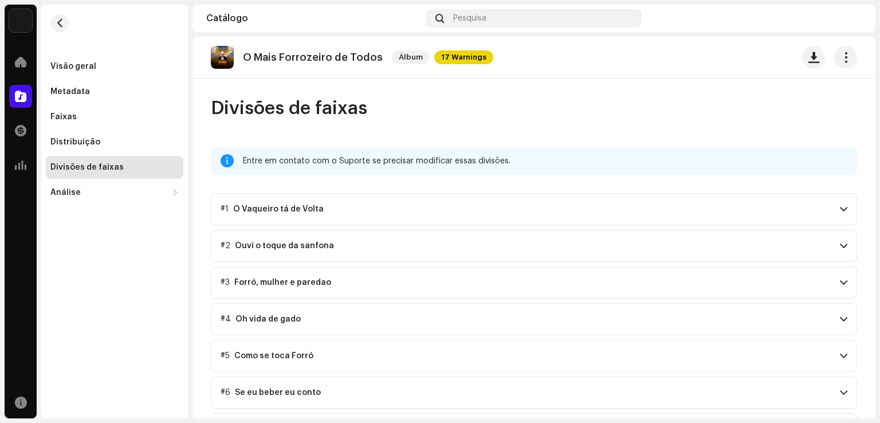
click at [840, 205] on span at bounding box center [843, 209] width 7 height 9
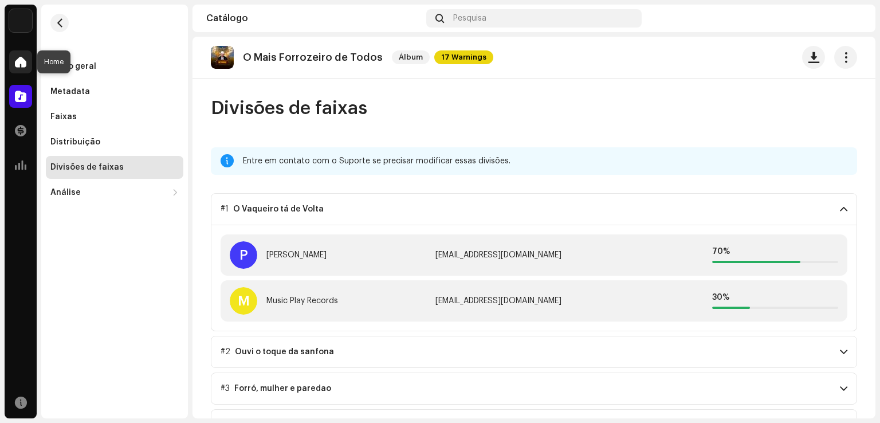
click at [22, 61] on span at bounding box center [20, 61] width 11 height 9
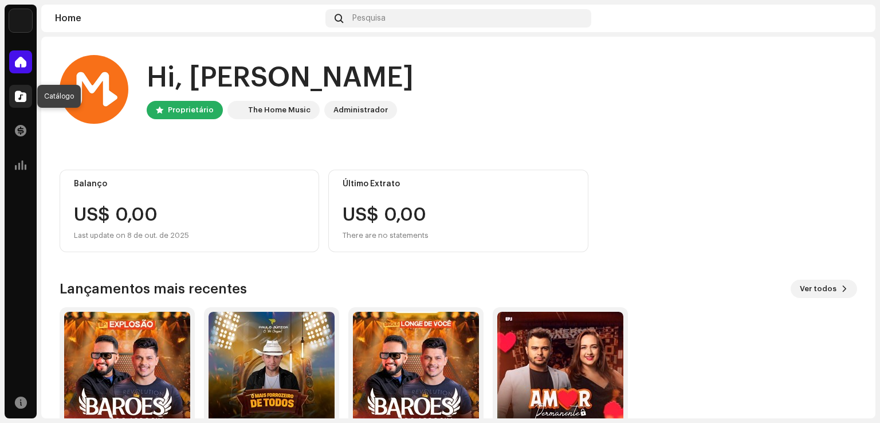
click at [15, 97] on span at bounding box center [20, 96] width 11 height 9
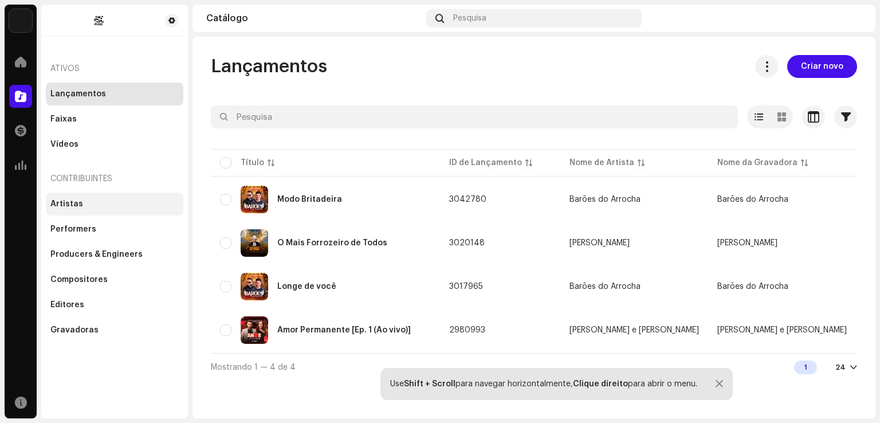
click at [87, 206] on div "Artistas" at bounding box center [114, 203] width 128 height 9
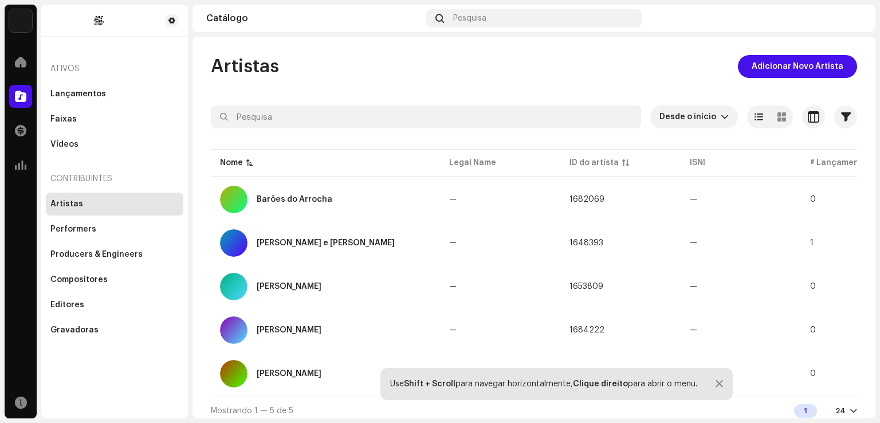
click at [855, 23] on img at bounding box center [853, 18] width 18 height 18
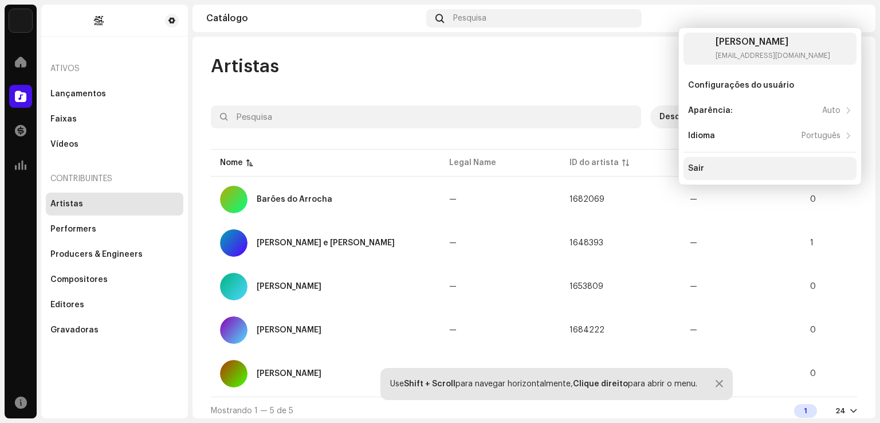
click at [711, 162] on div "Sair" at bounding box center [770, 168] width 173 height 23
